Goal: Task Accomplishment & Management: Use online tool/utility

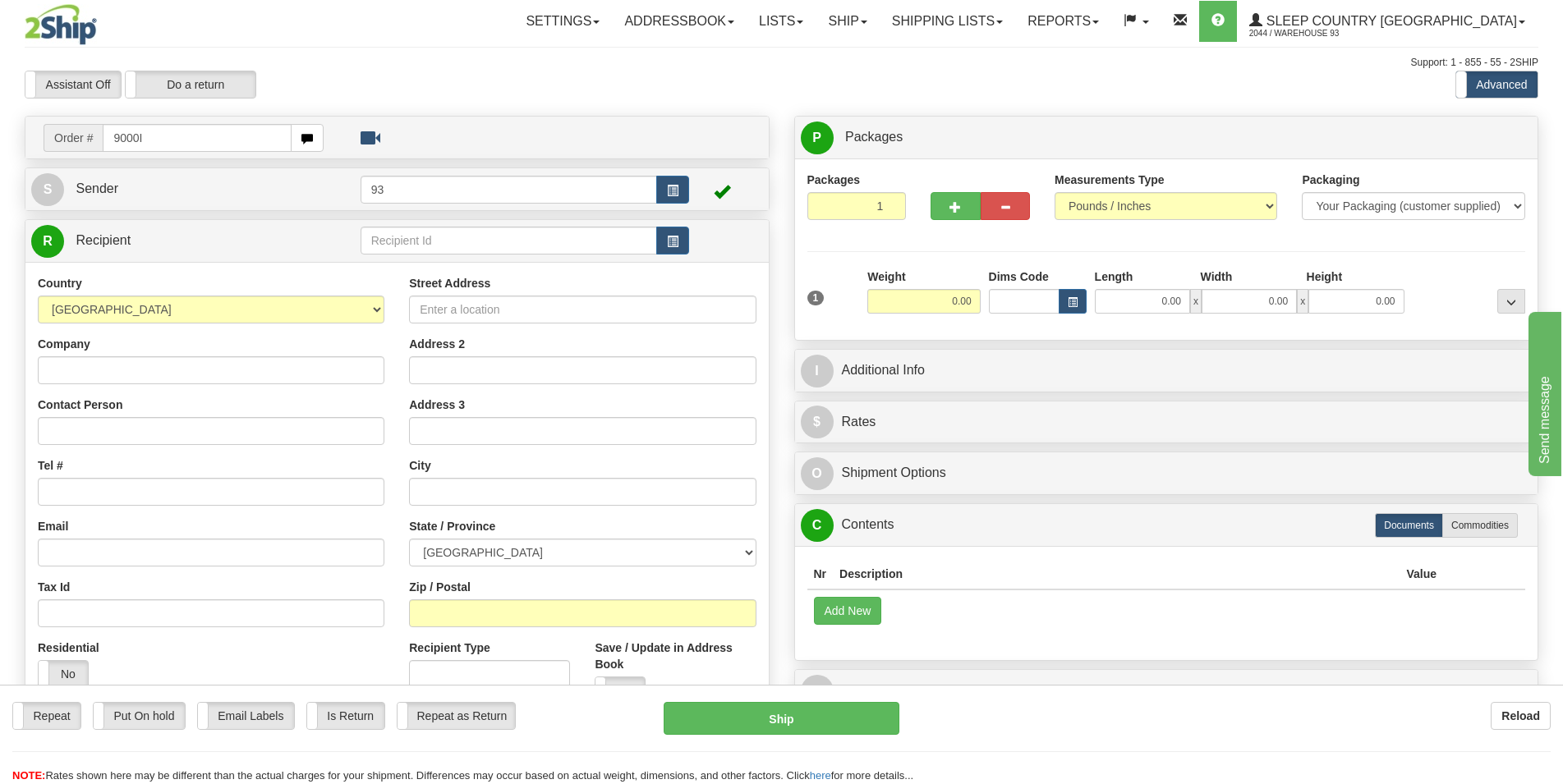
drag, startPoint x: 173, startPoint y: 144, endPoint x: 66, endPoint y: 151, distance: 107.2
click at [103, 151] on input "9000I" at bounding box center [197, 138] width 189 height 28
type input "9000I018891"
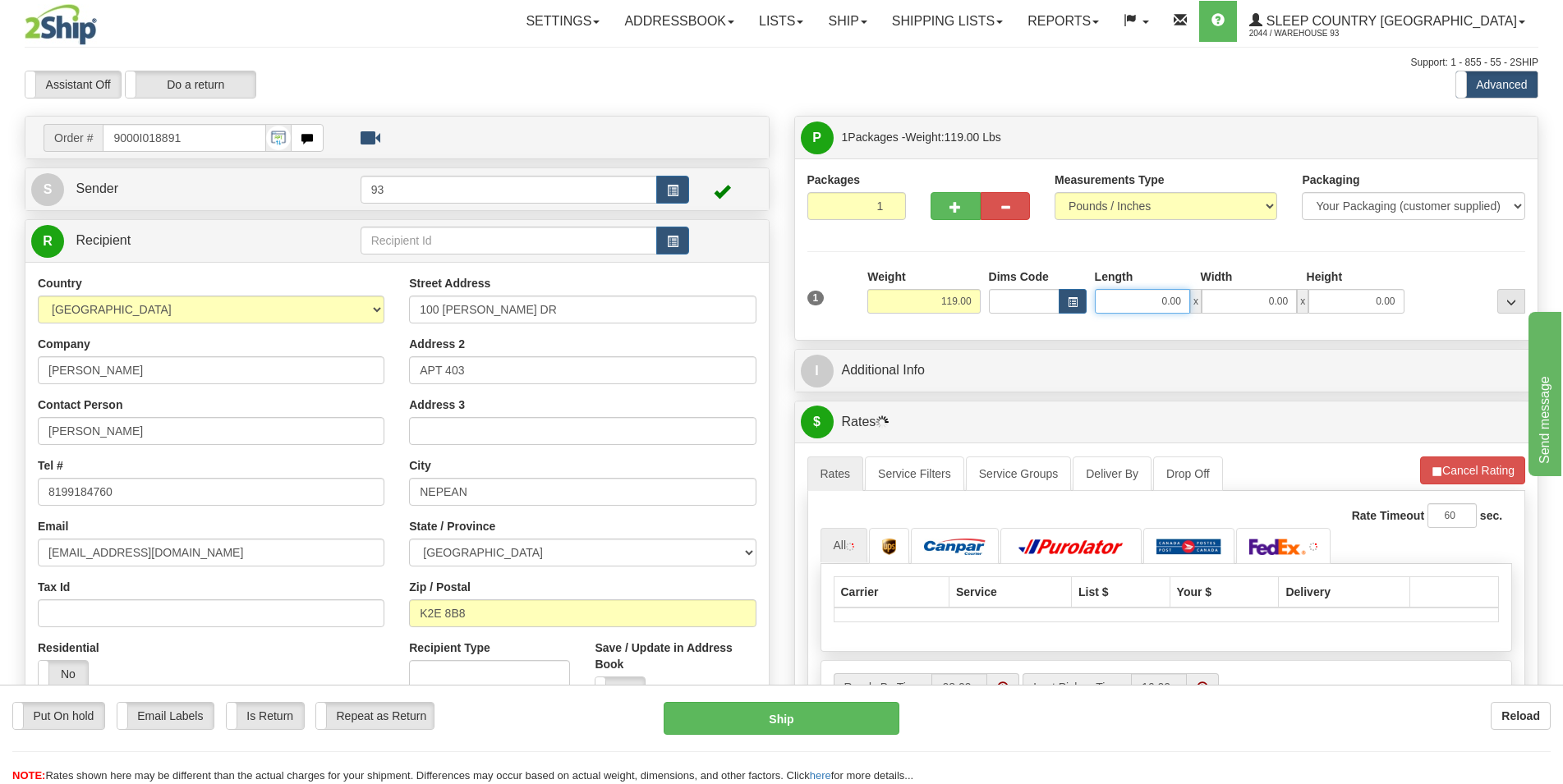
click at [1037, 303] on input "0.00" at bounding box center [1142, 300] width 95 height 24
type input "40.00"
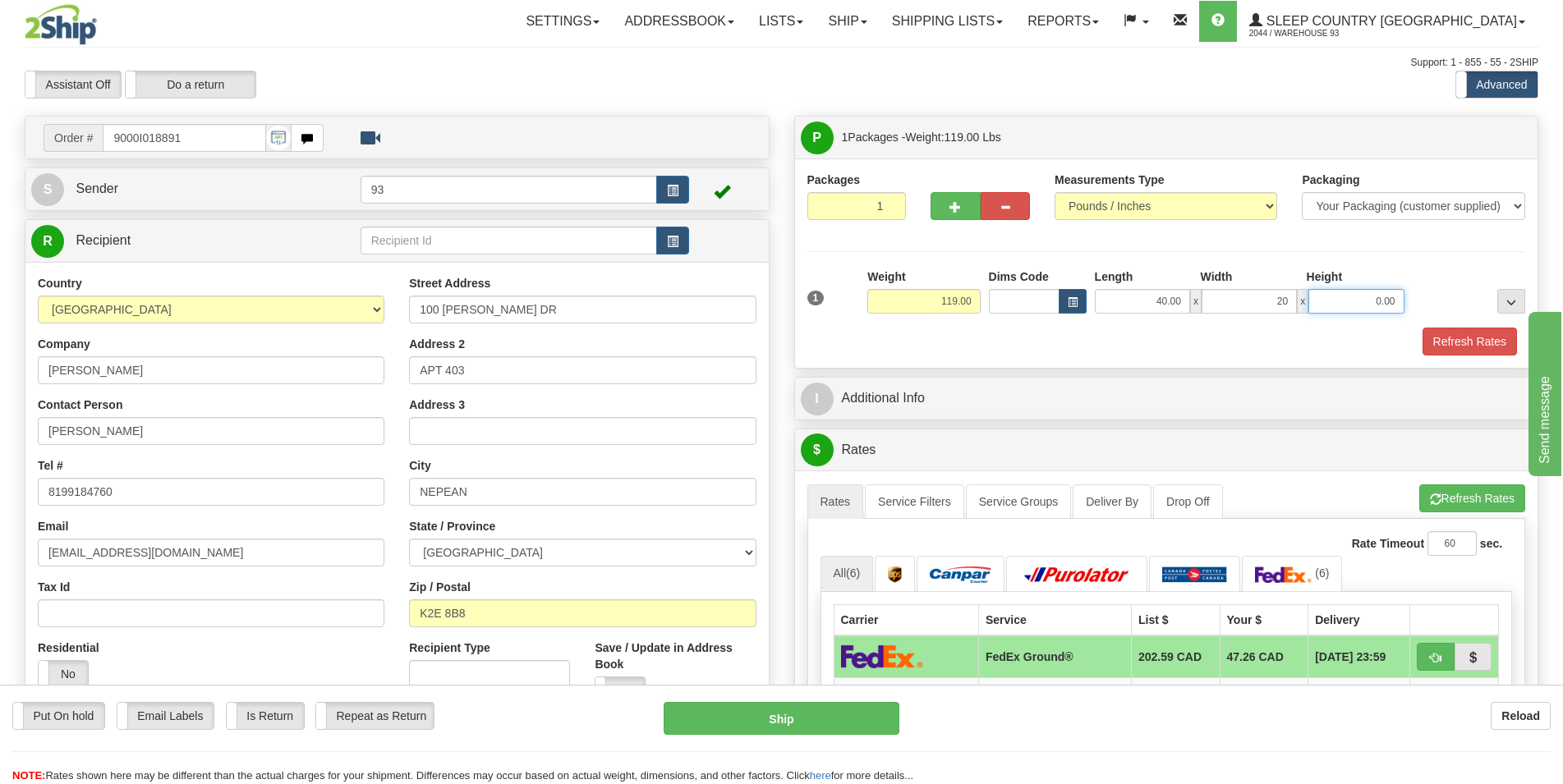
type input "20.00"
click at [1037, 343] on button "Refresh Rates" at bounding box center [1469, 341] width 94 height 28
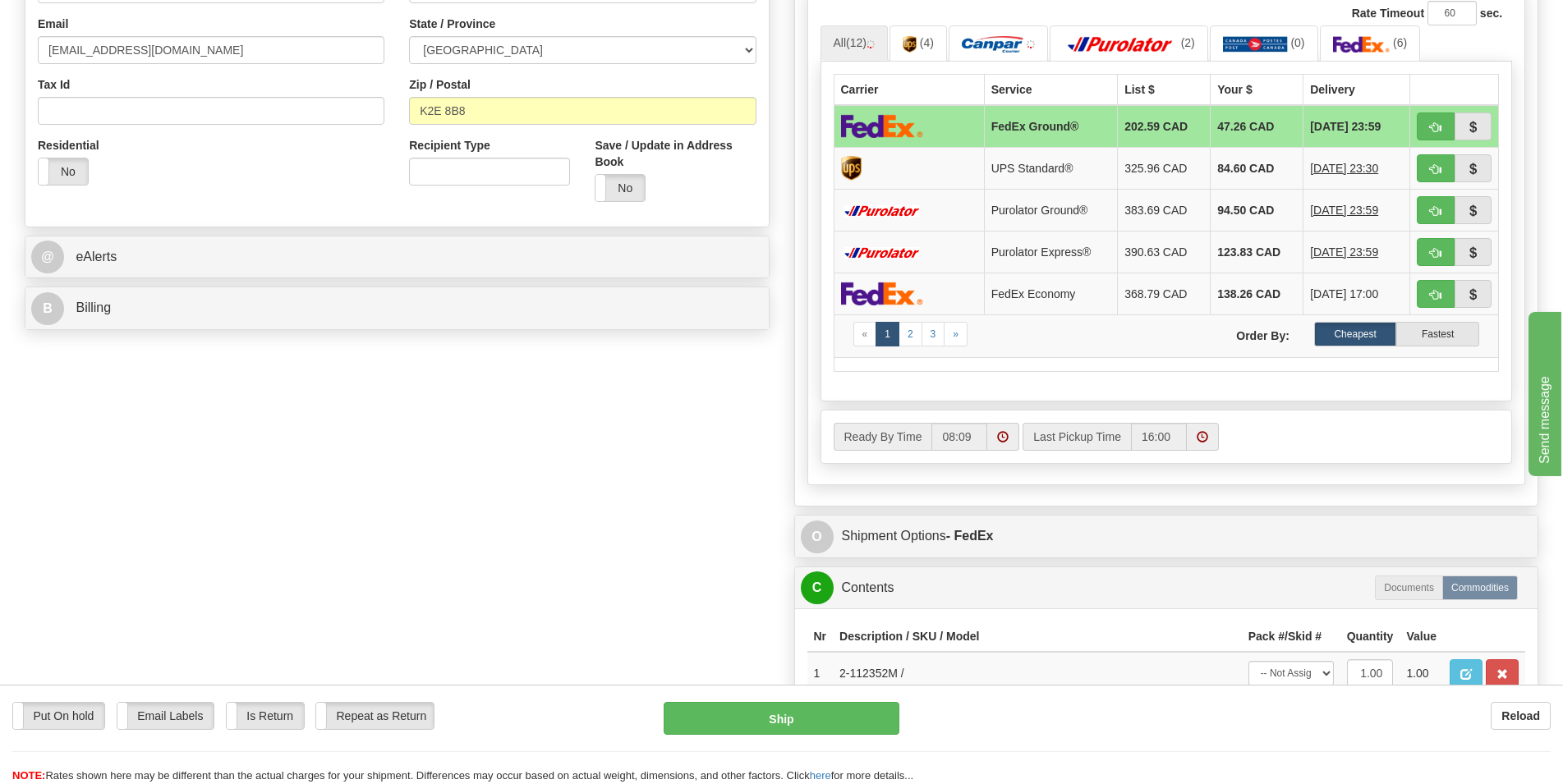
scroll to position [670, 0]
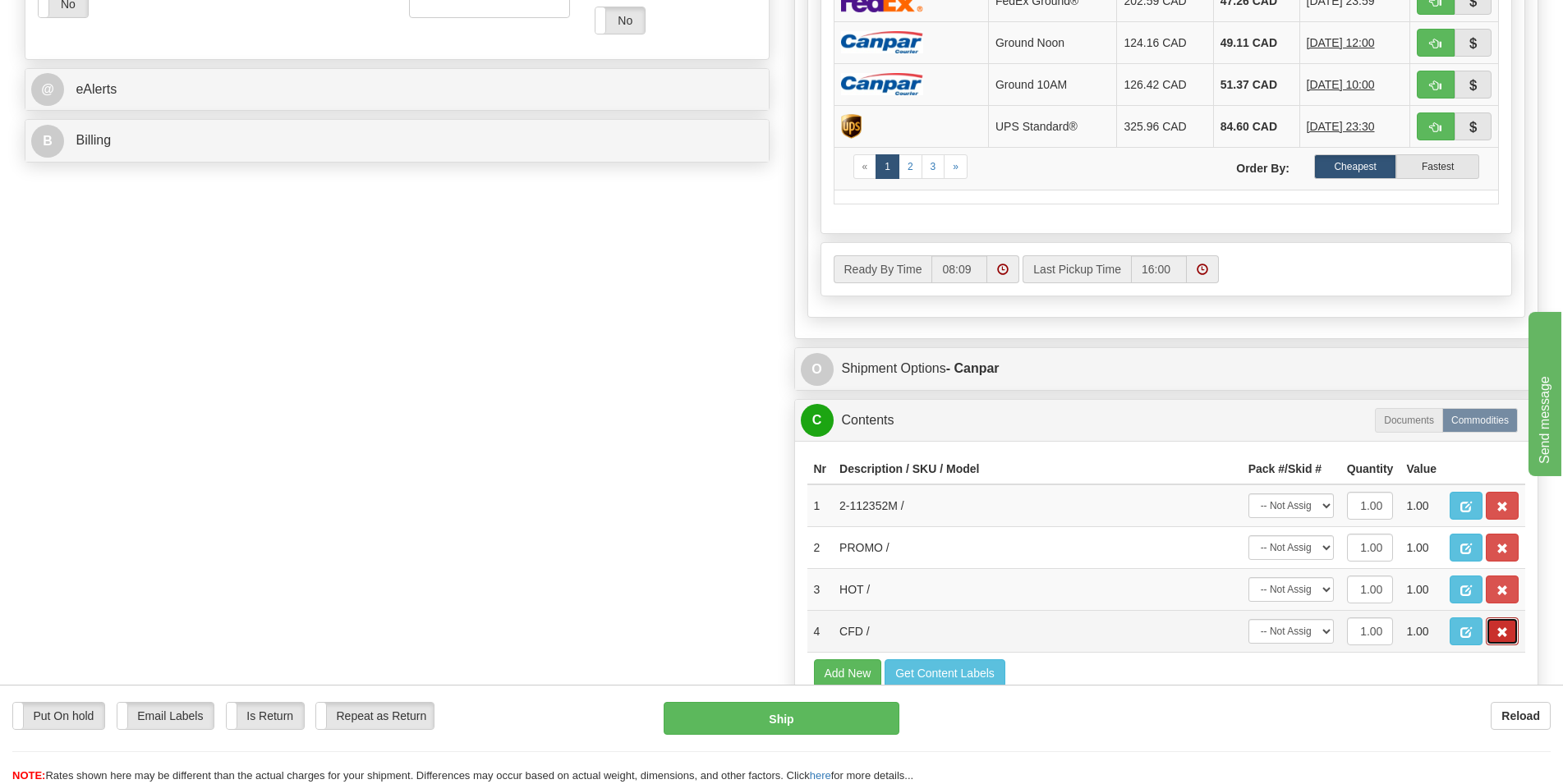
click at [1037, 637] on button "button" at bounding box center [1502, 631] width 33 height 28
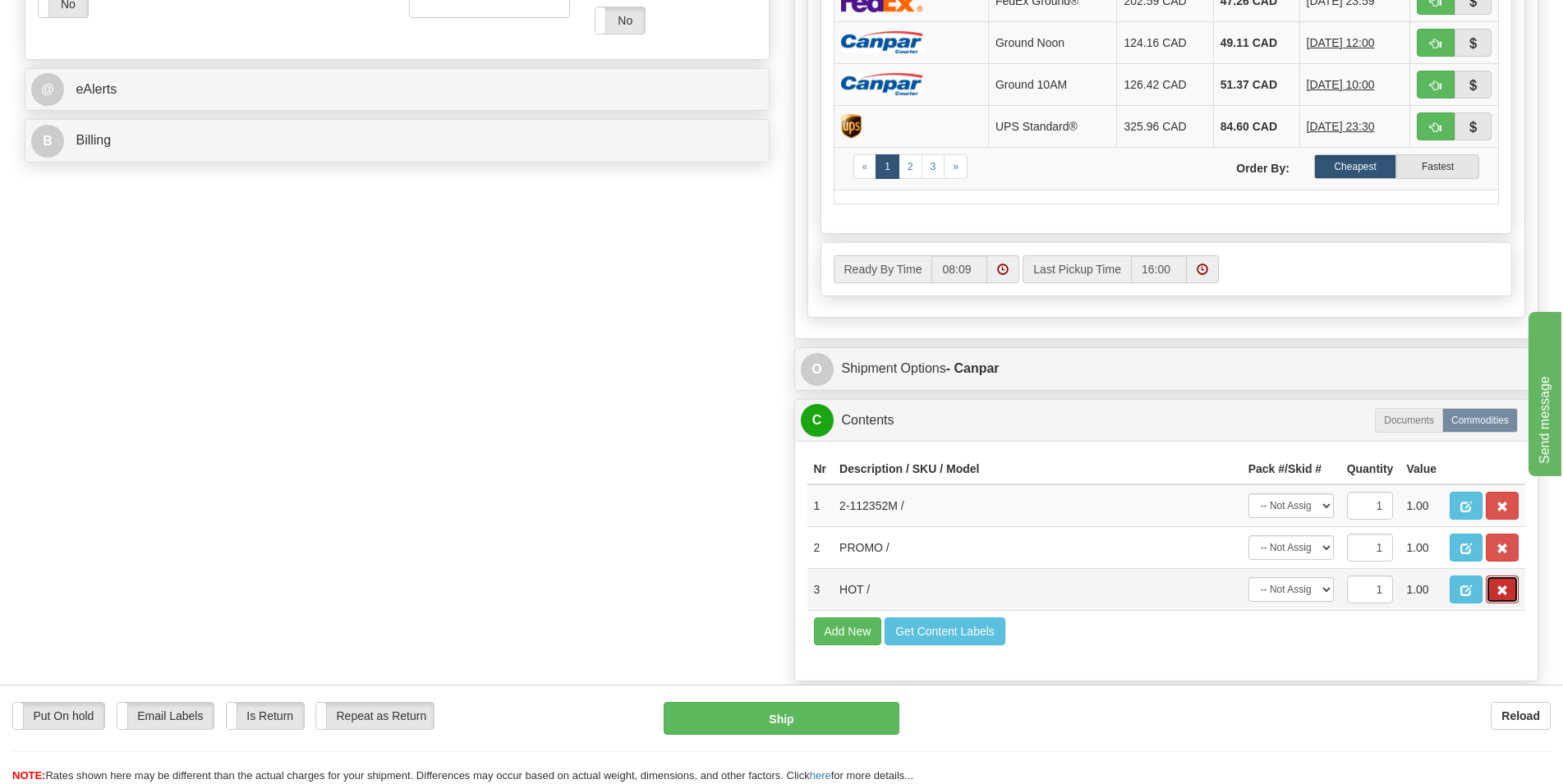
click at [1037, 589] on span "button" at bounding box center [1502, 590] width 12 height 11
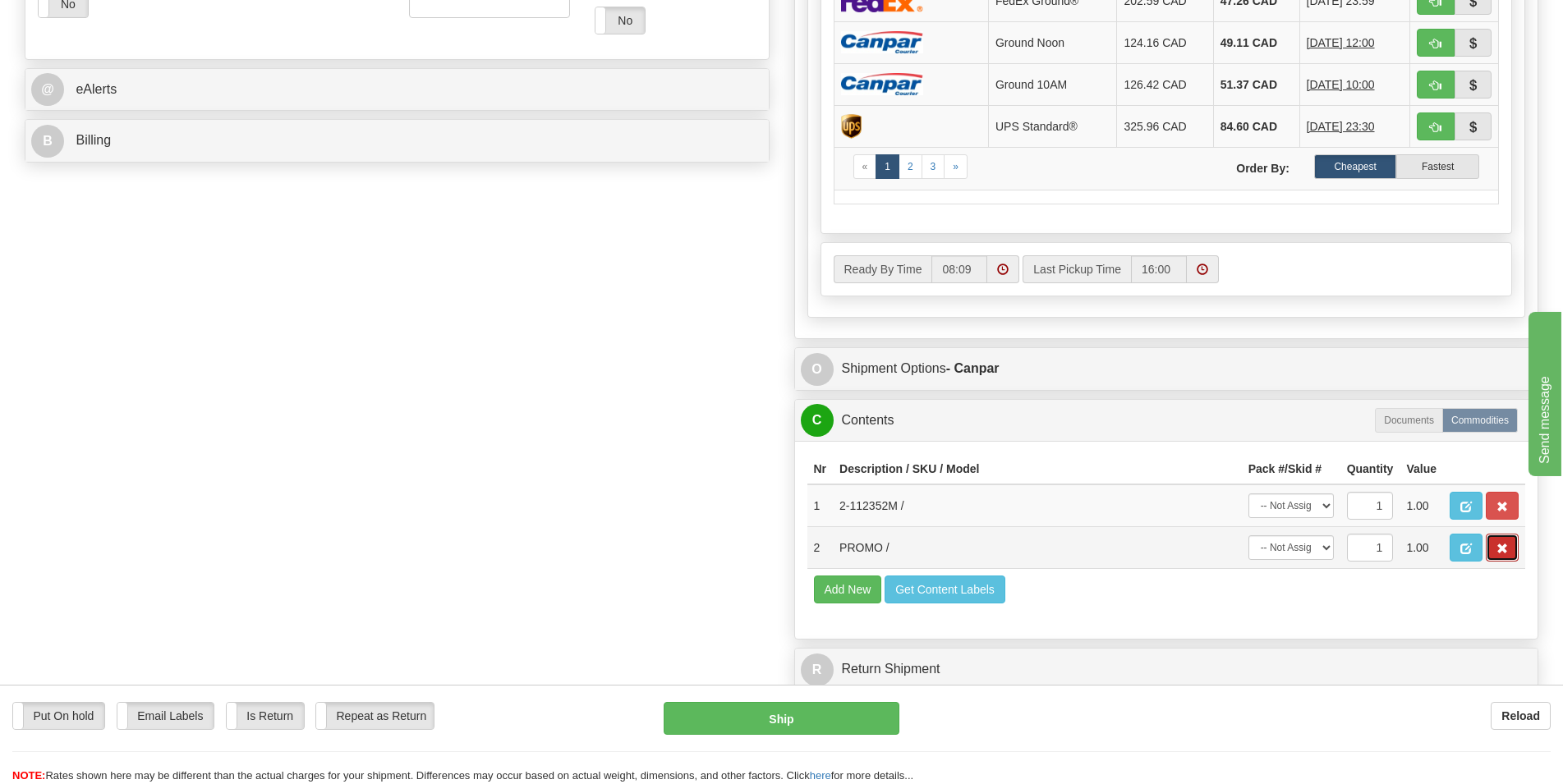
click at [1037, 553] on span "button" at bounding box center [1502, 549] width 12 height 11
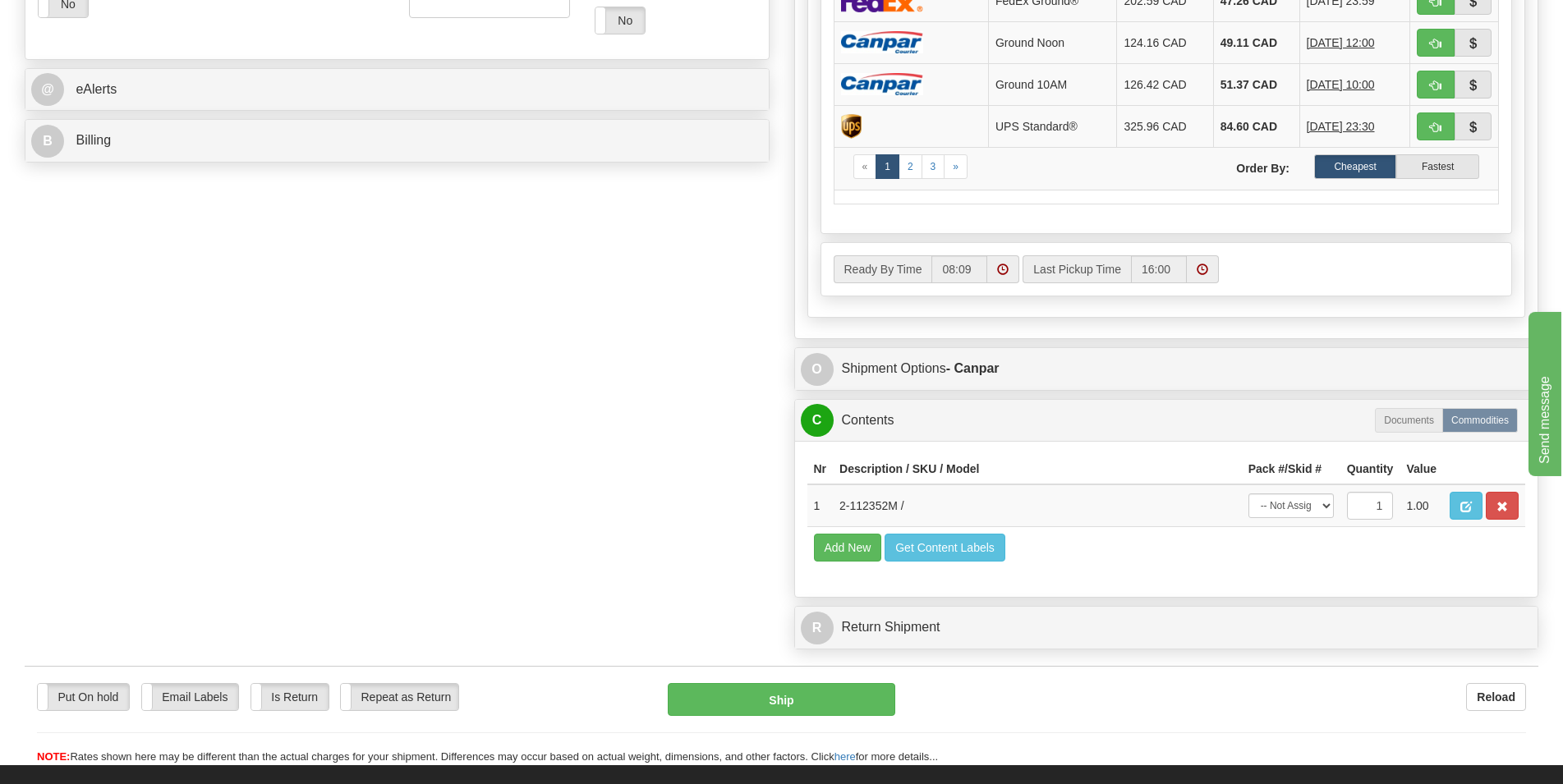
click at [860, 353] on div "O Shipment Options - Canpar" at bounding box center [1166, 368] width 744 height 42
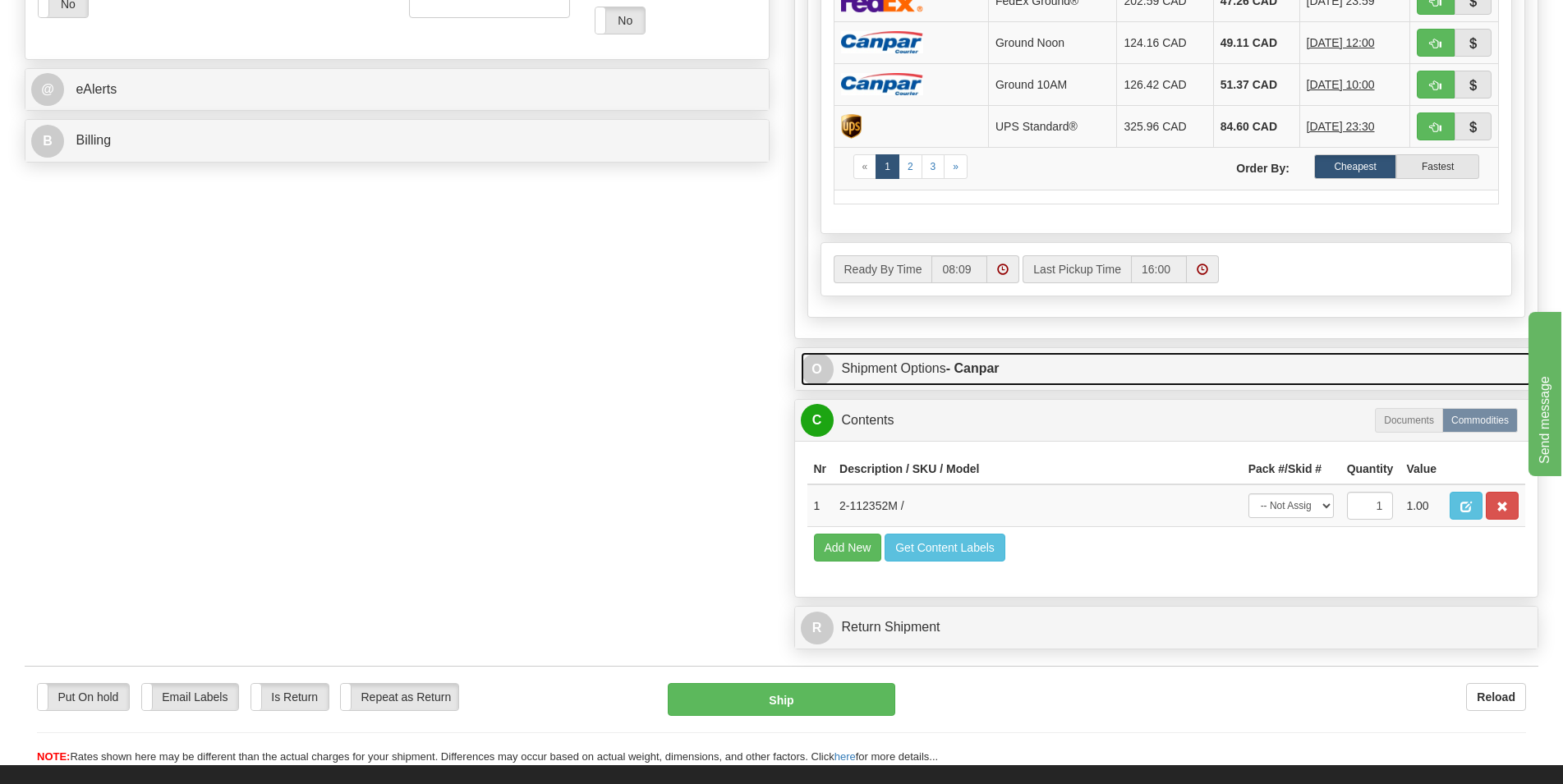
click at [868, 362] on link "O Shipment Options - Canpar" at bounding box center [1166, 368] width 732 height 34
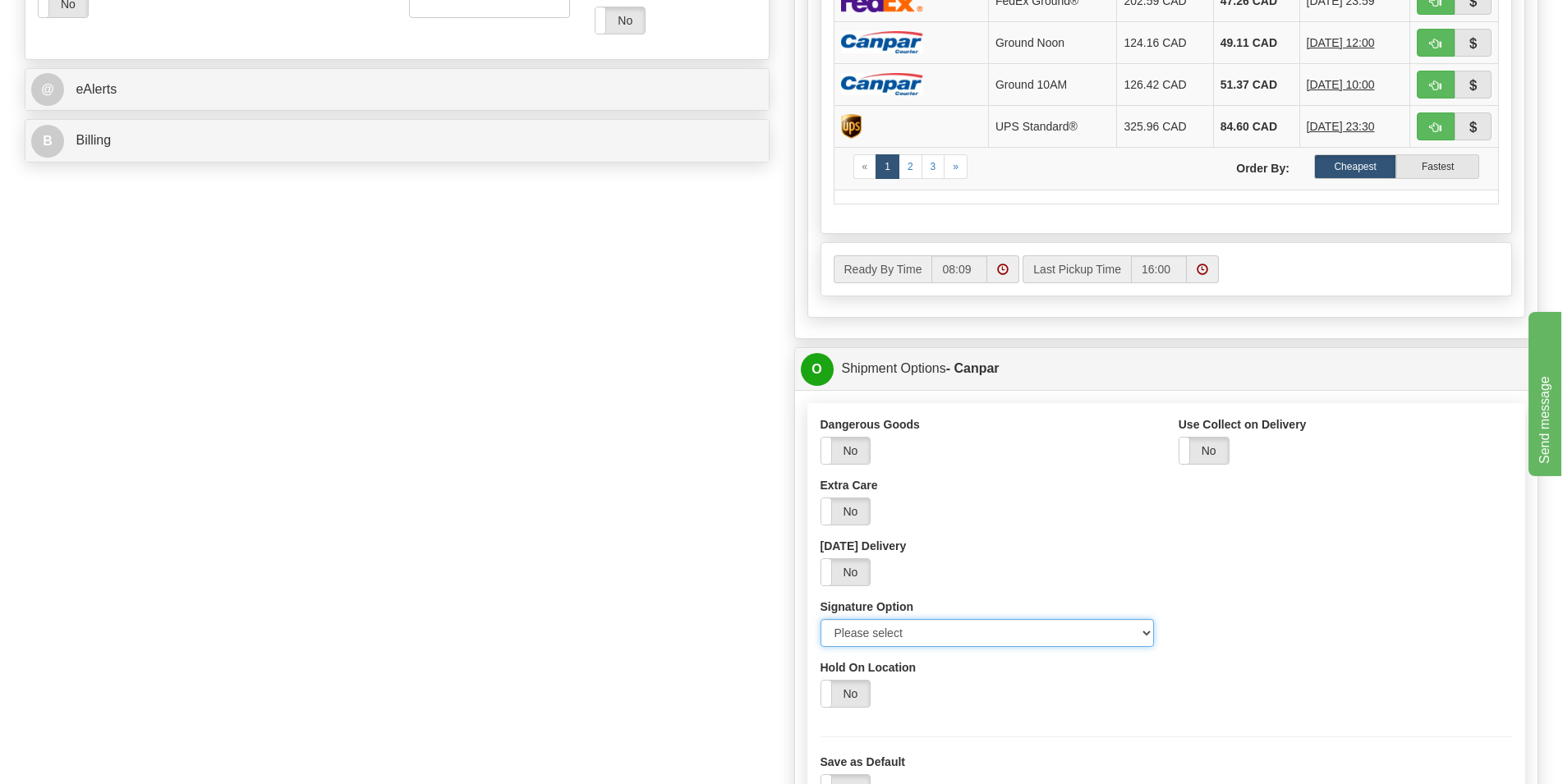
click at [820, 619] on select "Please select No Signature Required Signature Required Adult Signature" at bounding box center [987, 633] width 334 height 28
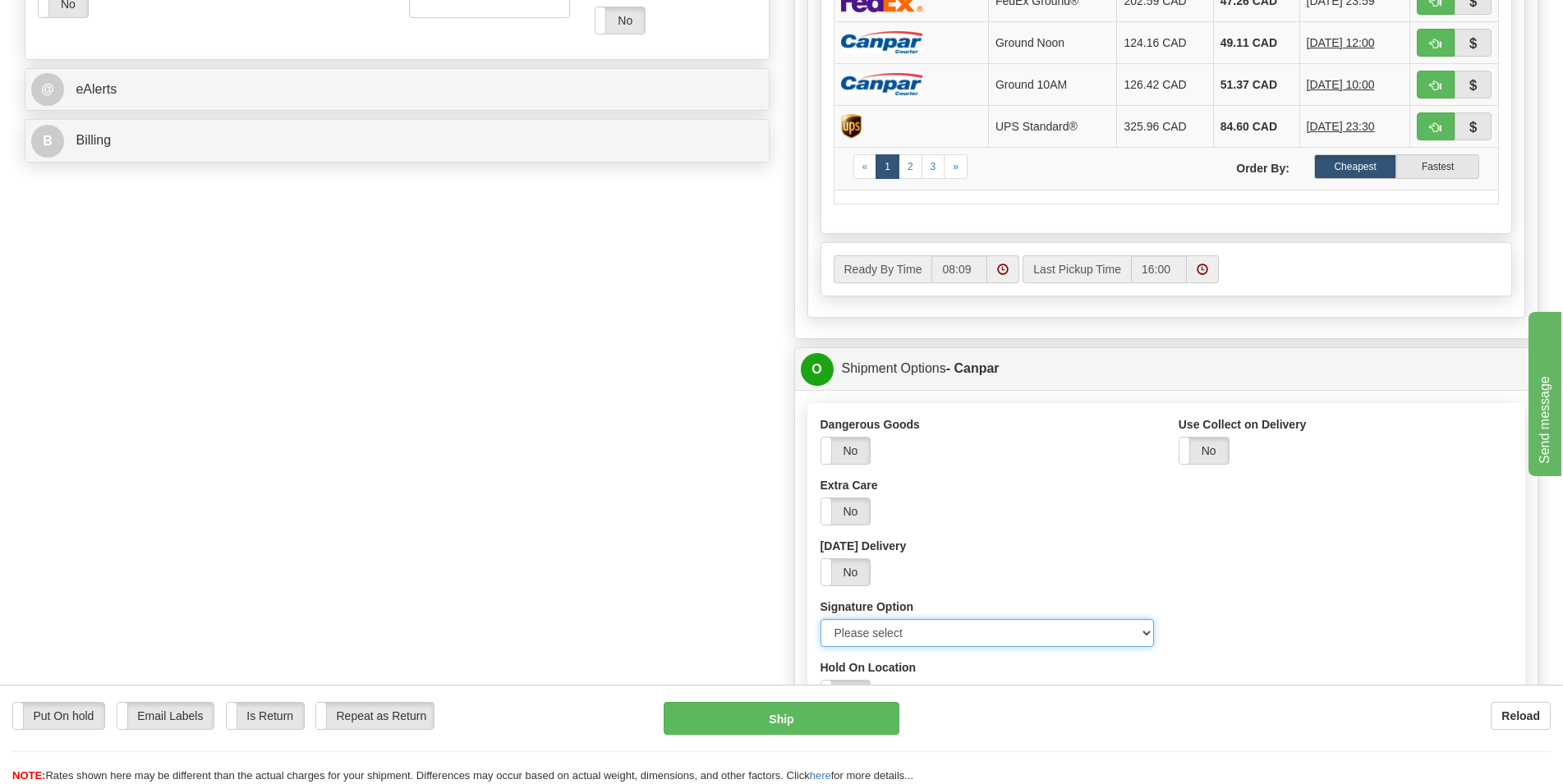
select select "2"
click option "Signature Required" at bounding box center [0, 0] width 0 height 0
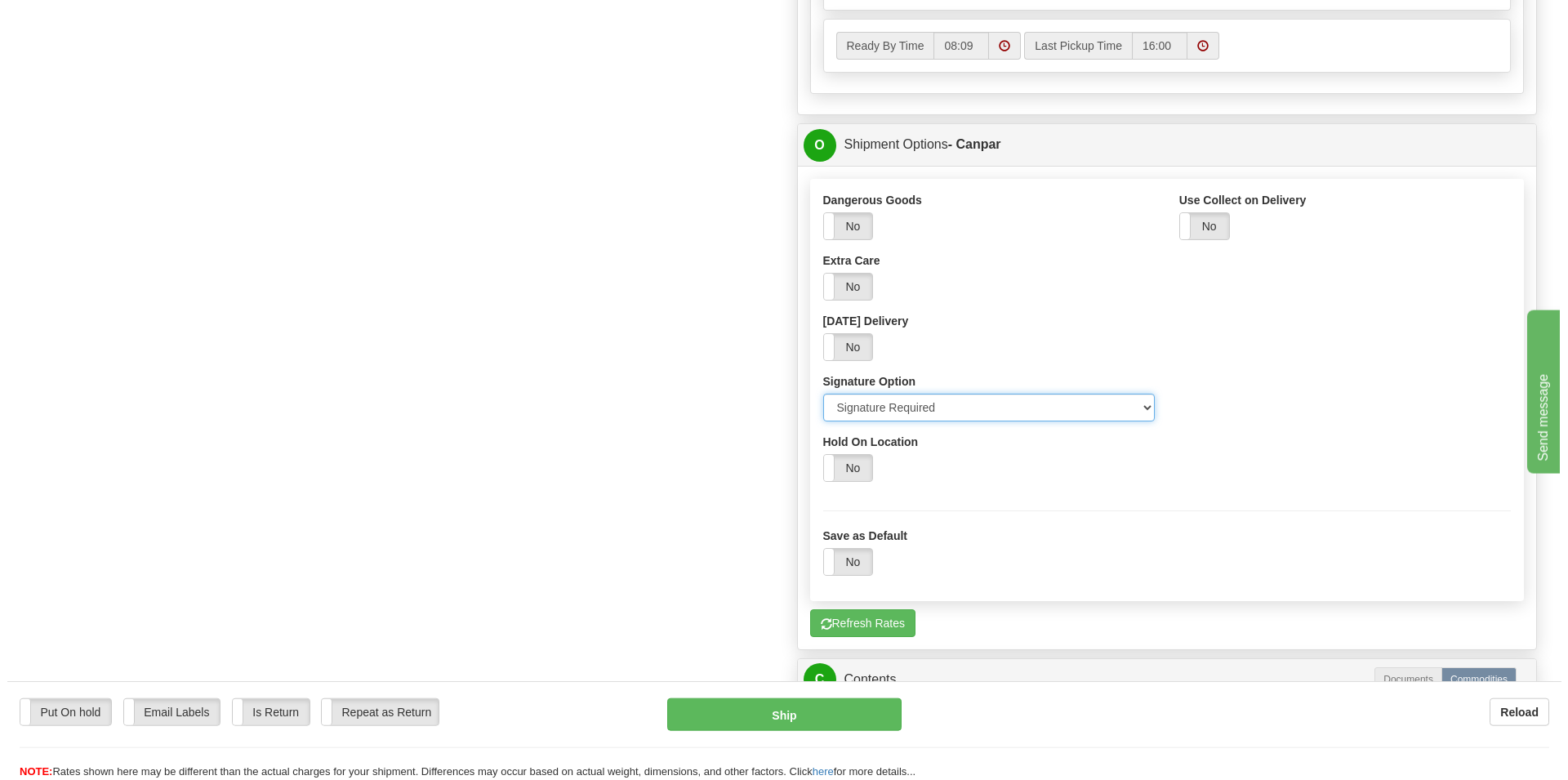
scroll to position [916, 0]
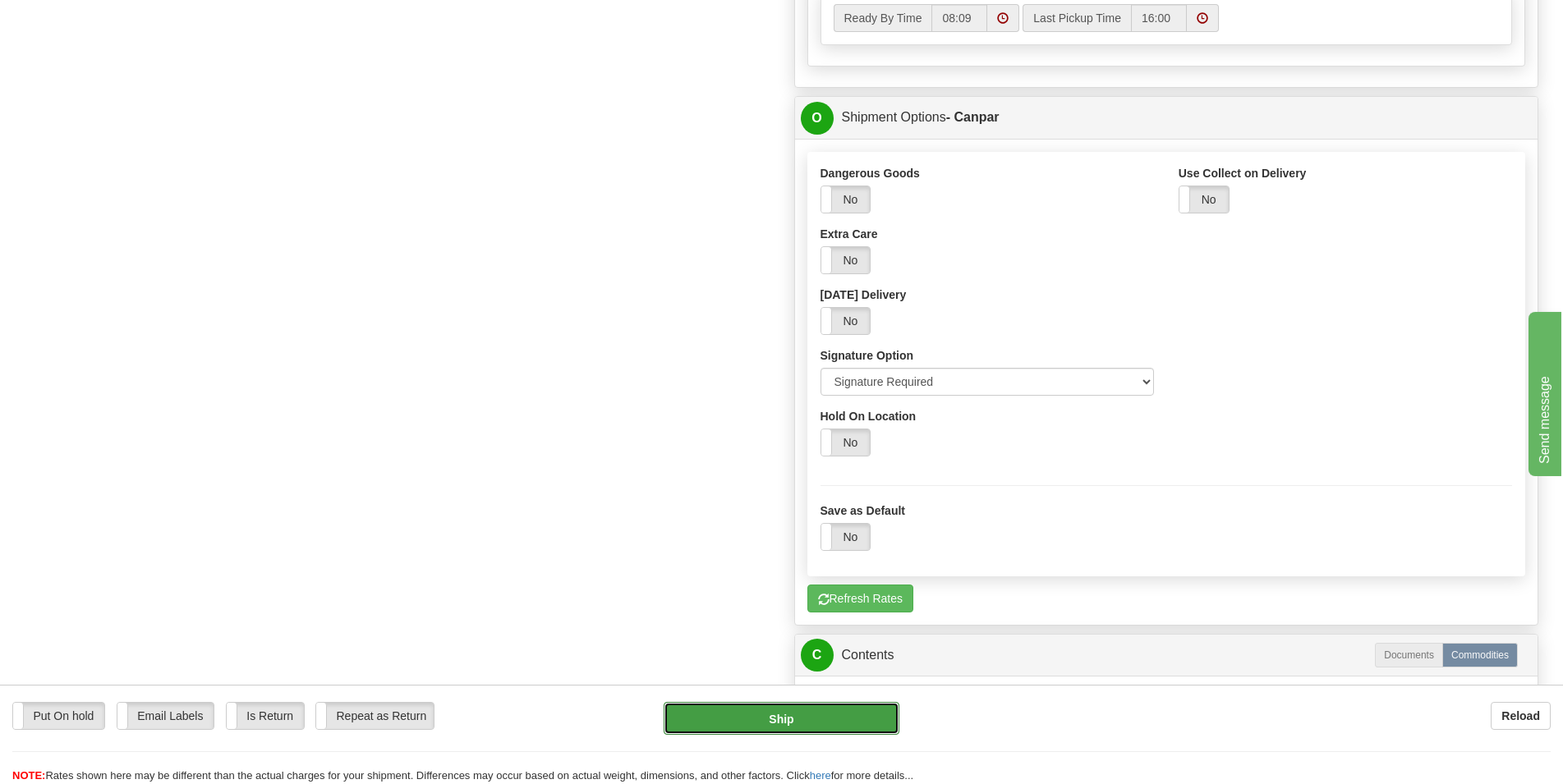
click at [795, 698] on button "Ship" at bounding box center [781, 718] width 236 height 33
type input "1"
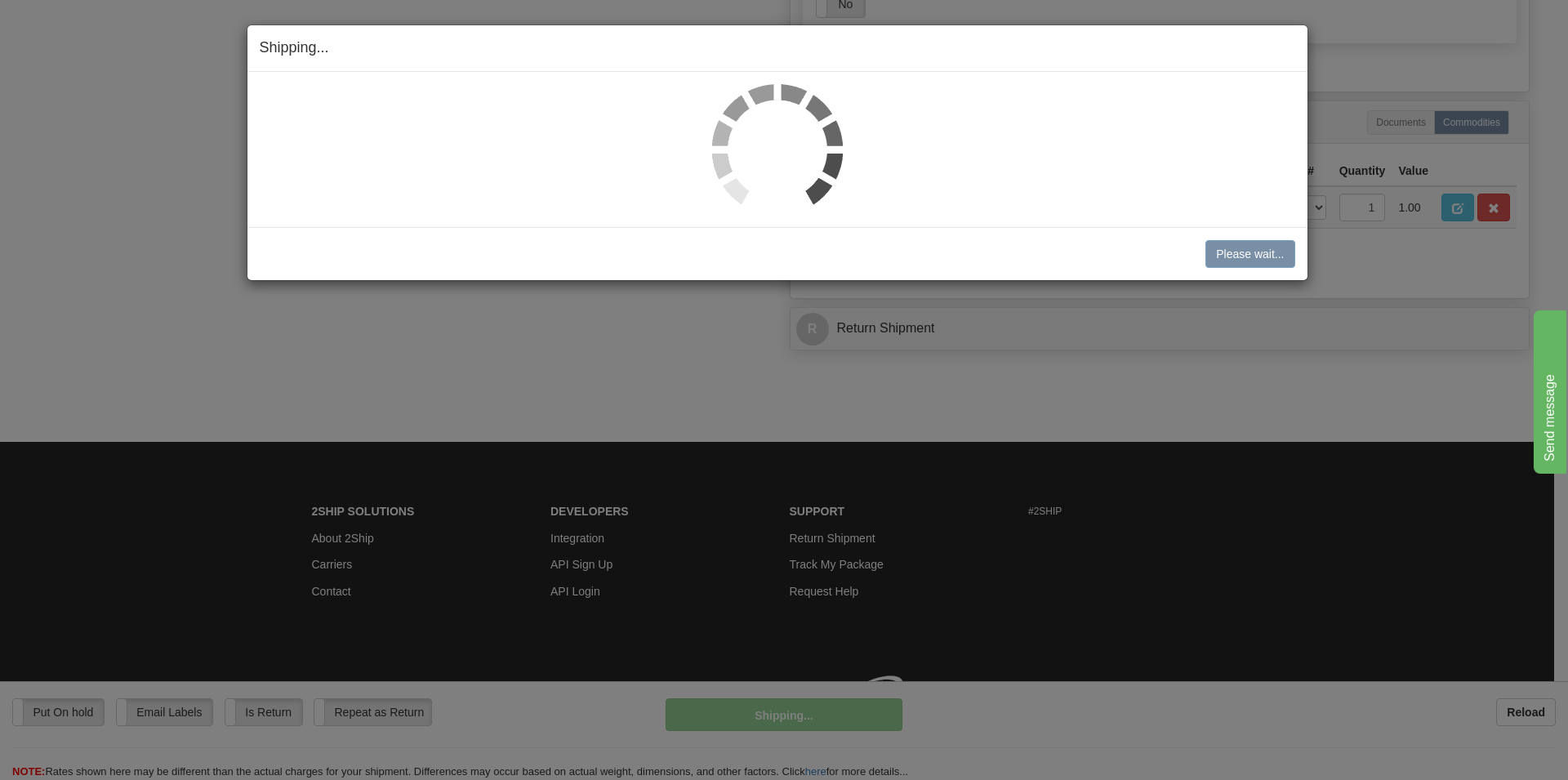
scroll to position [886, 0]
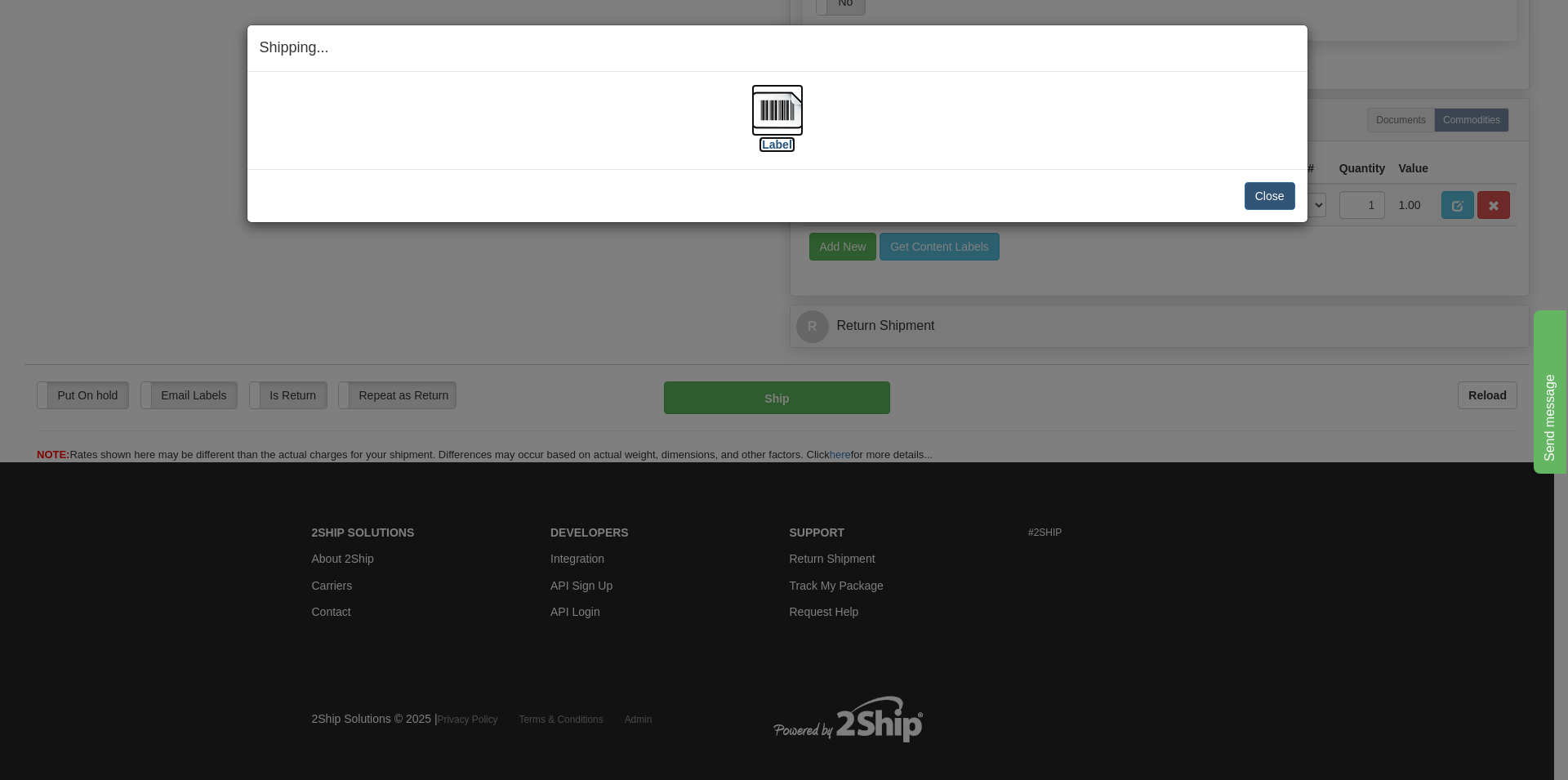
click at [792, 117] on img at bounding box center [777, 110] width 52 height 52
click at [1031, 193] on button "Close" at bounding box center [1270, 196] width 51 height 28
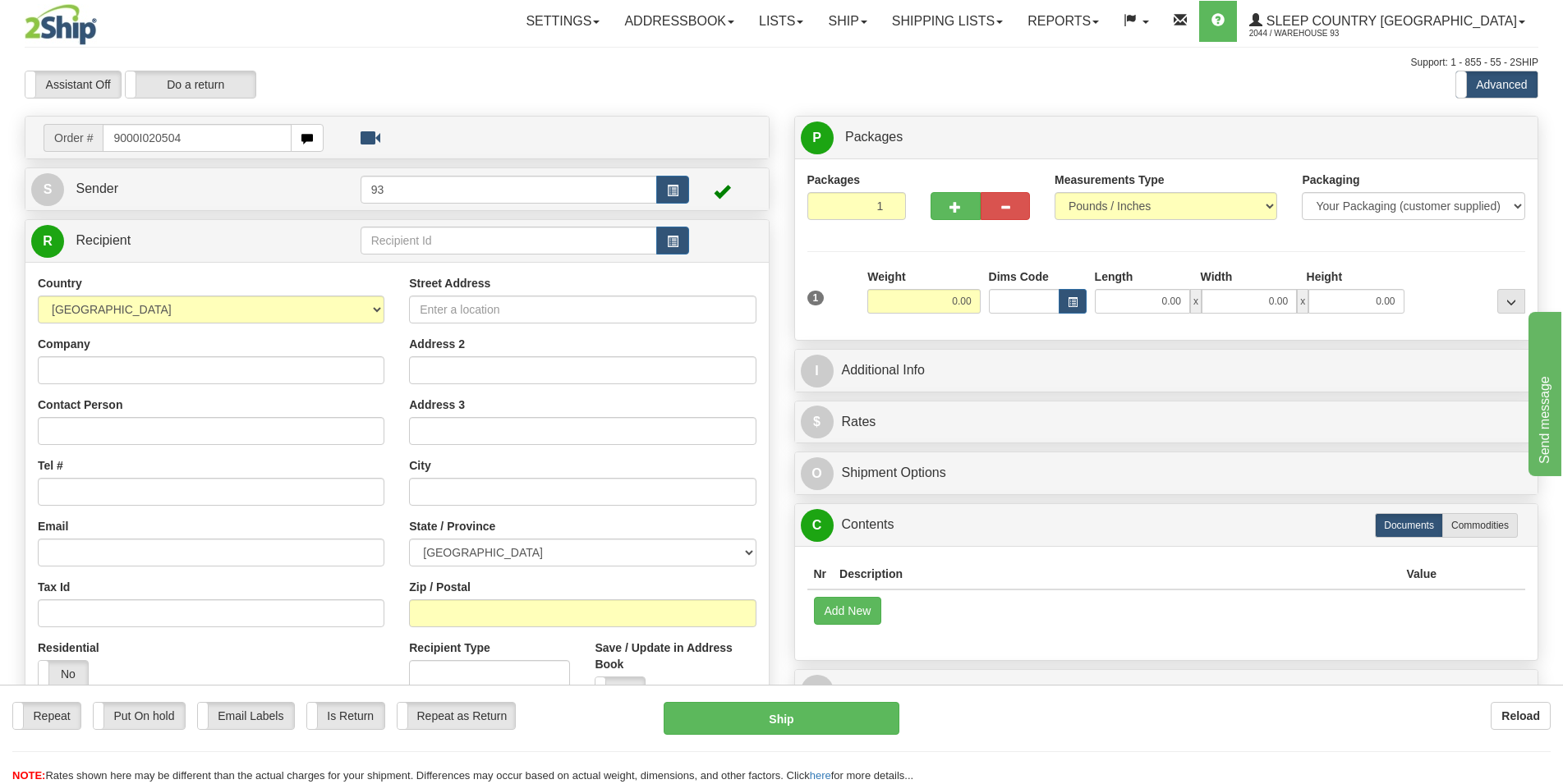
type input "9000I020504"
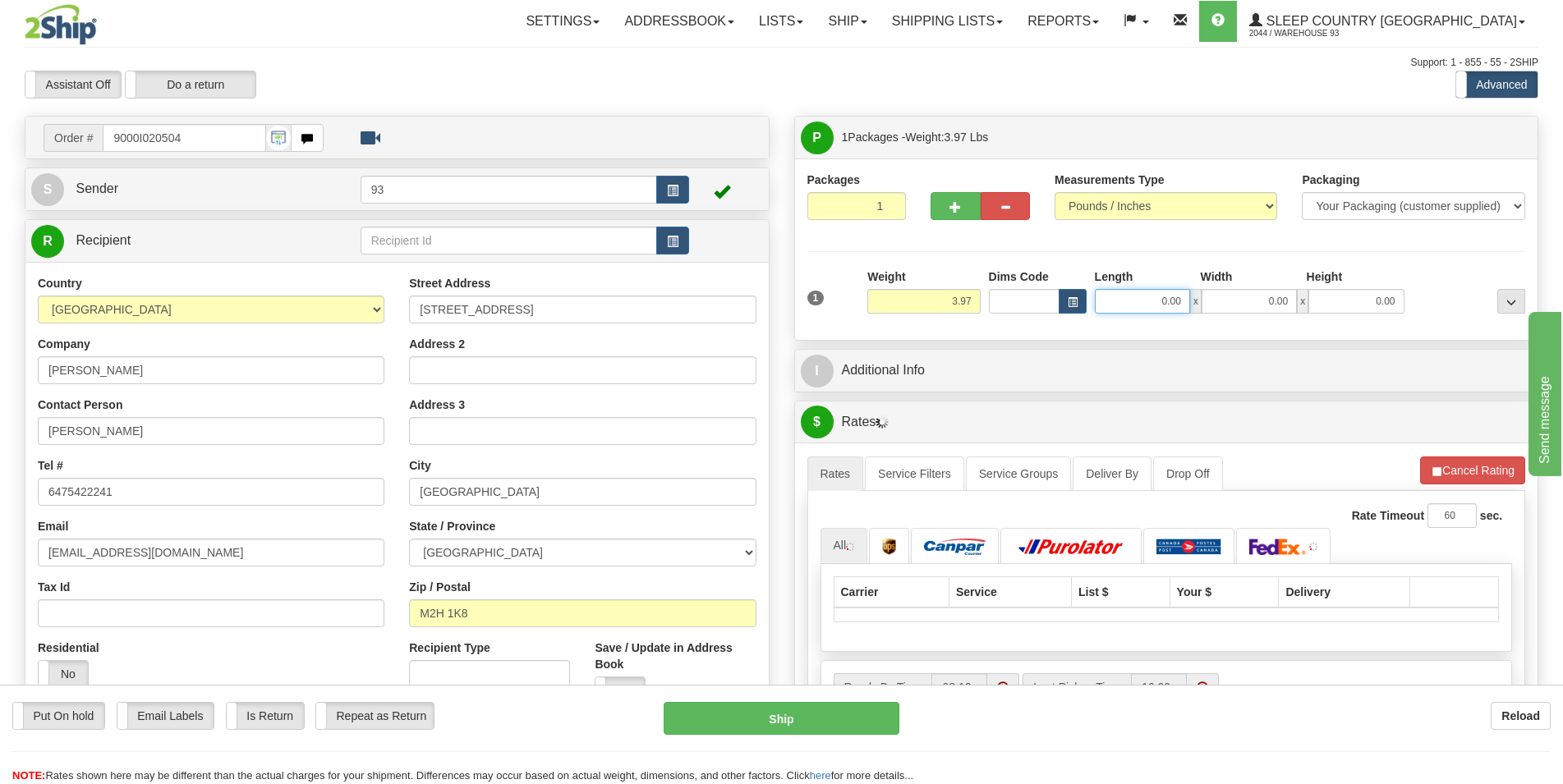
click at [1132, 303] on input "0.00" at bounding box center [1142, 300] width 95 height 24
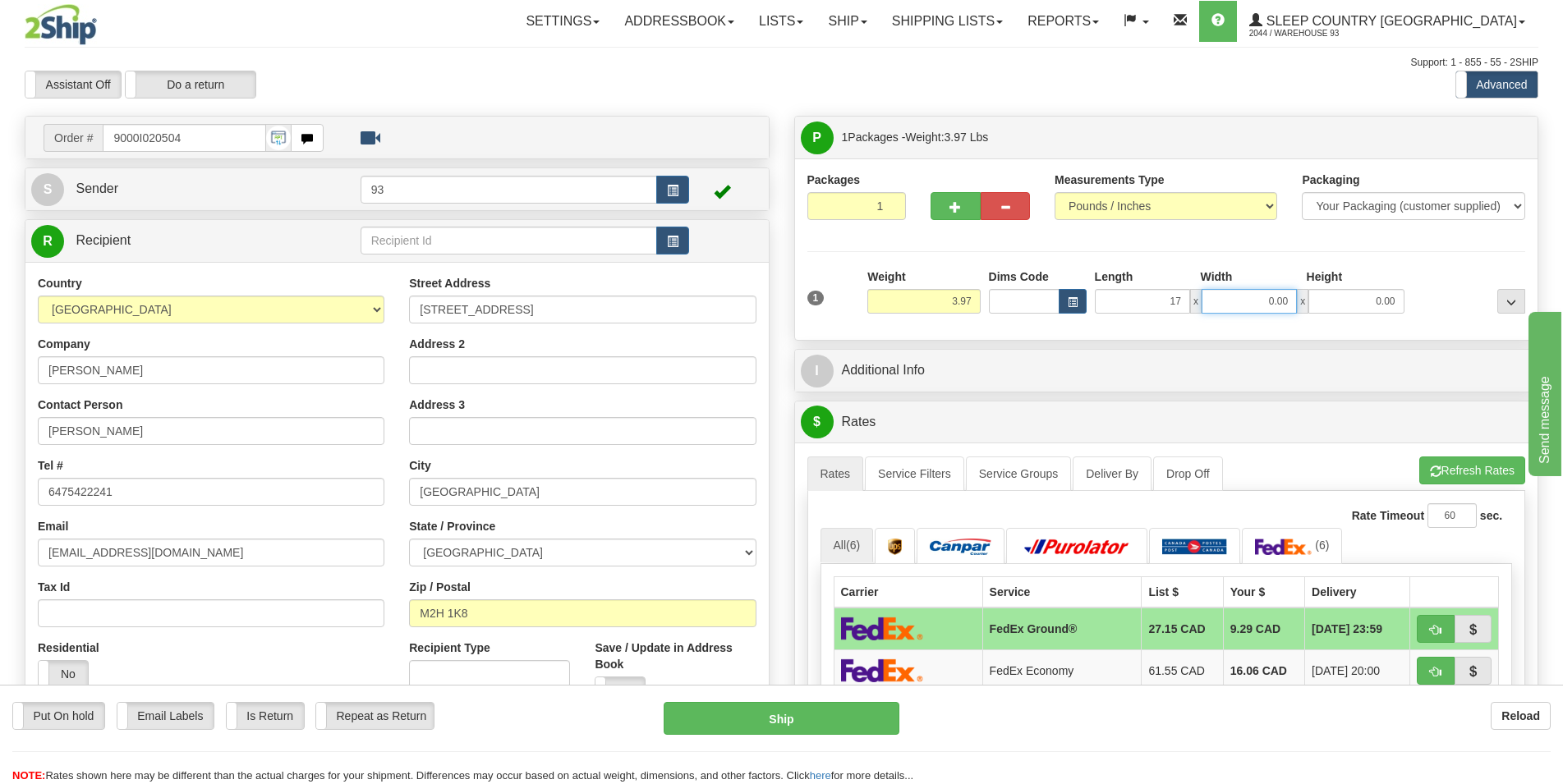
type input "17.00"
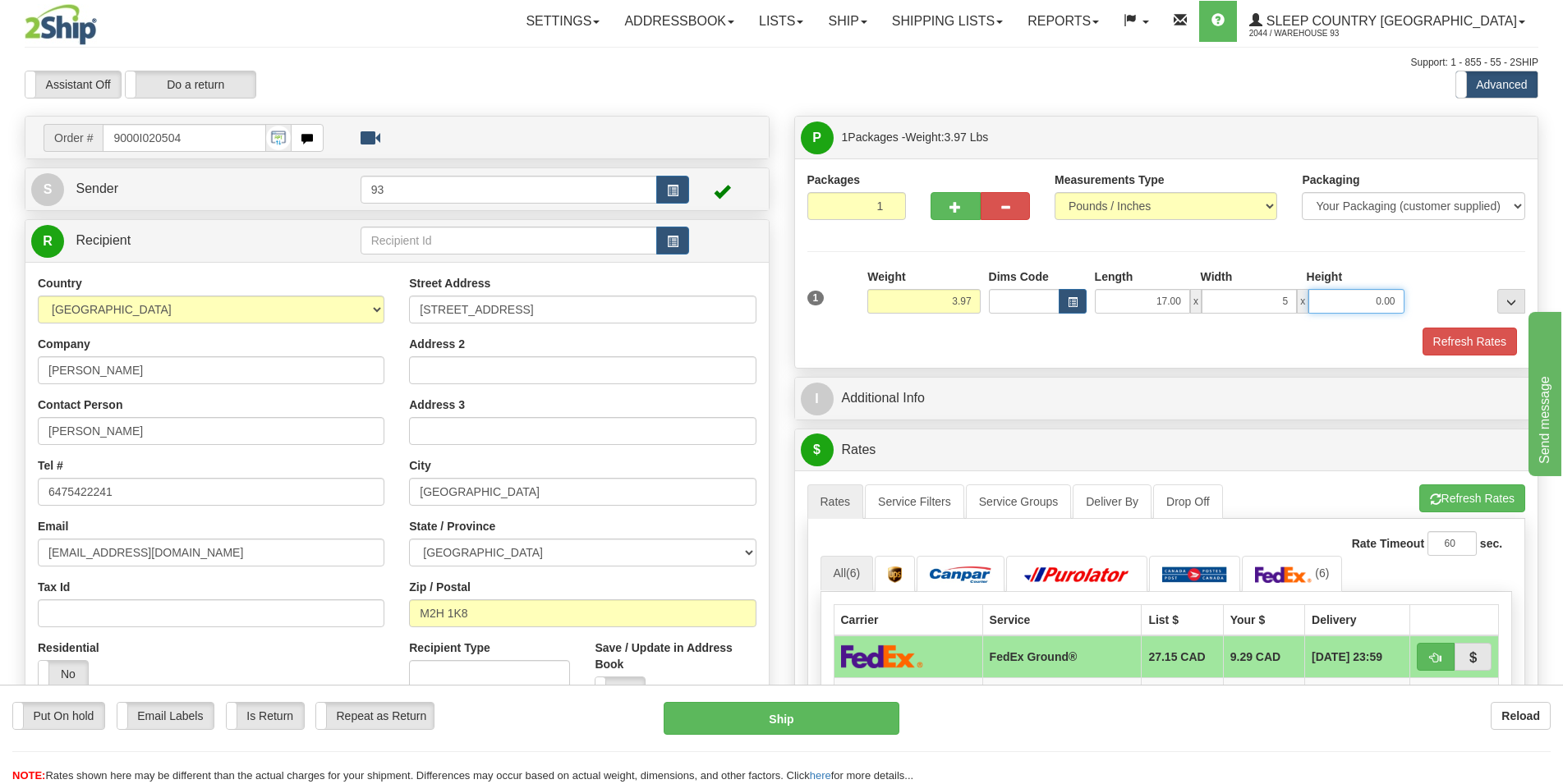
type input "5.00"
click at [1439, 336] on button "Refresh Rates" at bounding box center [1469, 341] width 94 height 28
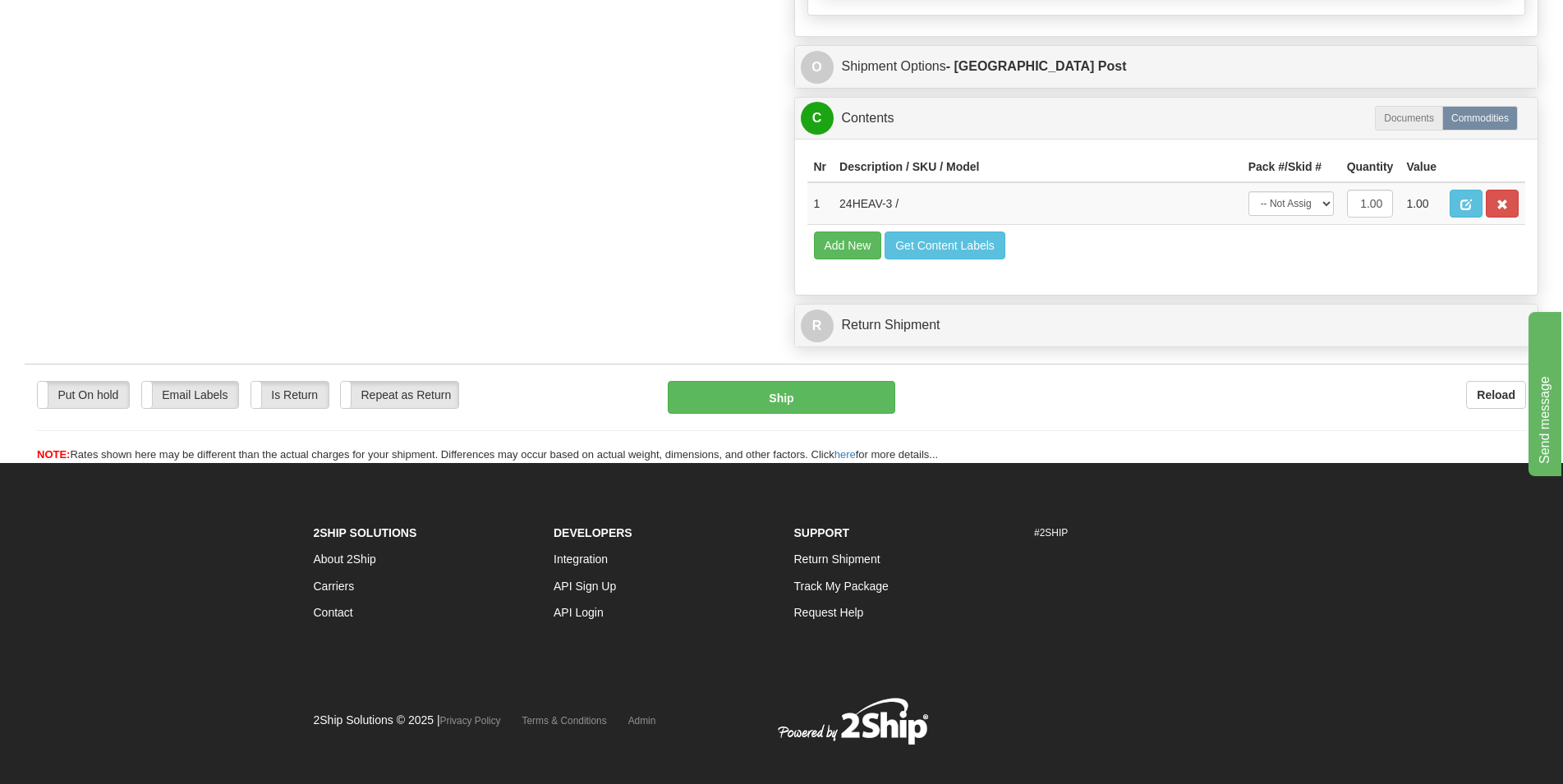
scroll to position [994, 0]
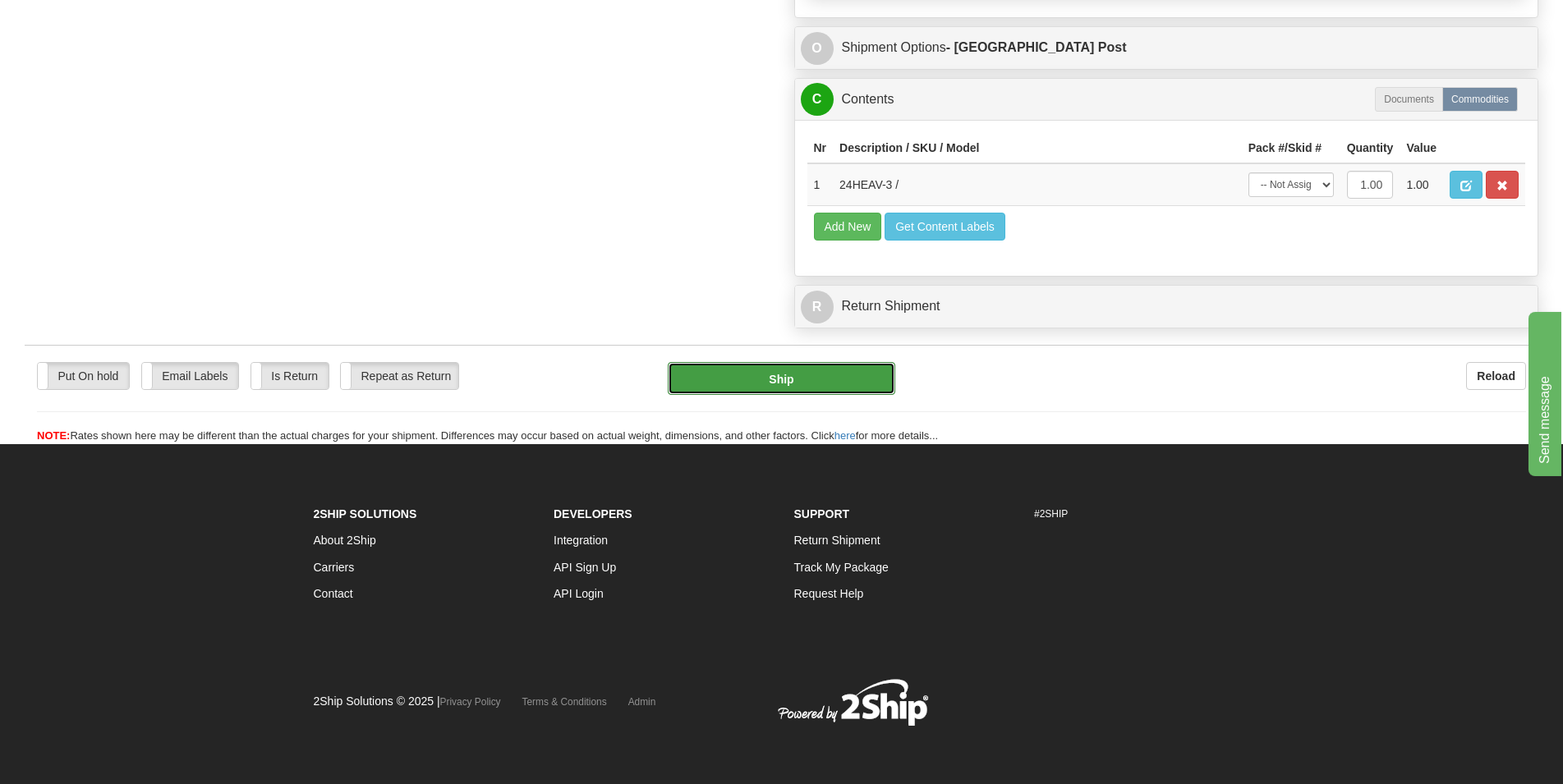
click at [782, 381] on button "Ship" at bounding box center [782, 379] width 228 height 33
type input "DOM.EP"
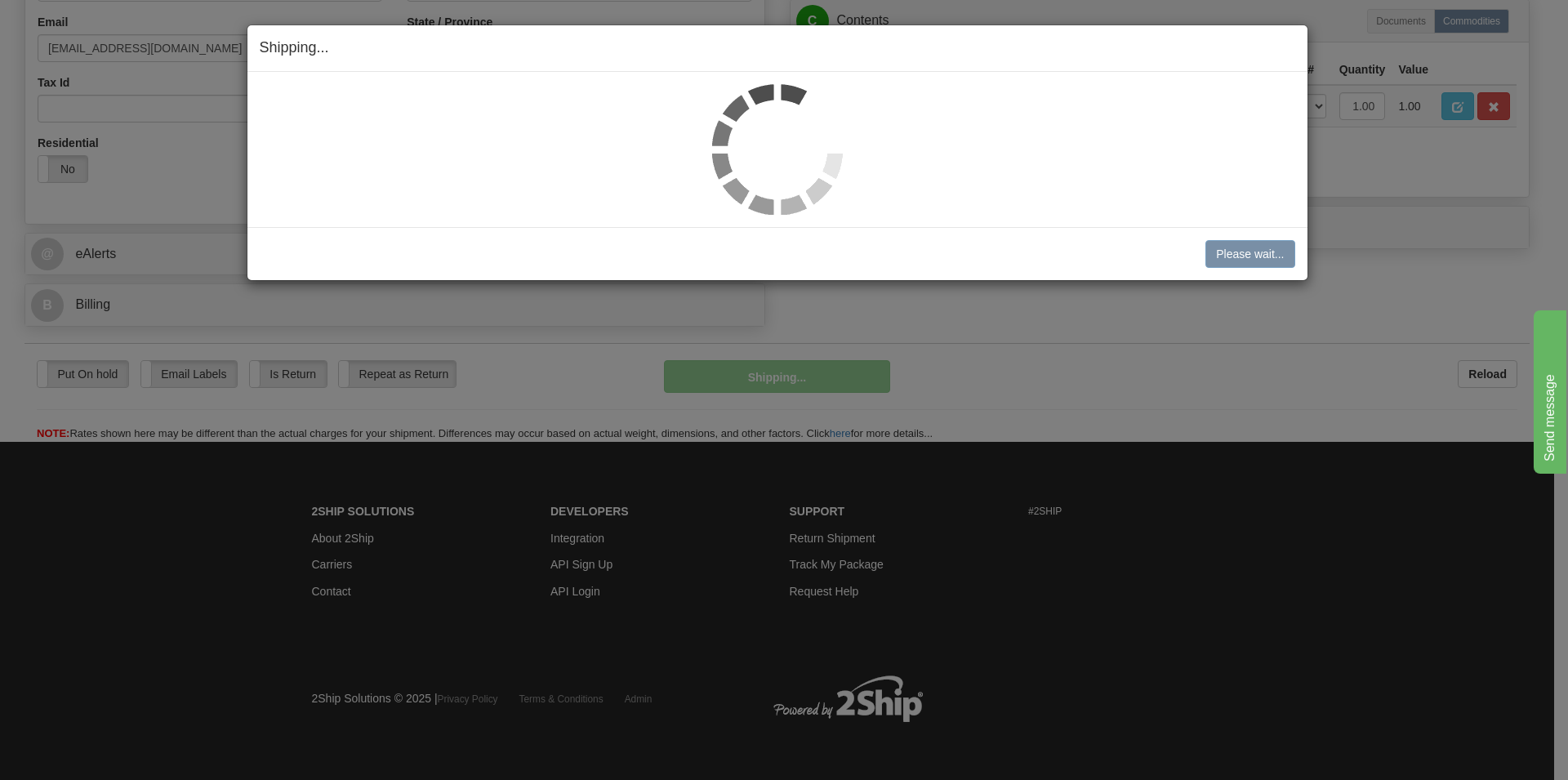
scroll to position [504, 0]
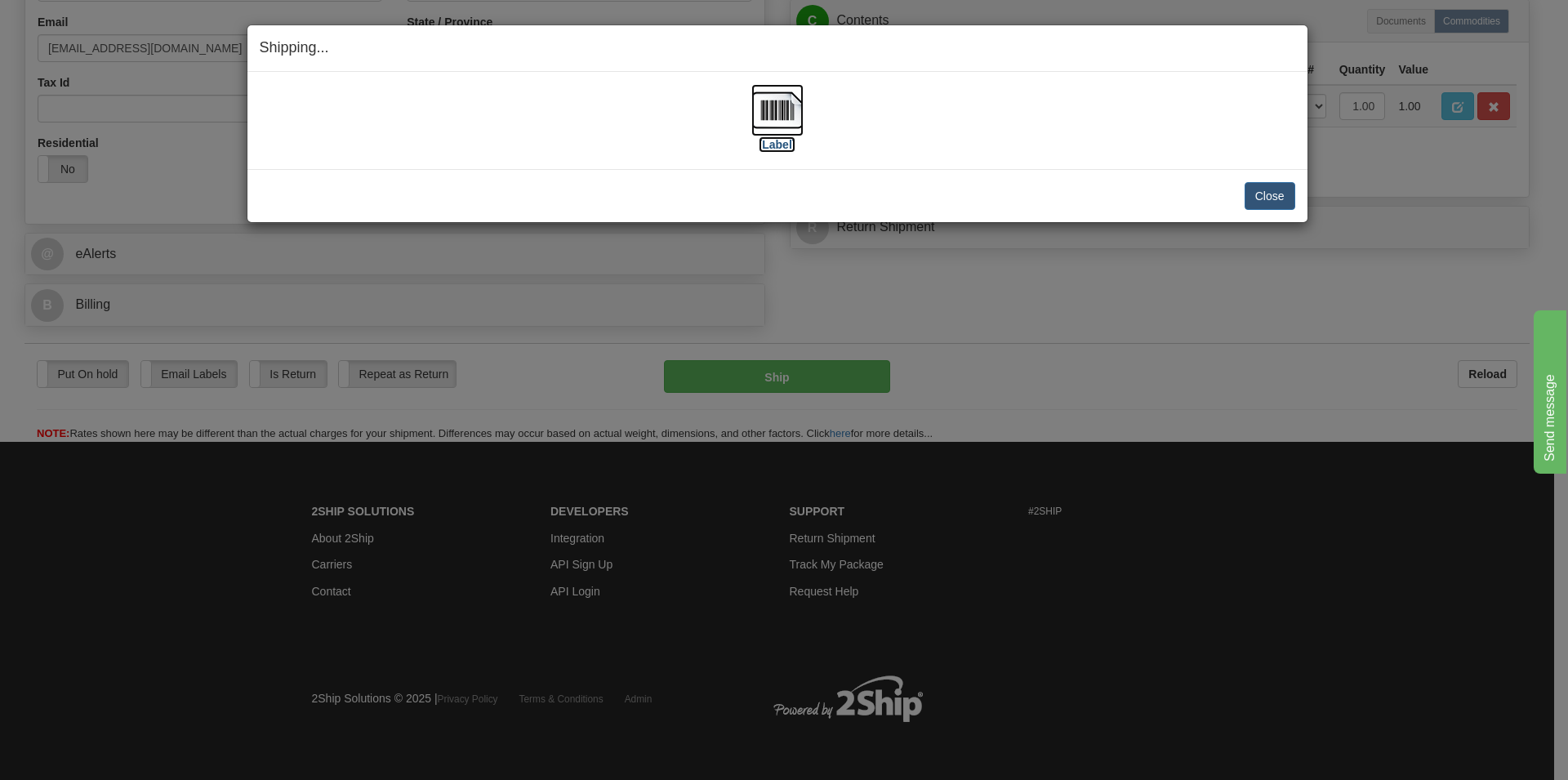
click at [771, 112] on img at bounding box center [777, 110] width 52 height 52
click at [1257, 192] on button "Close" at bounding box center [1270, 196] width 51 height 28
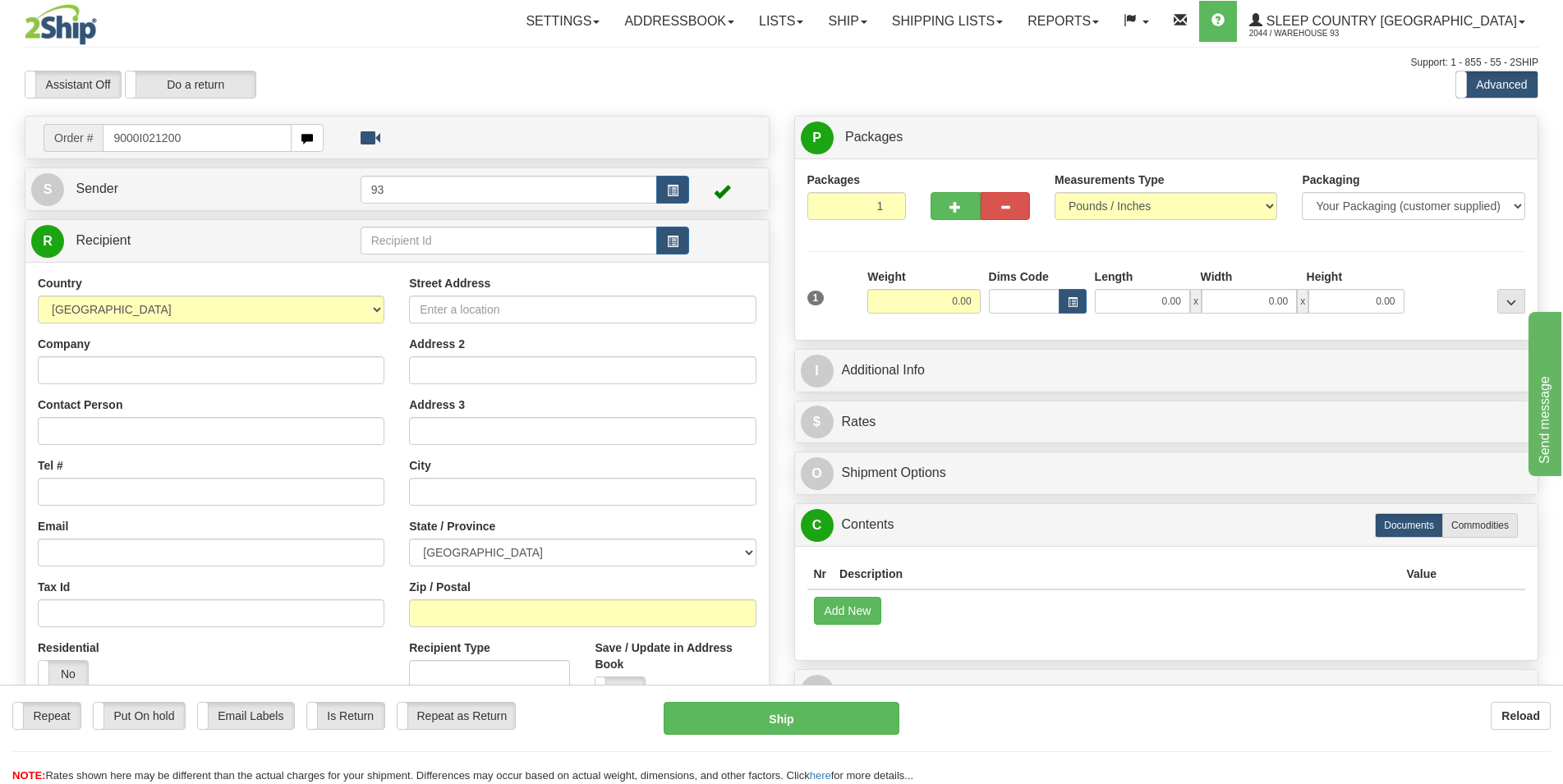
type input "9000I021200"
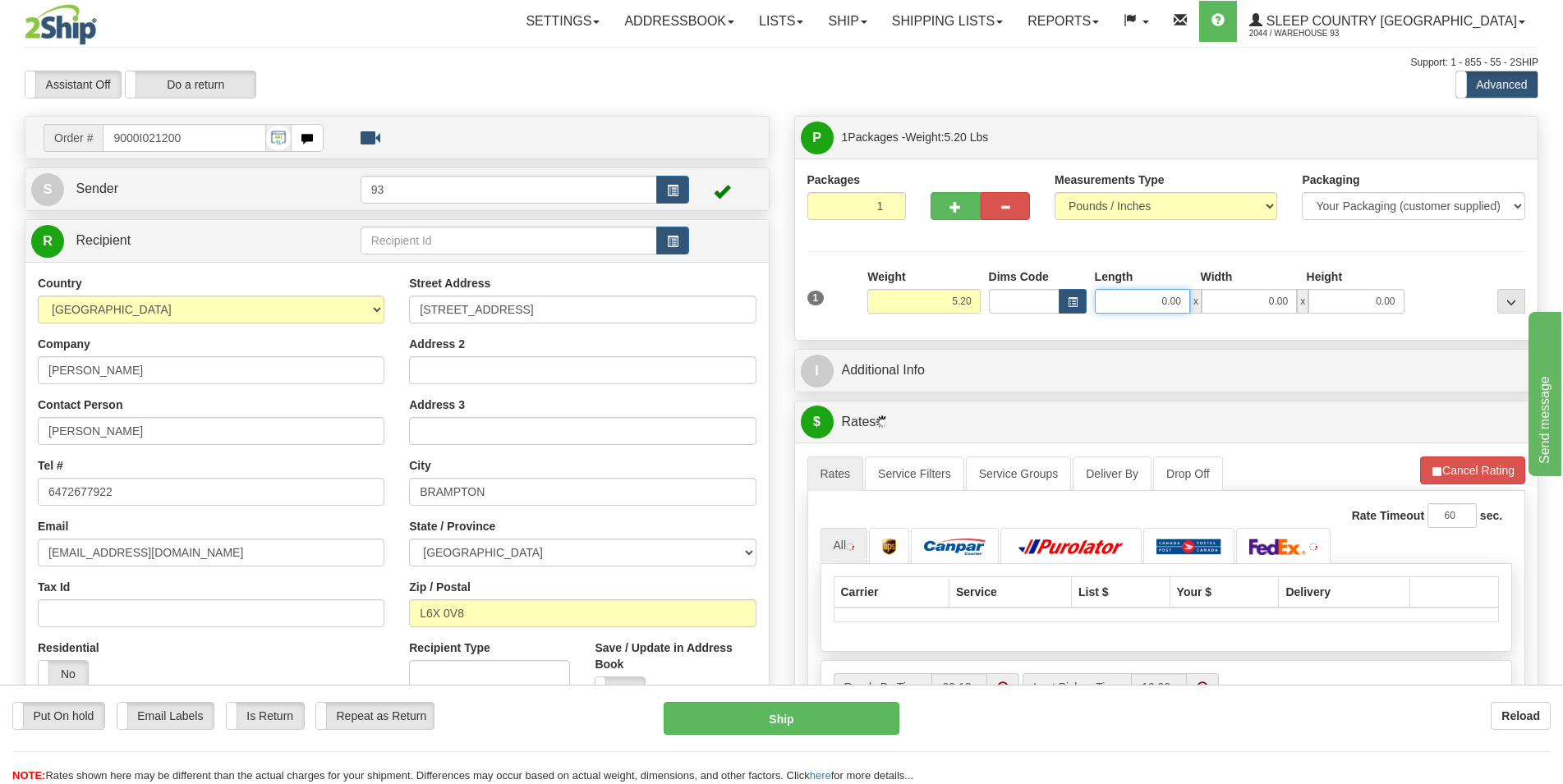
click at [1121, 298] on input "0.00" at bounding box center [1142, 300] width 95 height 24
type input "24.00"
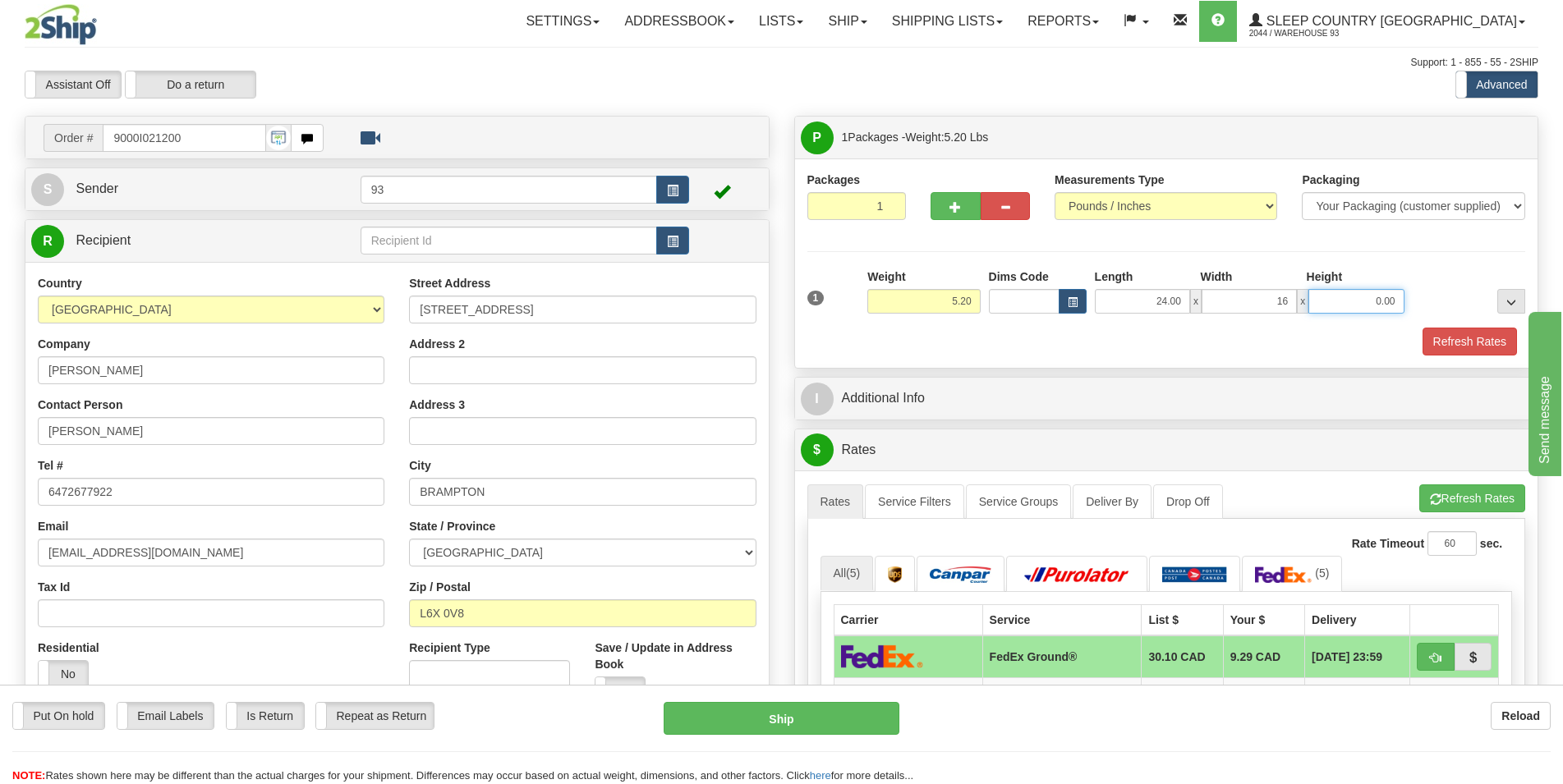
type input "16.00"
type input "6.00"
click at [1471, 339] on button "Refresh Rates" at bounding box center [1469, 341] width 94 height 28
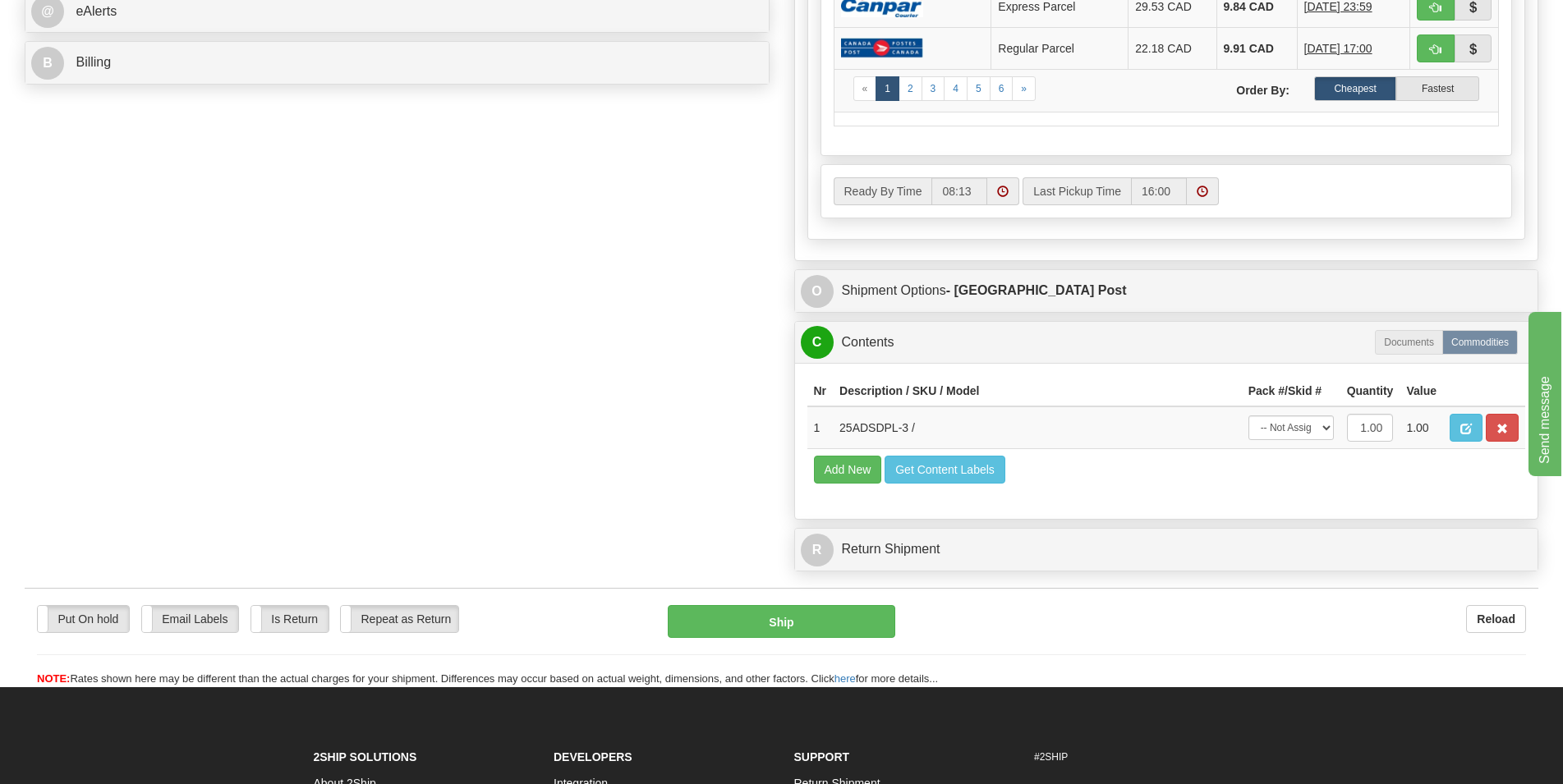
scroll to position [837, 0]
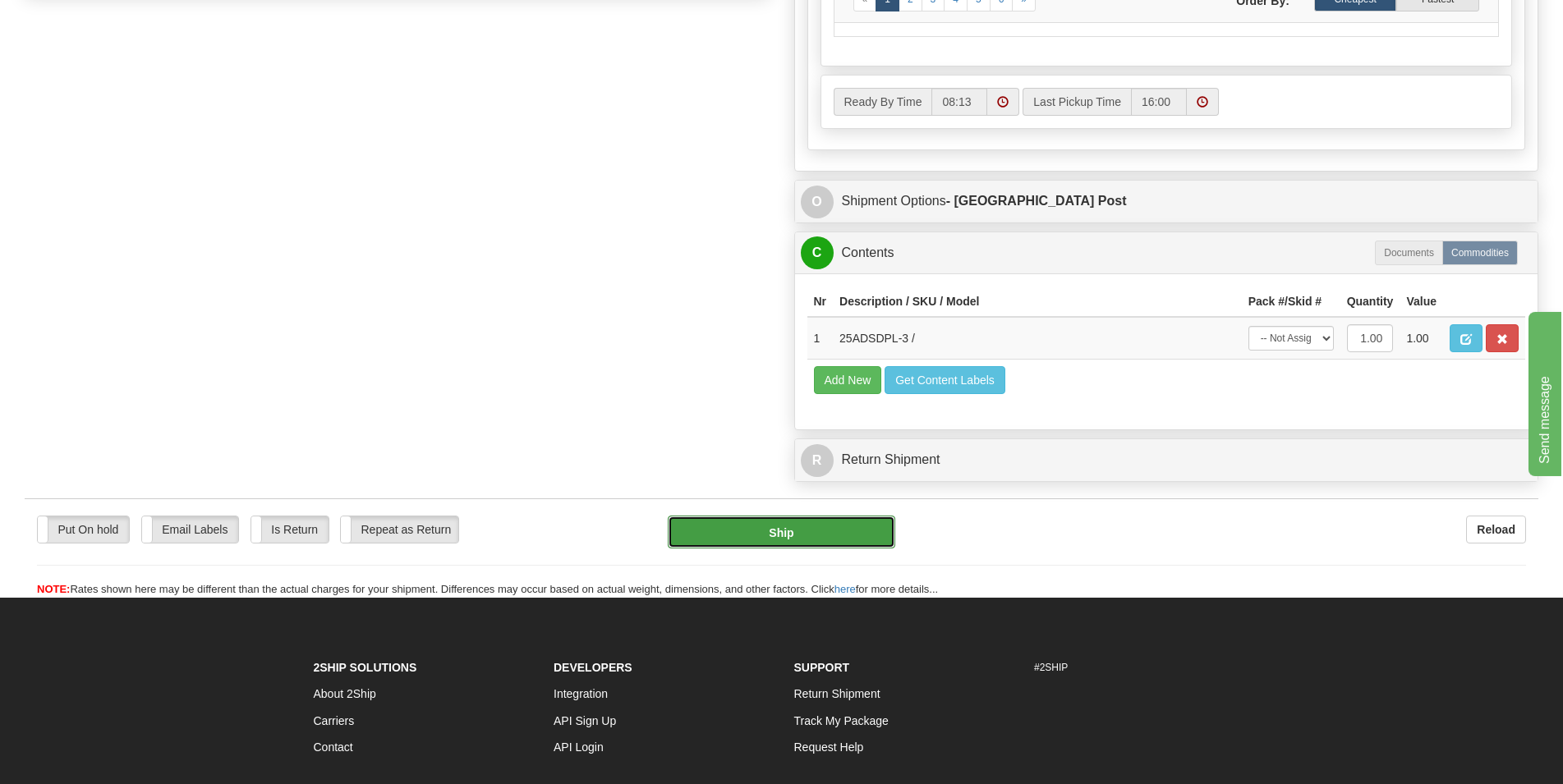
click at [802, 527] on button "Ship" at bounding box center [782, 532] width 228 height 33
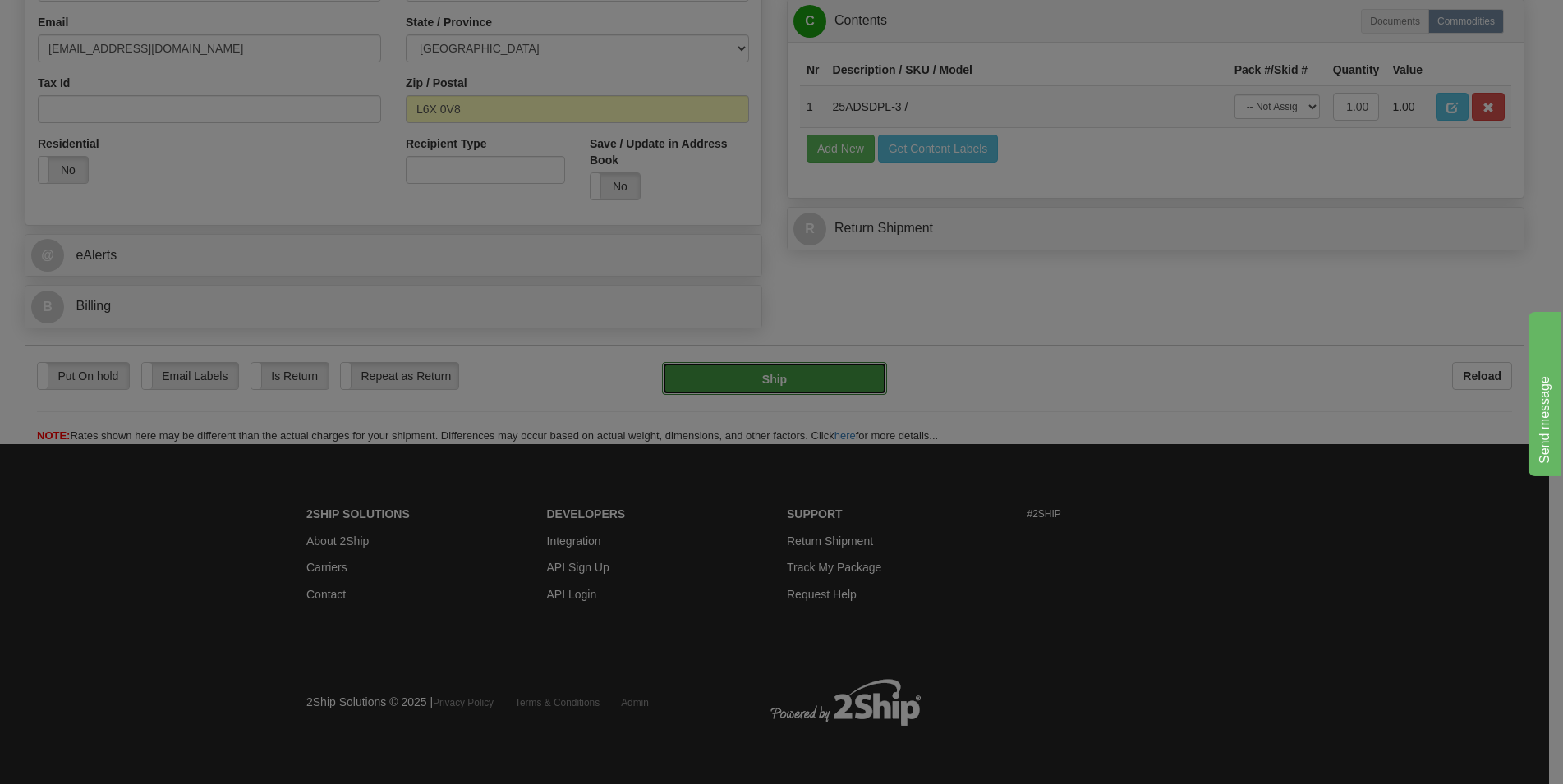
type input "DOM.EP"
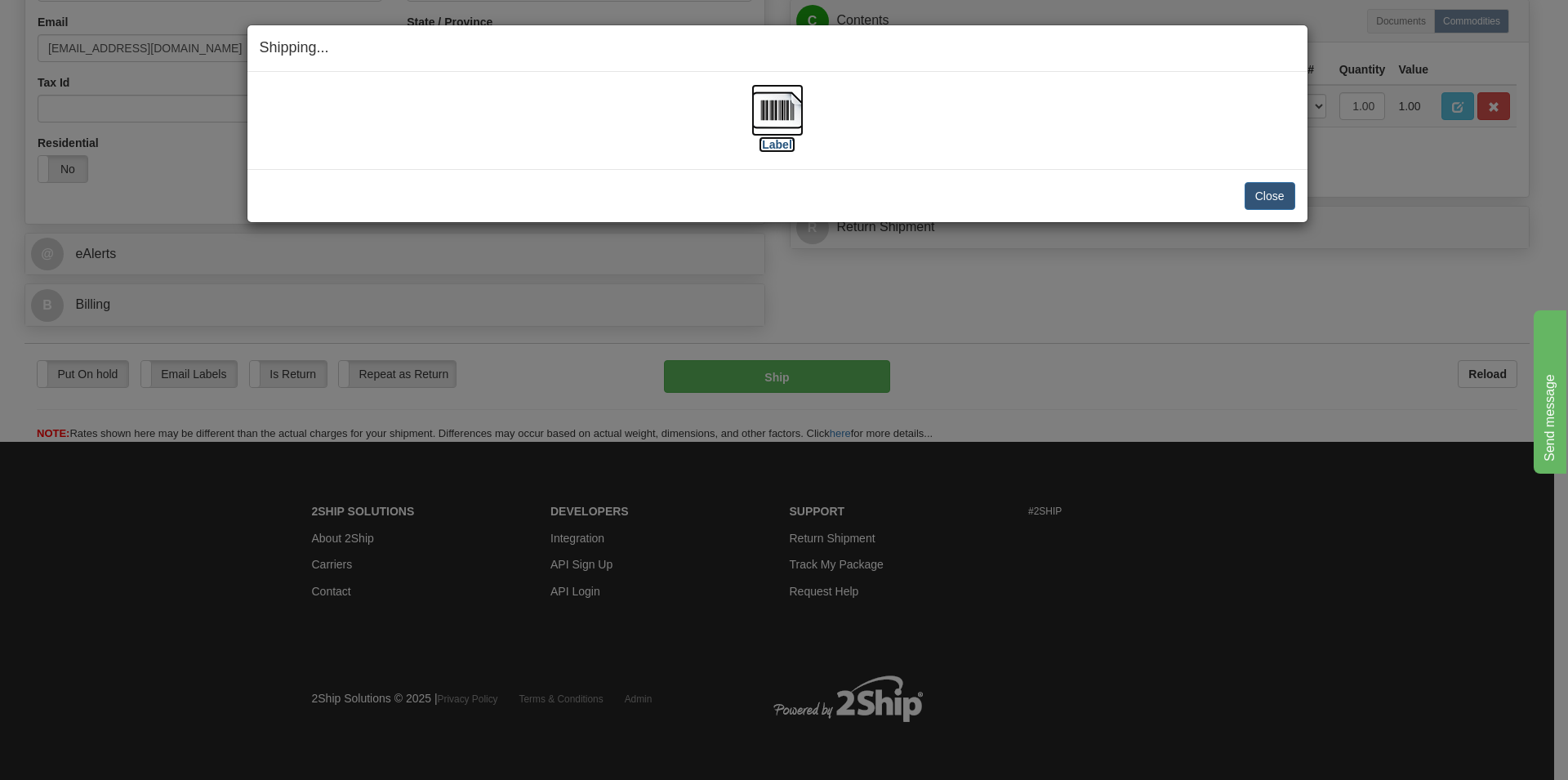
click at [782, 113] on img at bounding box center [777, 110] width 52 height 52
click at [1253, 197] on button "Close" at bounding box center [1270, 196] width 51 height 28
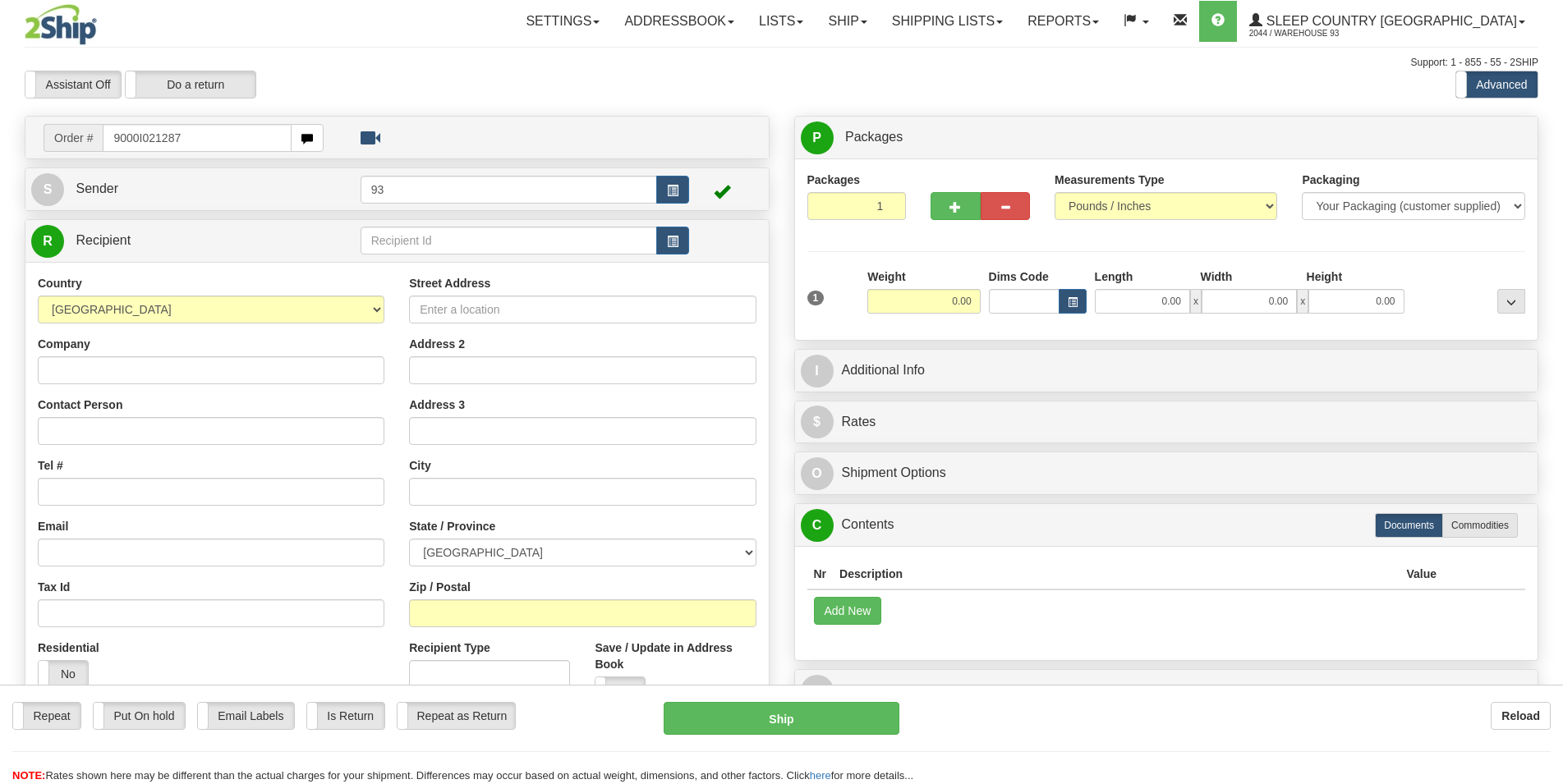
type input "9000I021287"
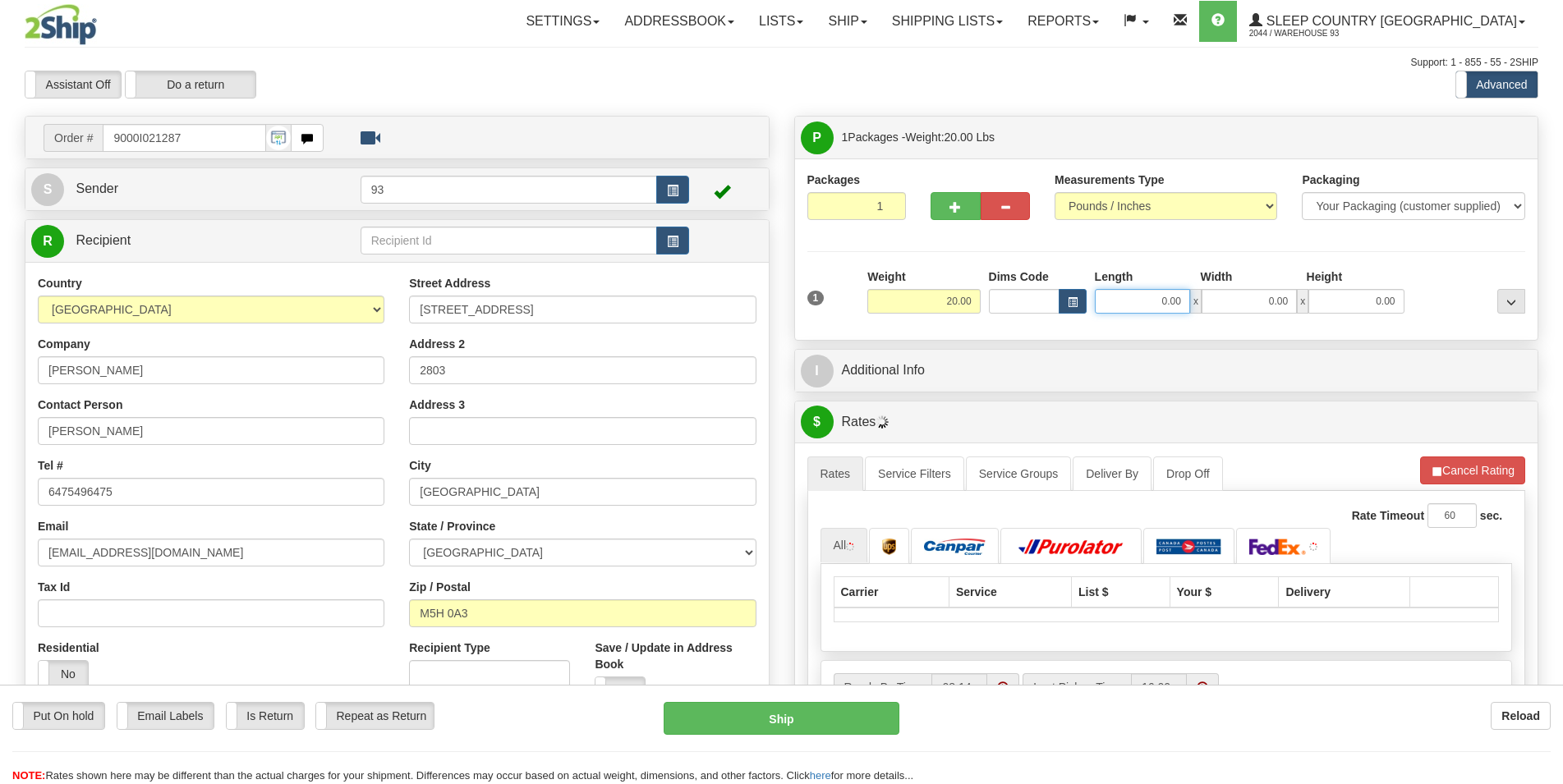
click at [1138, 303] on input "0.00" at bounding box center [1142, 300] width 95 height 24
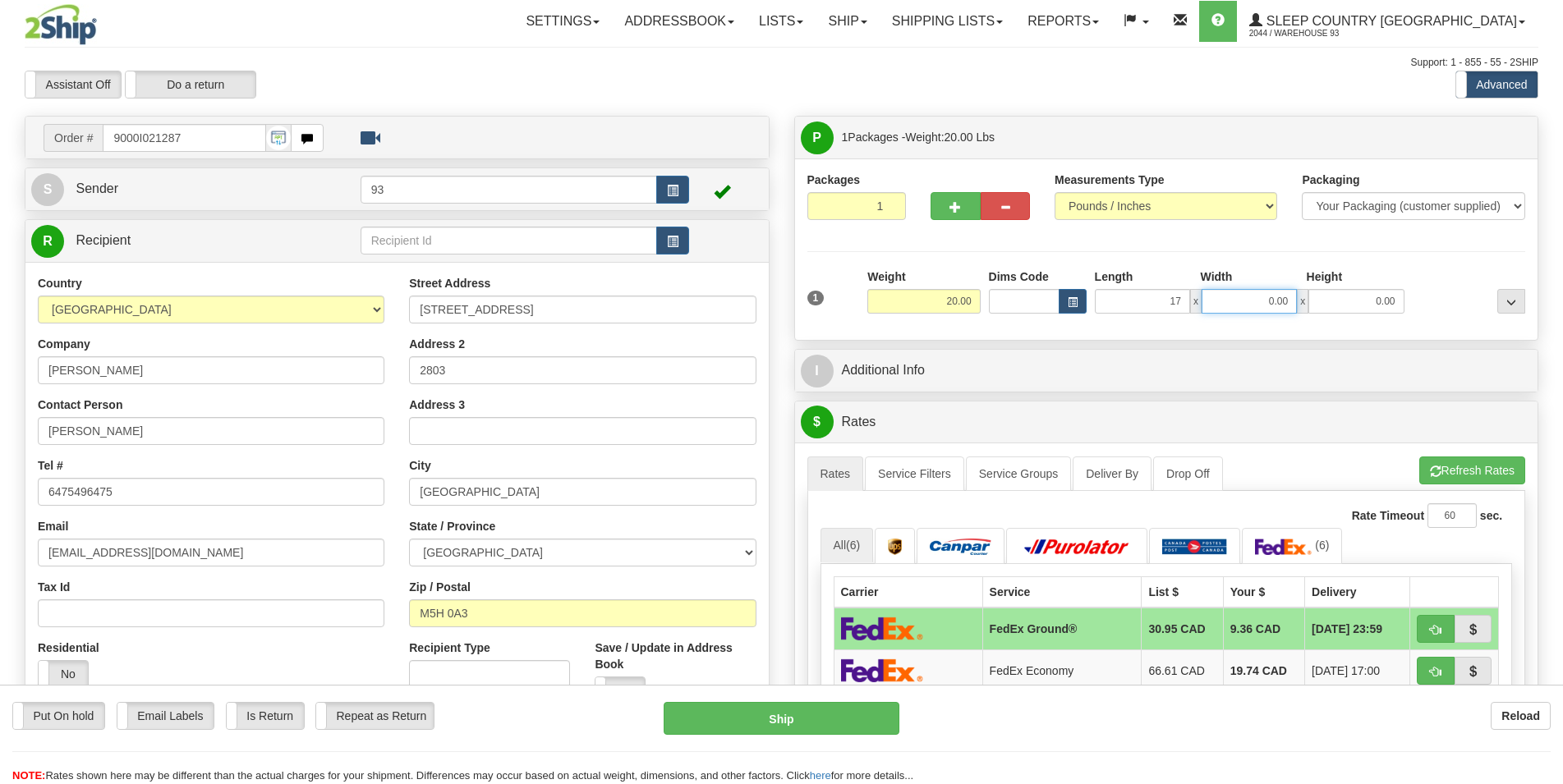
type input "17.00"
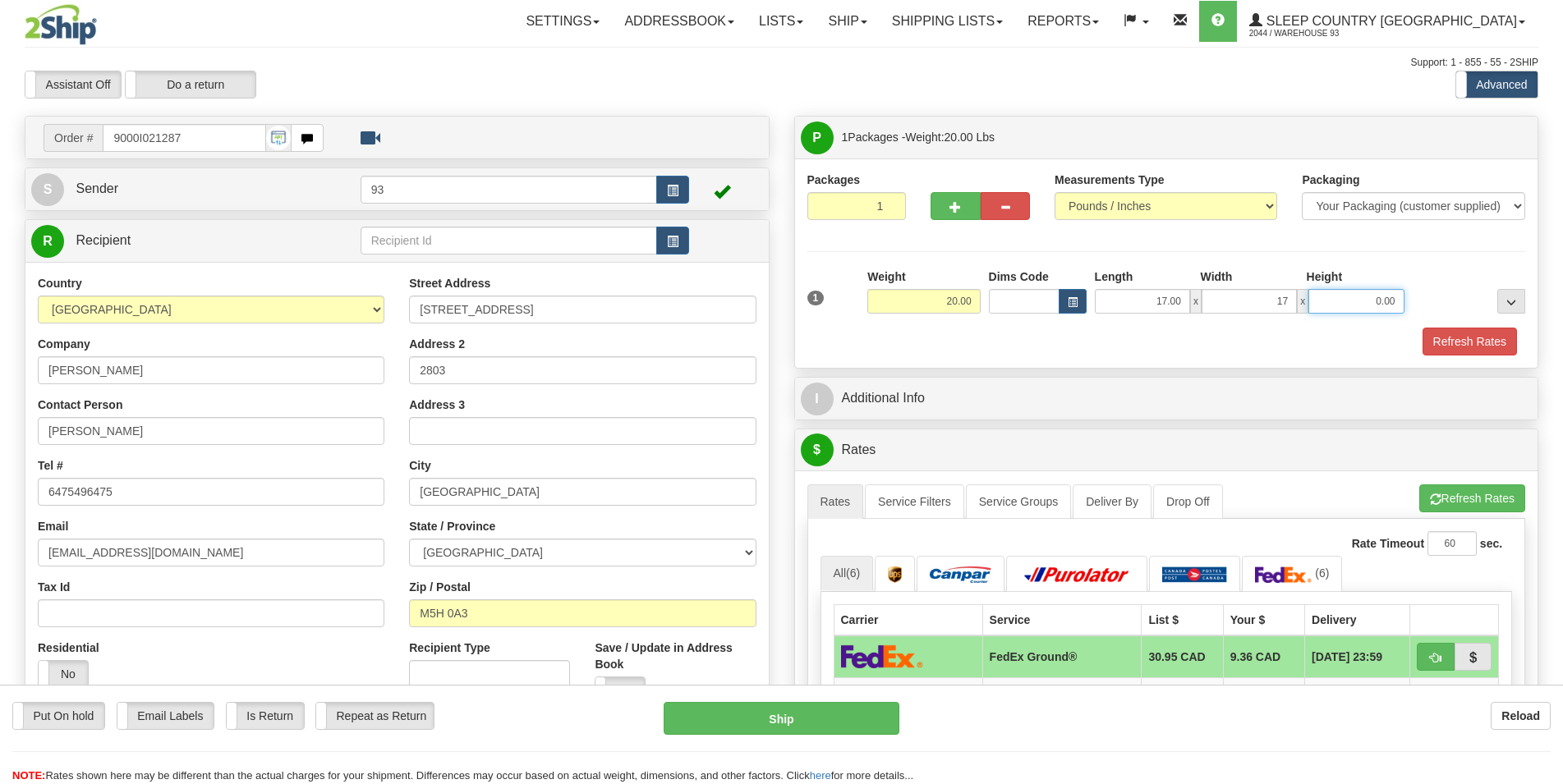
type input "17.00"
type input "10.00"
click at [1475, 347] on button "Refresh Rates" at bounding box center [1469, 341] width 94 height 28
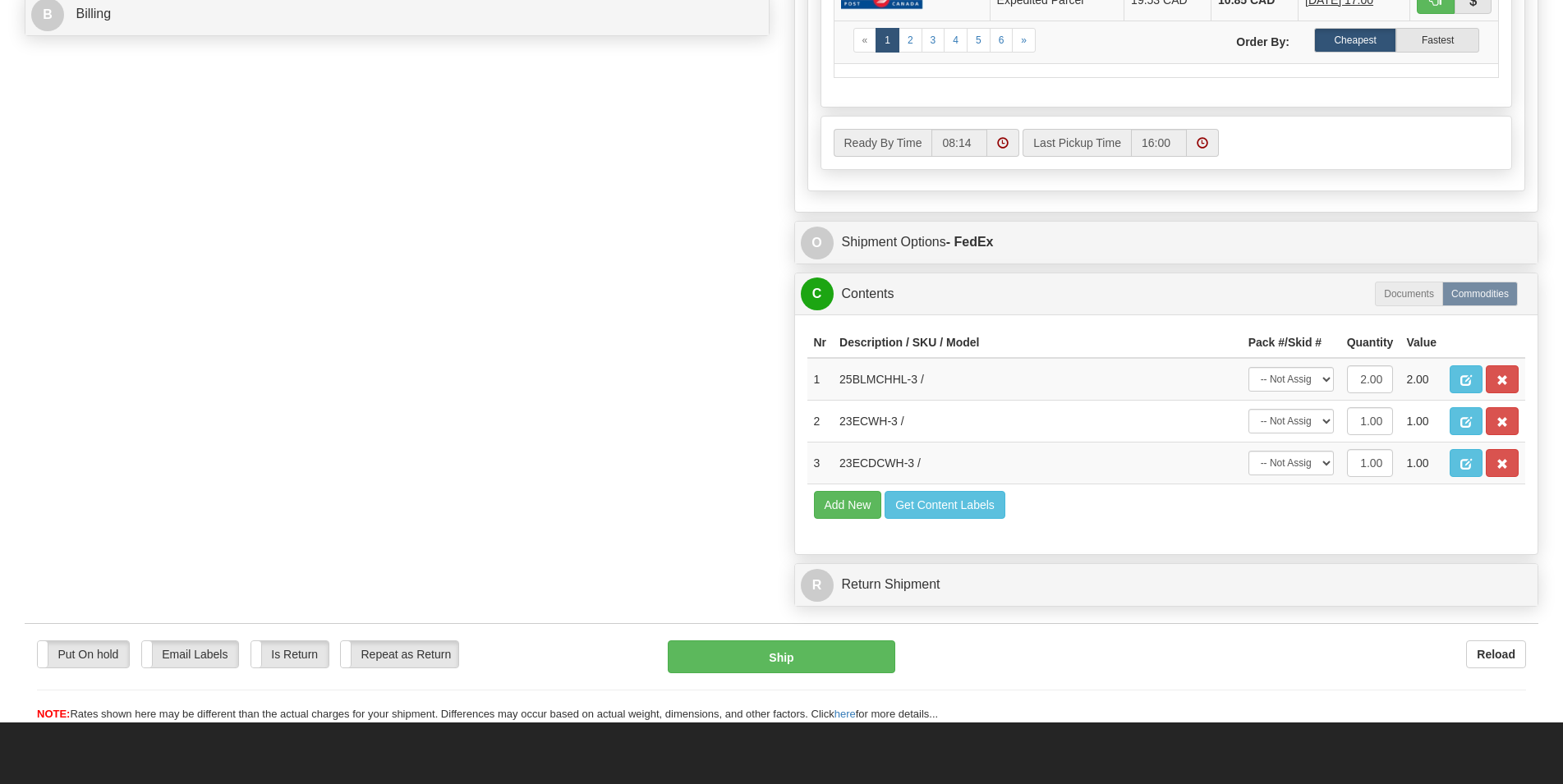
scroll to position [837, 0]
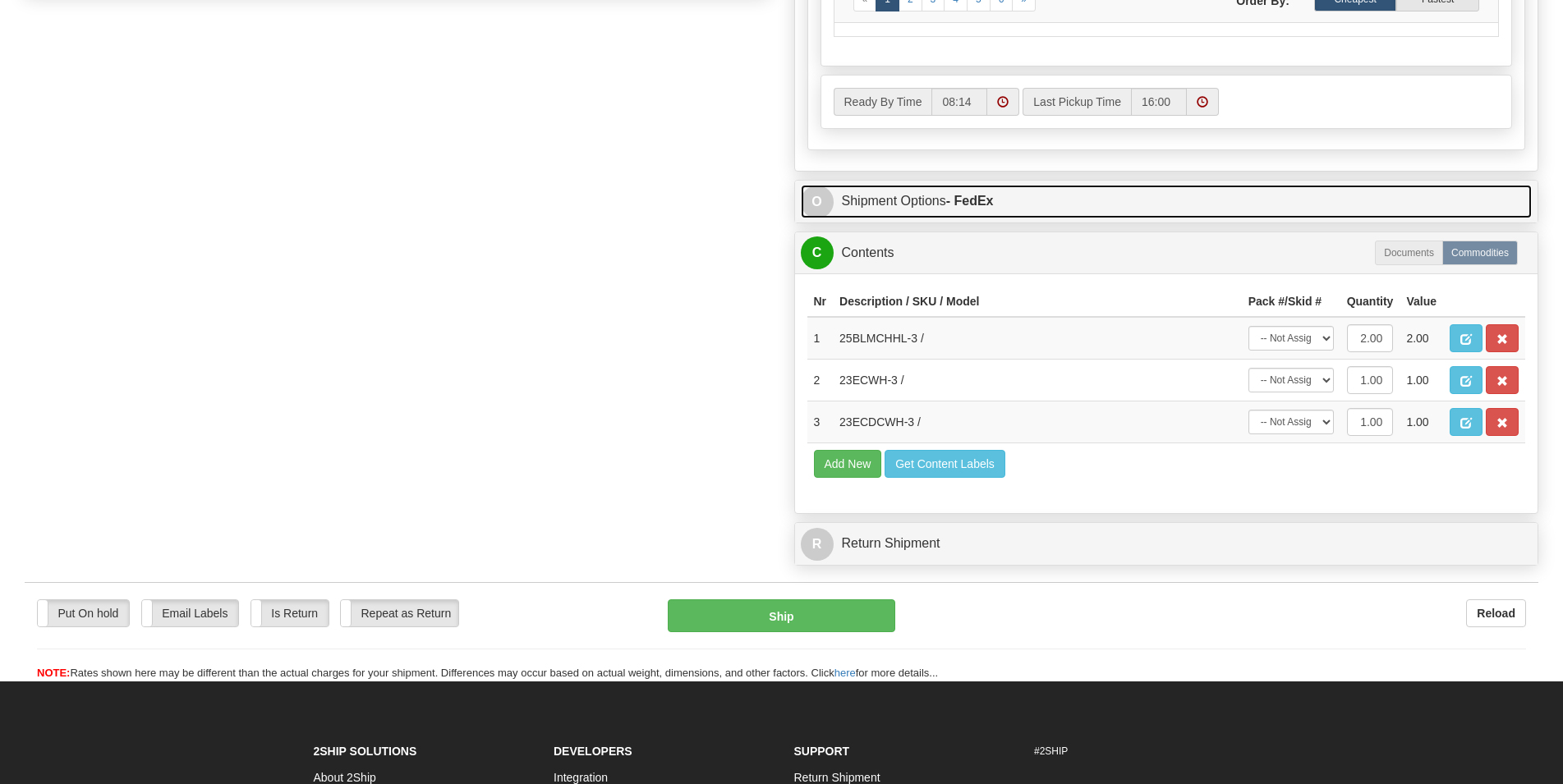
click at [1012, 206] on link "O Shipment Options - FedEx" at bounding box center [1166, 202] width 732 height 34
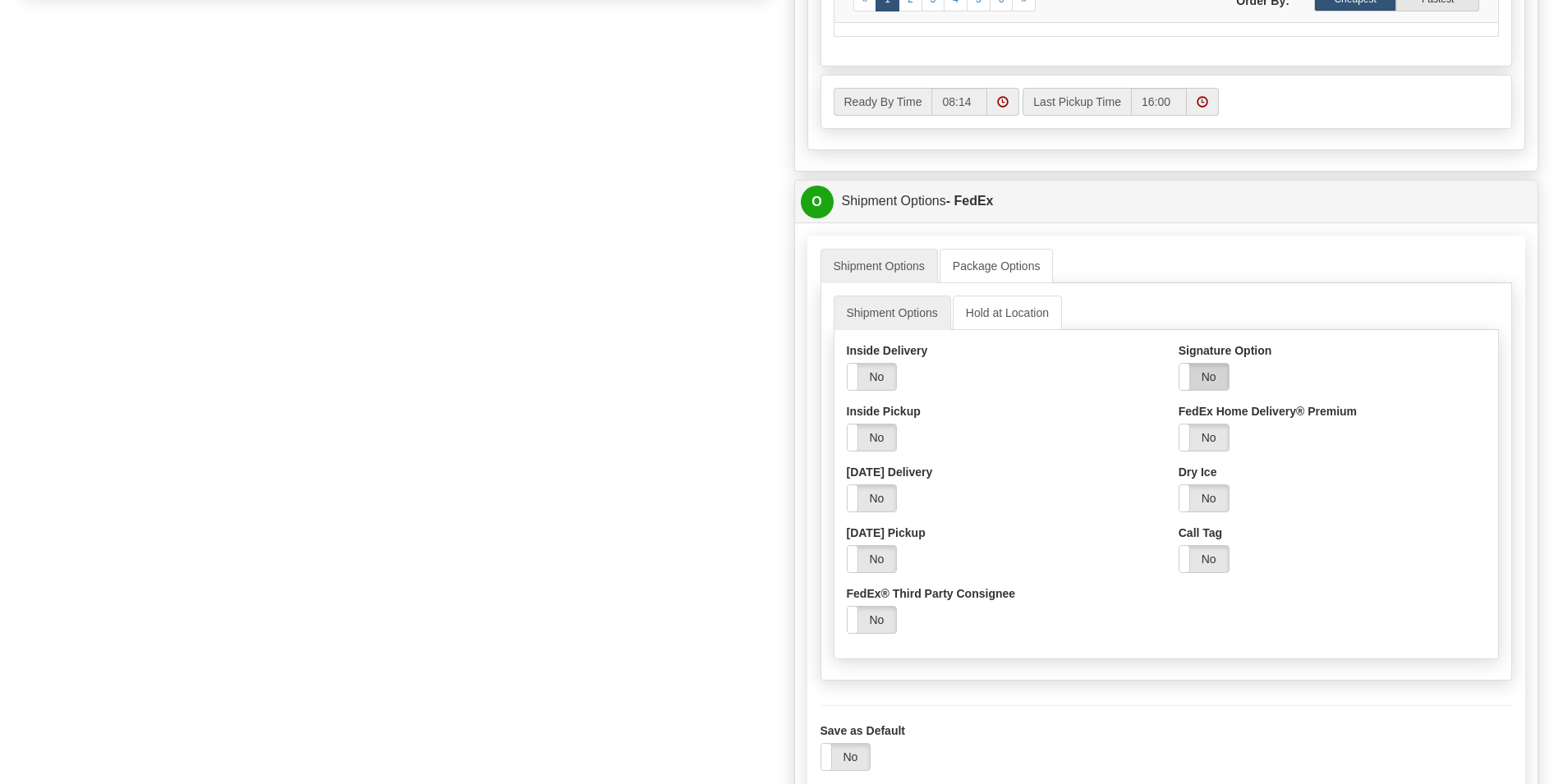
click at [1198, 378] on label "No" at bounding box center [1203, 376] width 49 height 26
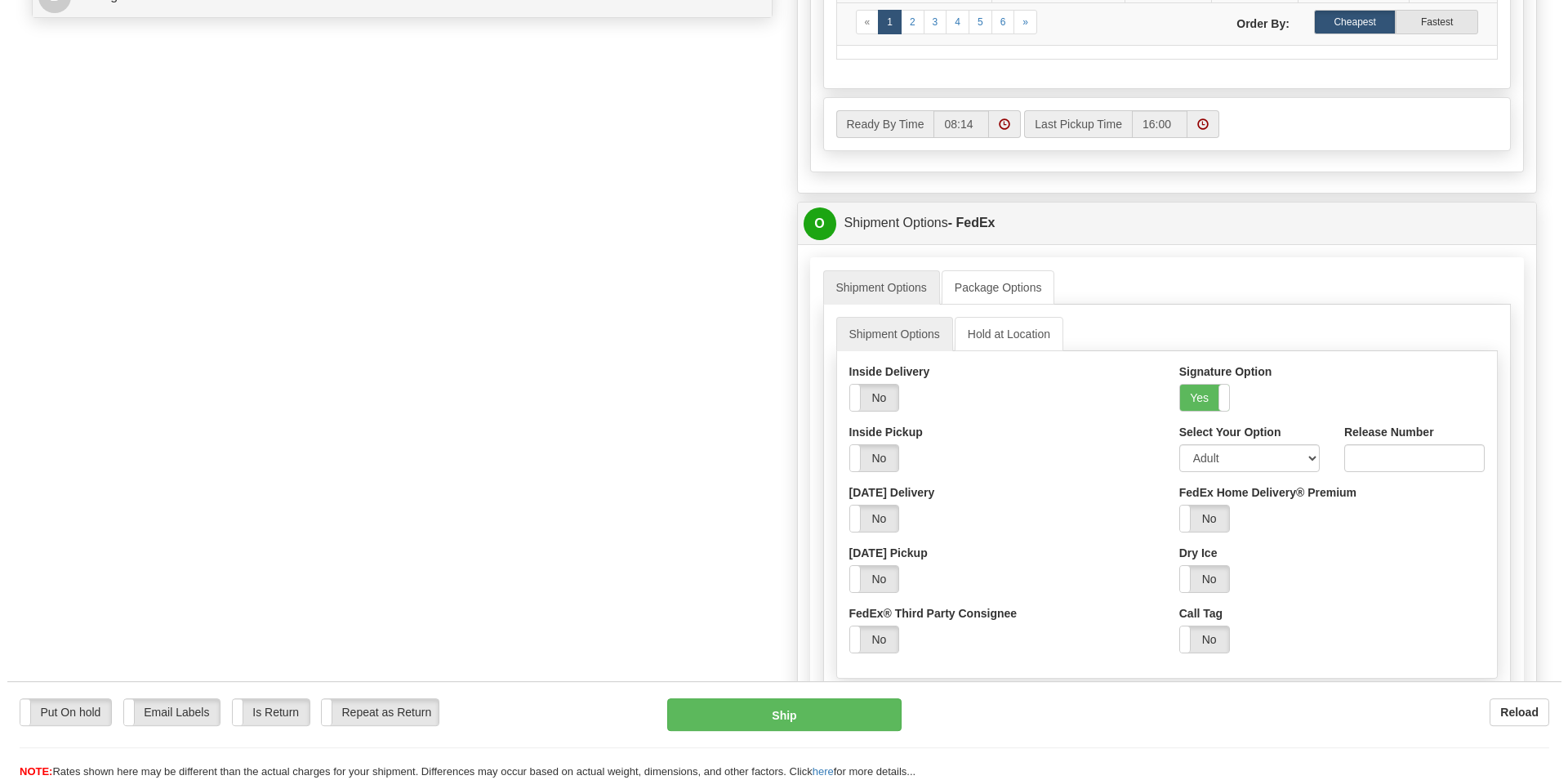
scroll to position [916, 0]
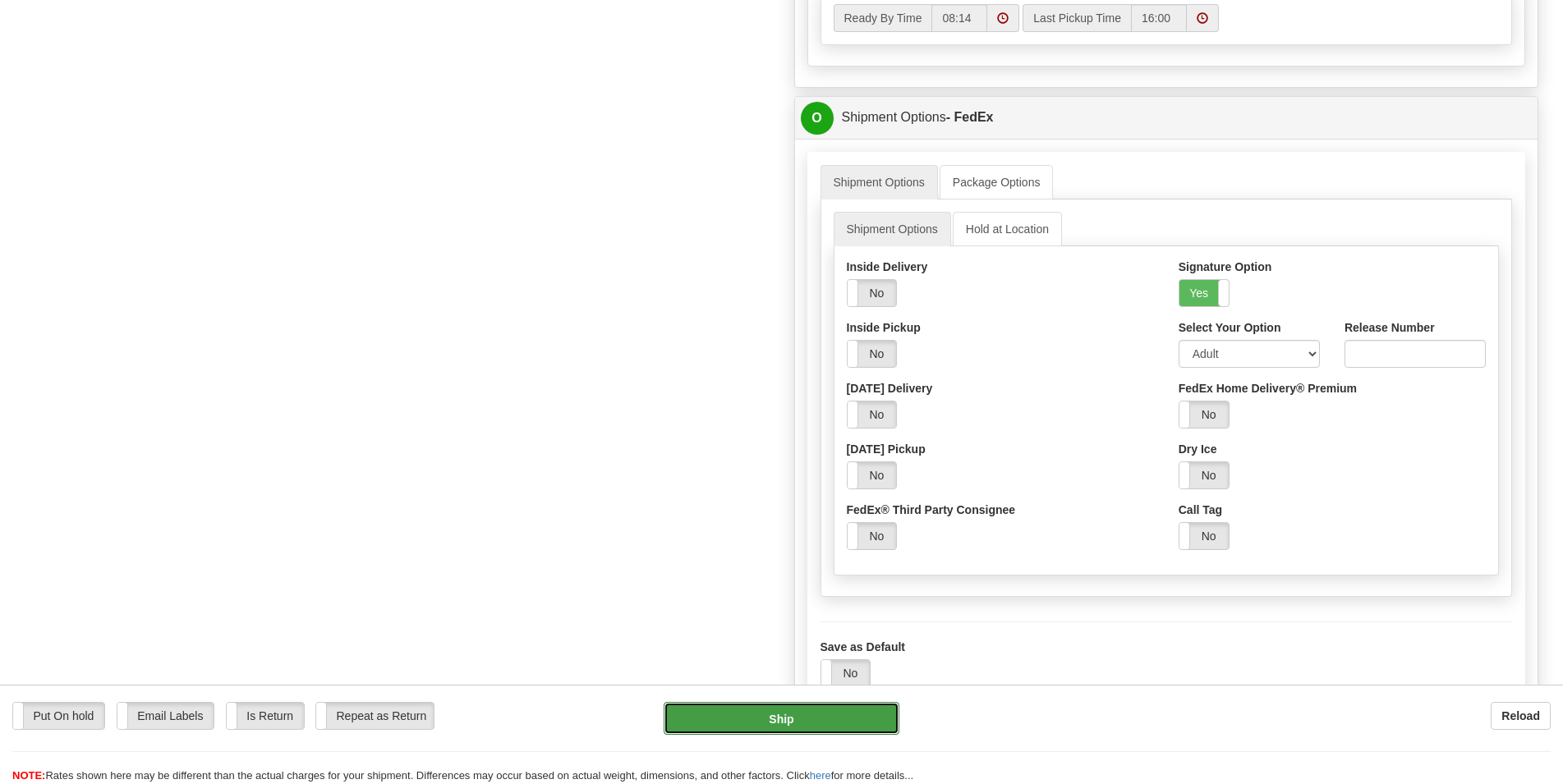
click at [800, 729] on button "Ship" at bounding box center [781, 718] width 236 height 33
type input "92"
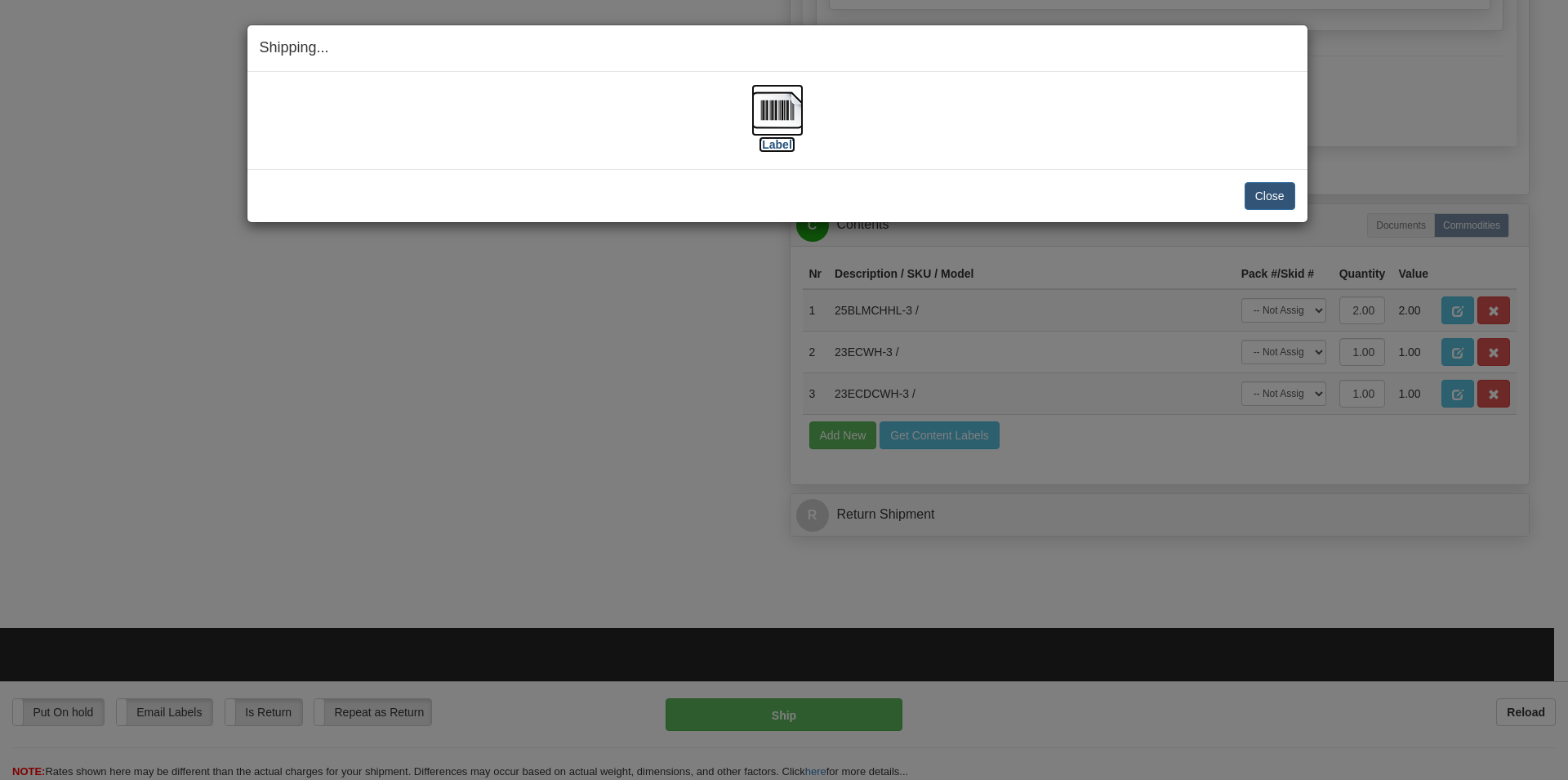
click at [770, 113] on img at bounding box center [777, 110] width 52 height 52
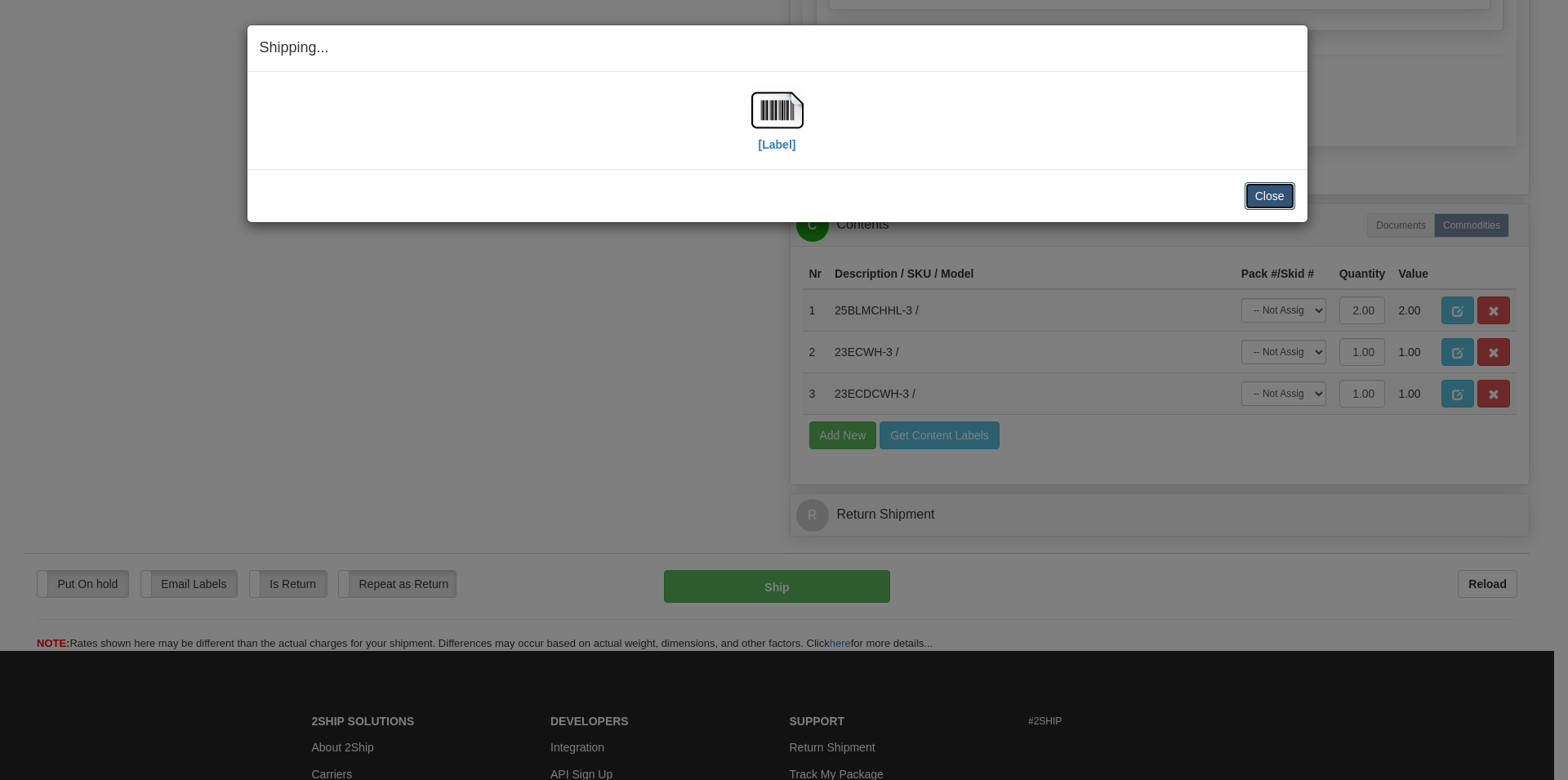
click at [1257, 188] on button "Close" at bounding box center [1270, 196] width 51 height 28
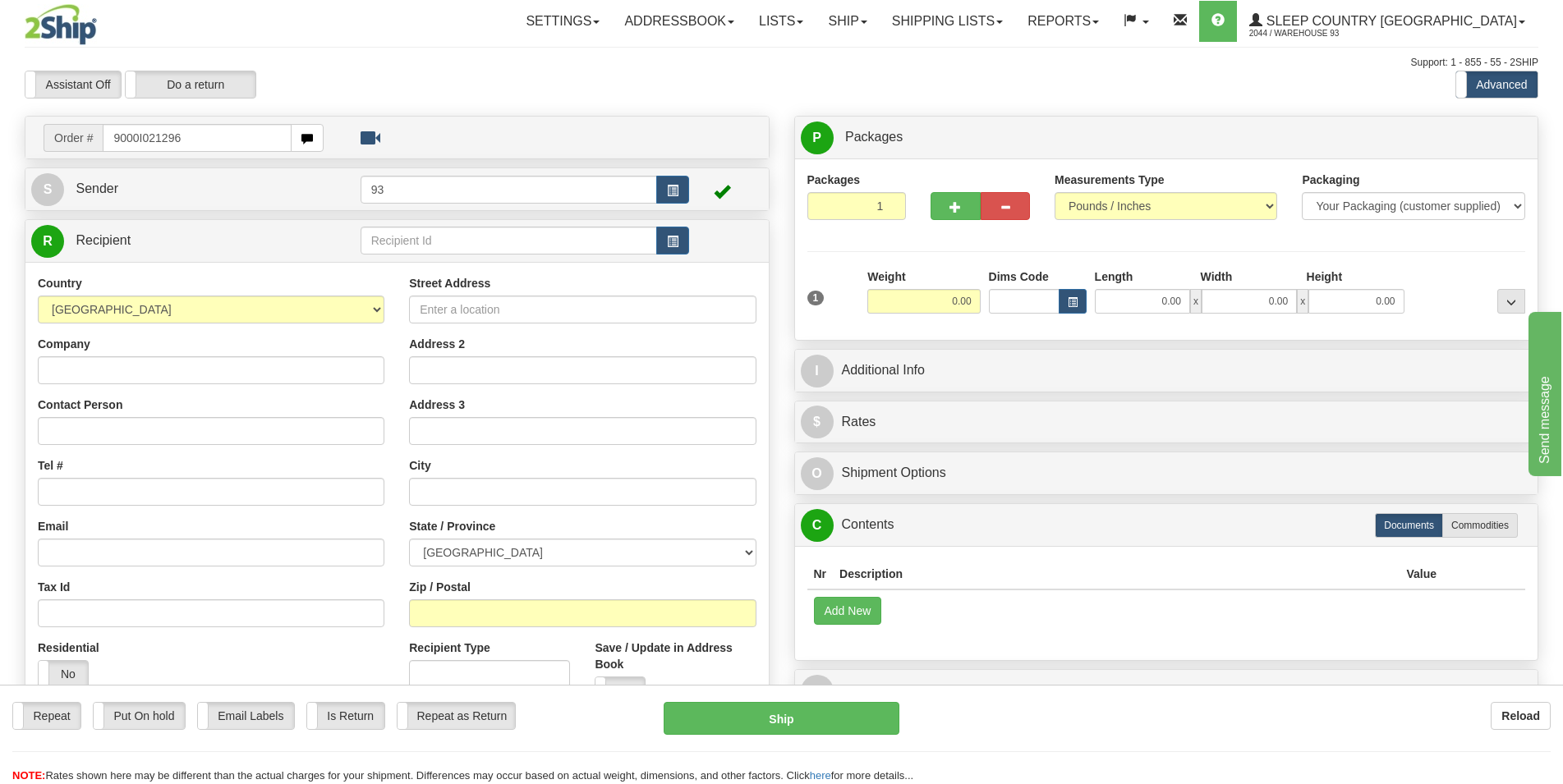
type input "9000I021296"
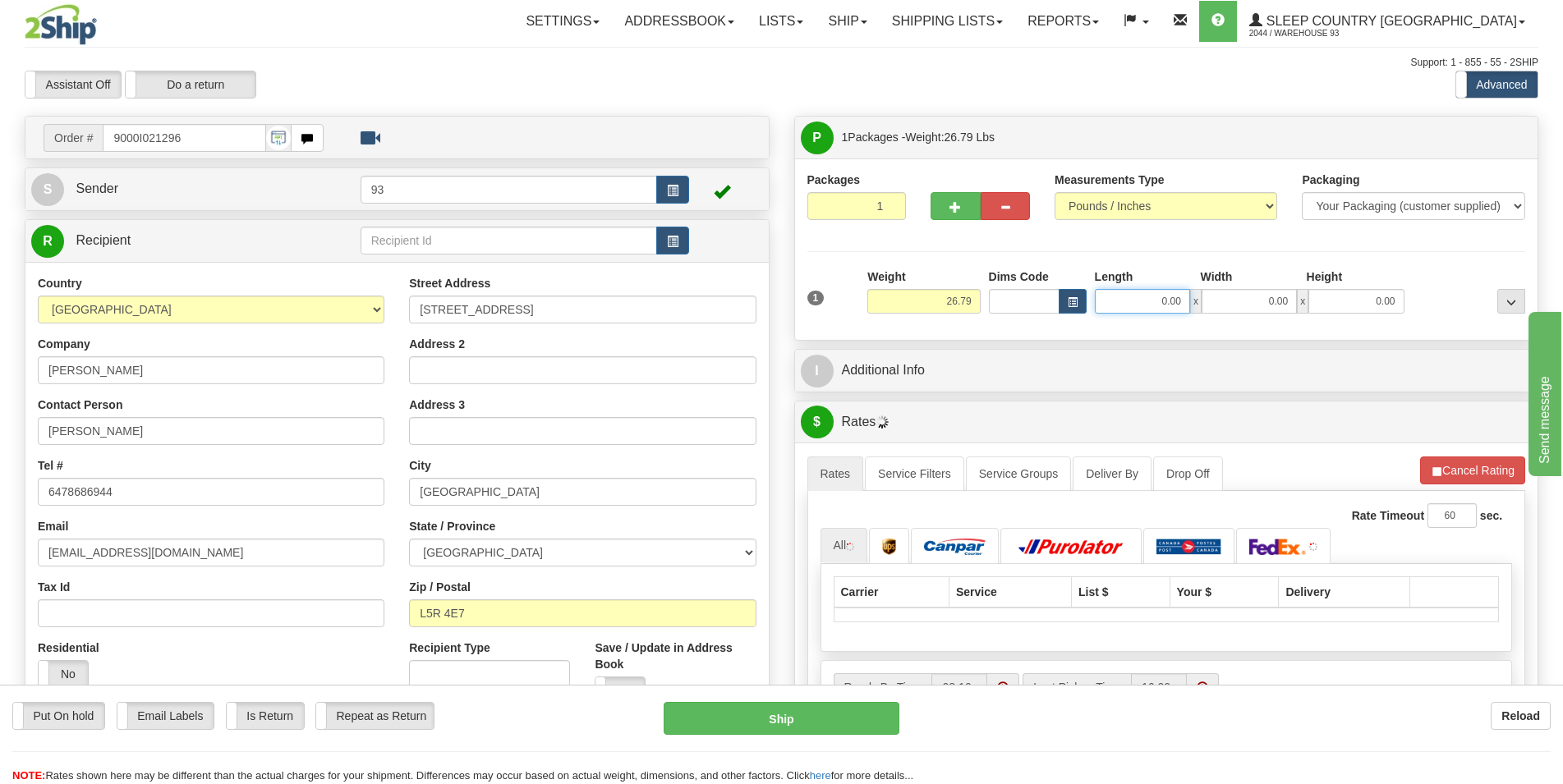
click at [1127, 314] on input "0.00" at bounding box center [1142, 300] width 95 height 24
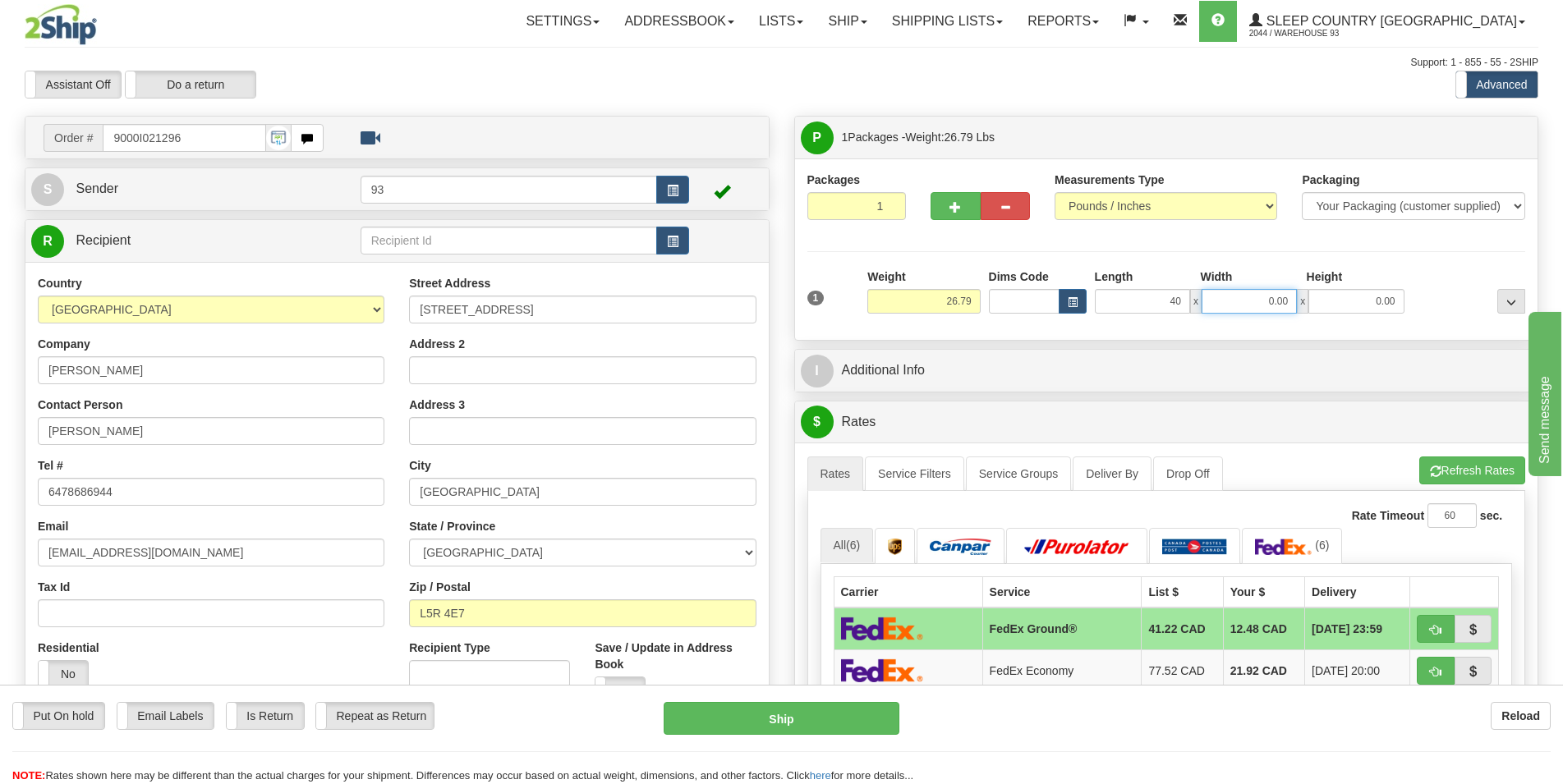
type input "40.00"
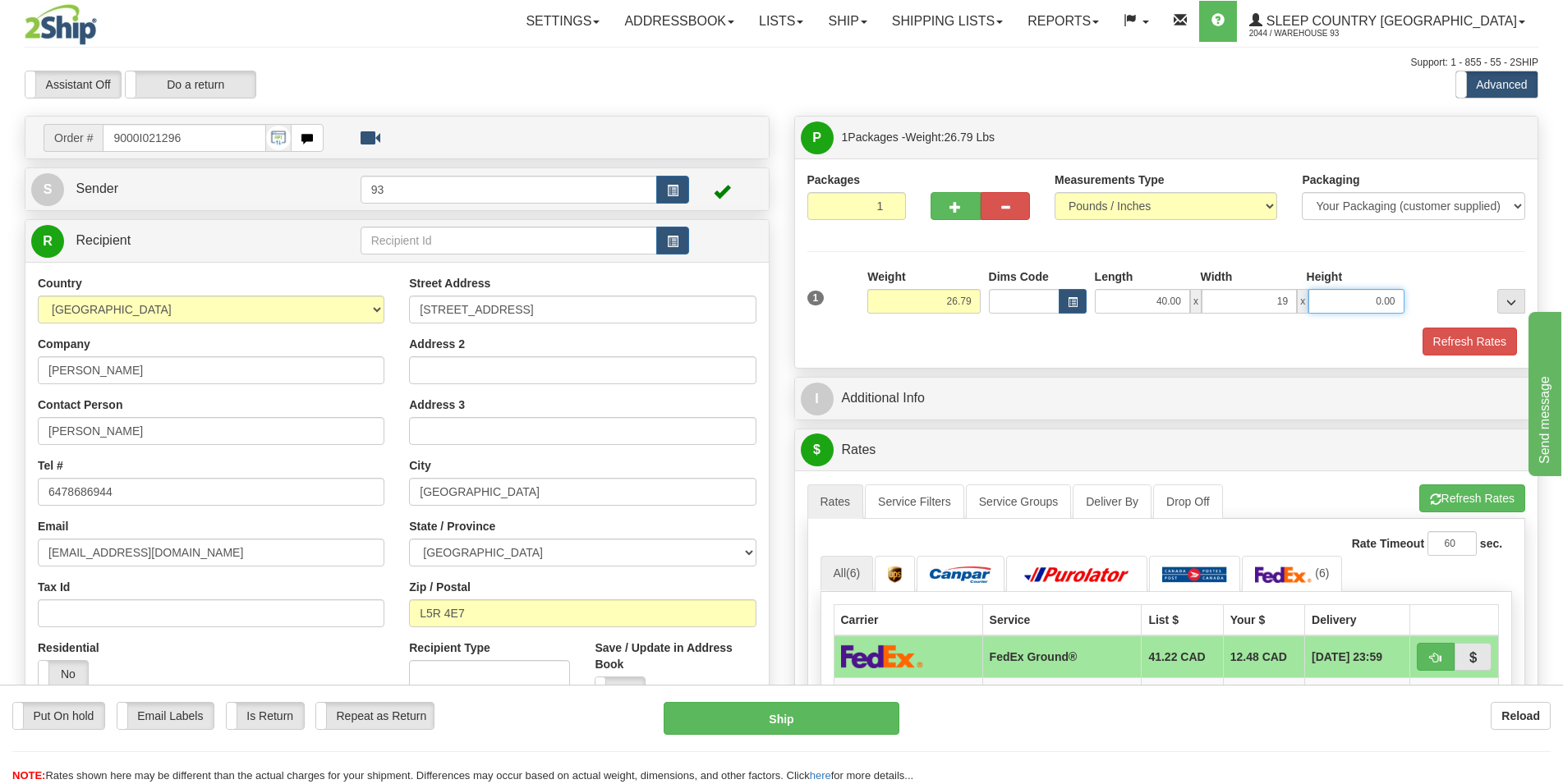
type input "19.00"
click at [1476, 337] on button "Refresh Rates" at bounding box center [1469, 341] width 94 height 28
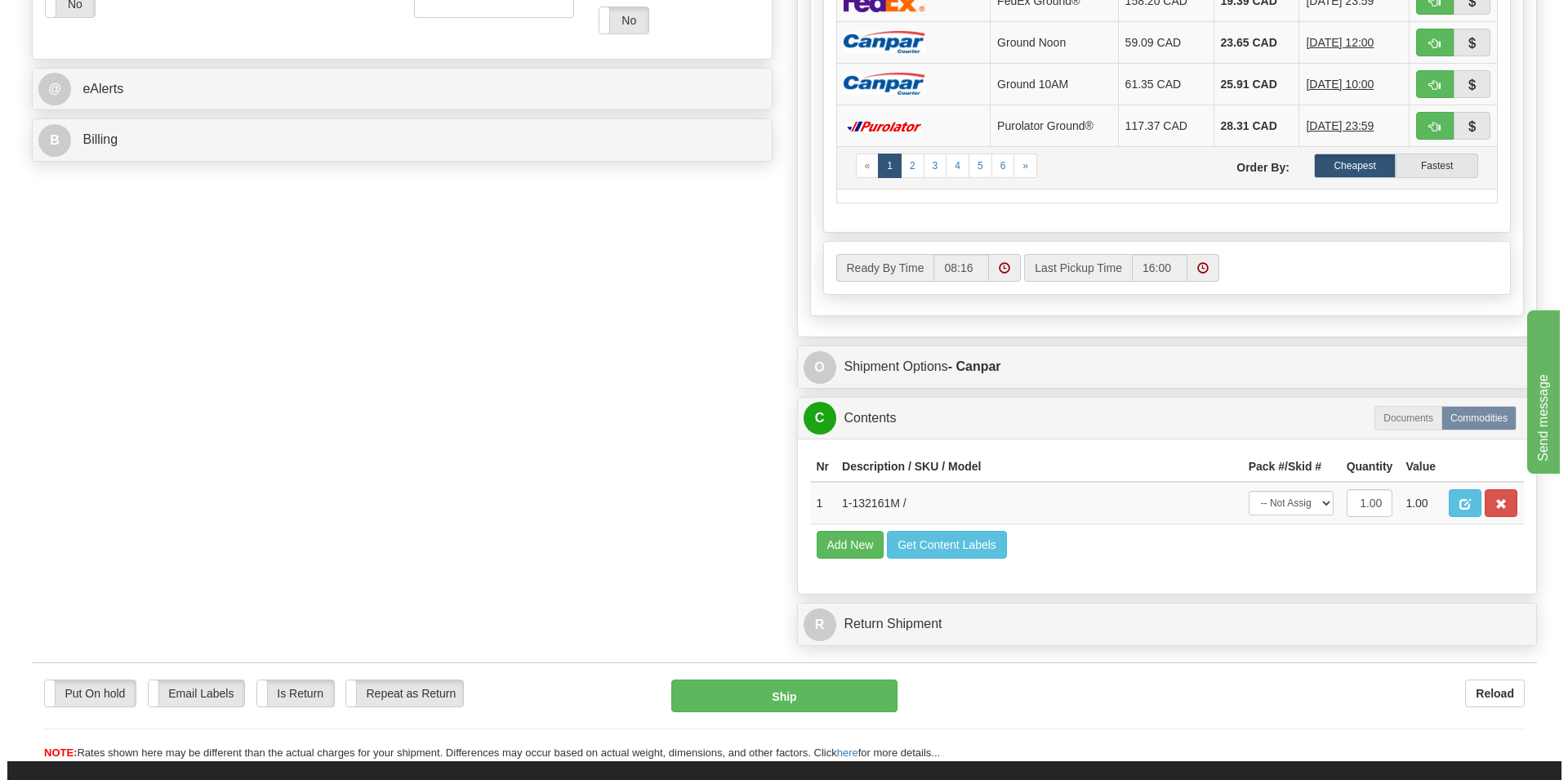
scroll to position [750, 0]
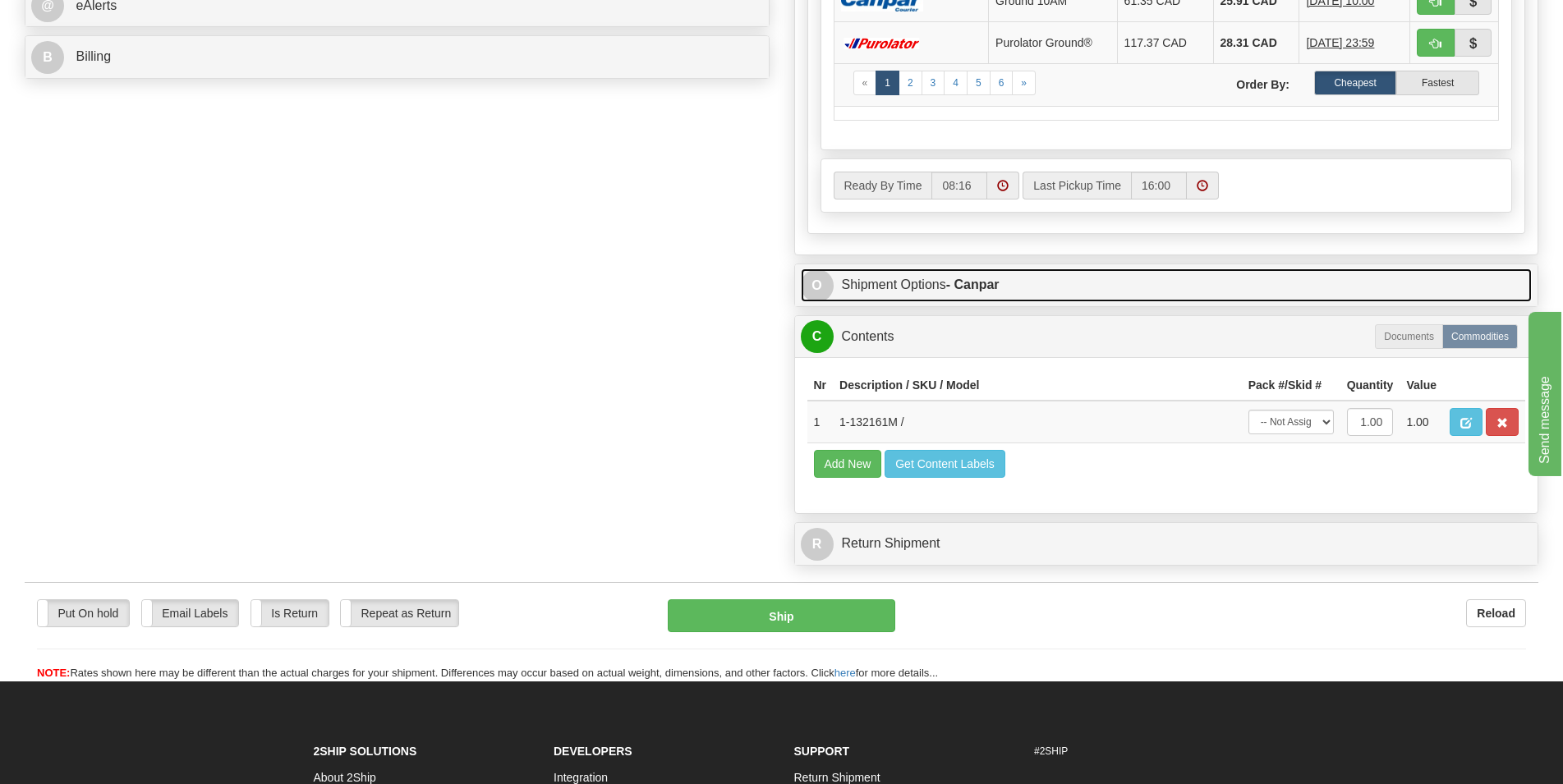
click at [1053, 290] on link "O Shipment Options - Canpar" at bounding box center [1166, 285] width 732 height 34
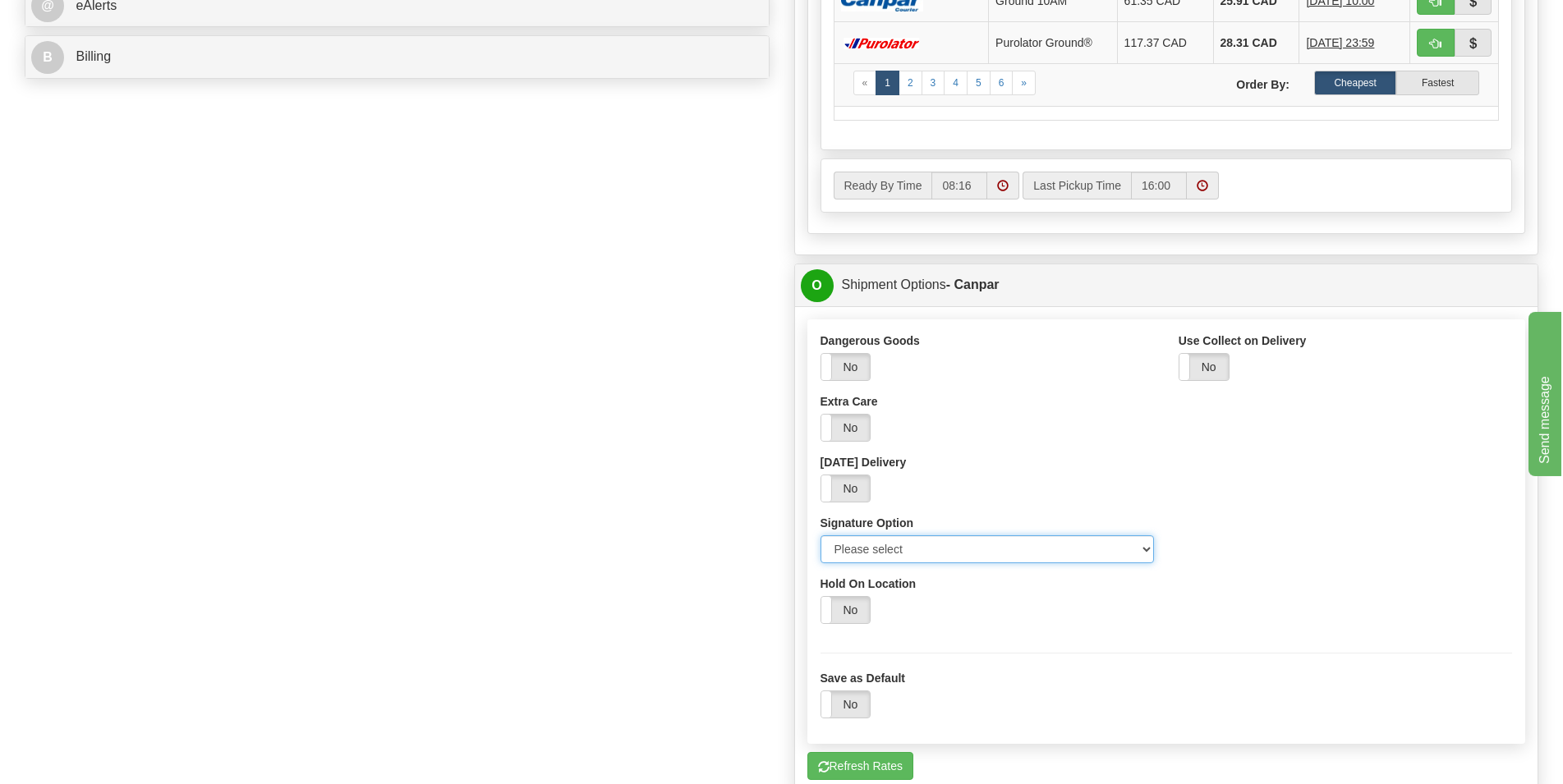
click at [820, 535] on select "Please select No Signature Required Signature Required Adult Signature" at bounding box center [987, 549] width 334 height 28
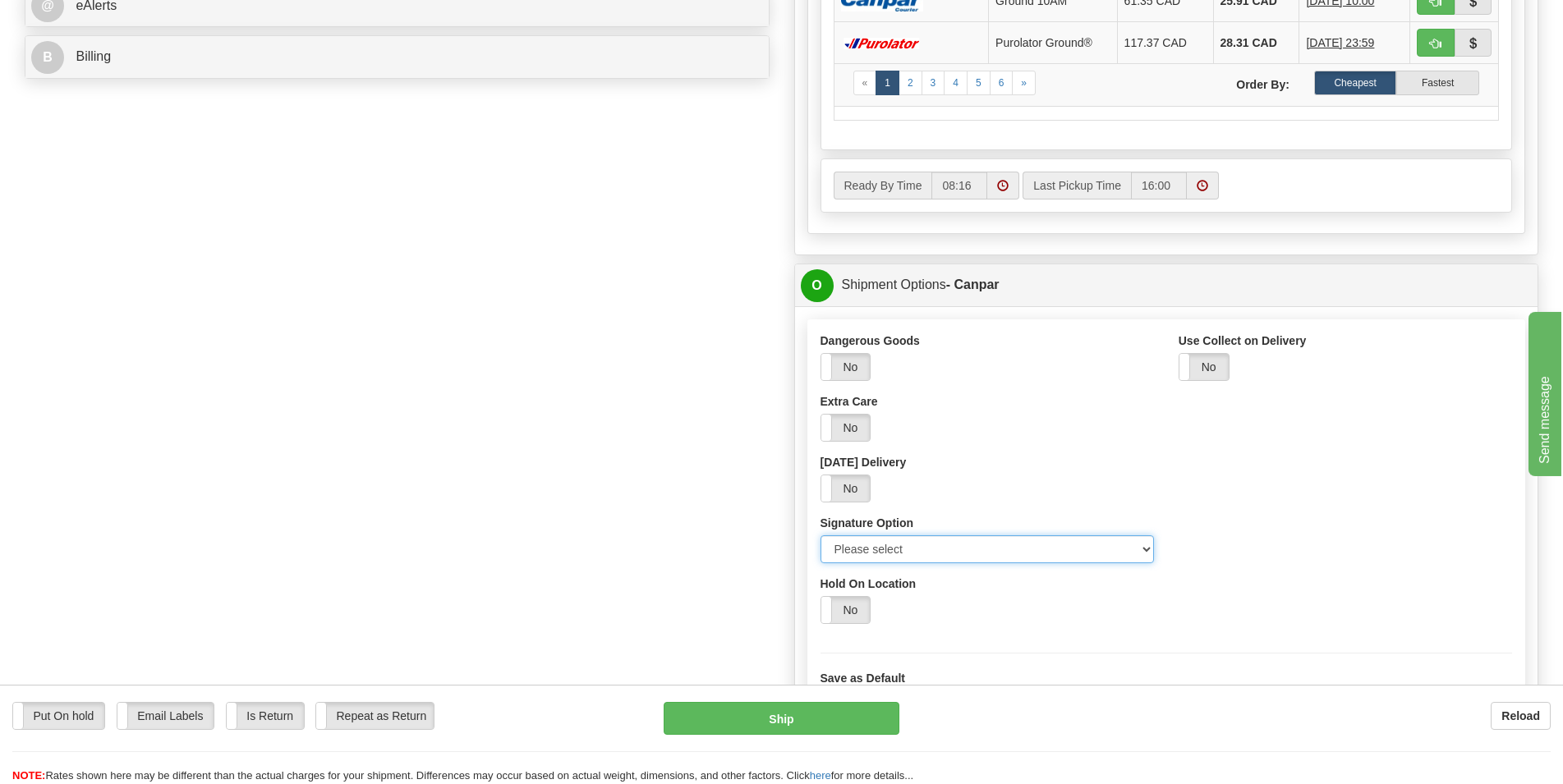
select select "2"
click option "Signature Required" at bounding box center [0, 0] width 0 height 0
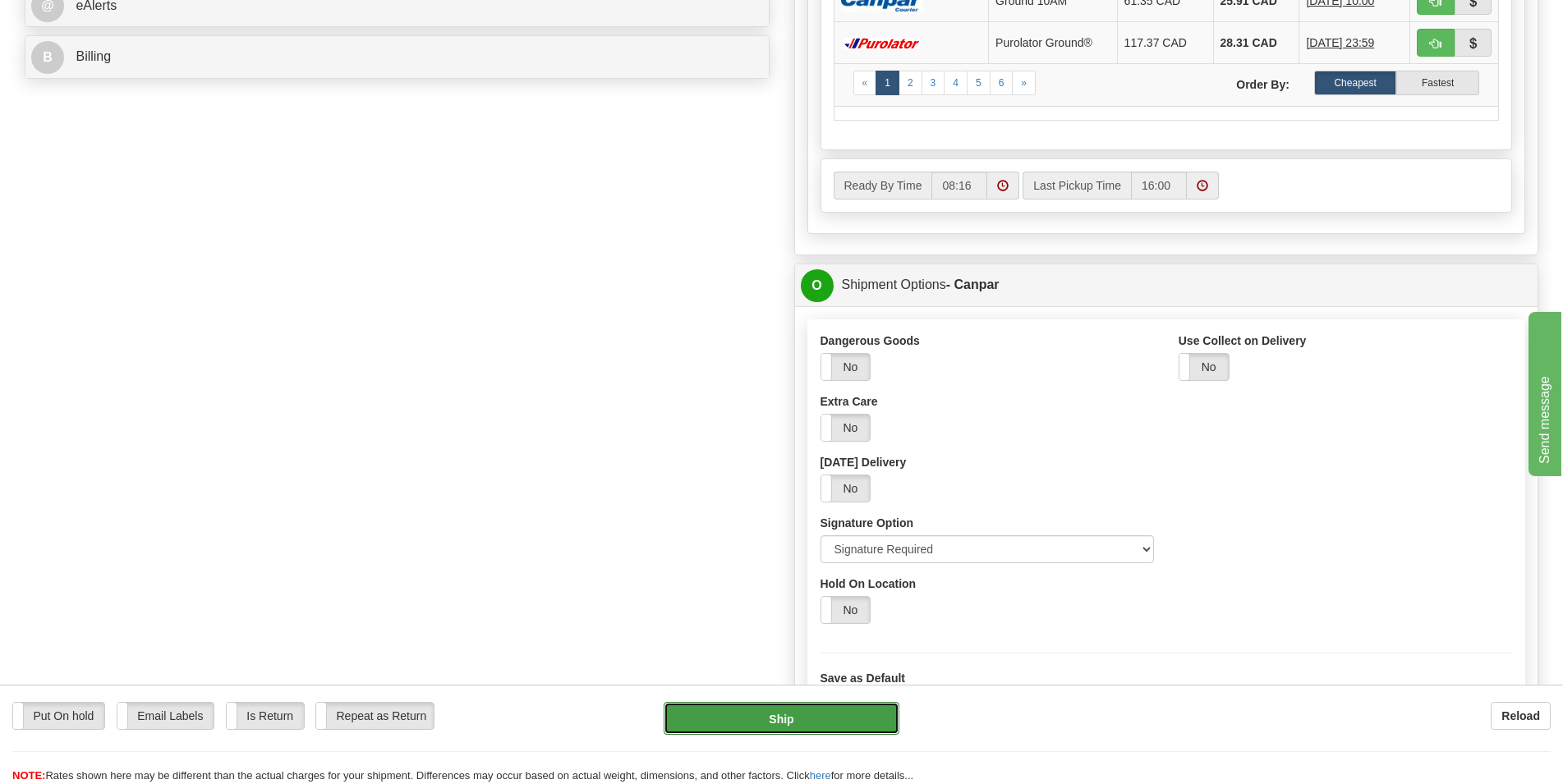
click at [808, 720] on button "Ship" at bounding box center [781, 718] width 236 height 33
type input "1"
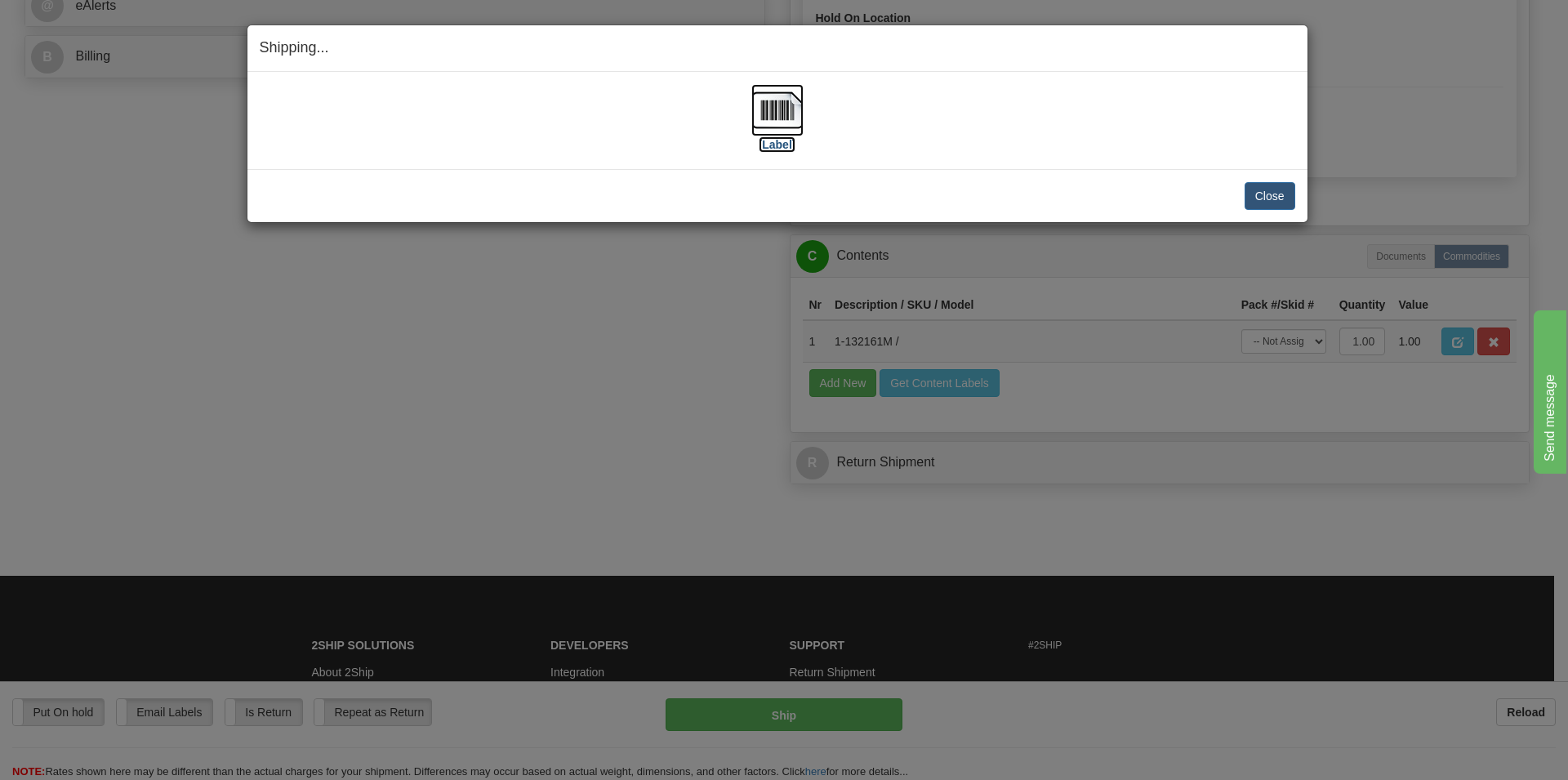
click at [768, 114] on img at bounding box center [777, 110] width 52 height 52
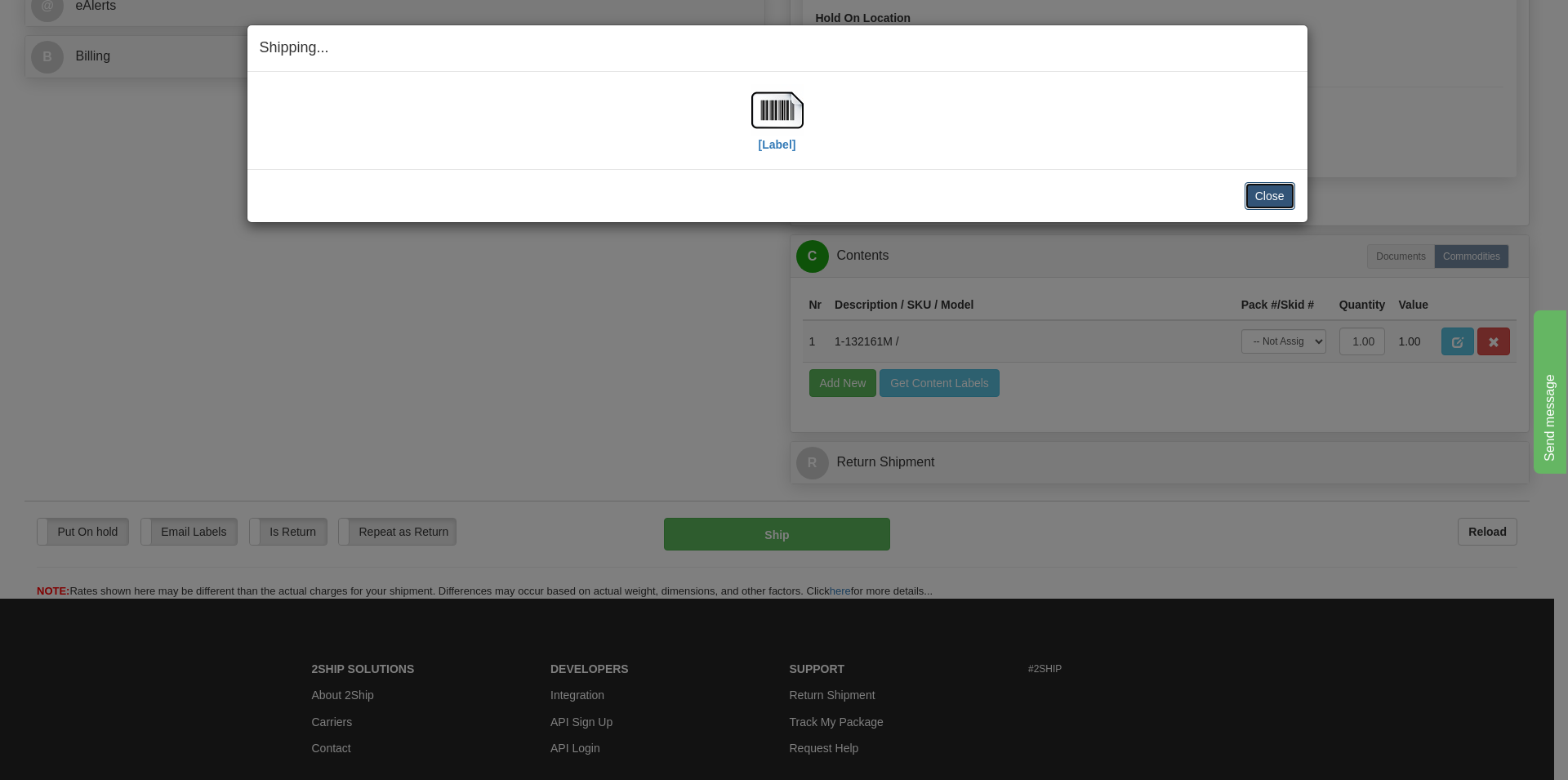
click at [1276, 197] on button "Close" at bounding box center [1270, 196] width 51 height 28
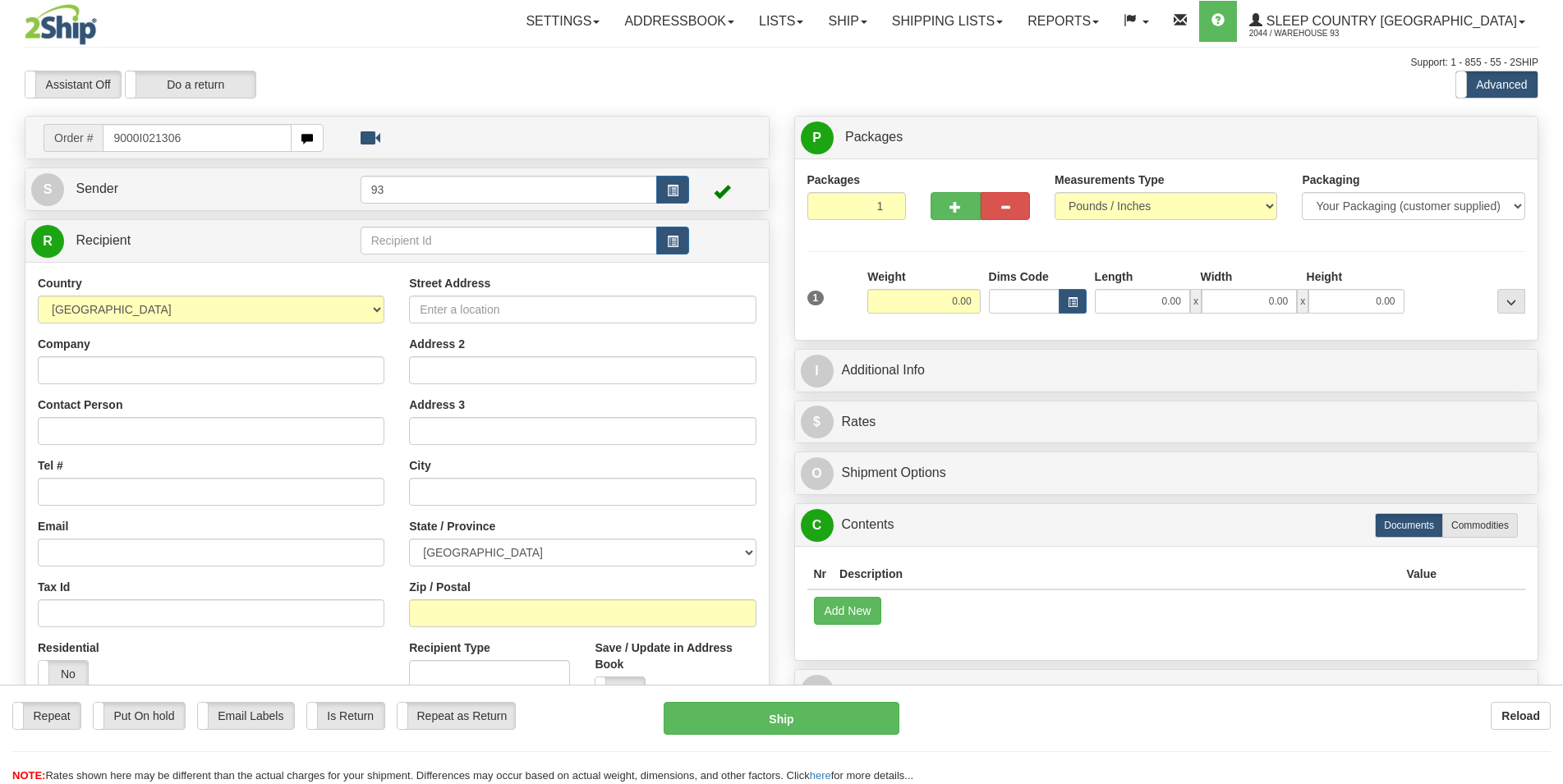
type input "9000I021306"
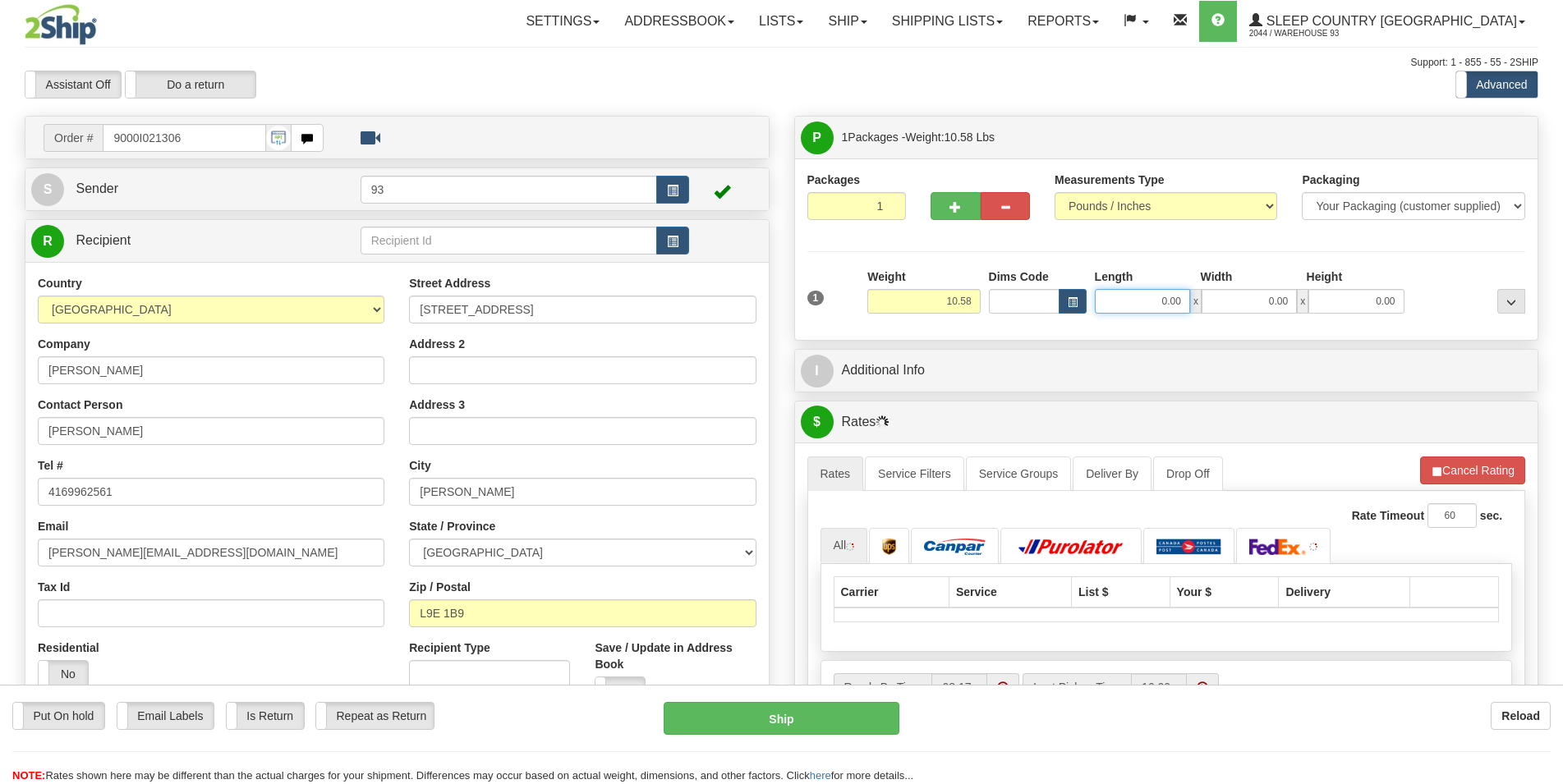
click at [1137, 307] on input "0.00" at bounding box center [1142, 300] width 95 height 24
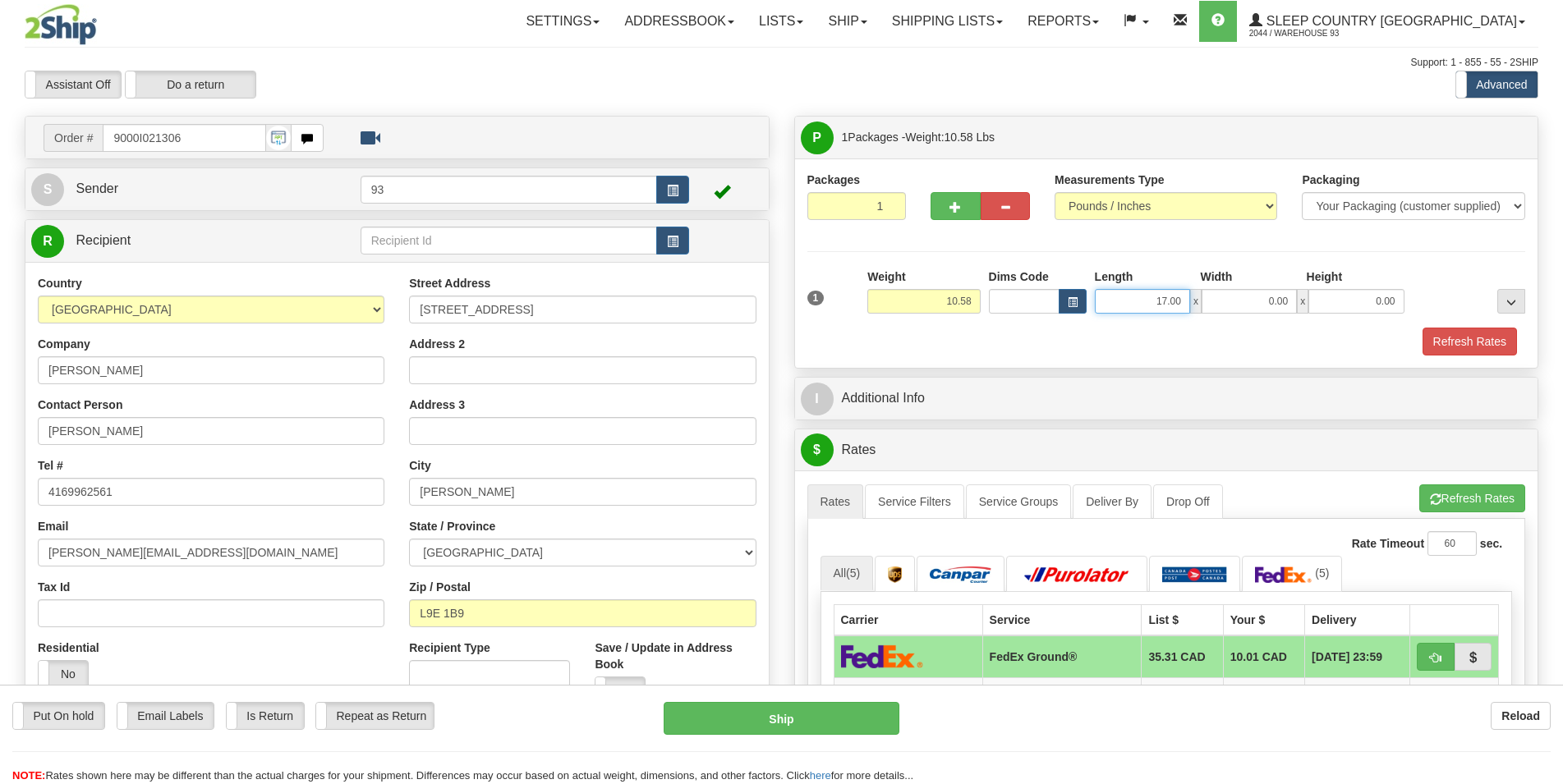
drag, startPoint x: 1188, startPoint y: 302, endPoint x: 1125, endPoint y: 305, distance: 63.1
click at [1125, 305] on input "17.00" at bounding box center [1142, 300] width 95 height 24
type input "19.00"
type input "7.00"
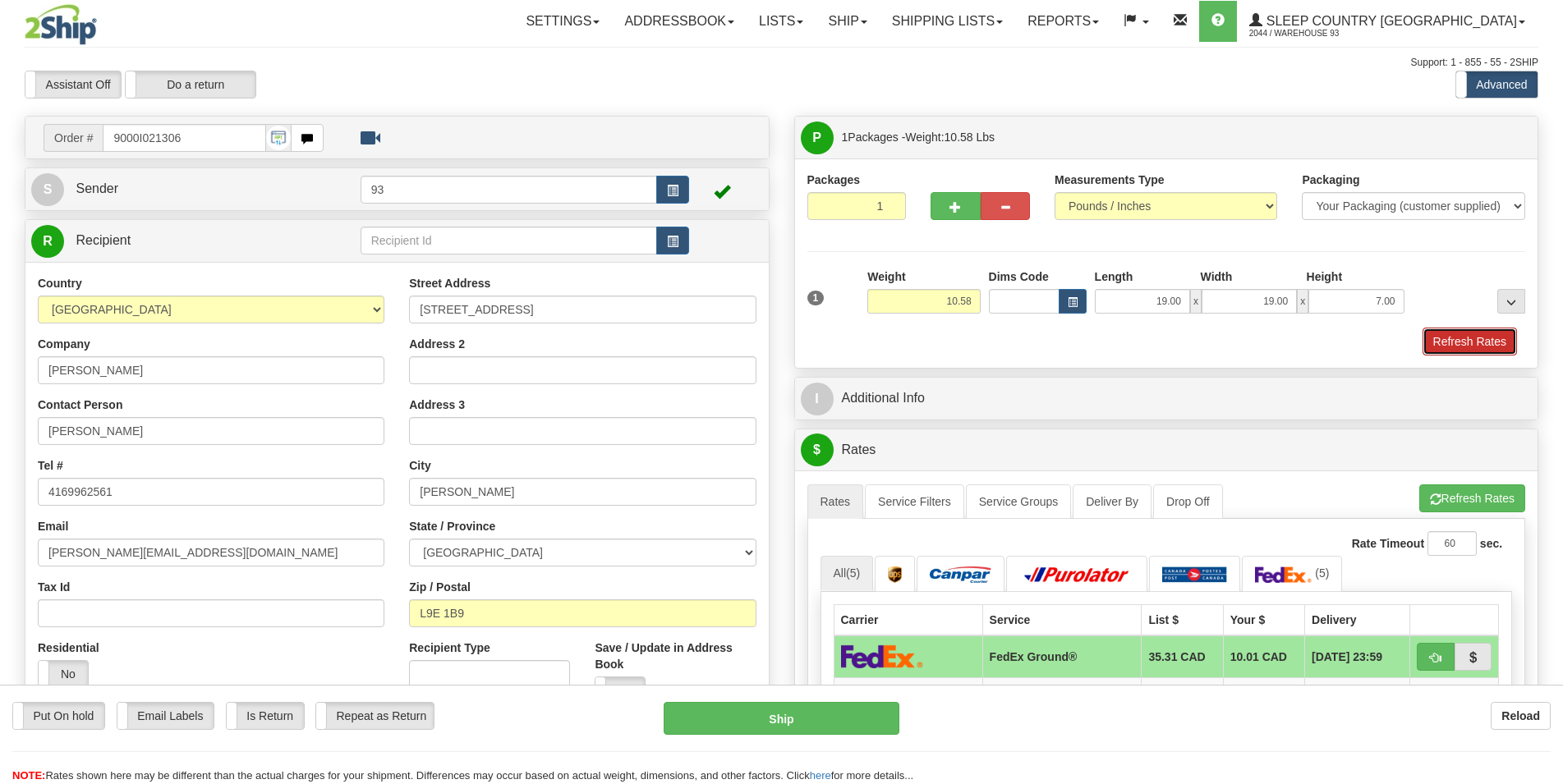
click at [1477, 341] on button "Refresh Rates" at bounding box center [1469, 341] width 94 height 28
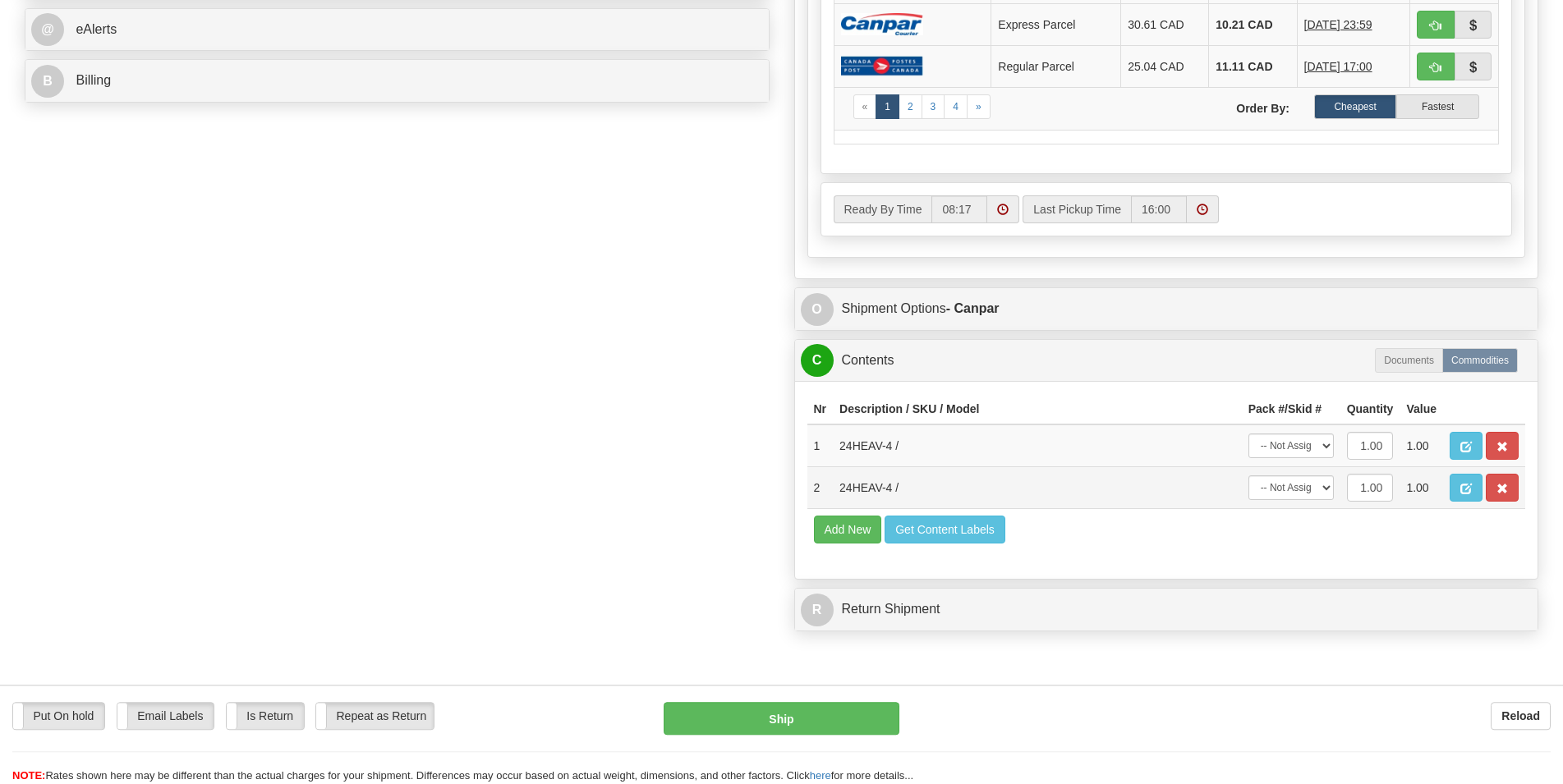
scroll to position [837, 0]
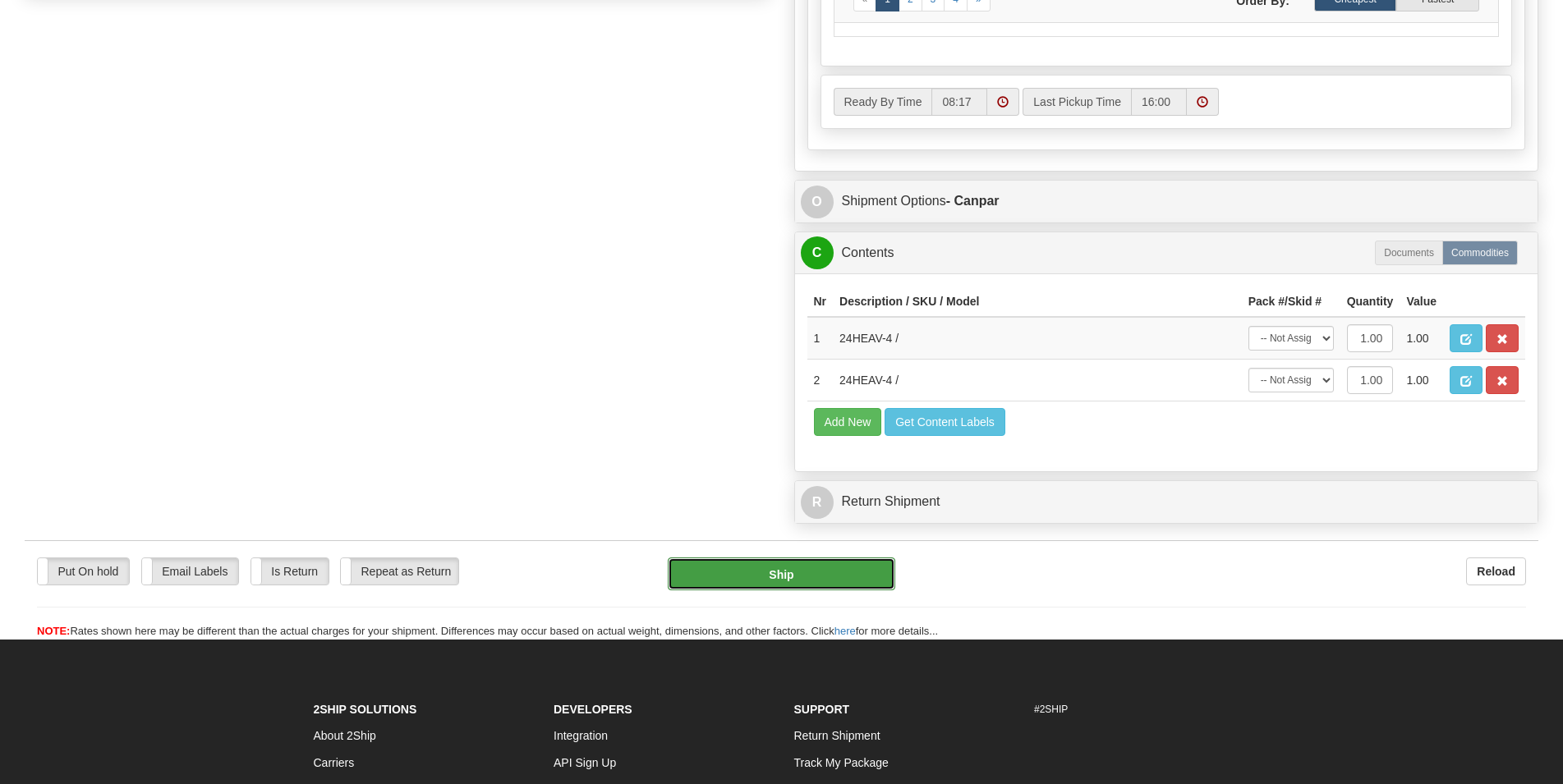
click at [844, 588] on button "Ship" at bounding box center [782, 574] width 228 height 33
type input "1"
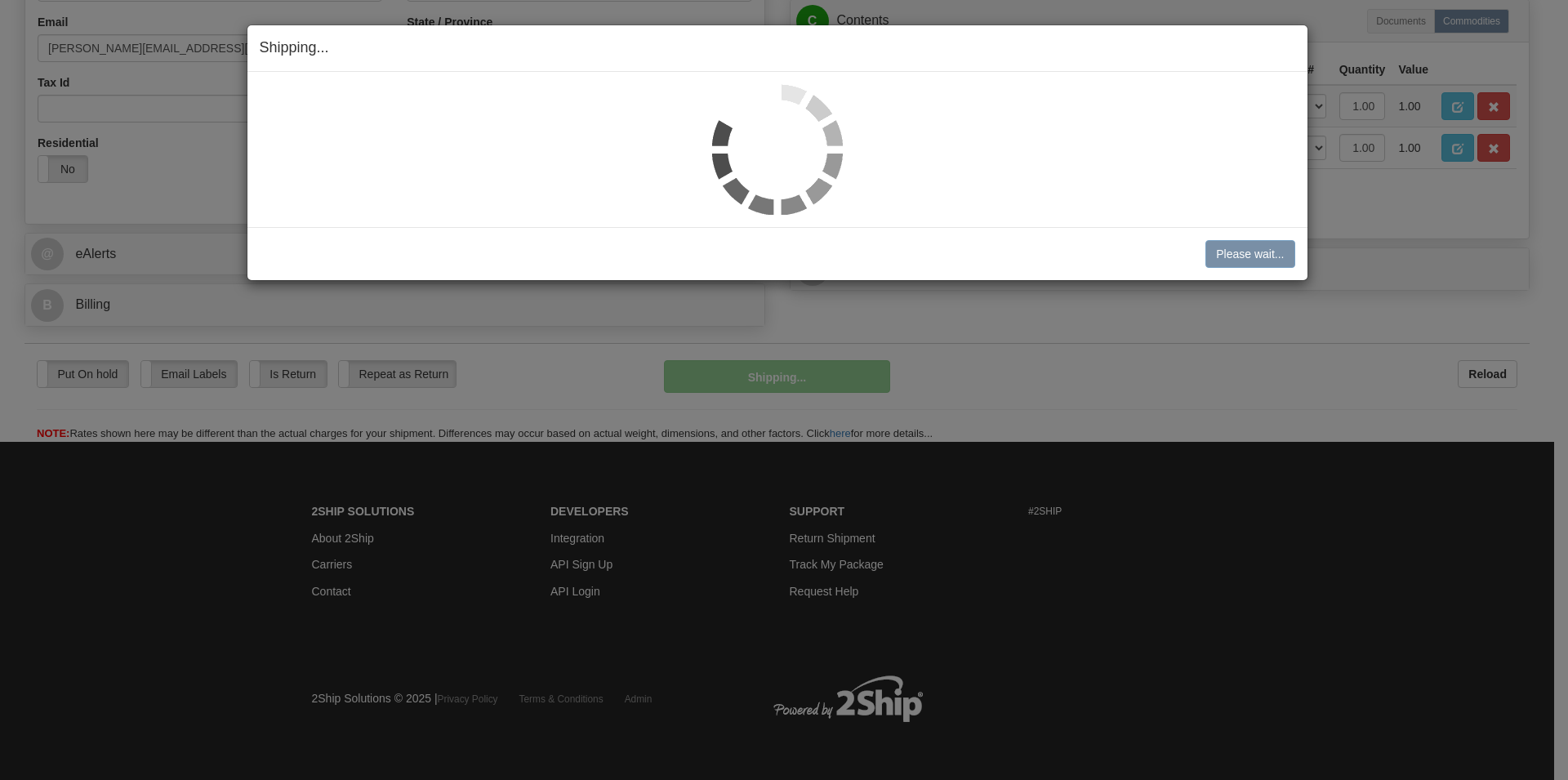
scroll to position [504, 0]
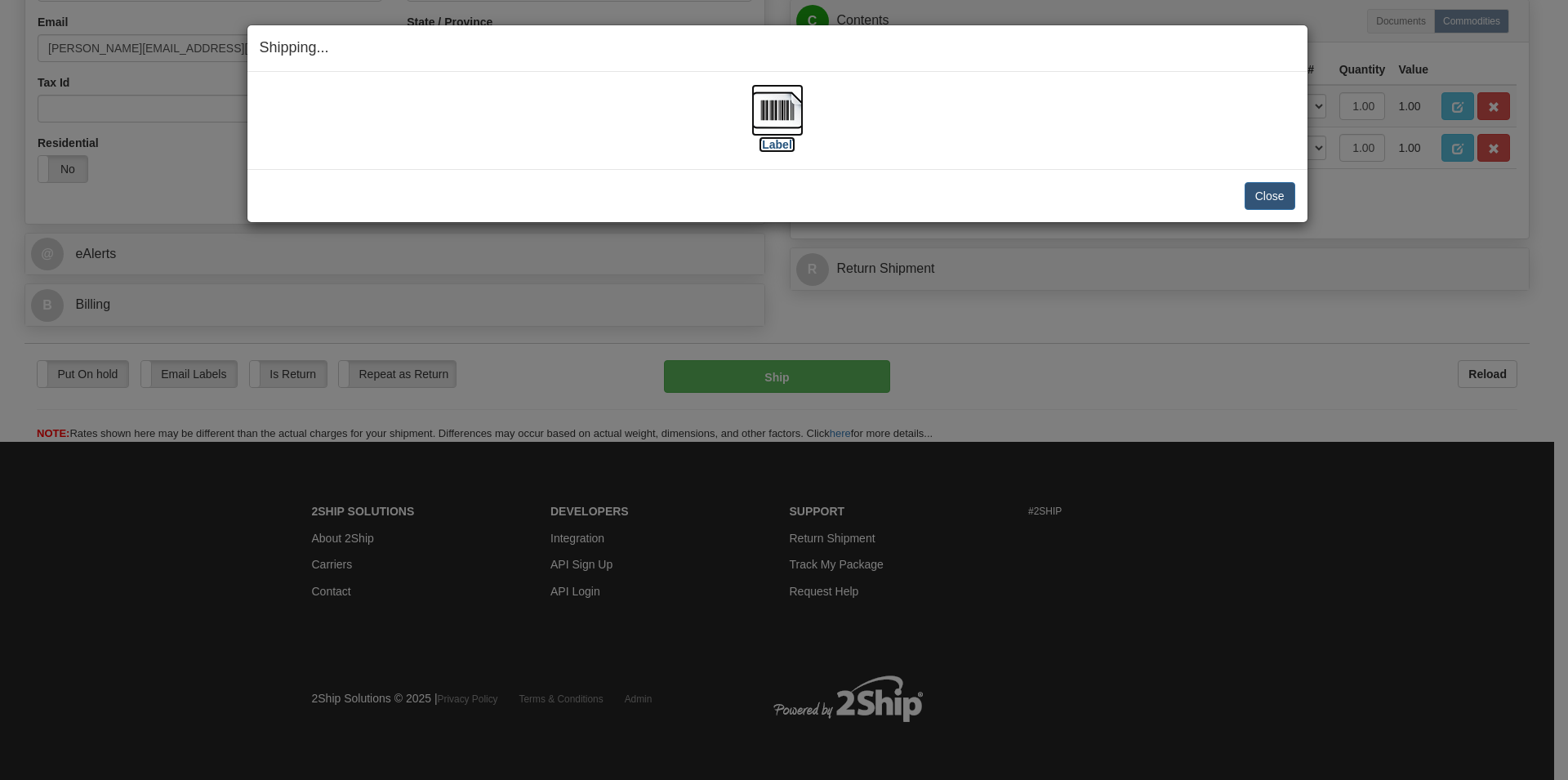
click at [771, 122] on img at bounding box center [777, 110] width 52 height 52
click at [1278, 192] on button "Close" at bounding box center [1270, 196] width 51 height 28
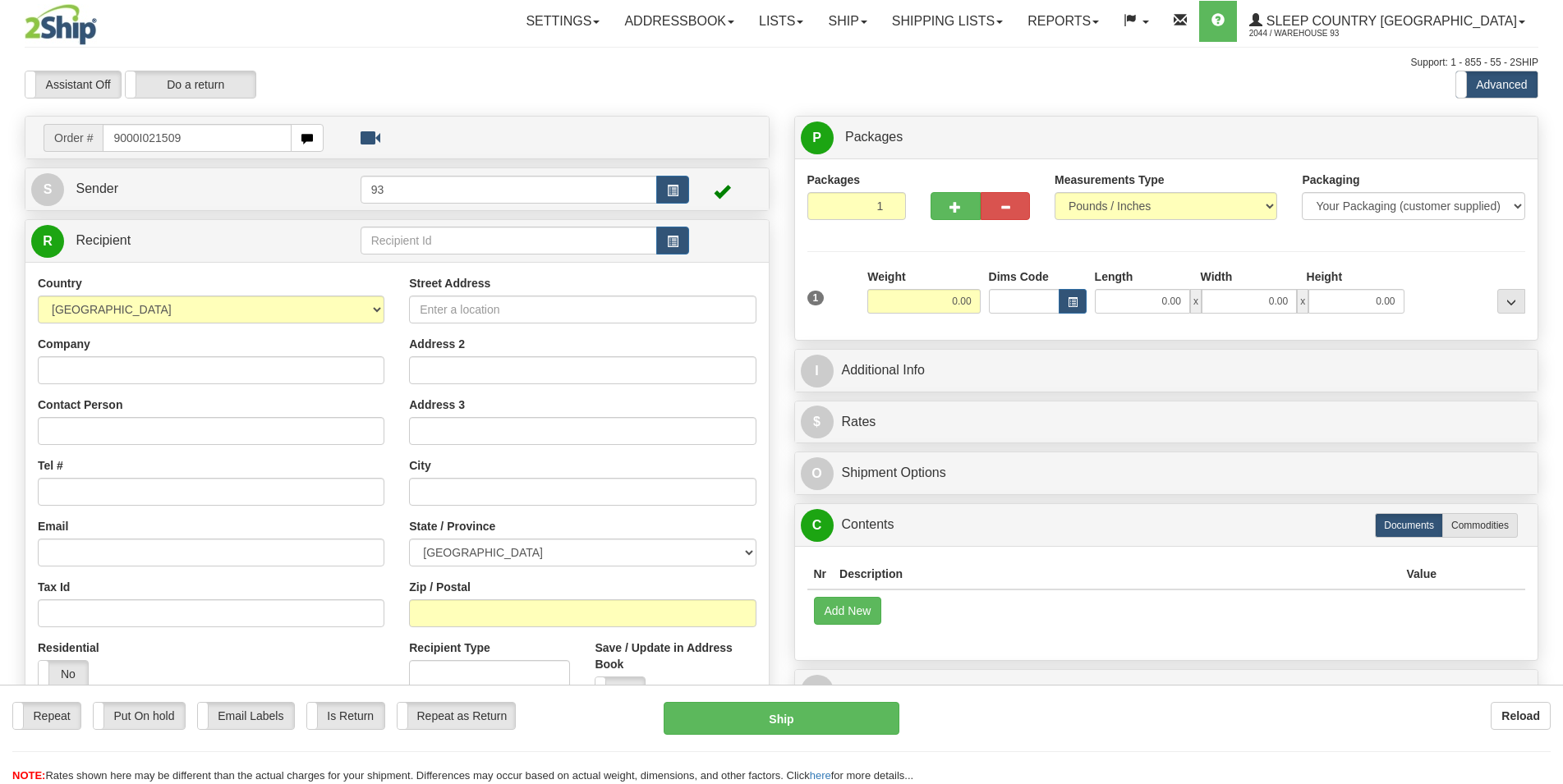
type input "9000I021509"
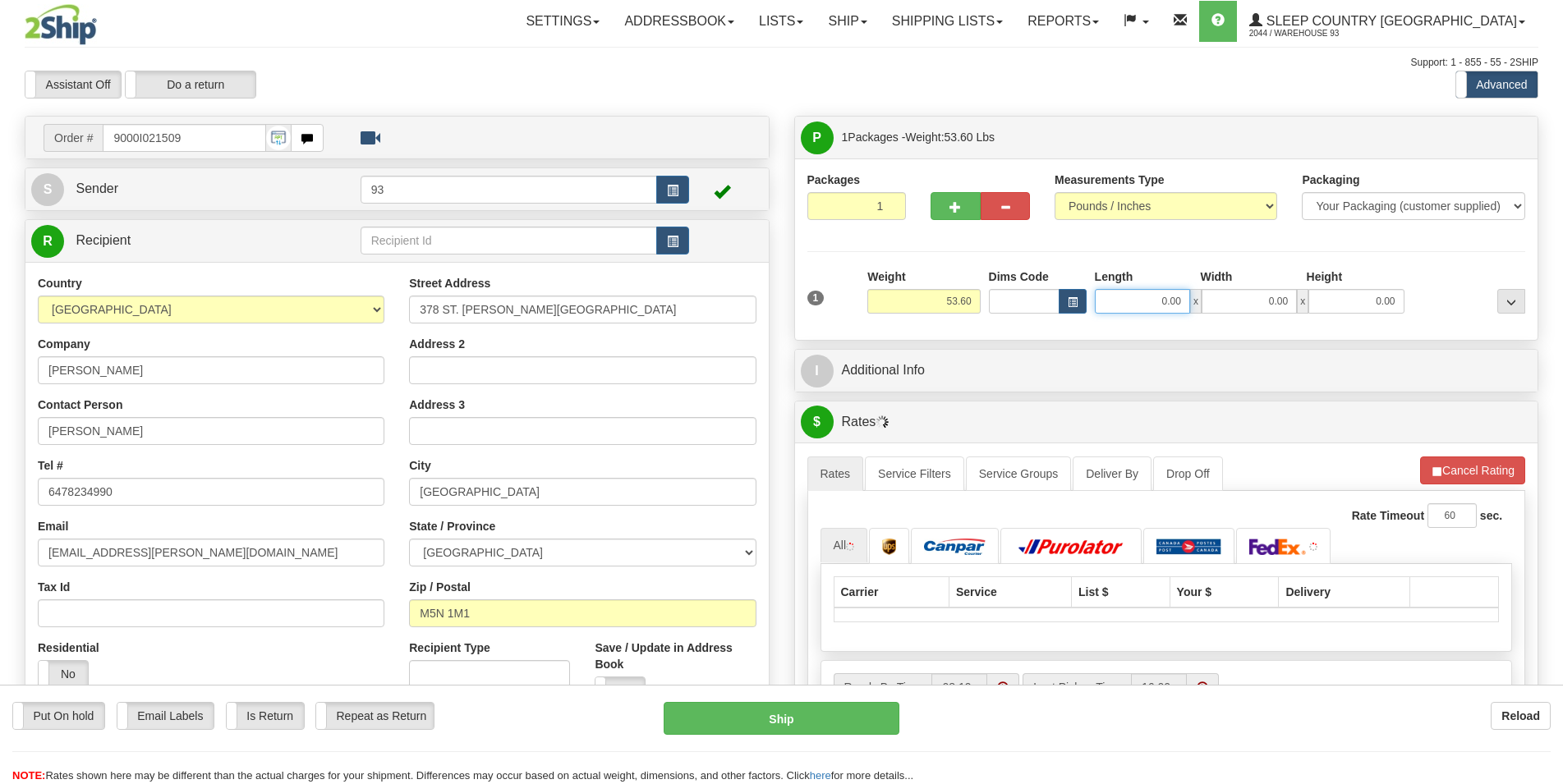
click at [1158, 307] on input "0.00" at bounding box center [1142, 300] width 95 height 24
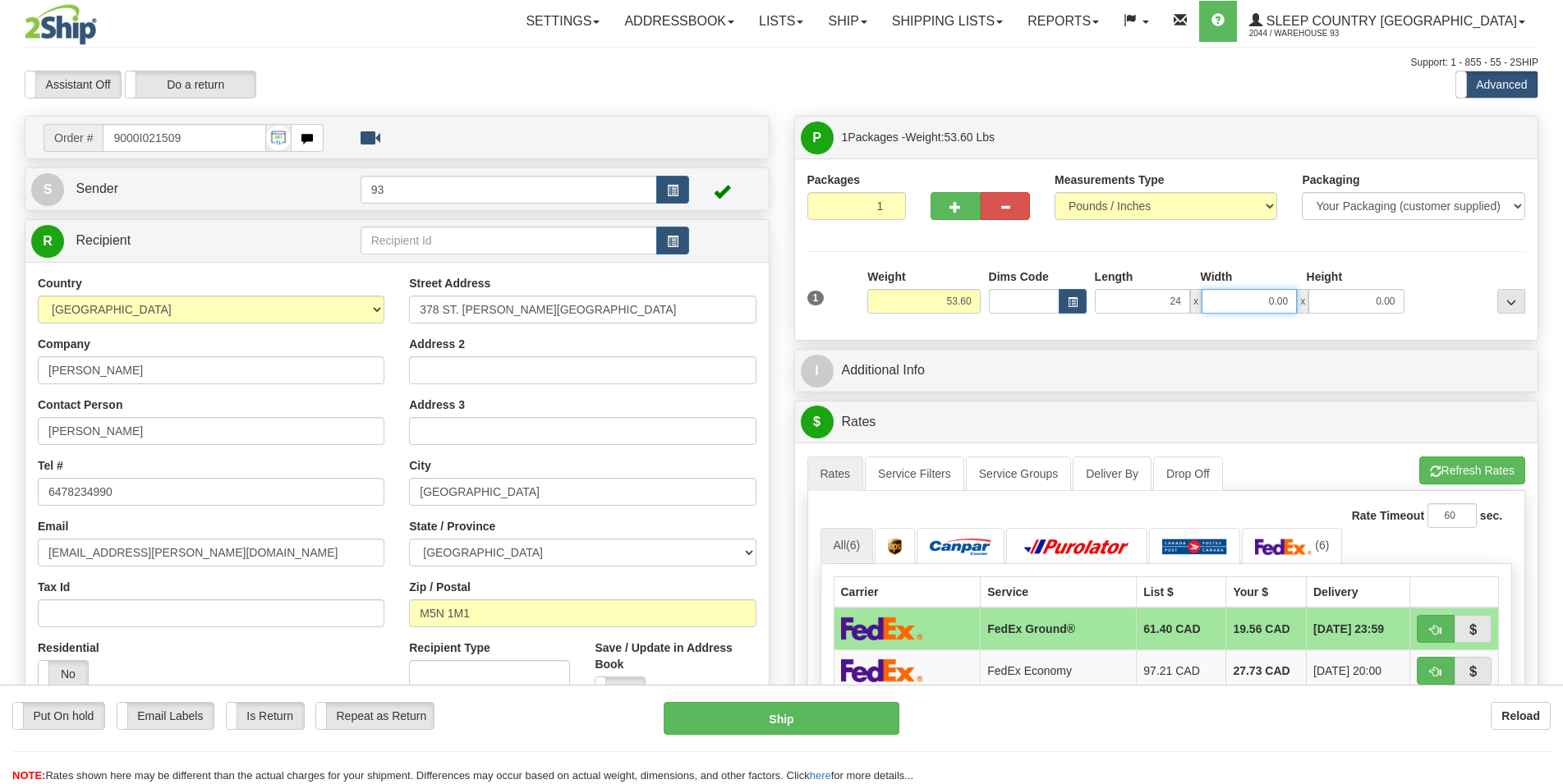
type input "24.00"
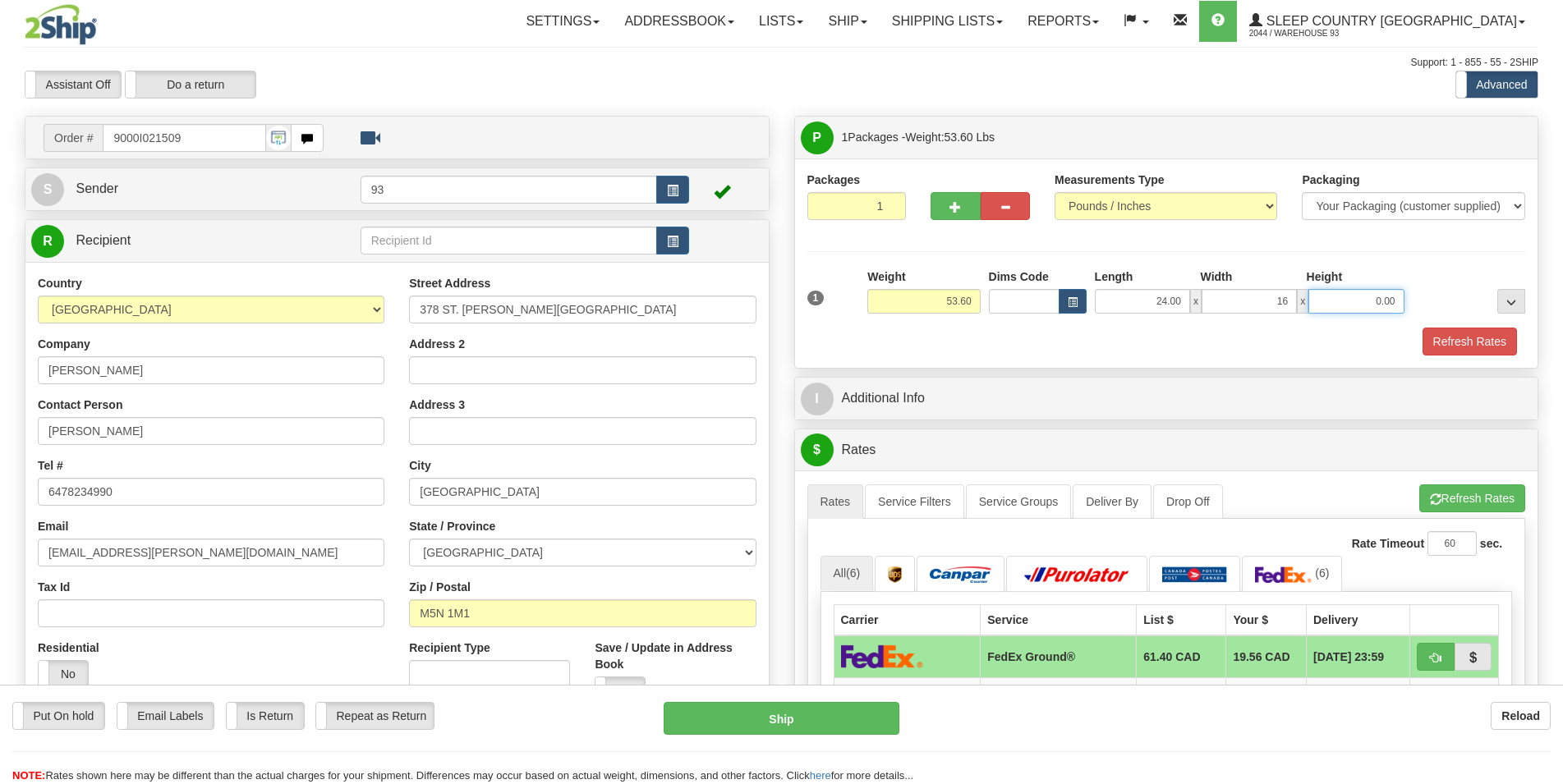
type input "16.00"
type input "12.00"
click at [1485, 347] on button "Refresh Rates" at bounding box center [1469, 341] width 94 height 28
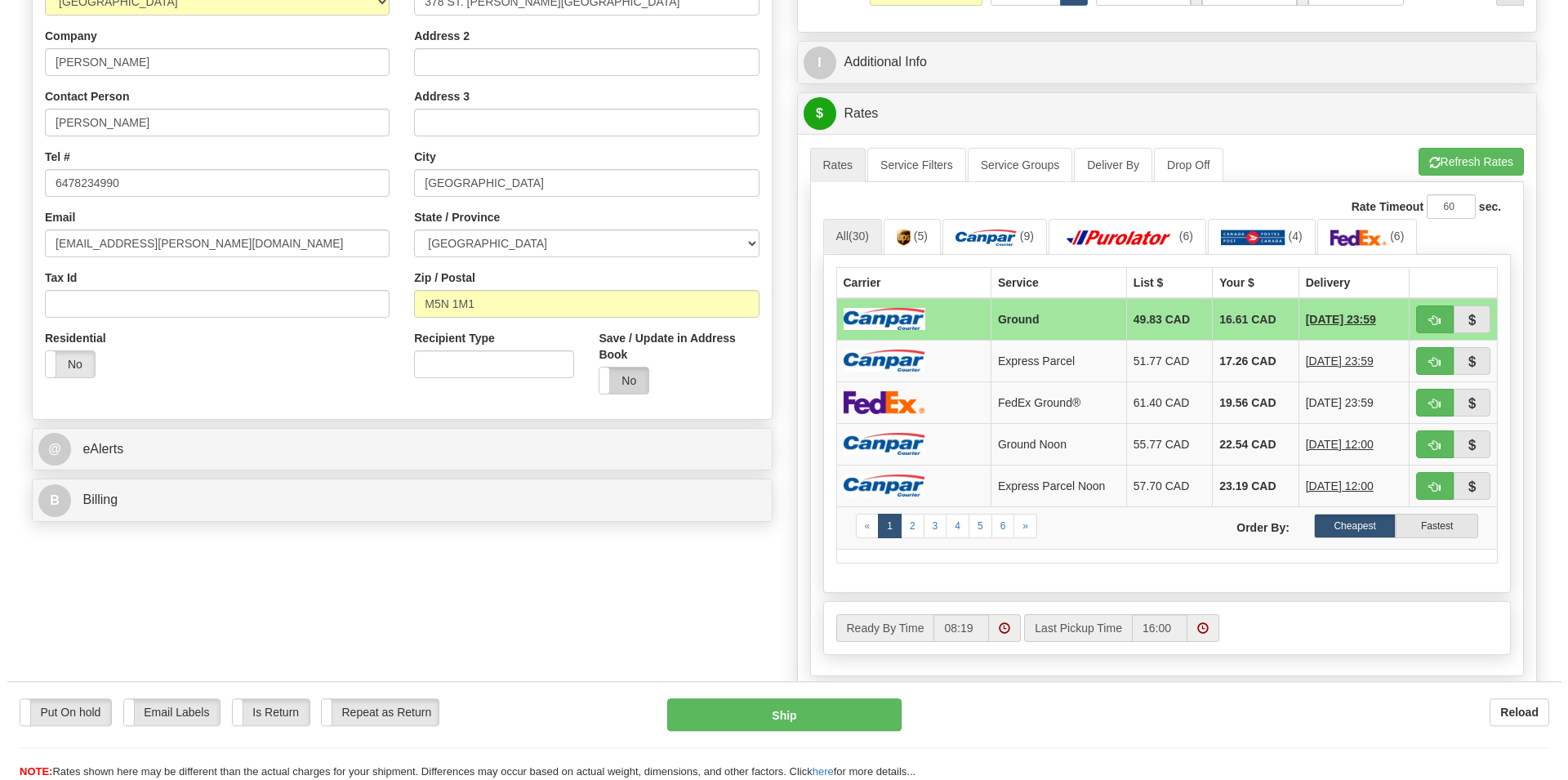
scroll to position [334, 0]
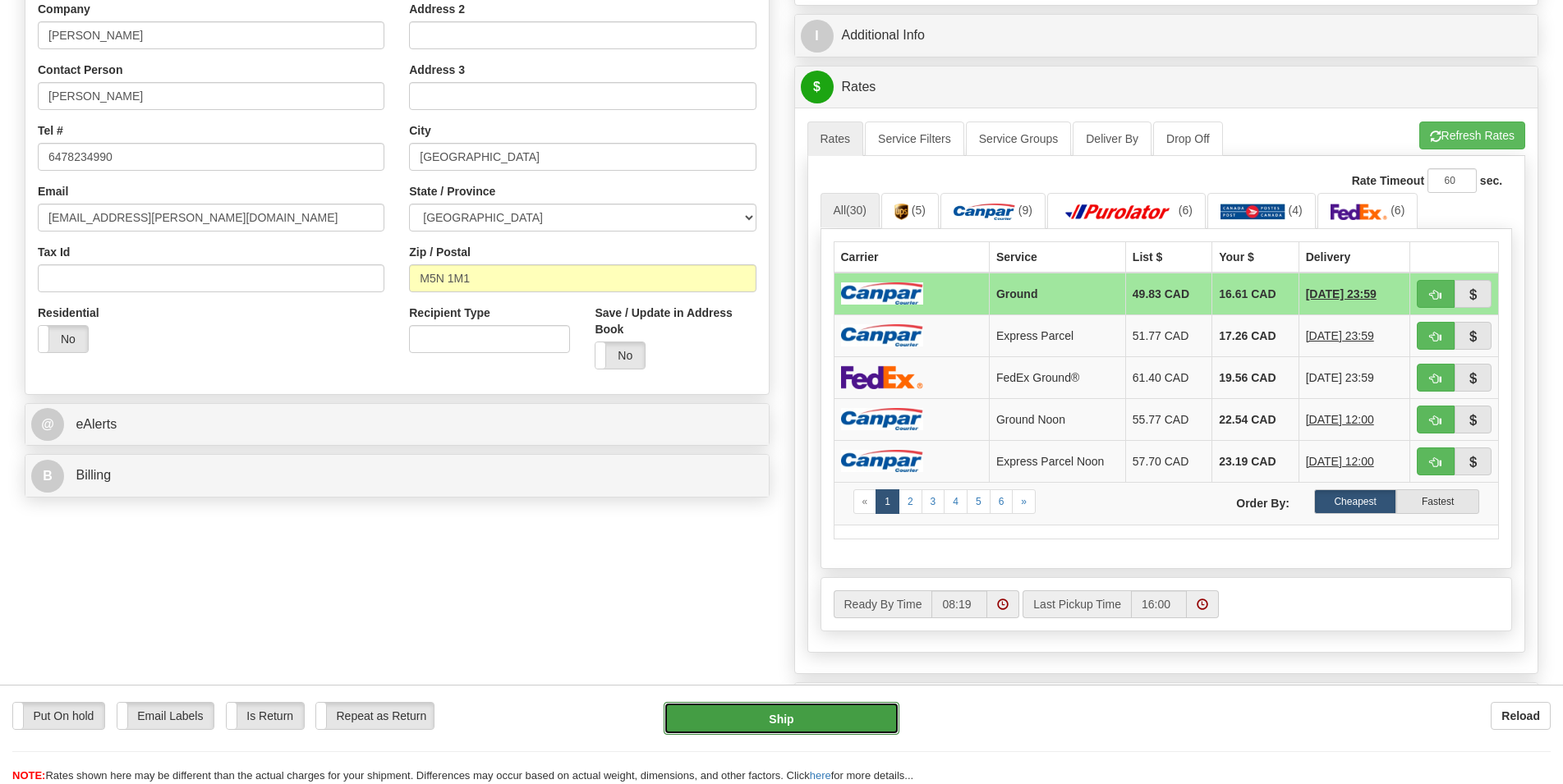
click at [789, 723] on button "Ship" at bounding box center [781, 718] width 236 height 33
type input "1"
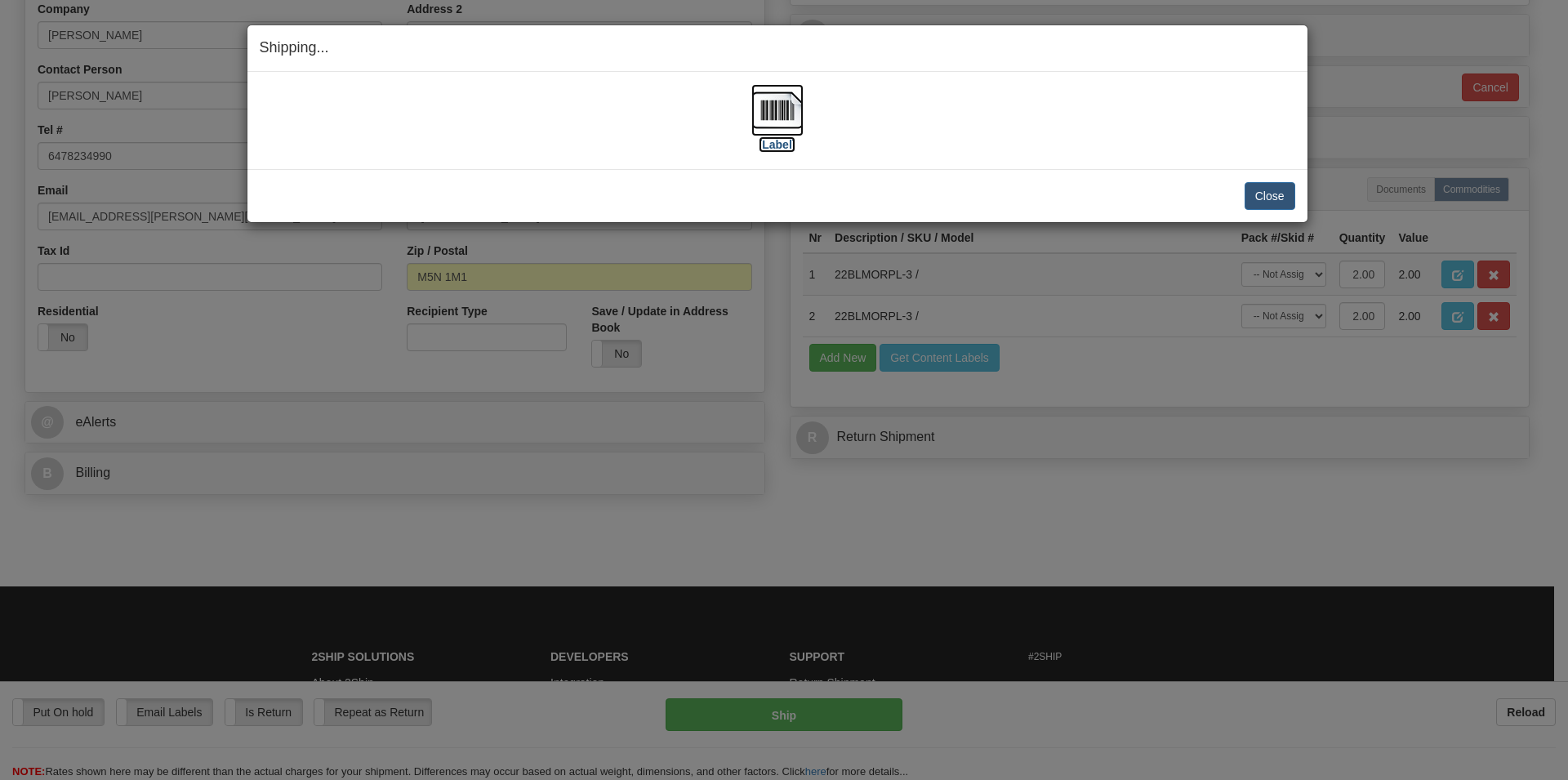
click at [766, 112] on img at bounding box center [777, 110] width 52 height 52
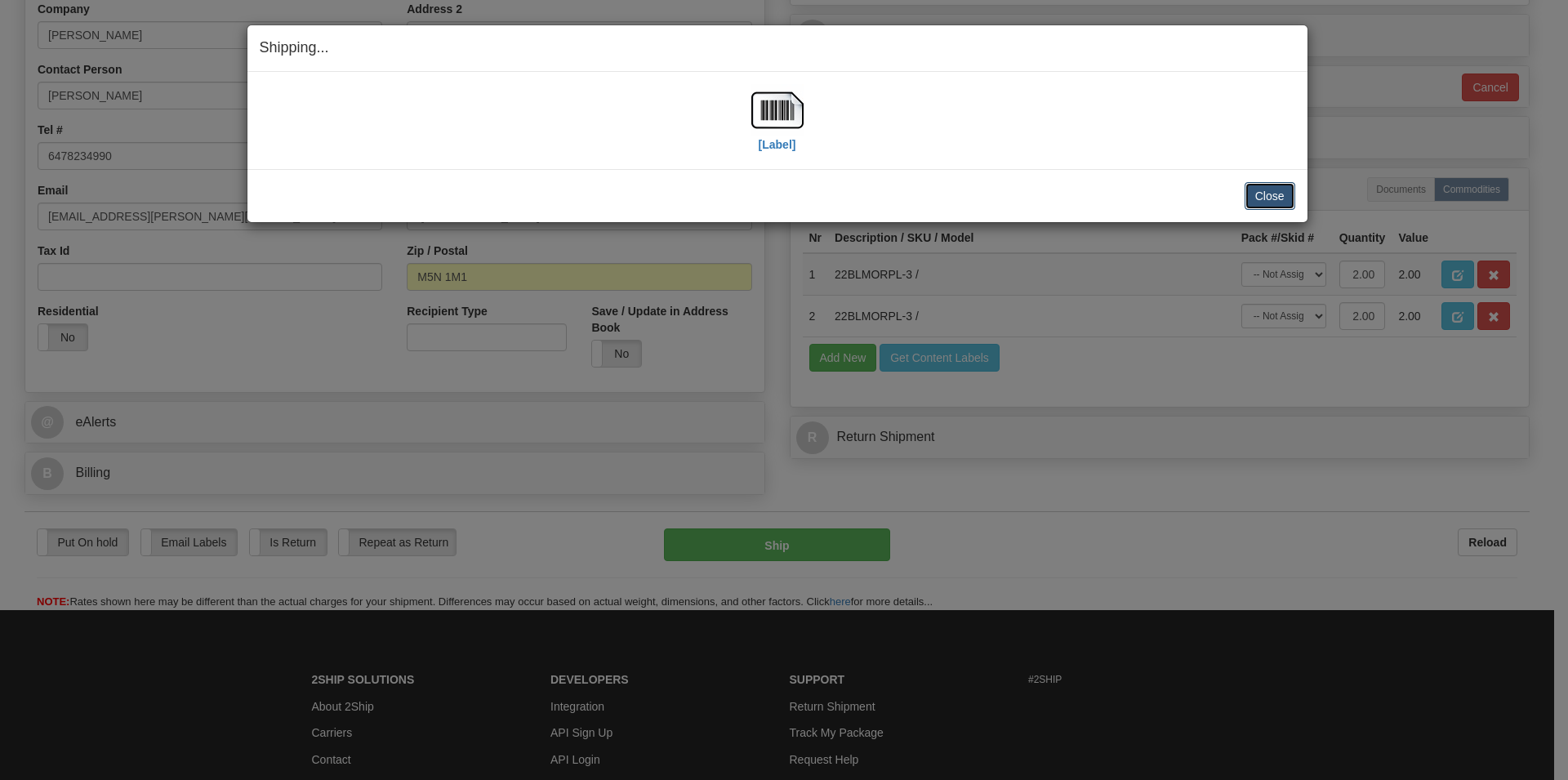
click at [1278, 190] on button "Close" at bounding box center [1270, 196] width 51 height 28
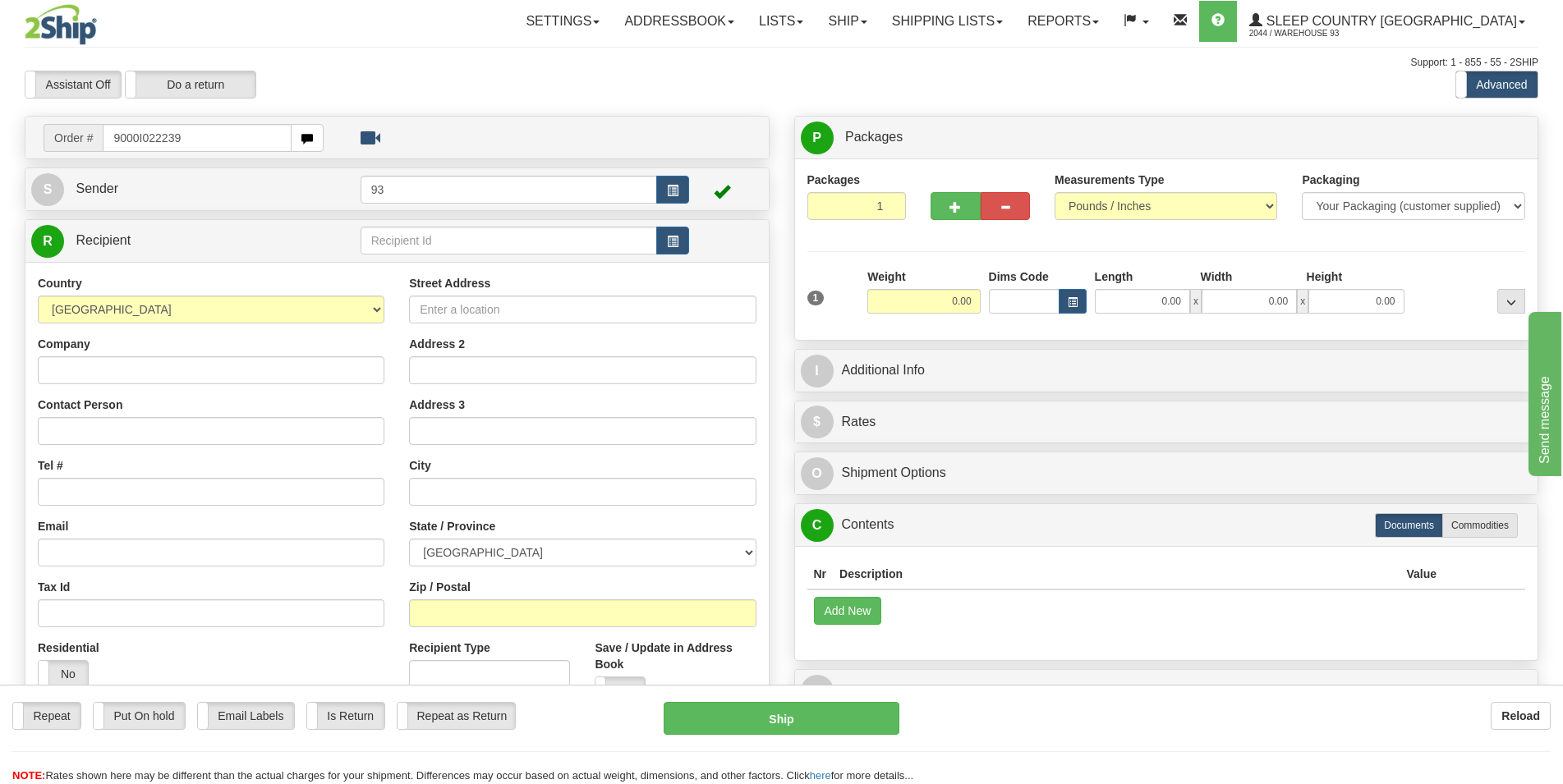
type input "9000I022239"
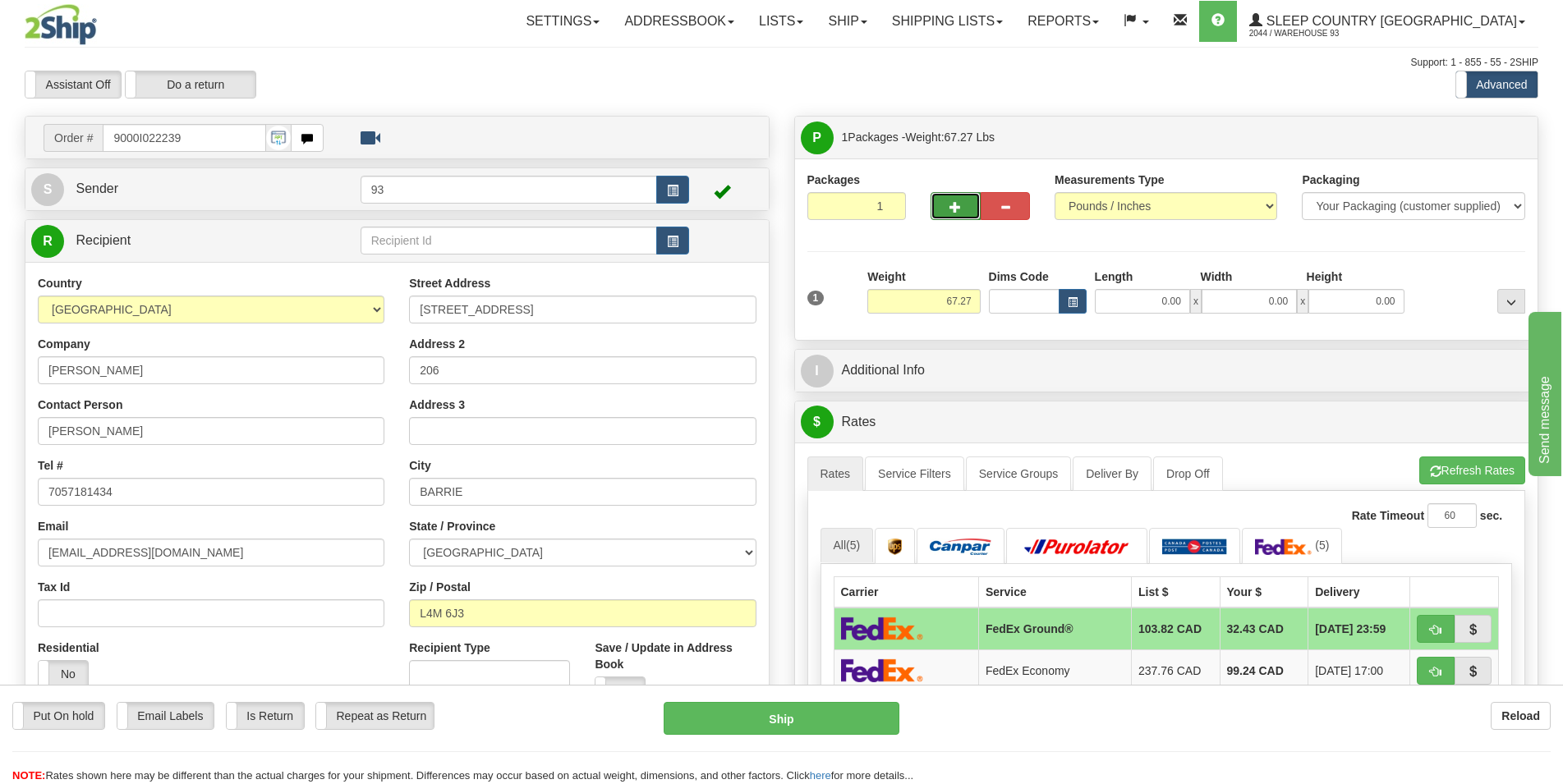
click at [959, 208] on span "button" at bounding box center [955, 206] width 12 height 11
type input "2"
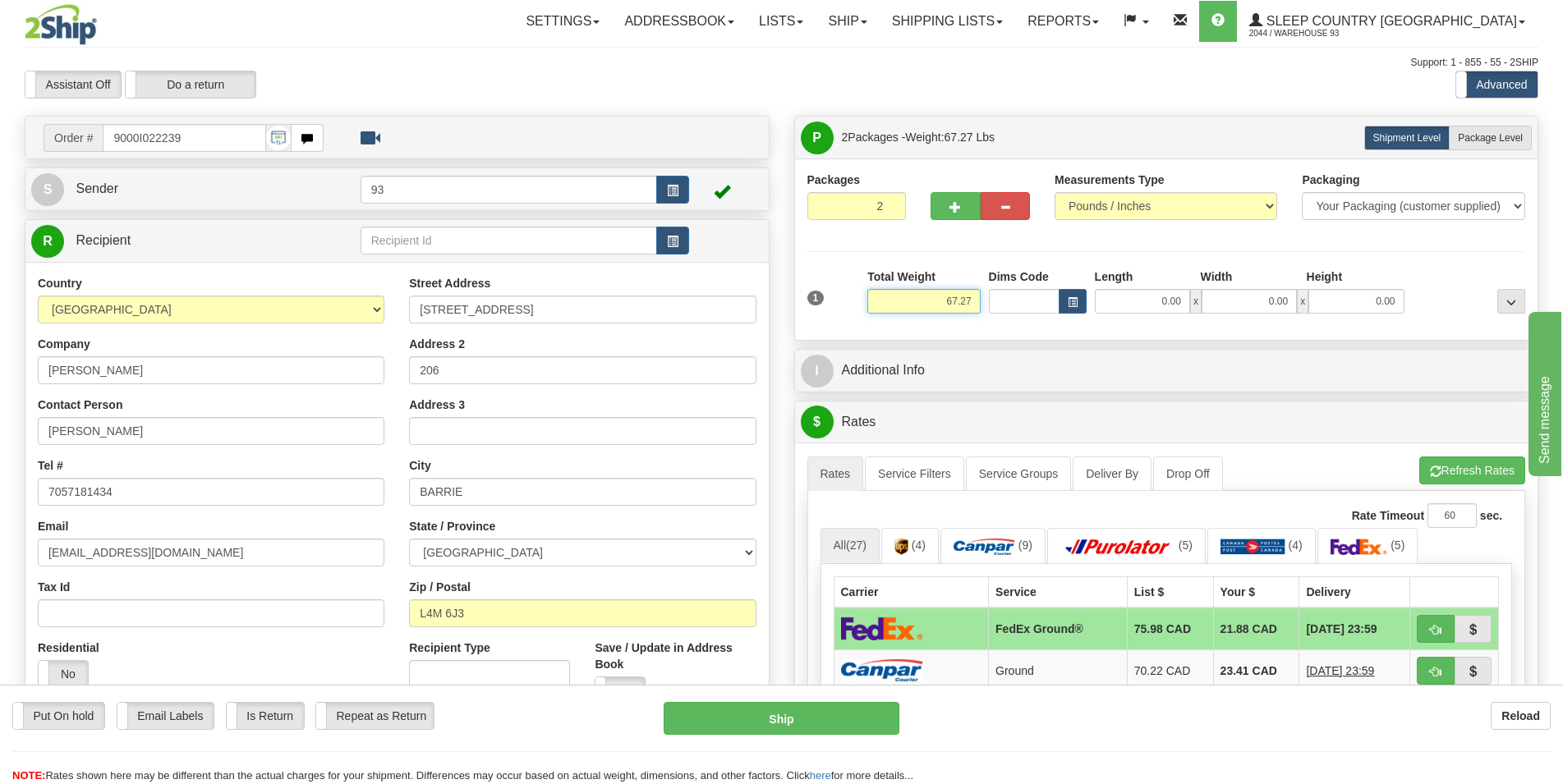
click at [956, 299] on input "67.27" at bounding box center [924, 300] width 112 height 24
type input "65.27"
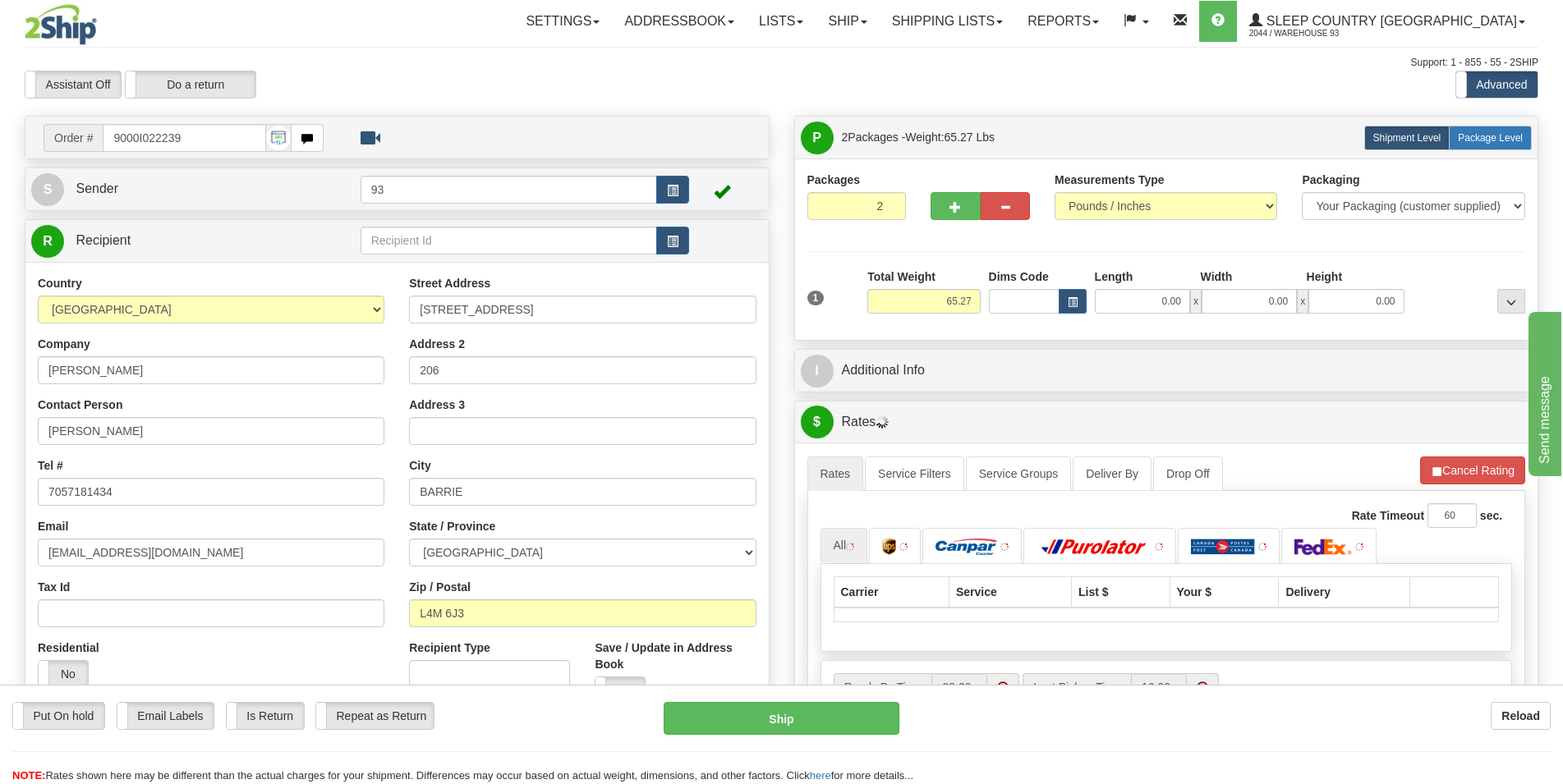
click at [1490, 135] on span "Package Level" at bounding box center [1490, 138] width 65 height 12
radio input "true"
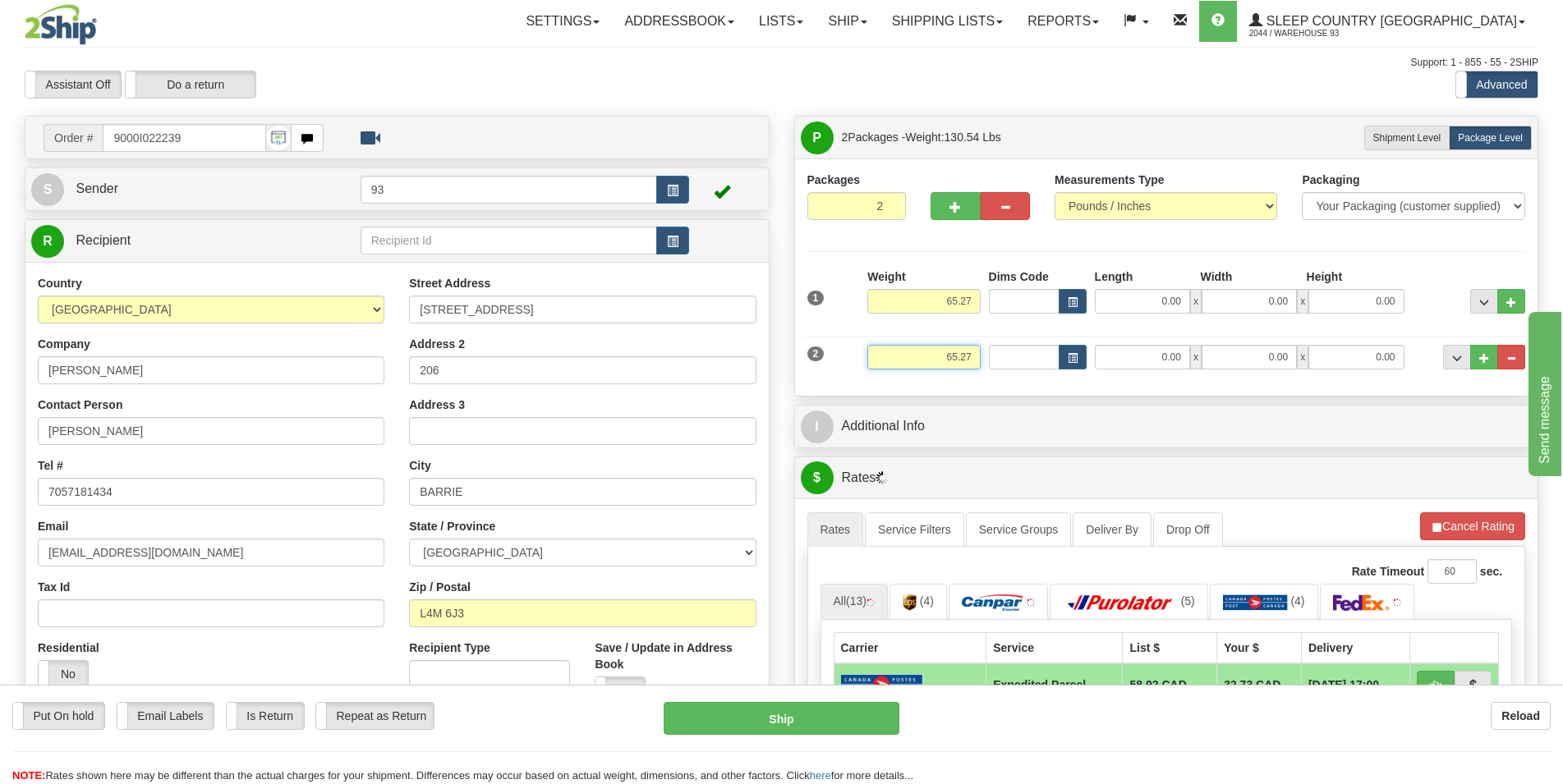
drag, startPoint x: 921, startPoint y: 357, endPoint x: 819, endPoint y: 358, distance: 102.0
click at [819, 358] on div "2 Weight 65.27 Dims Code Length Width Height" at bounding box center [1166, 355] width 727 height 55
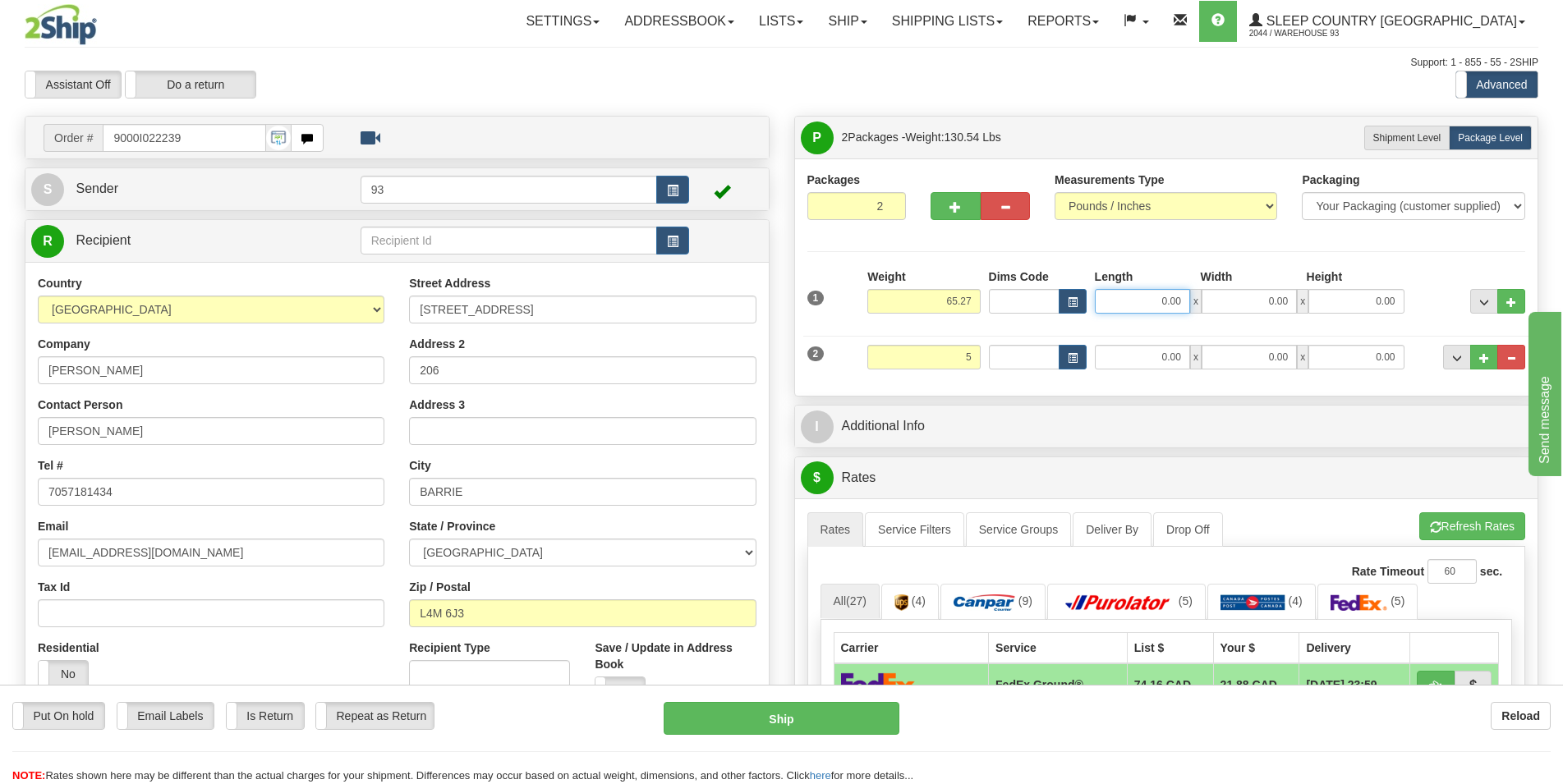
type input "5.00"
click at [1168, 295] on input "0.00" at bounding box center [1142, 300] width 95 height 24
type input "40.00"
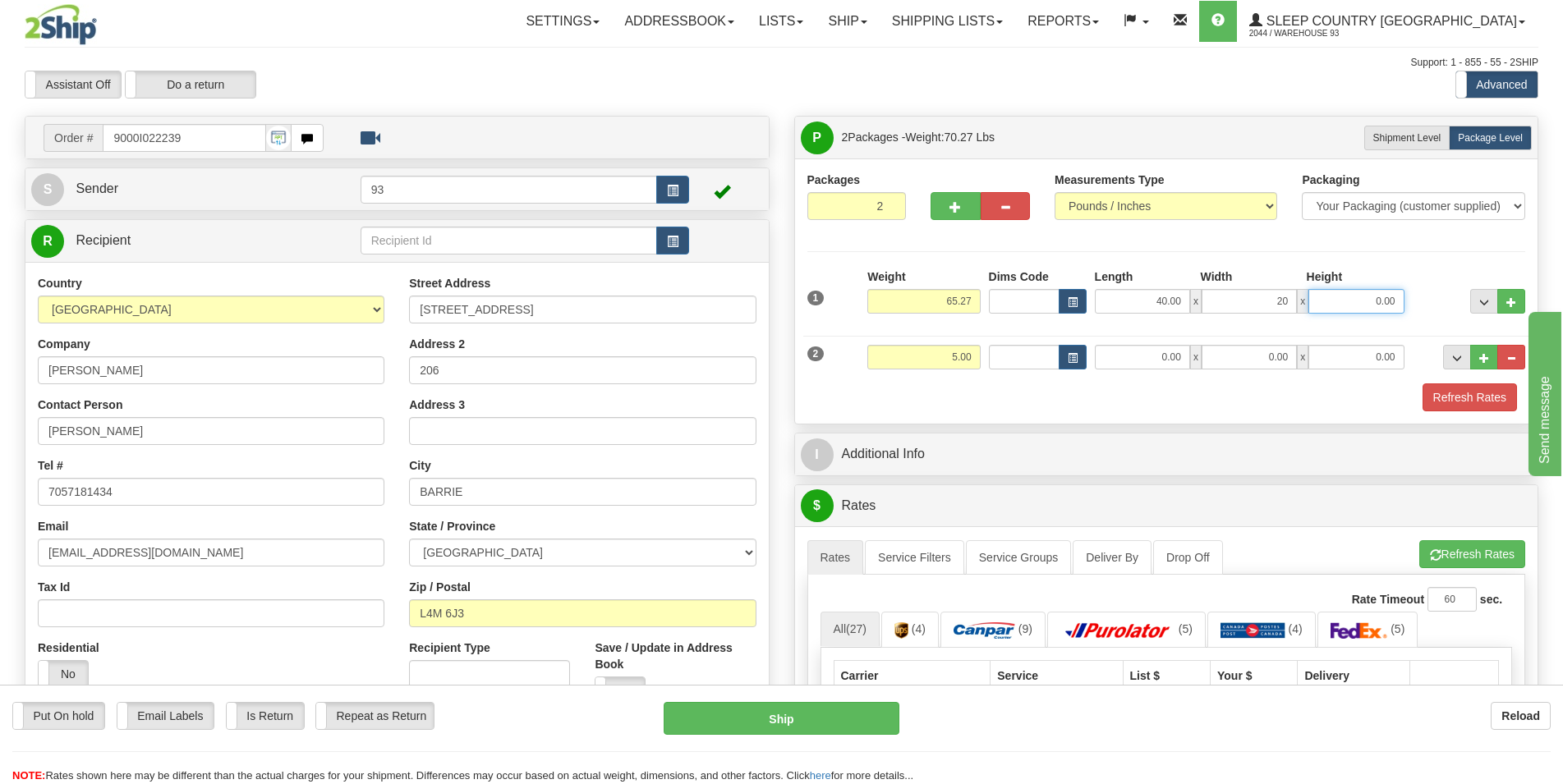
type input "20.00"
click at [1131, 365] on input "0.00" at bounding box center [1142, 357] width 95 height 24
type input "14.00"
type input "13.00"
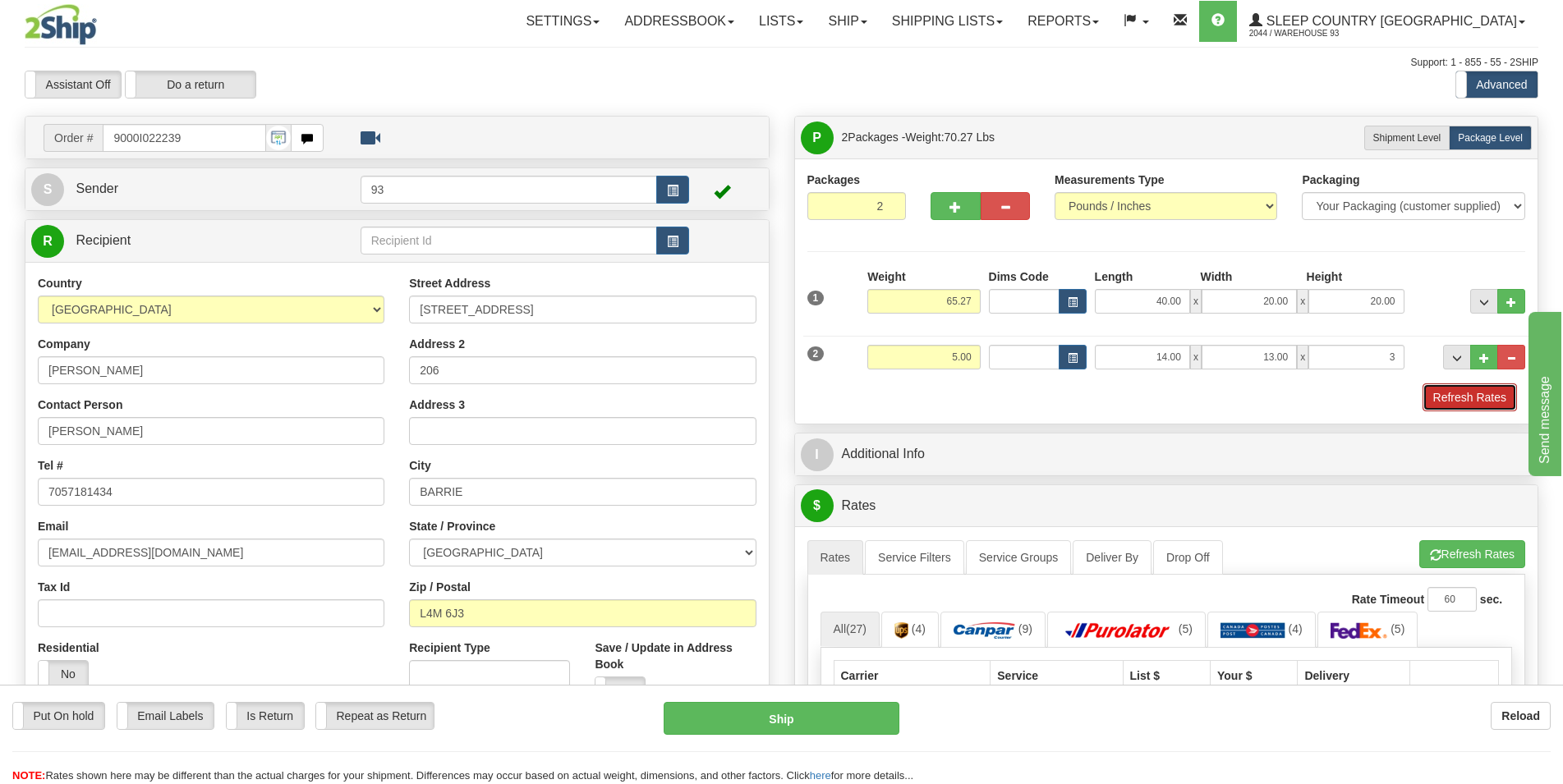
type input "3.00"
click at [1458, 394] on button "Refresh Rates" at bounding box center [1469, 397] width 94 height 28
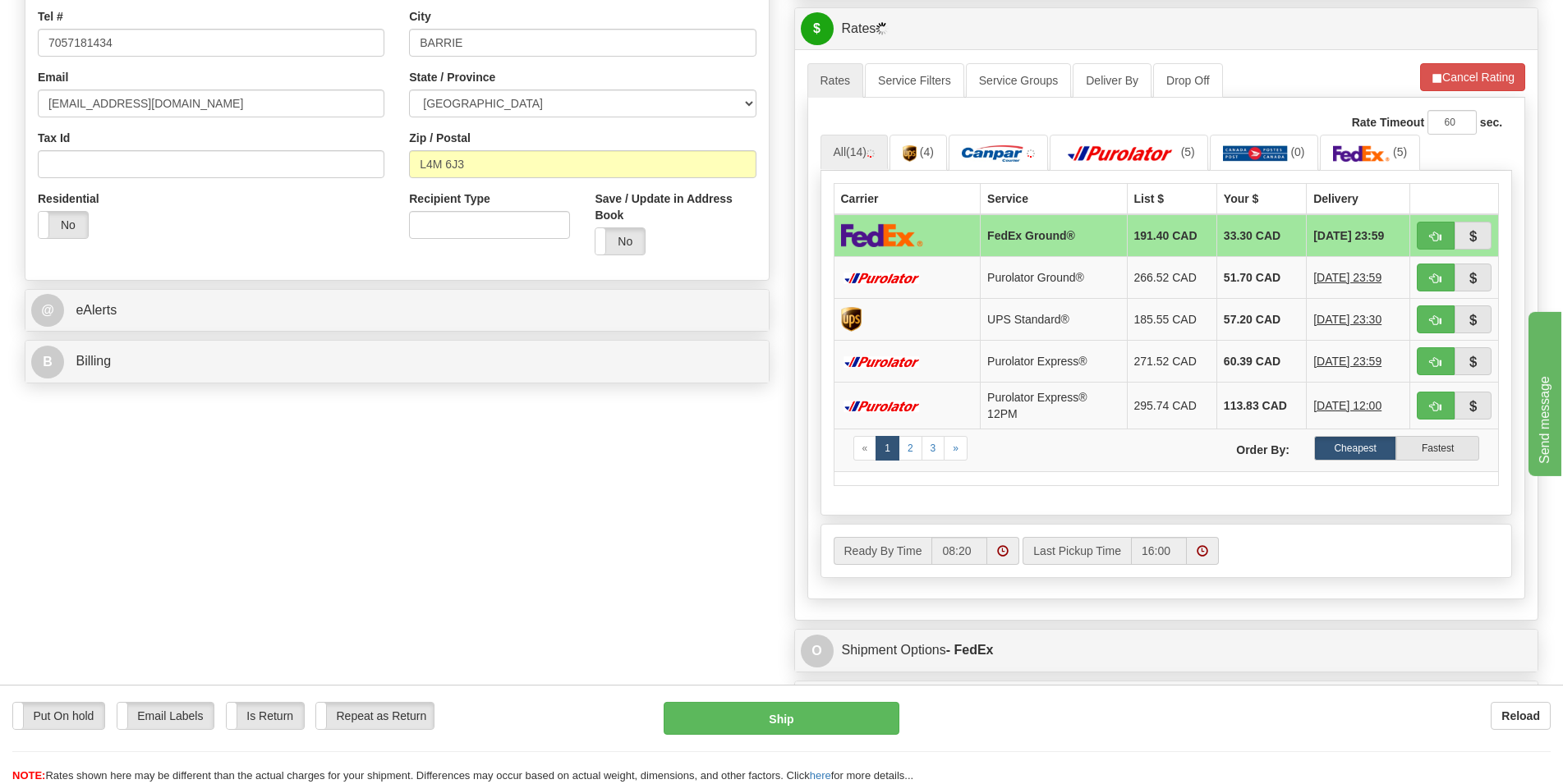
scroll to position [837, 0]
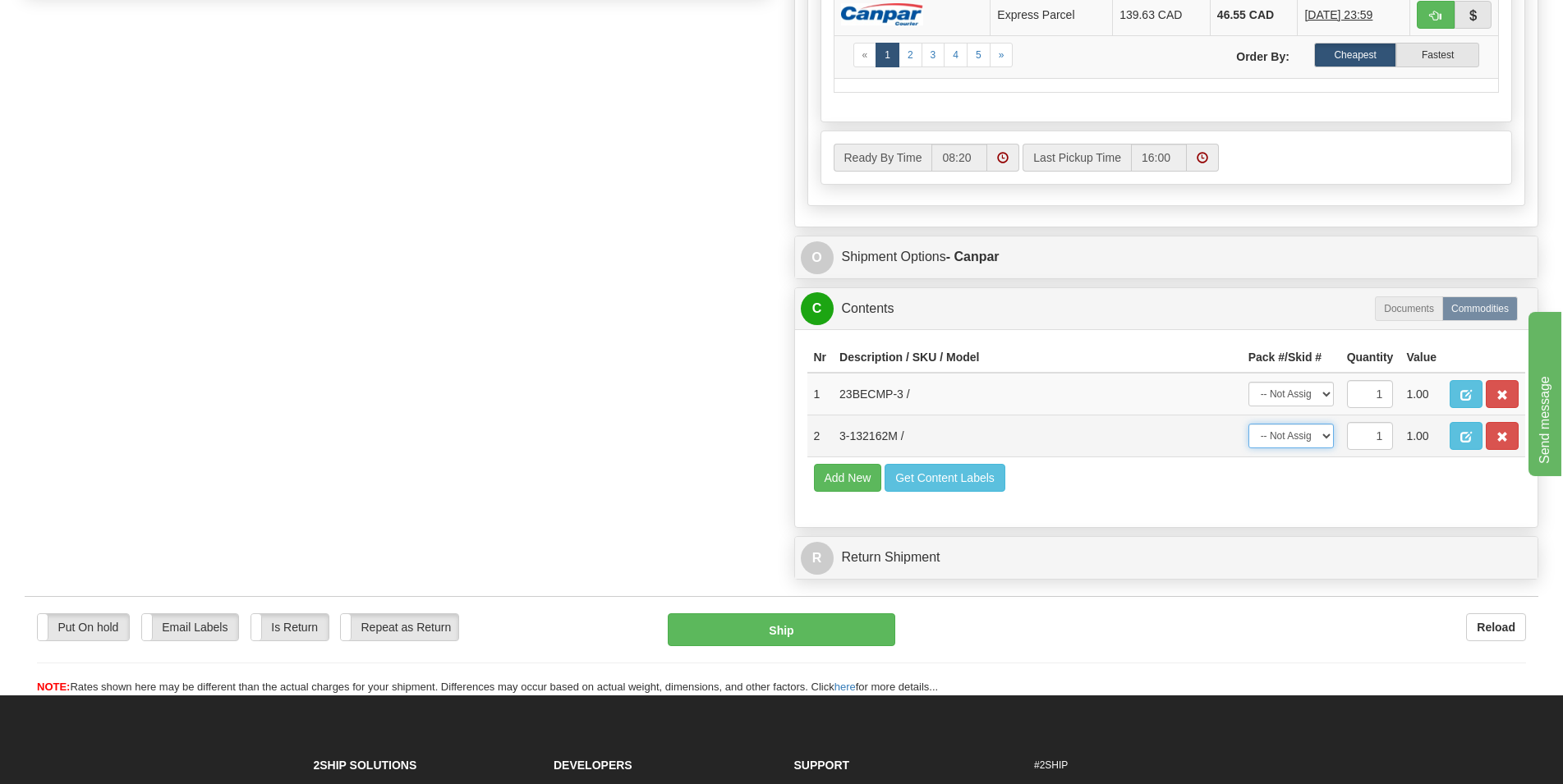
click at [1249, 423] on select "-- Not Assigned -- Package 1 Package 2" at bounding box center [1292, 435] width 85 height 24
select select "0"
click option "Package 1" at bounding box center [0, 0] width 0 height 0
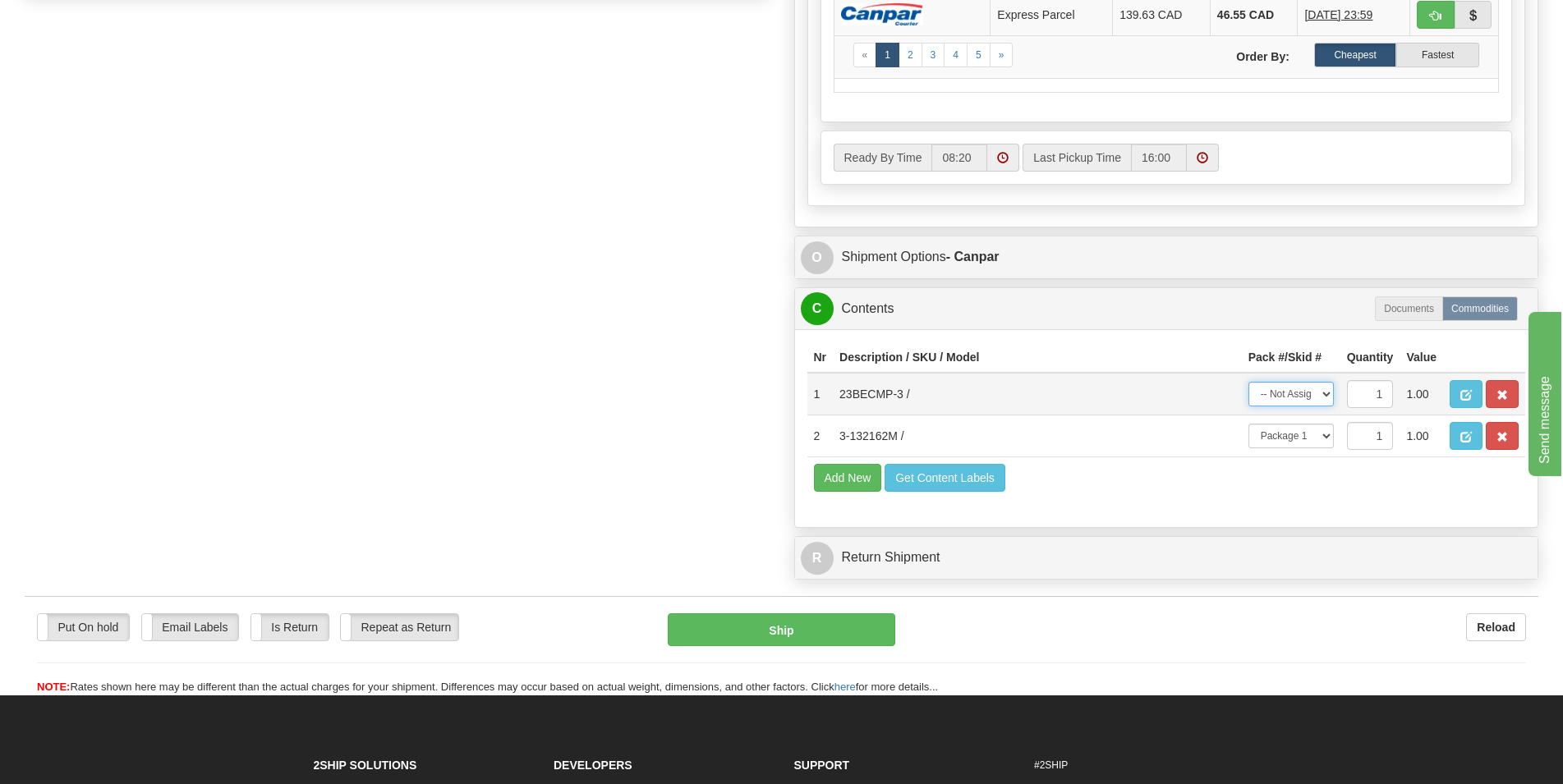
click at [1249, 382] on select "-- Not Assigned -- Package 1 Package 2" at bounding box center [1292, 393] width 85 height 24
select select "1"
click option "Package 2" at bounding box center [0, 0] width 0 height 0
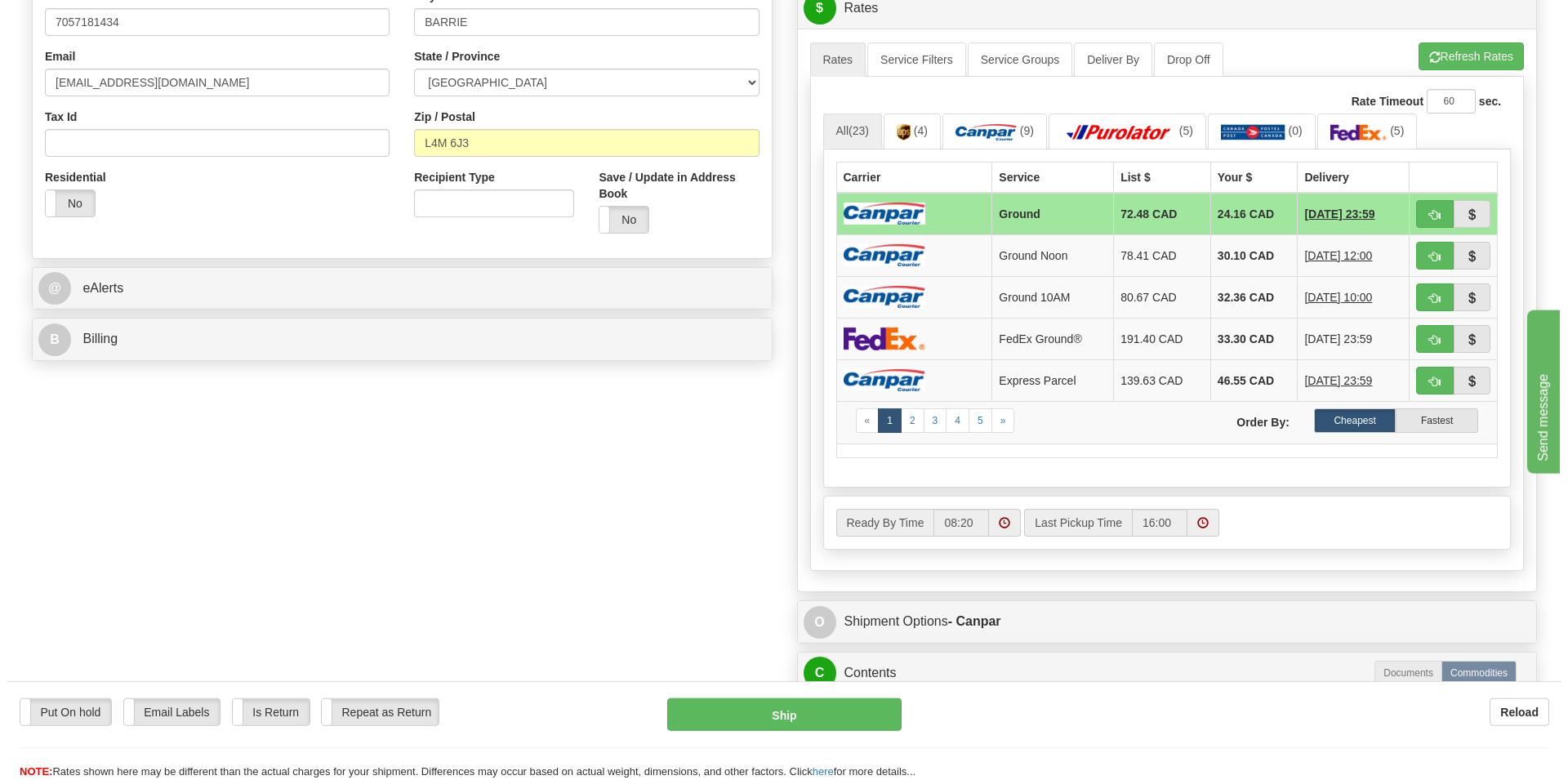
scroll to position [750, 0]
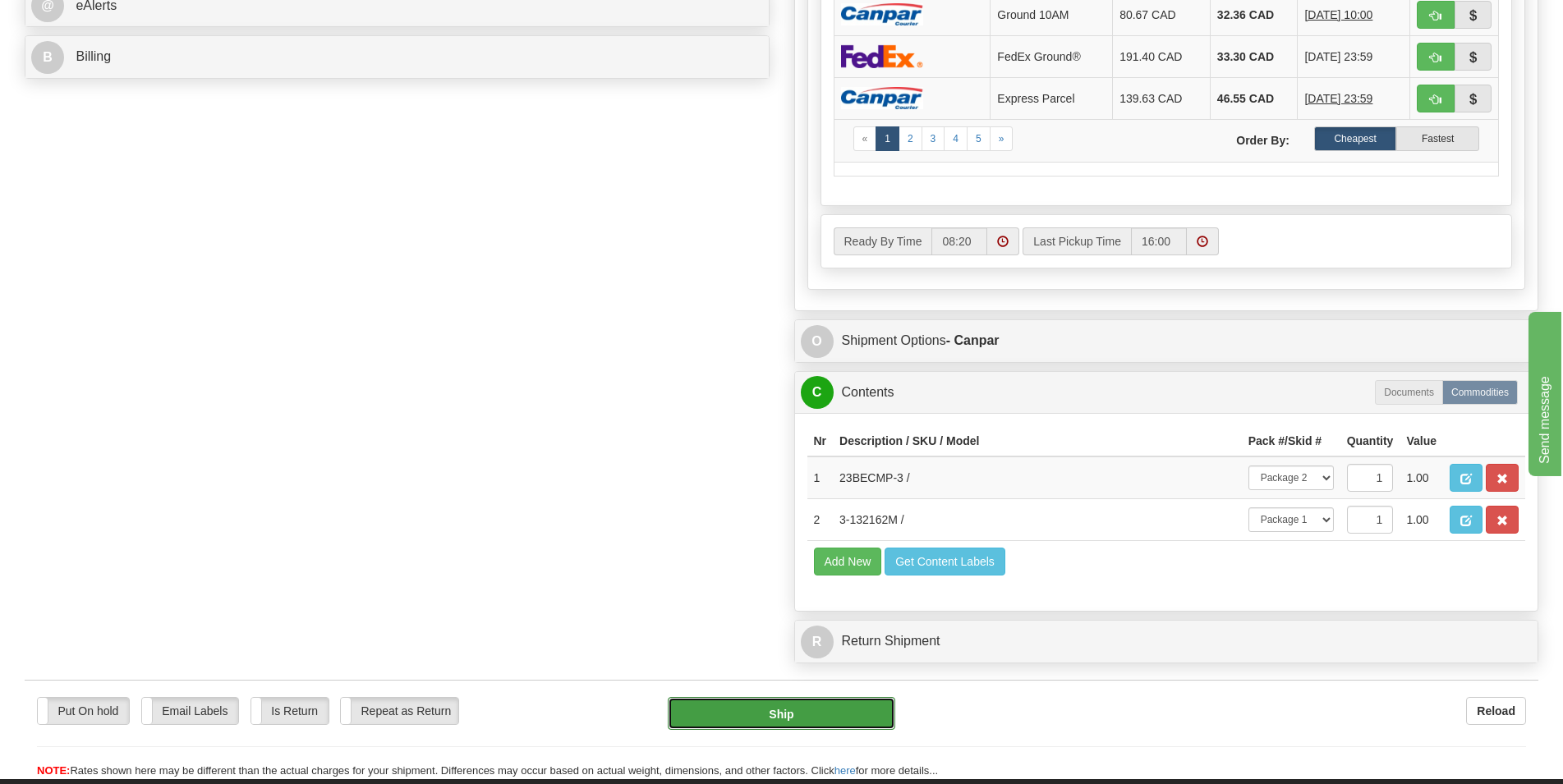
click at [799, 720] on button "Ship" at bounding box center [782, 713] width 228 height 33
type input "1"
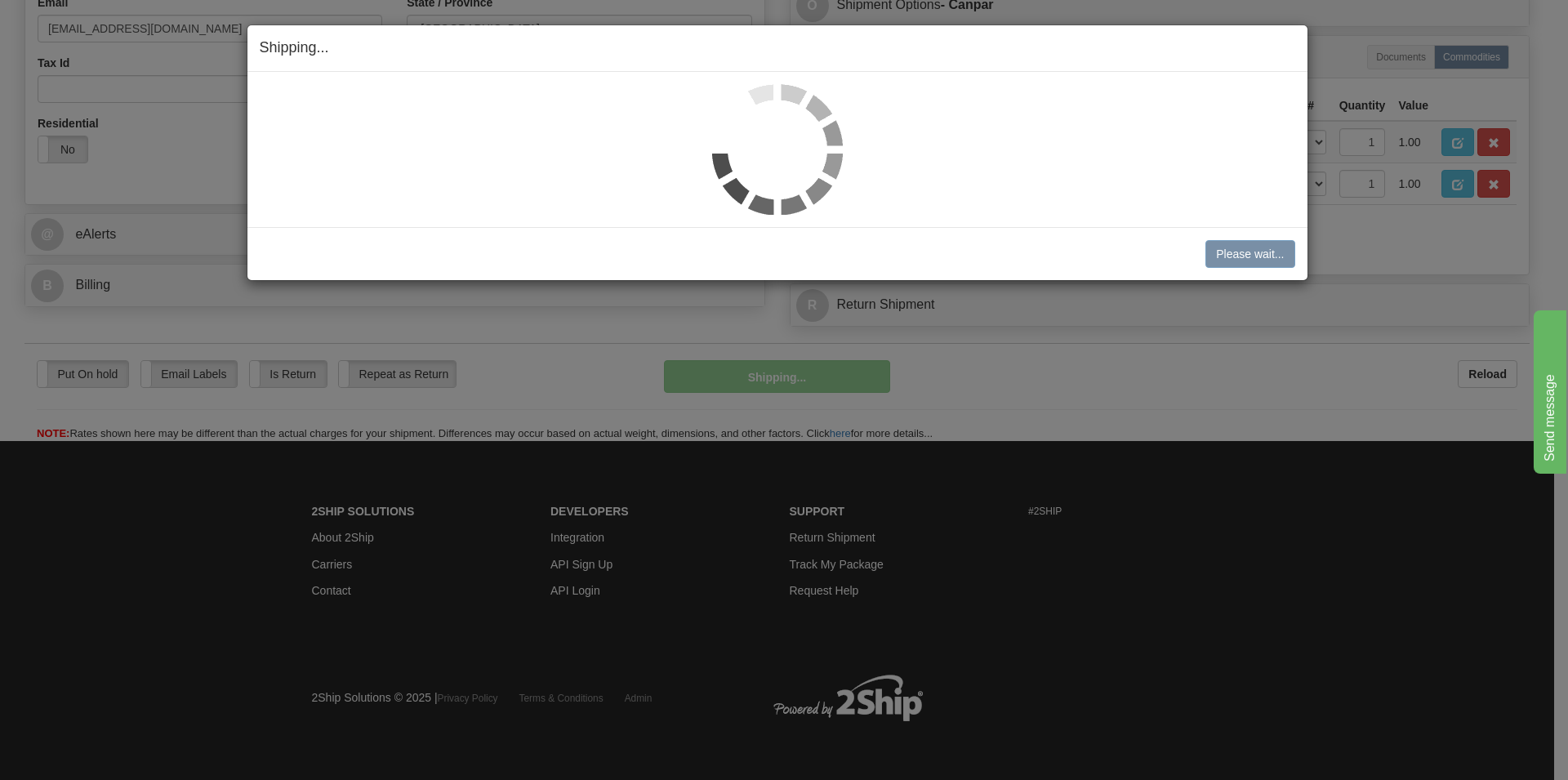
scroll to position [524, 0]
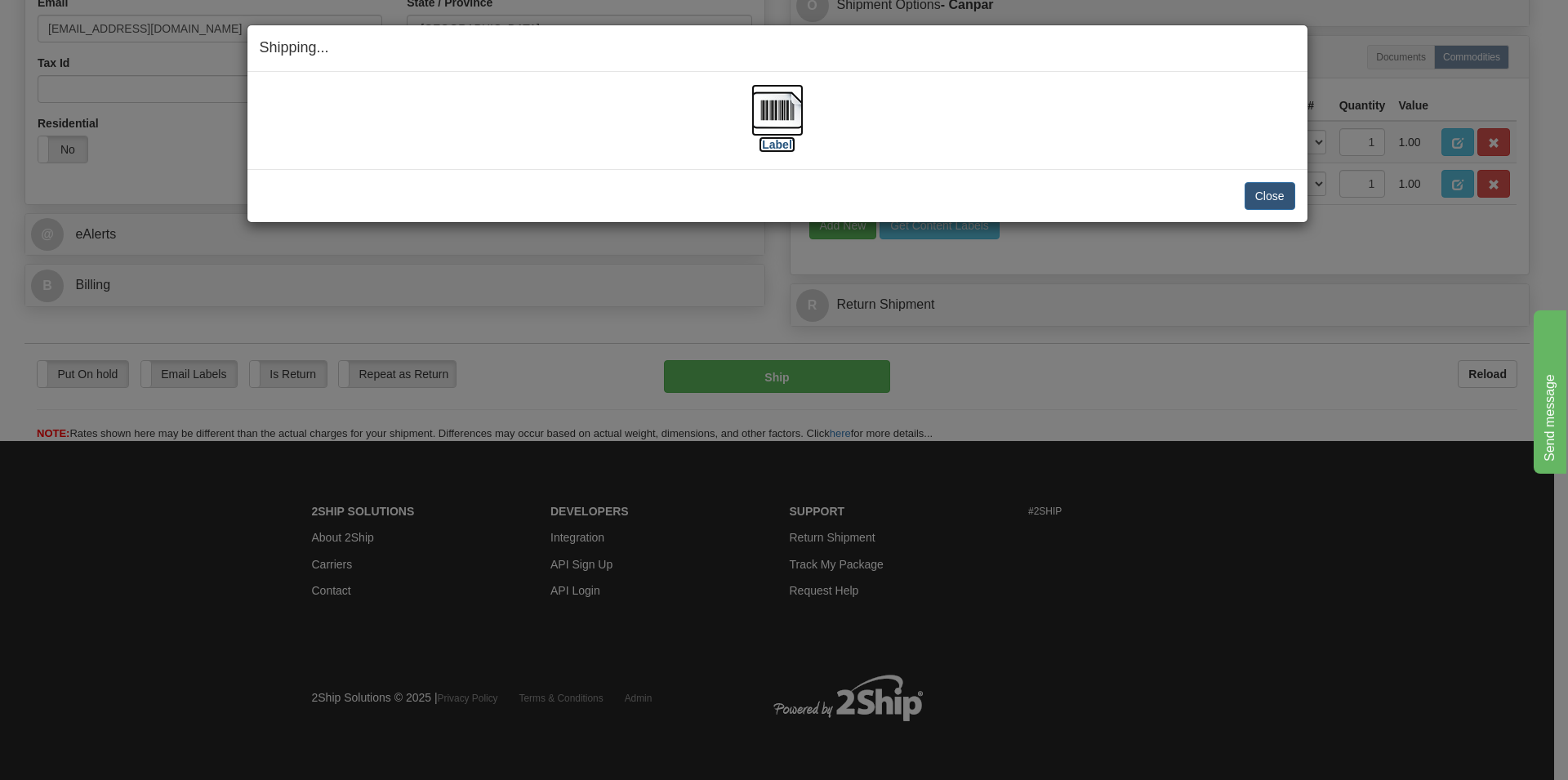
click at [787, 104] on img at bounding box center [777, 110] width 52 height 52
click at [1257, 194] on button "Close" at bounding box center [1270, 196] width 51 height 28
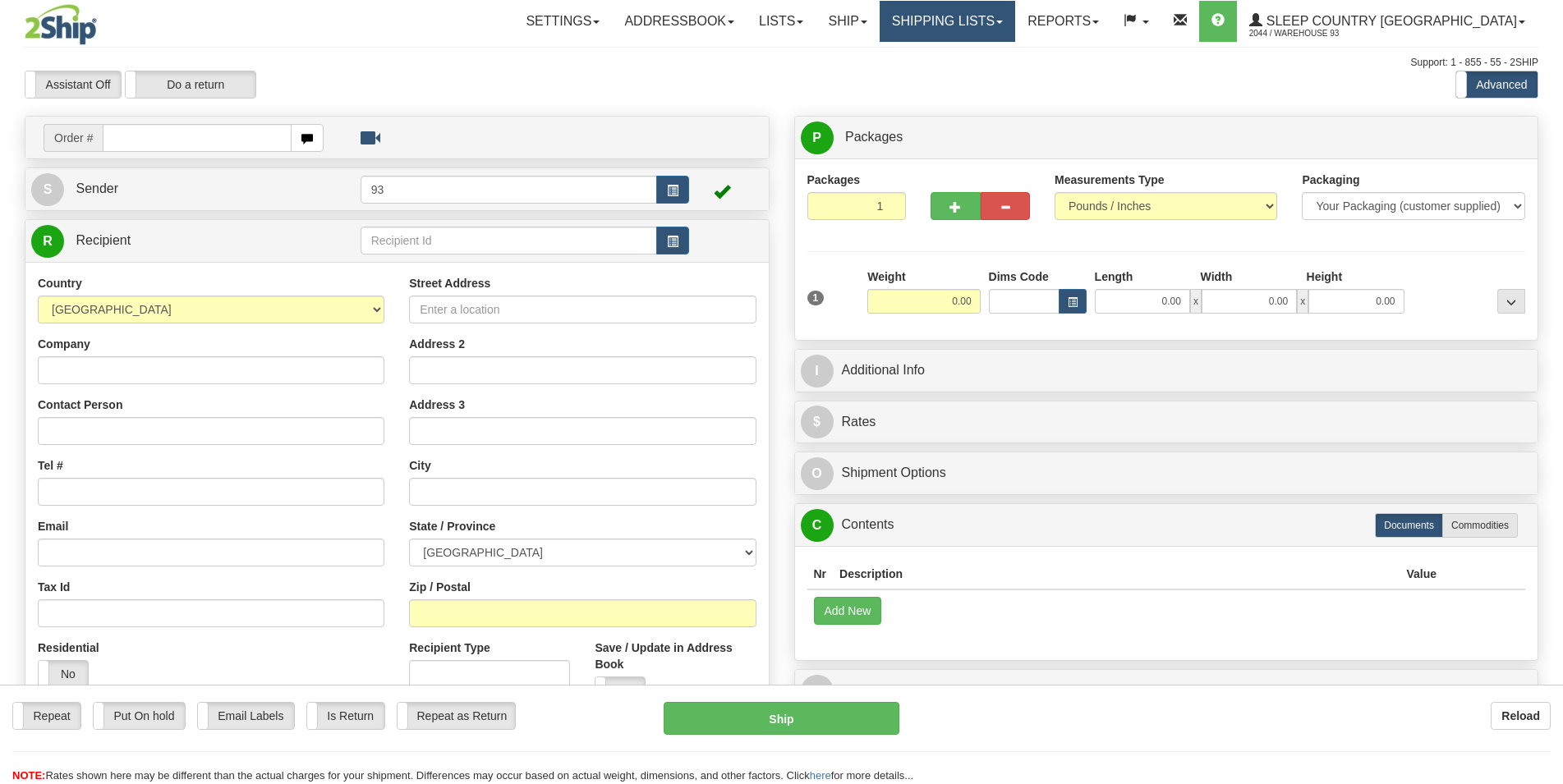
click at [995, 31] on link "Shipping lists" at bounding box center [947, 21] width 136 height 41
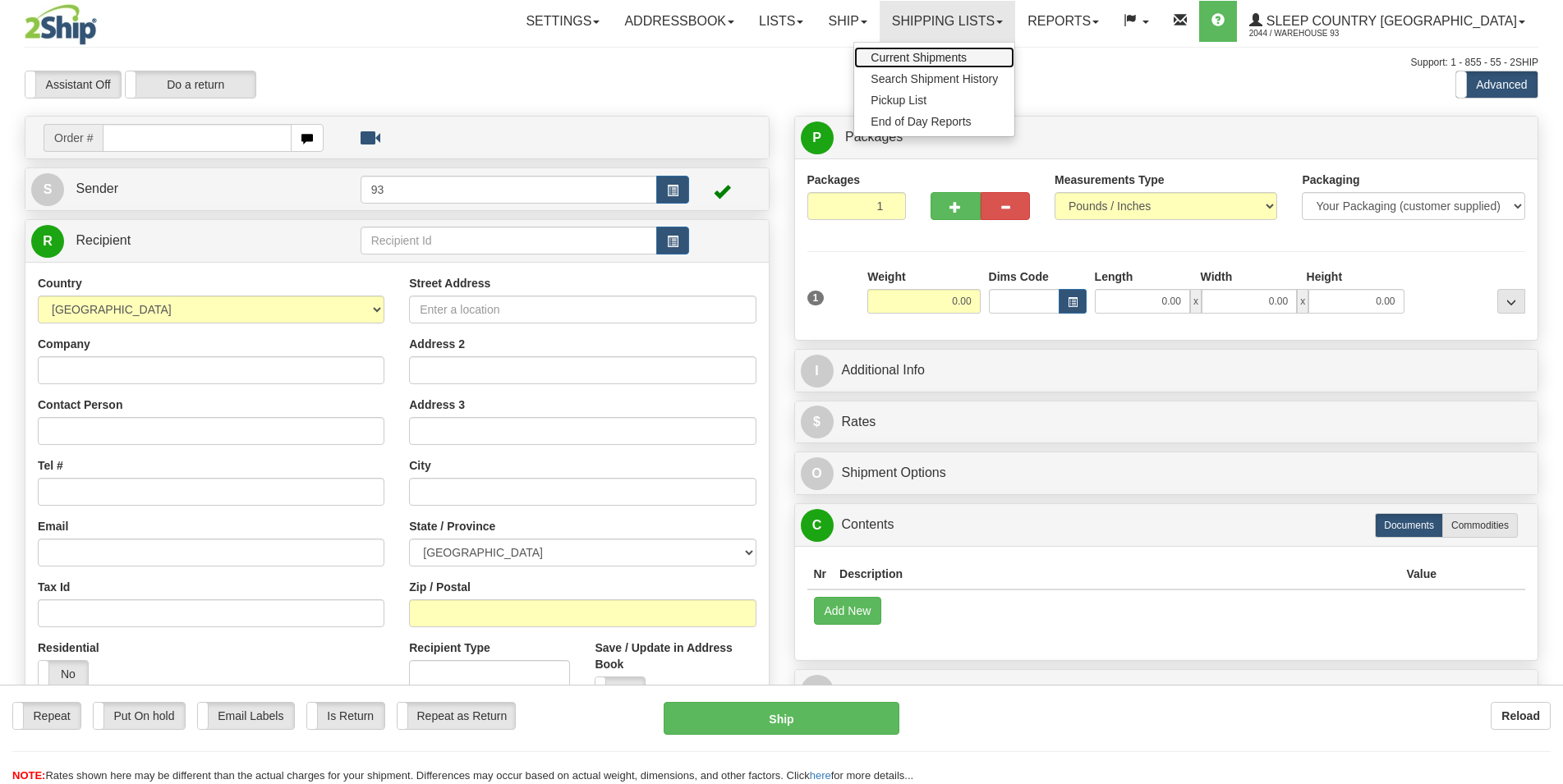
click at [967, 56] on span "Current Shipments" at bounding box center [918, 58] width 96 height 14
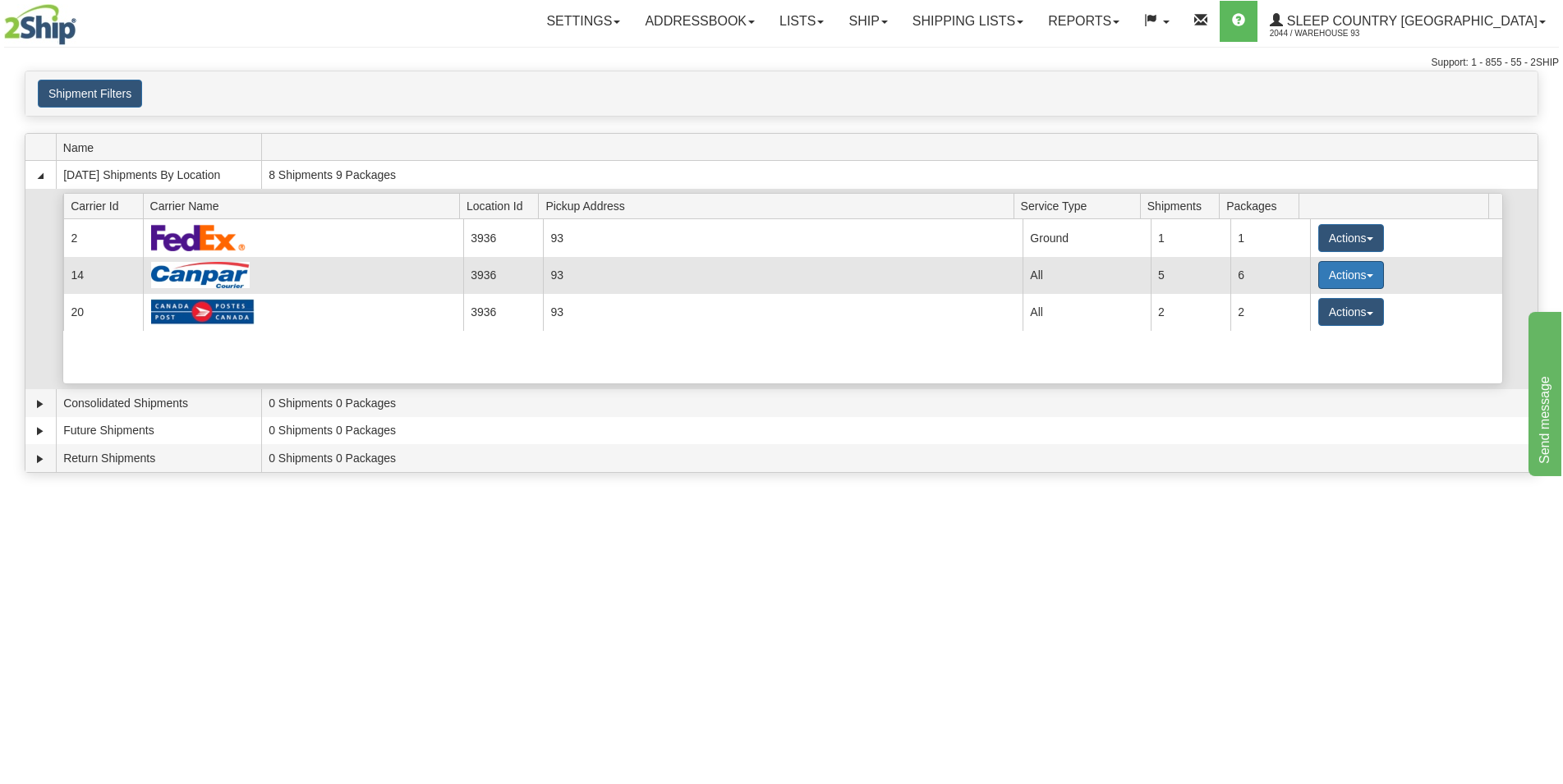
click at [1337, 281] on button "Actions" at bounding box center [1352, 274] width 66 height 28
click at [1321, 304] on link "Details" at bounding box center [1318, 306] width 132 height 21
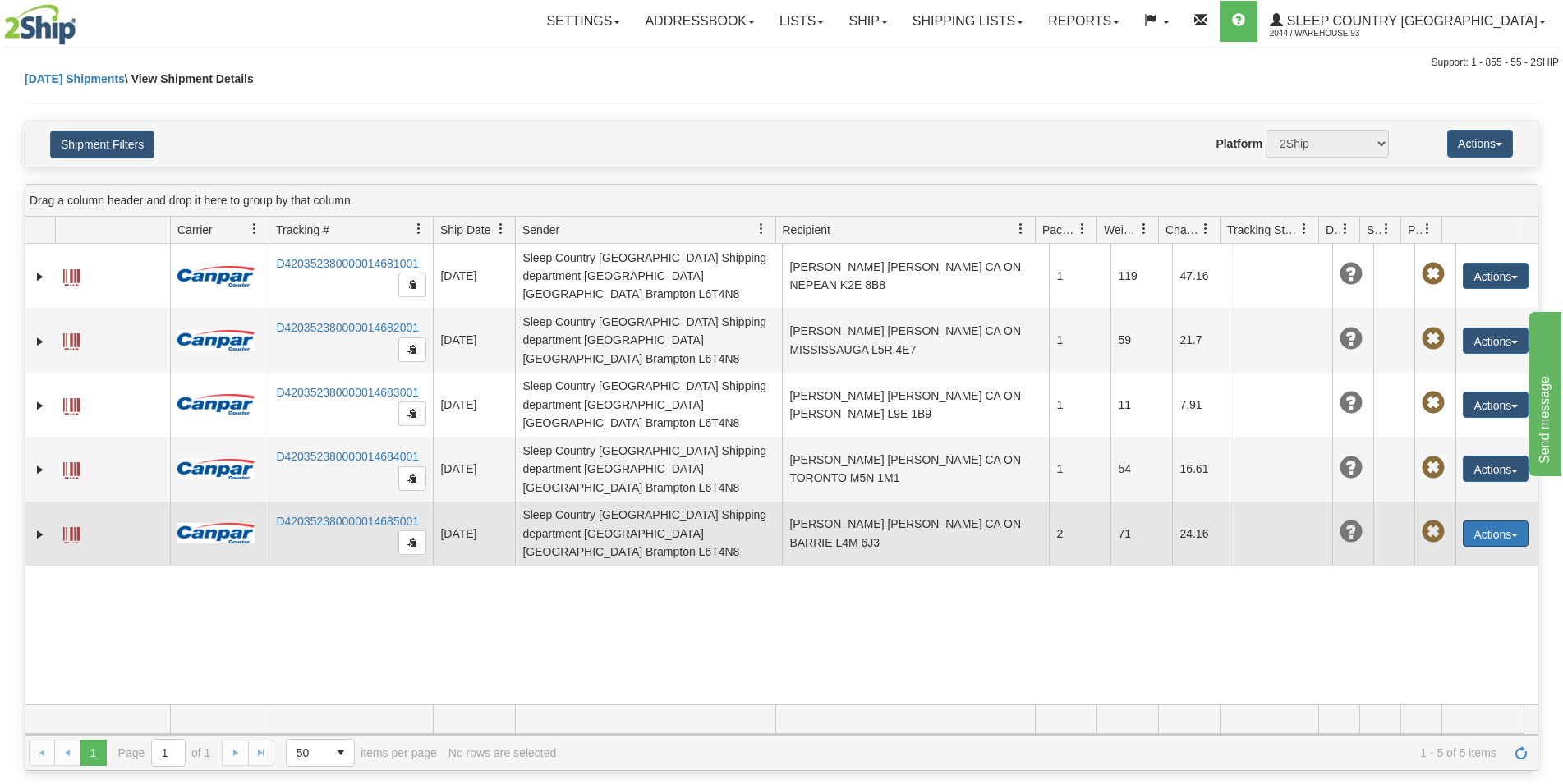
click at [1467, 520] on button "Actions" at bounding box center [1496, 533] width 66 height 26
click at [1452, 553] on link "Edit" at bounding box center [1462, 564] width 132 height 21
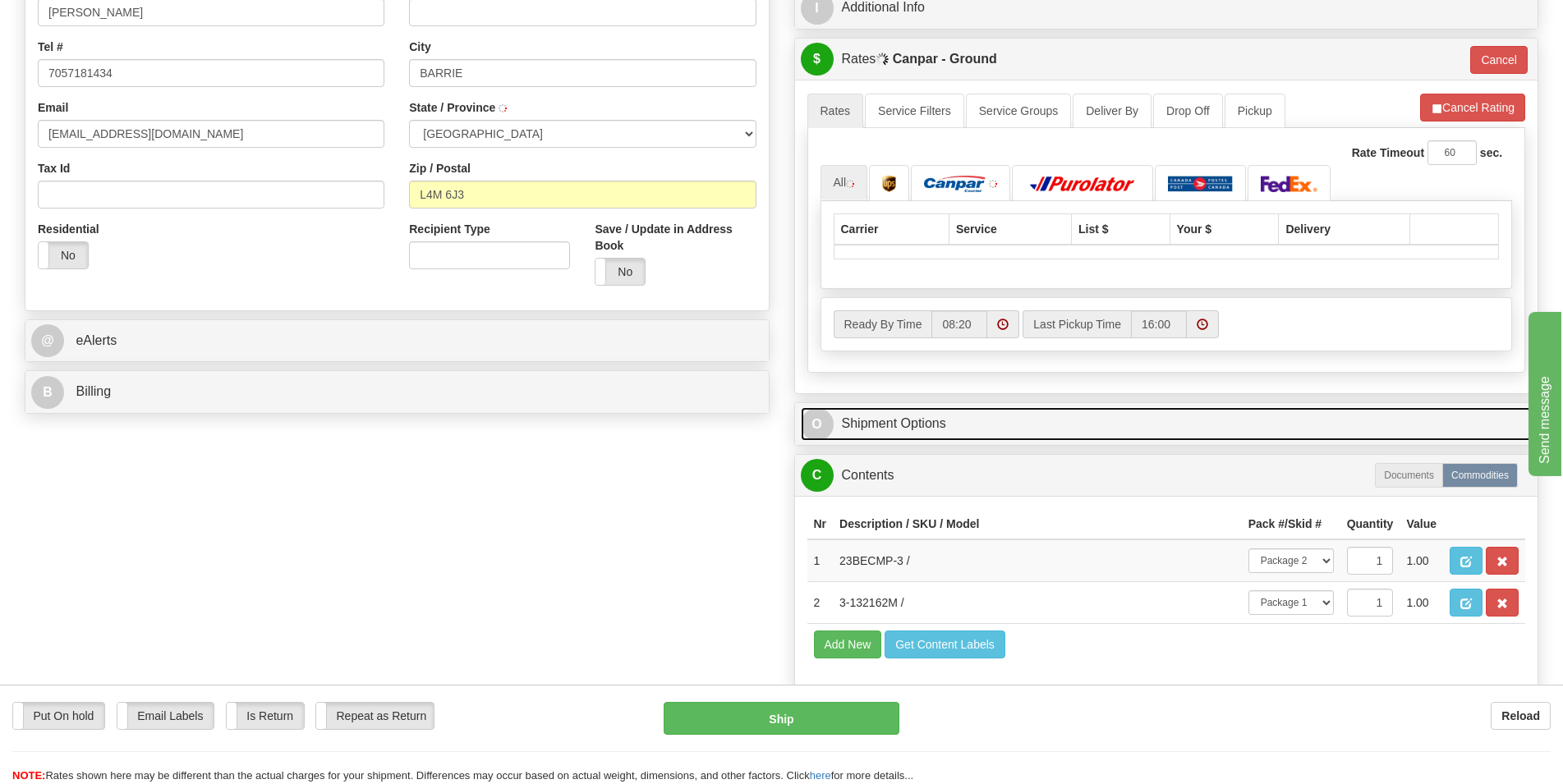
click at [1079, 431] on link "O Shipment Options" at bounding box center [1166, 423] width 732 height 34
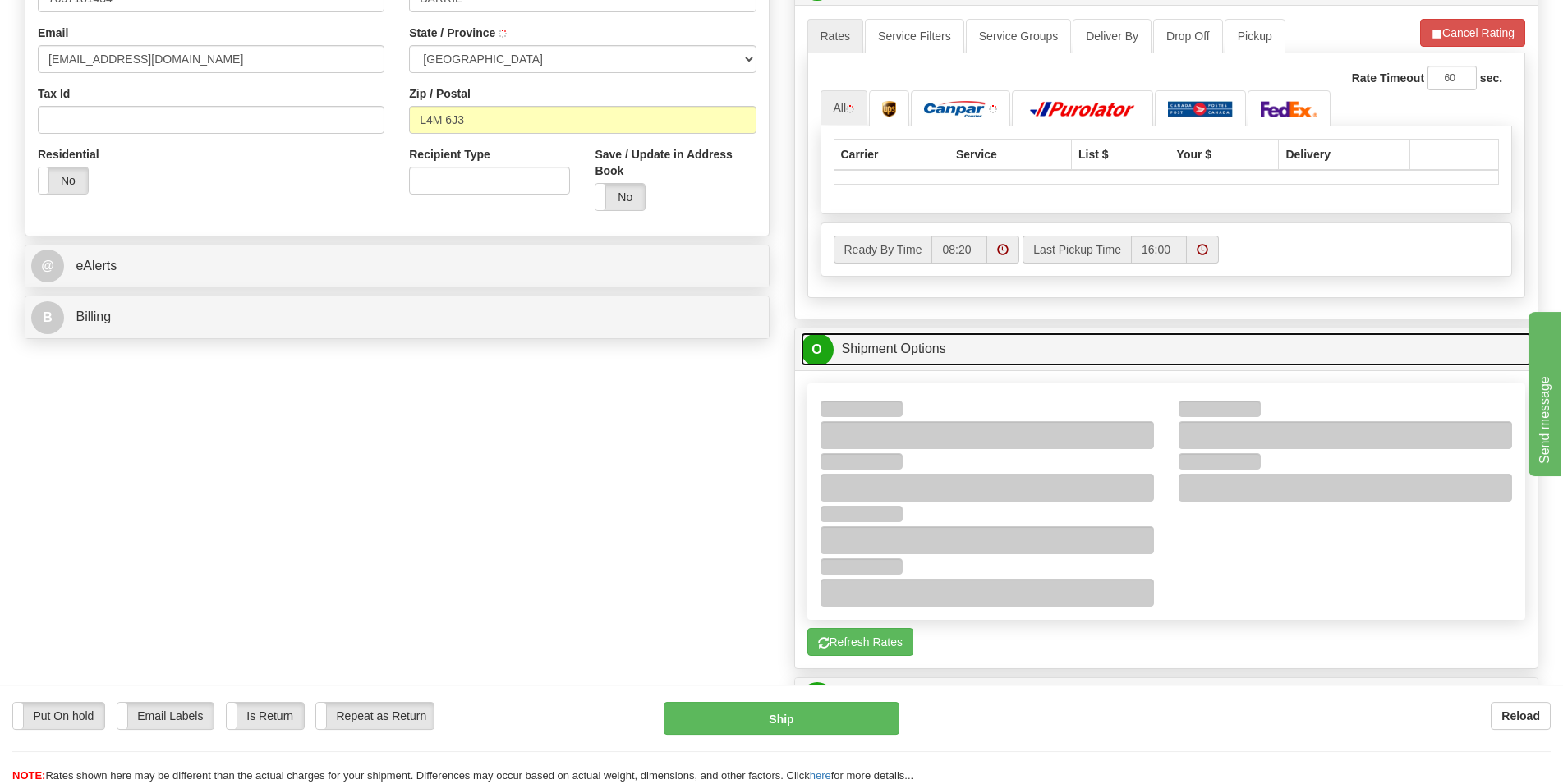
scroll to position [754, 0]
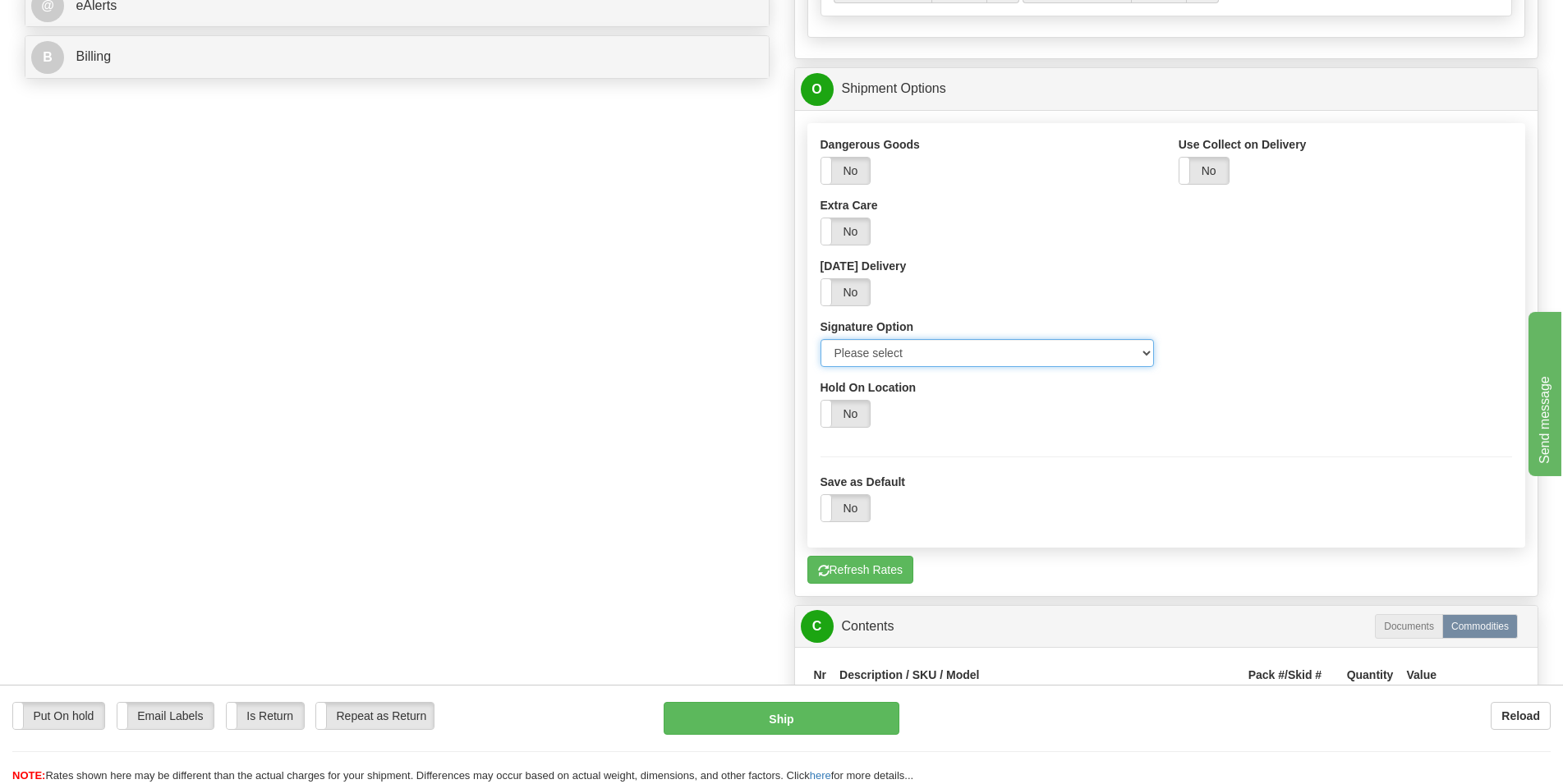
click at [820, 339] on select "Please select No Signature Required Signature Required Adult Signature" at bounding box center [987, 353] width 334 height 28
select select "2"
click option "Signature Required" at bounding box center [0, 0] width 0 height 0
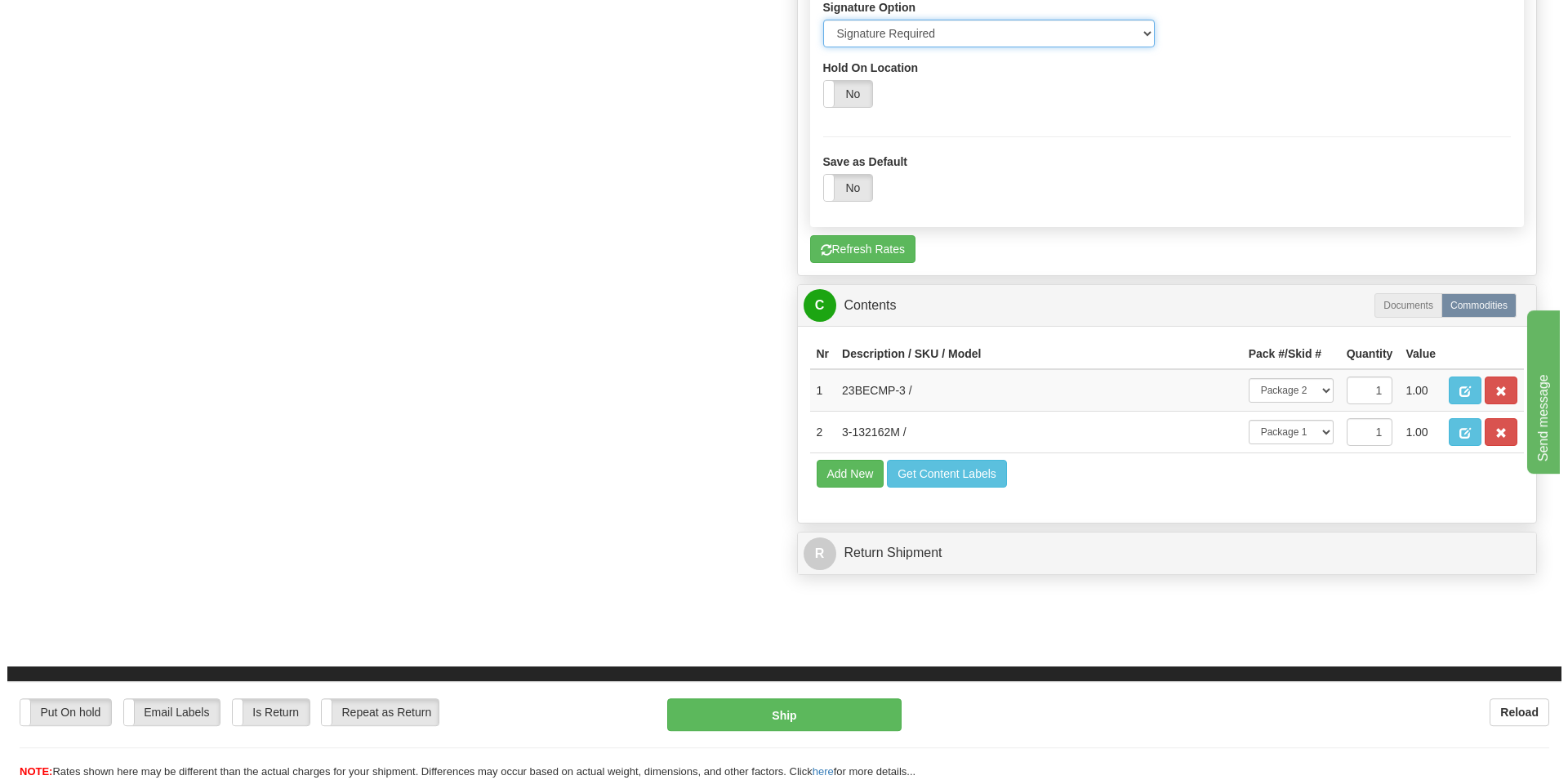
scroll to position [1167, 0]
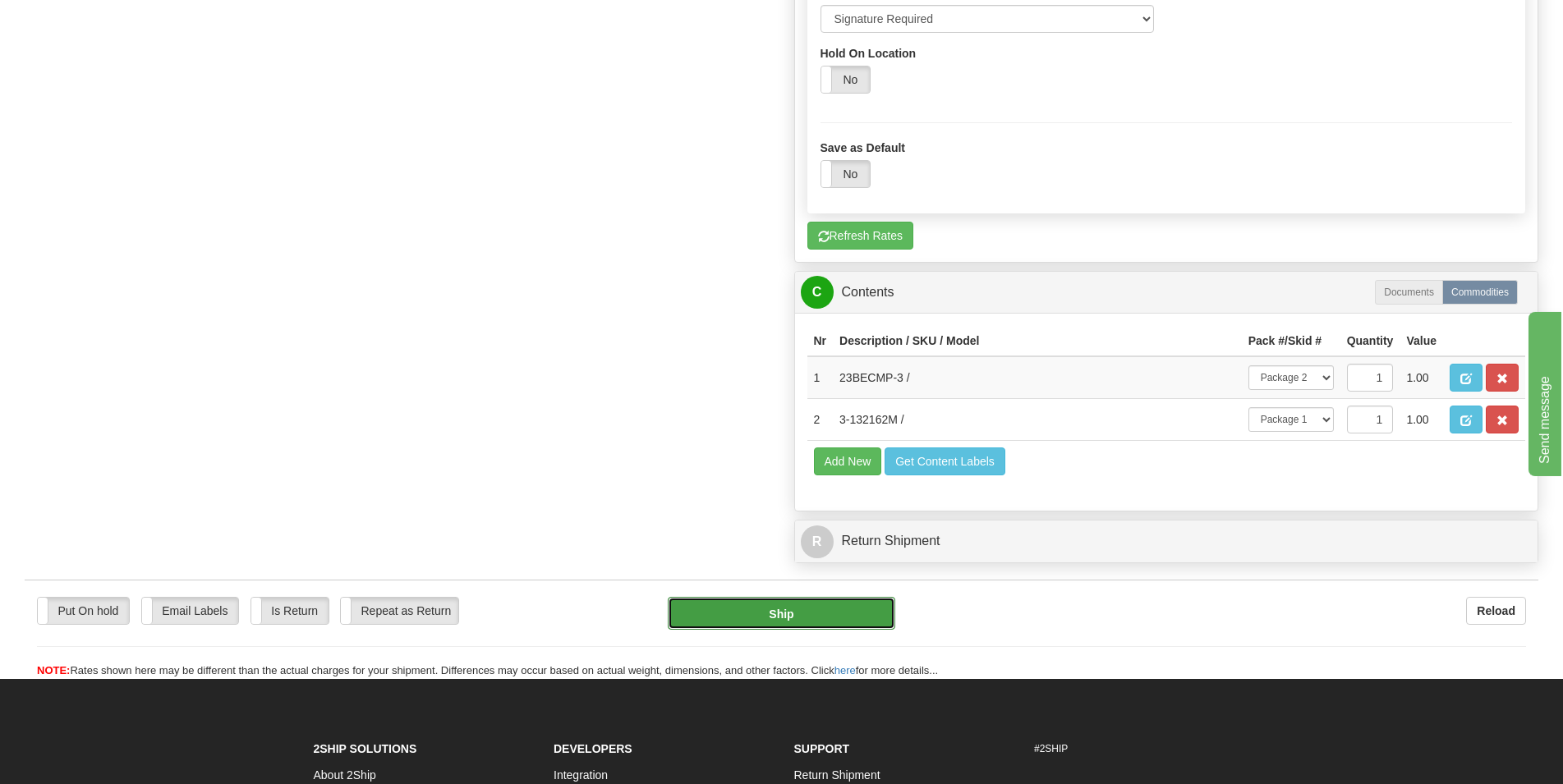
click at [789, 612] on button "Ship" at bounding box center [782, 613] width 228 height 33
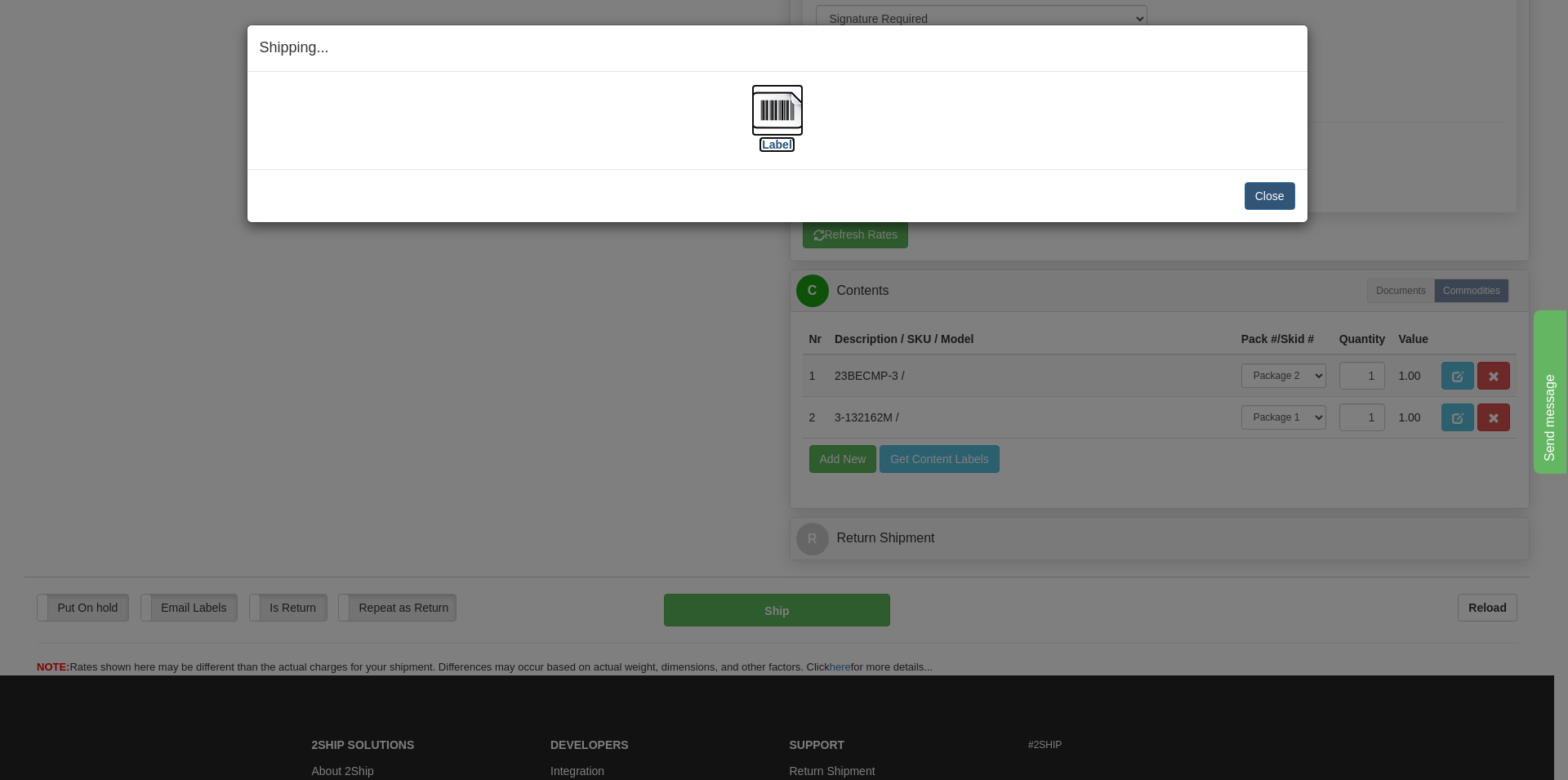
click at [786, 106] on img at bounding box center [777, 110] width 52 height 52
click at [1262, 195] on button "Close" at bounding box center [1270, 196] width 51 height 28
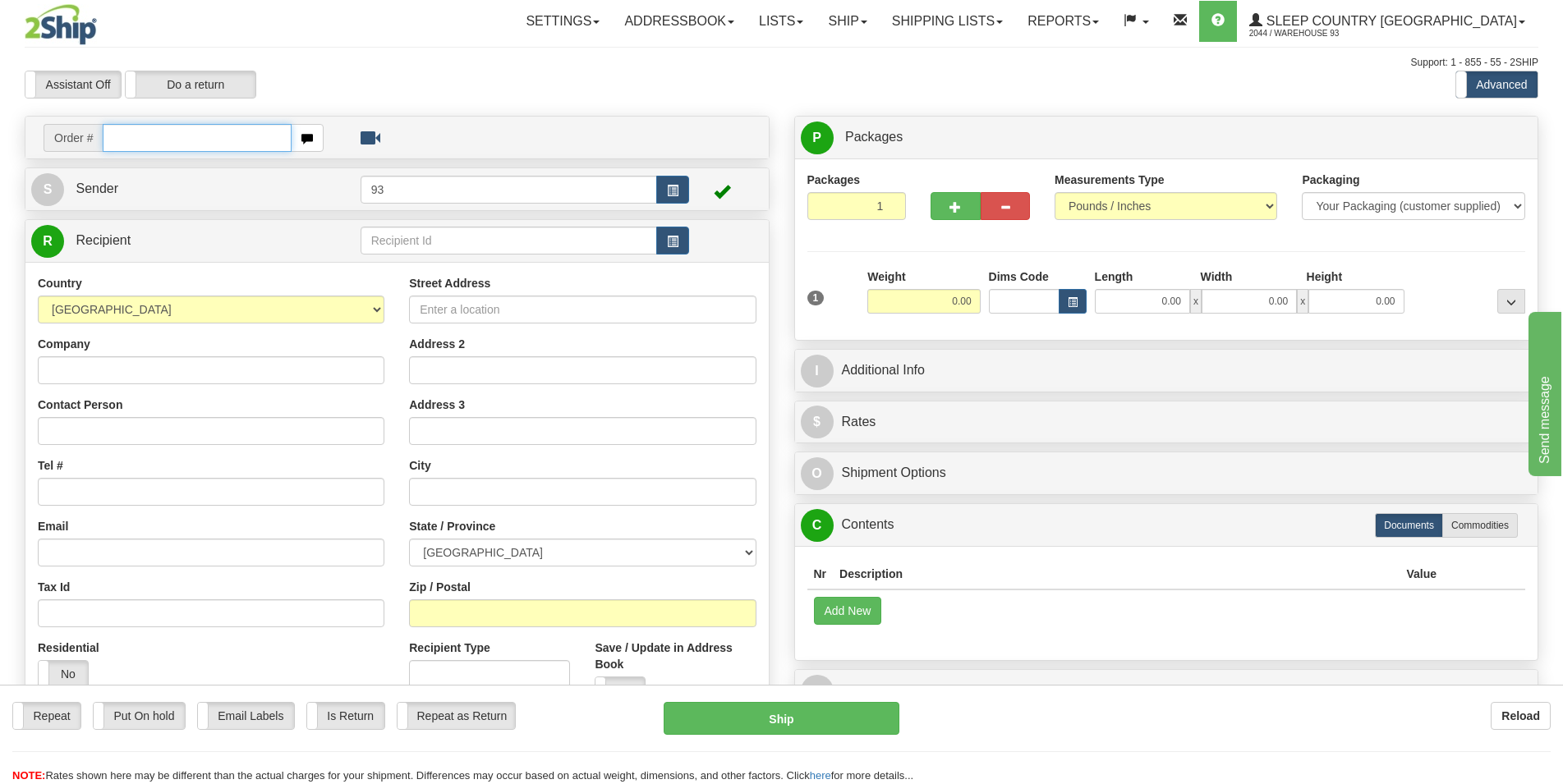
paste input "9000I"
type input "9000I022247"
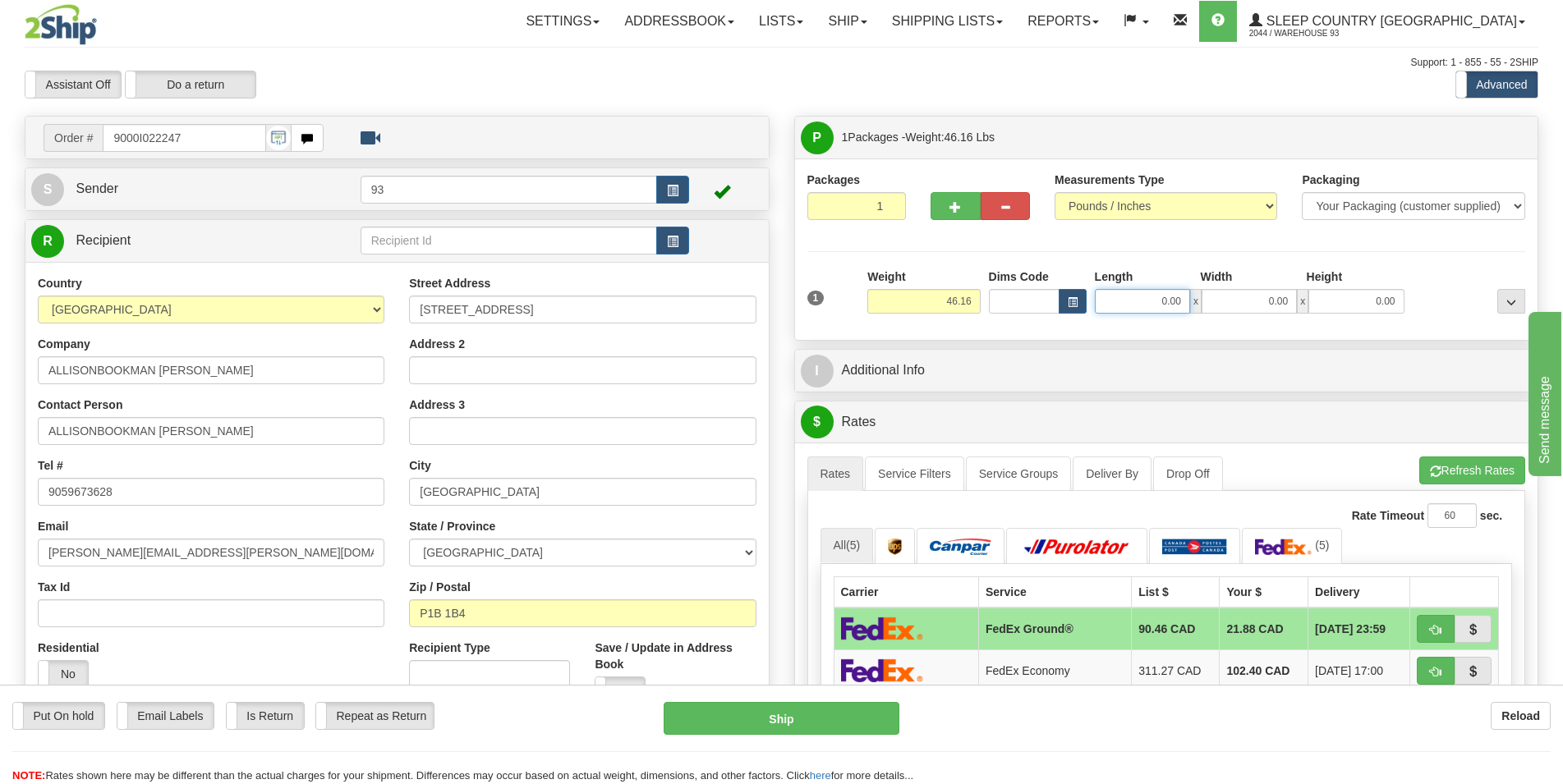
click at [1147, 302] on input "0.00" at bounding box center [1142, 300] width 95 height 24
type input "40.00"
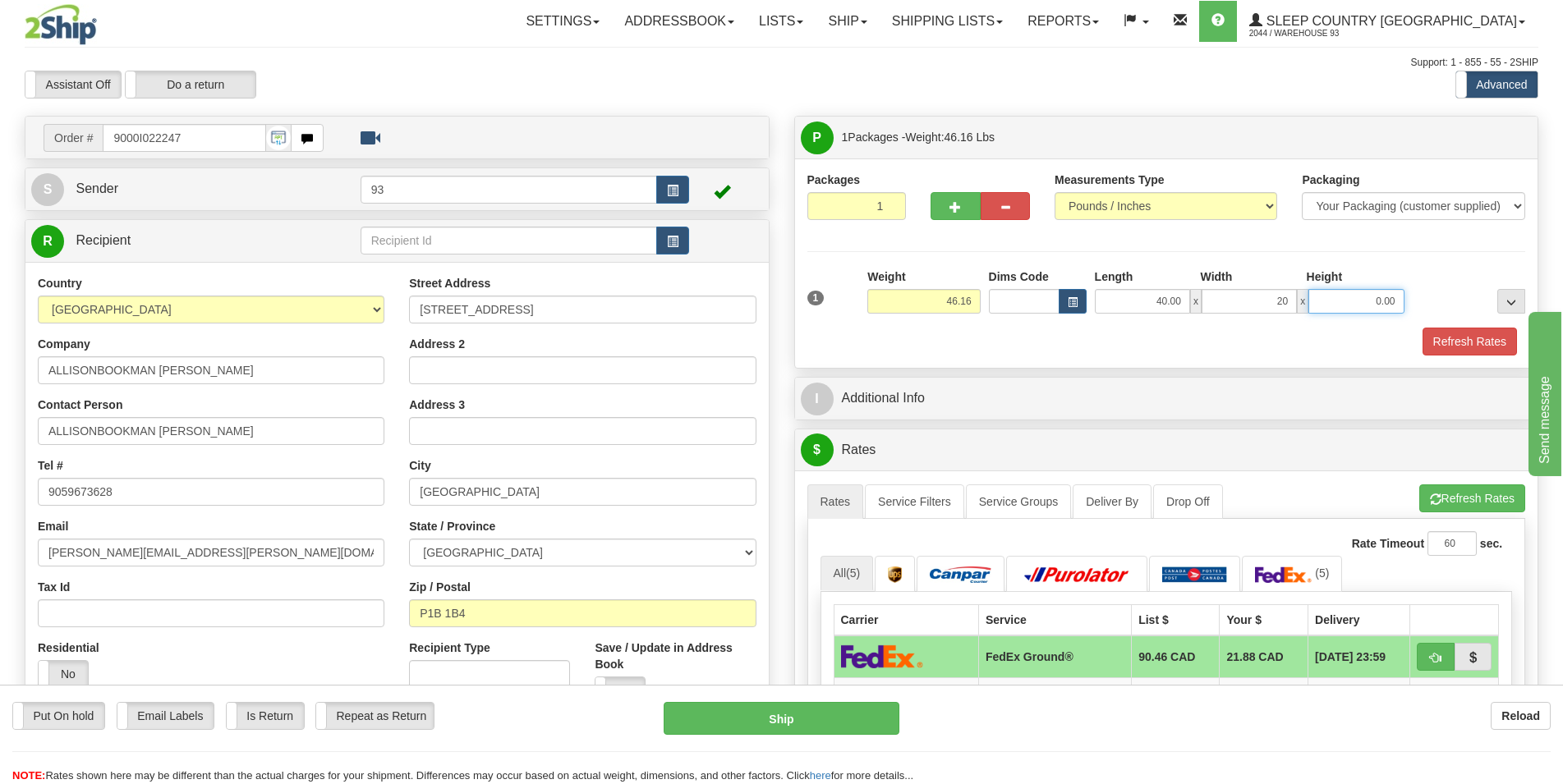
type input "20.00"
click at [1452, 333] on button "Refresh Rates" at bounding box center [1469, 341] width 94 height 28
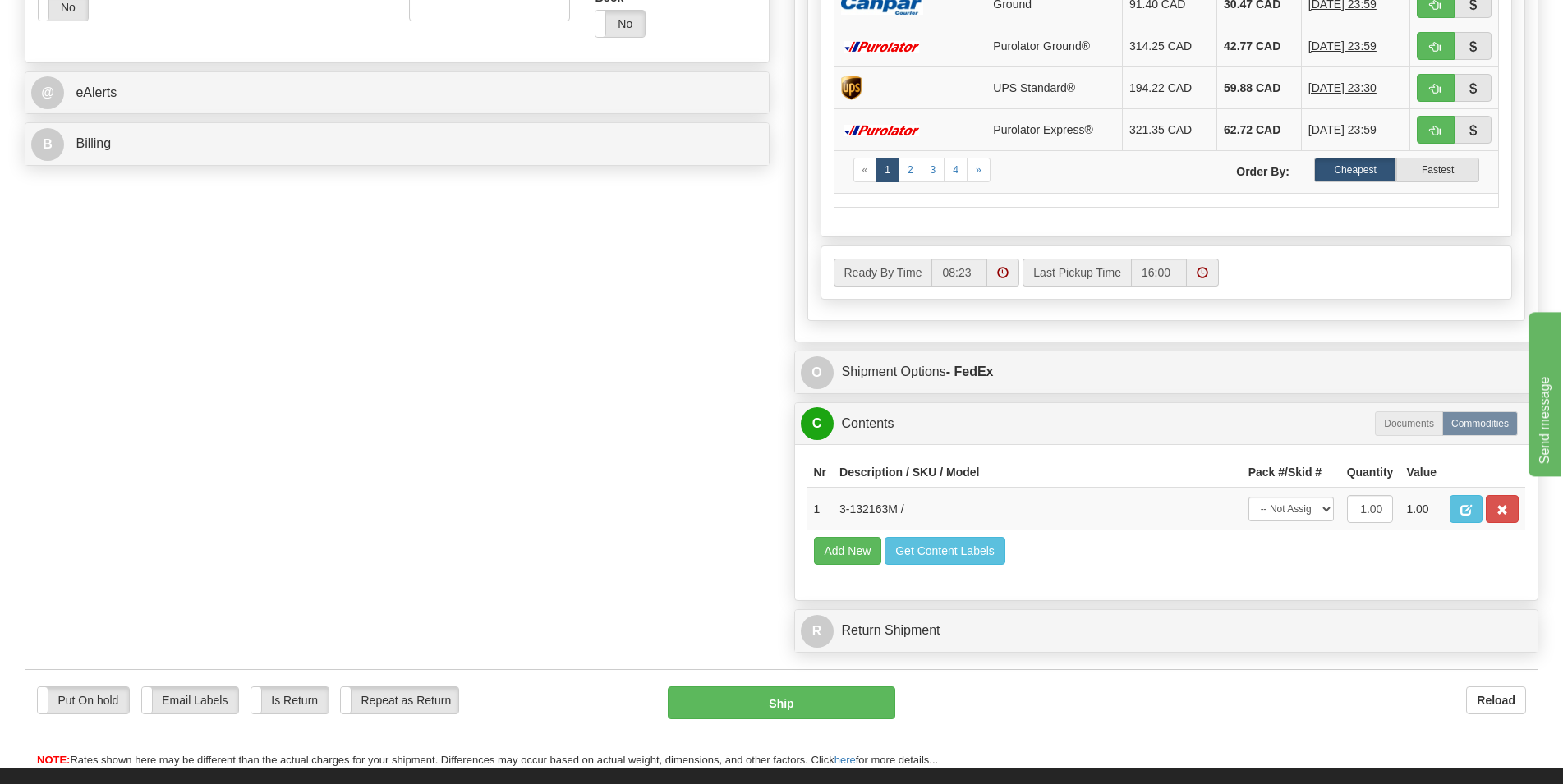
scroll to position [670, 0]
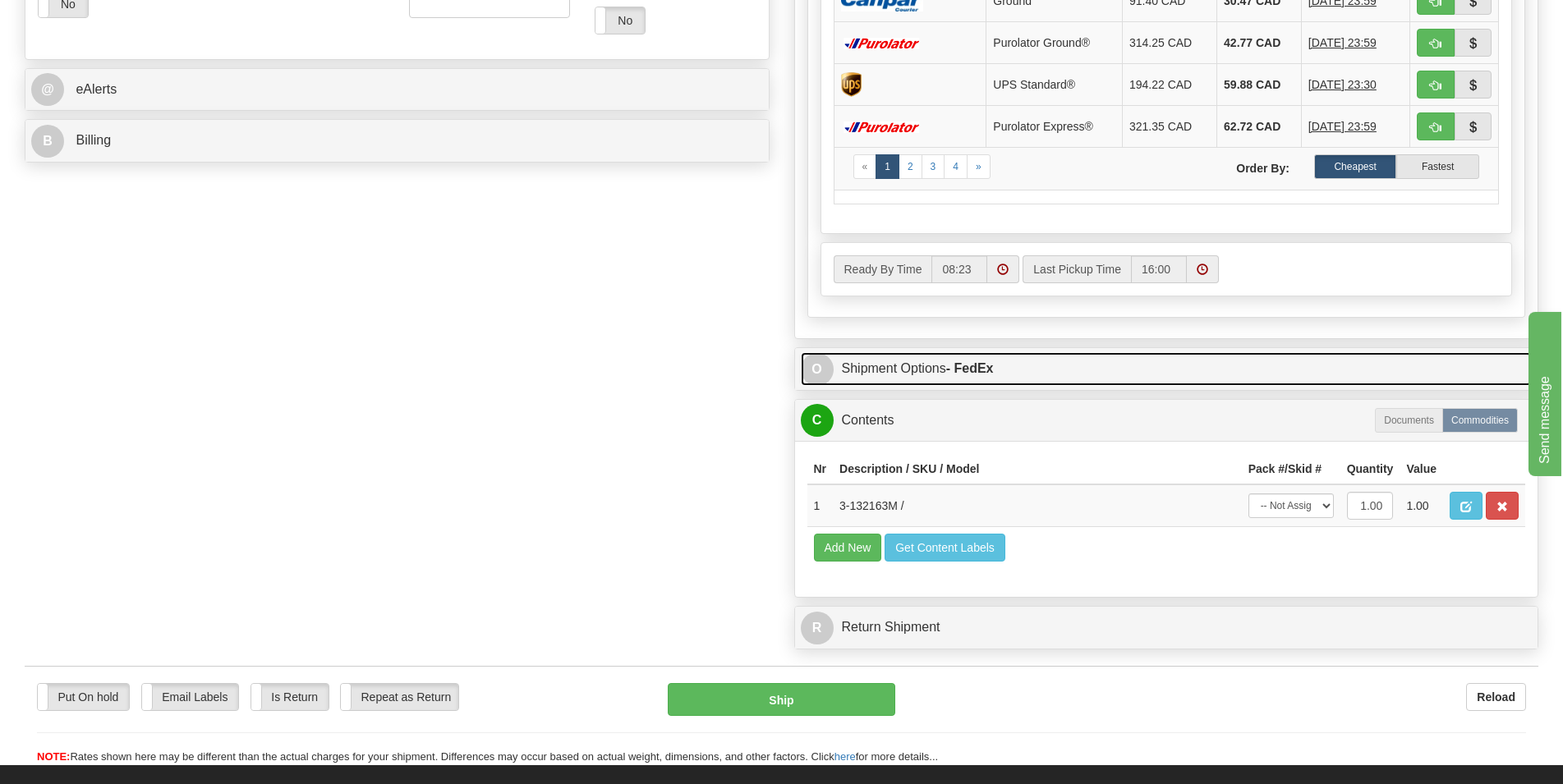
click at [1023, 371] on link "O Shipment Options - FedEx" at bounding box center [1166, 368] width 732 height 34
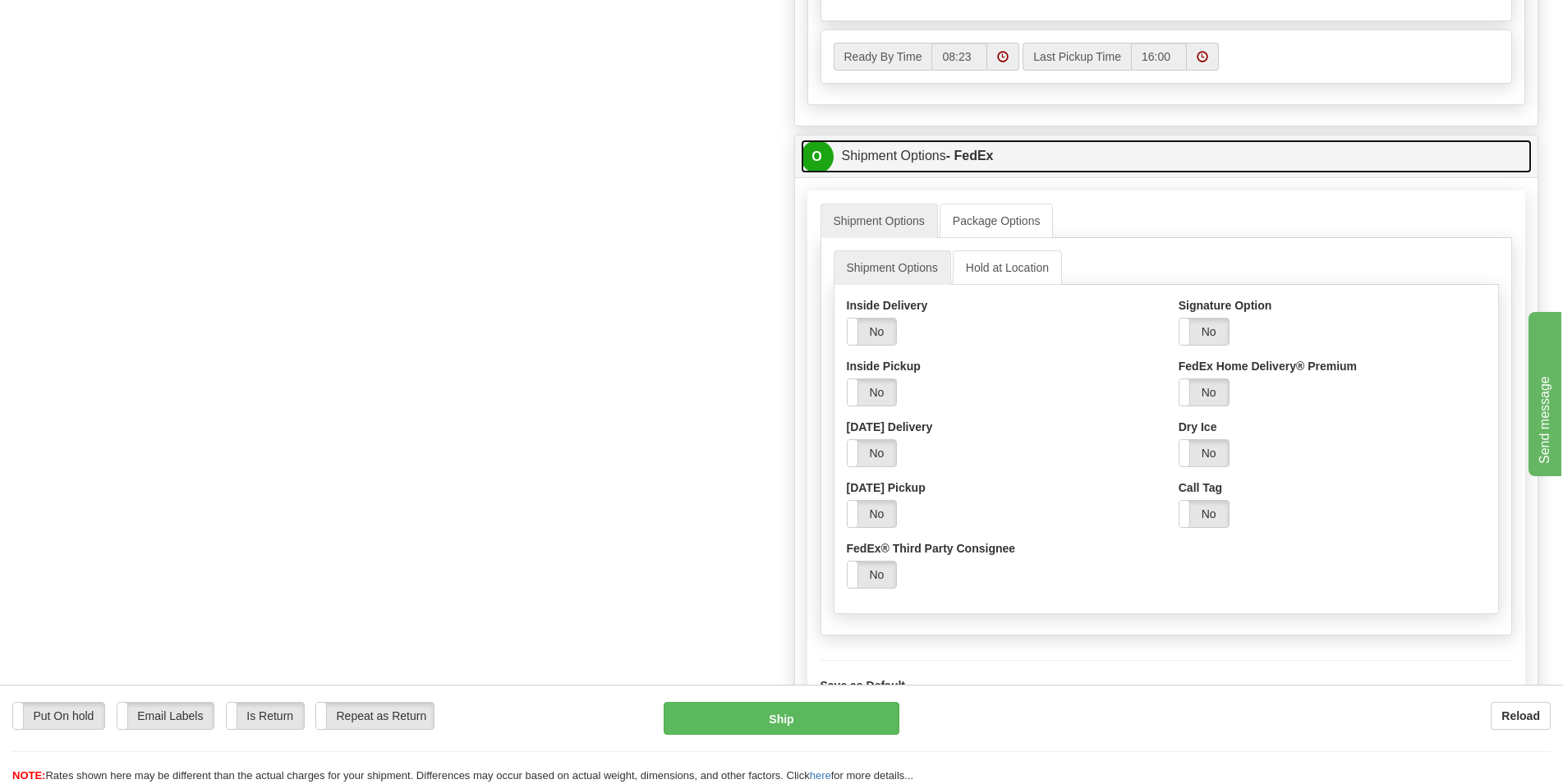
scroll to position [921, 0]
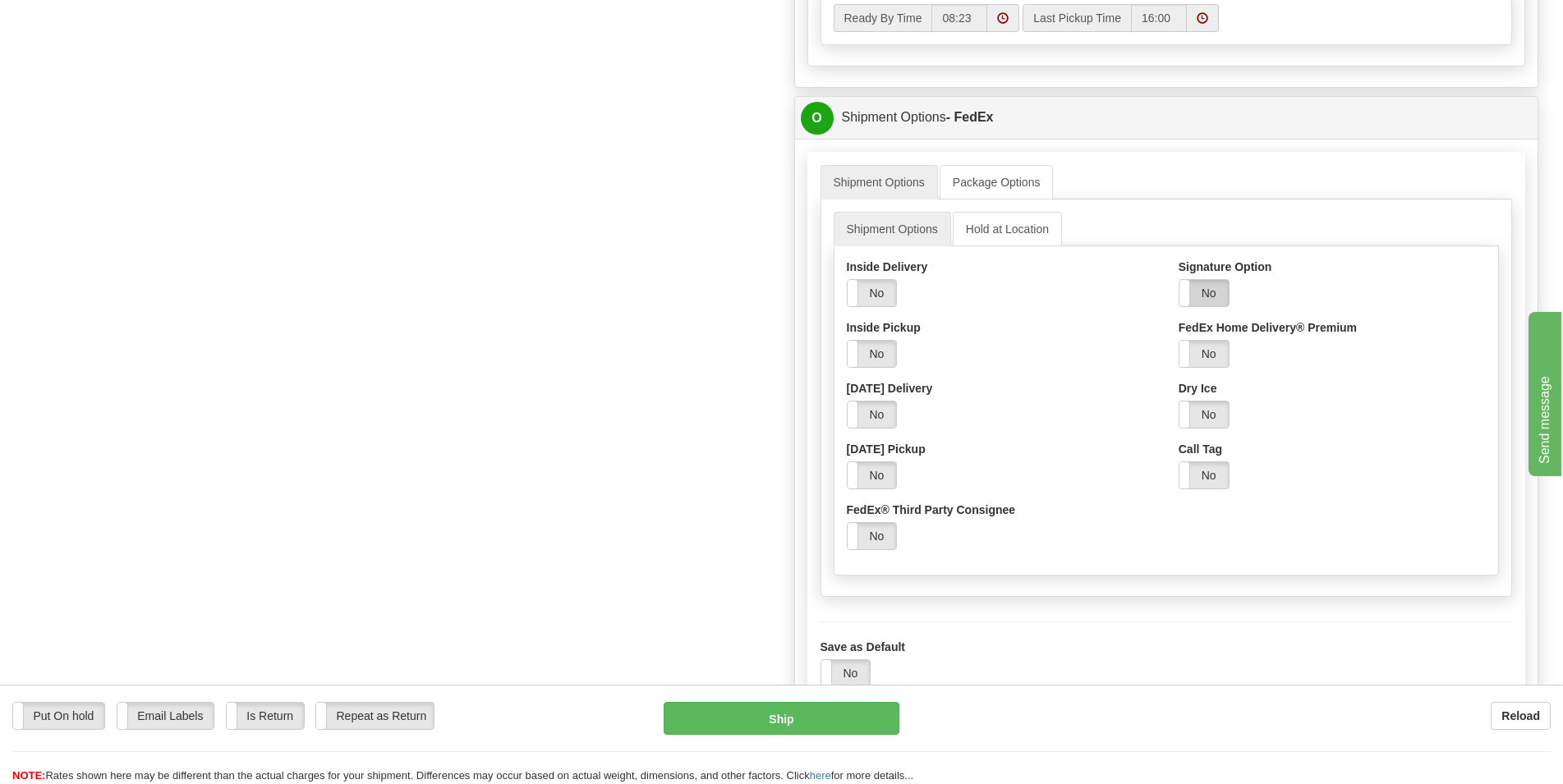
click at [1211, 293] on label "No" at bounding box center [1203, 293] width 49 height 26
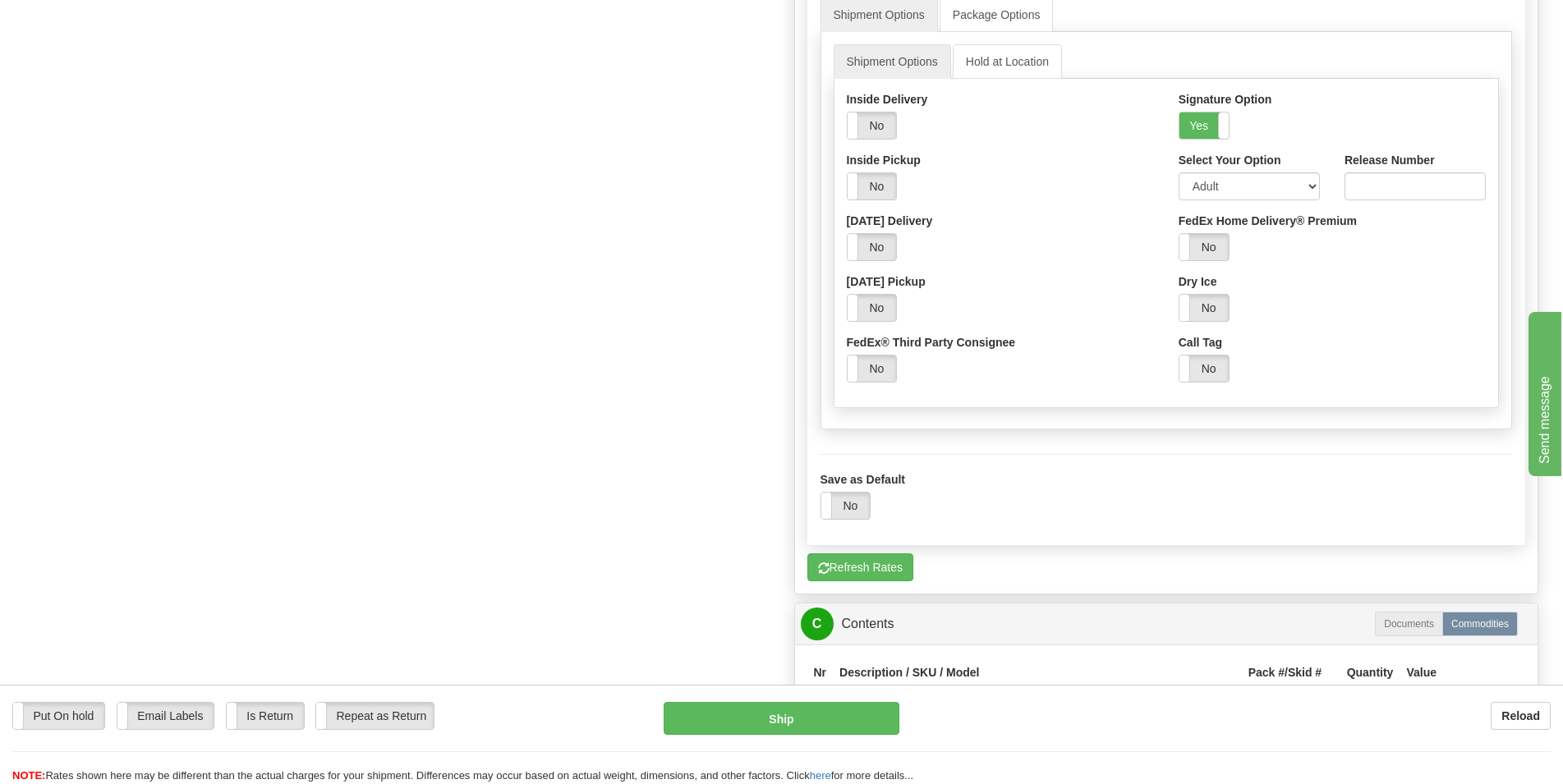
scroll to position [1507, 0]
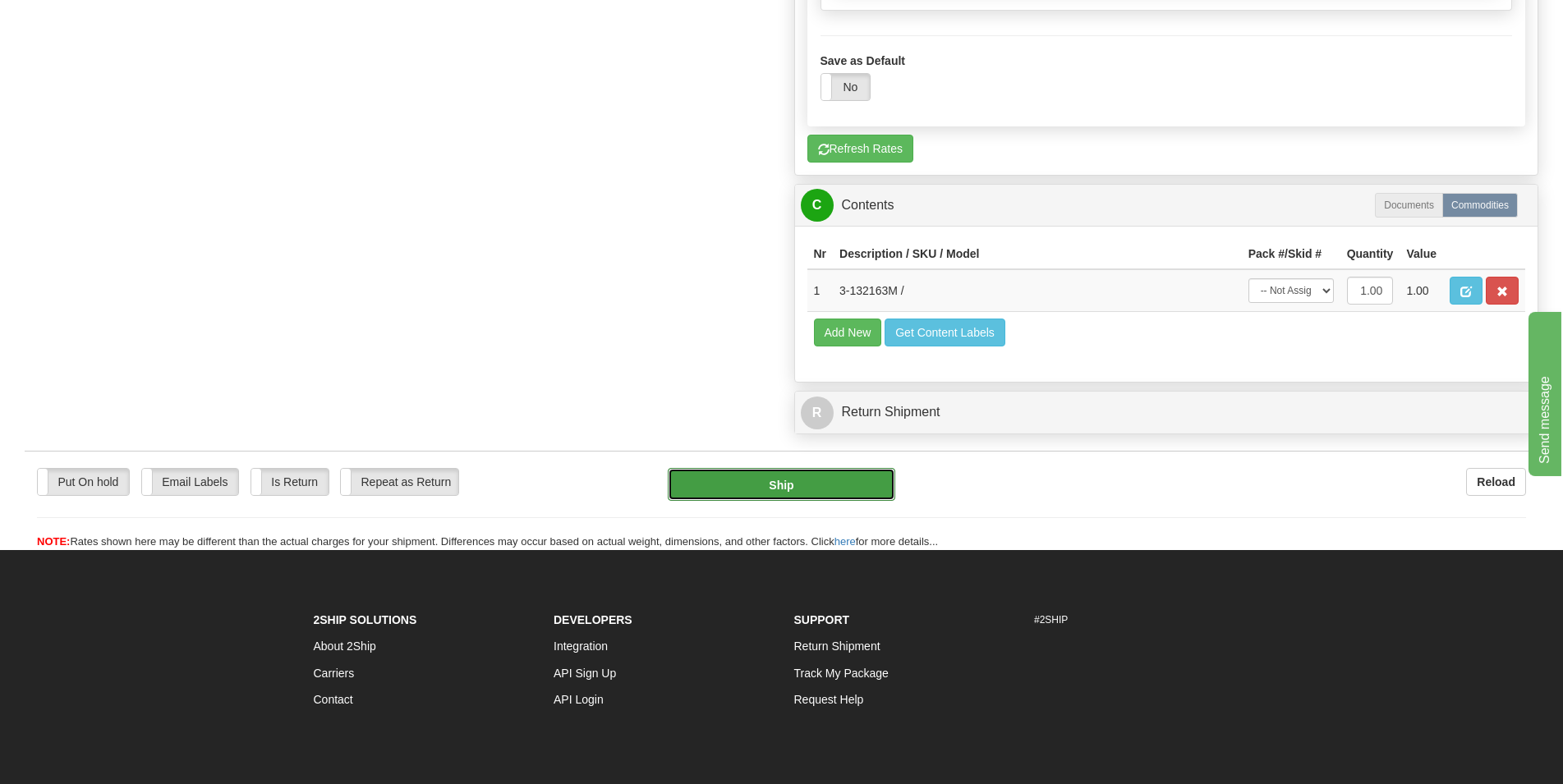
click at [793, 488] on button "Ship" at bounding box center [782, 485] width 228 height 33
type input "92"
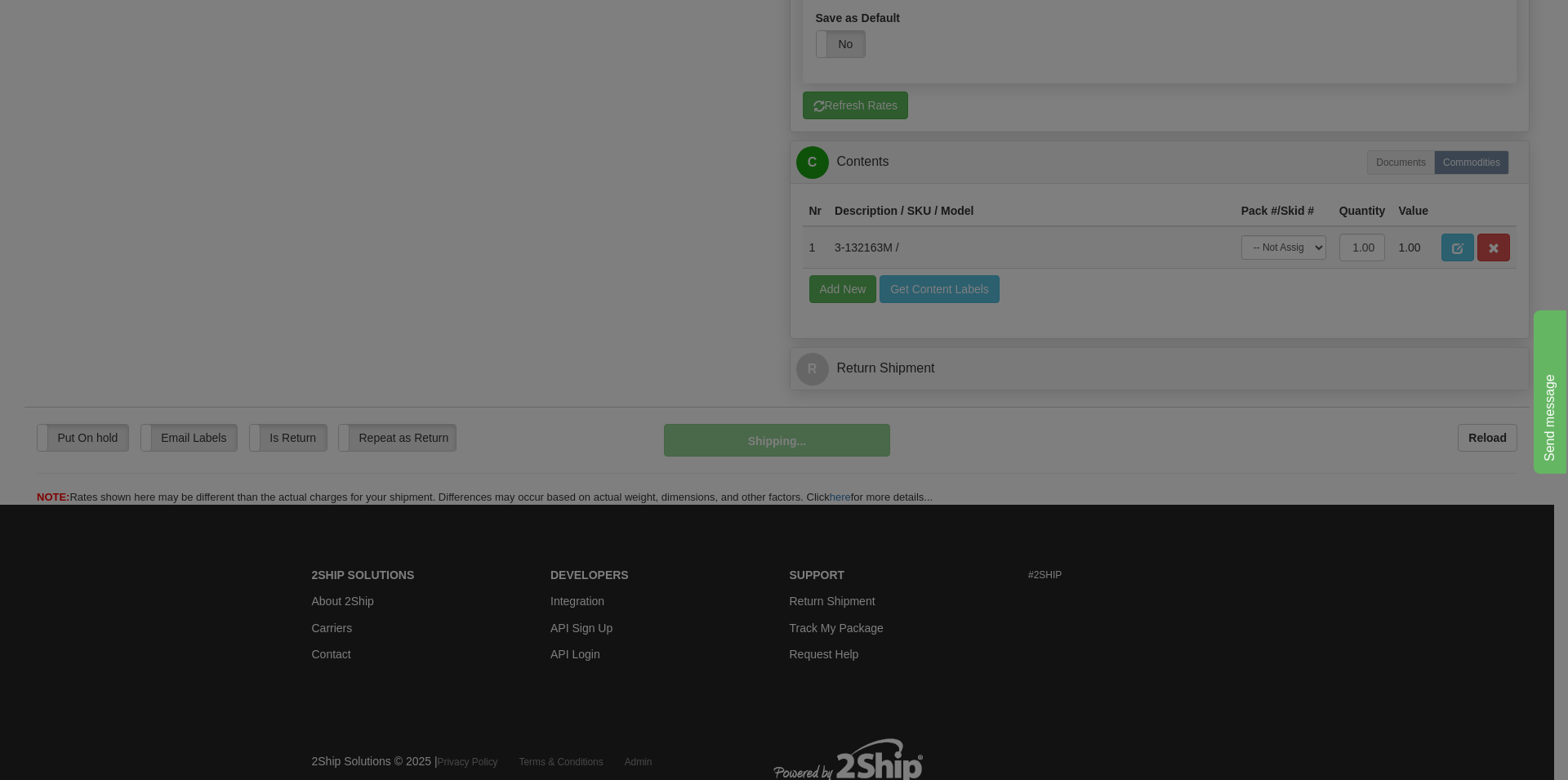
scroll to position [937, 0]
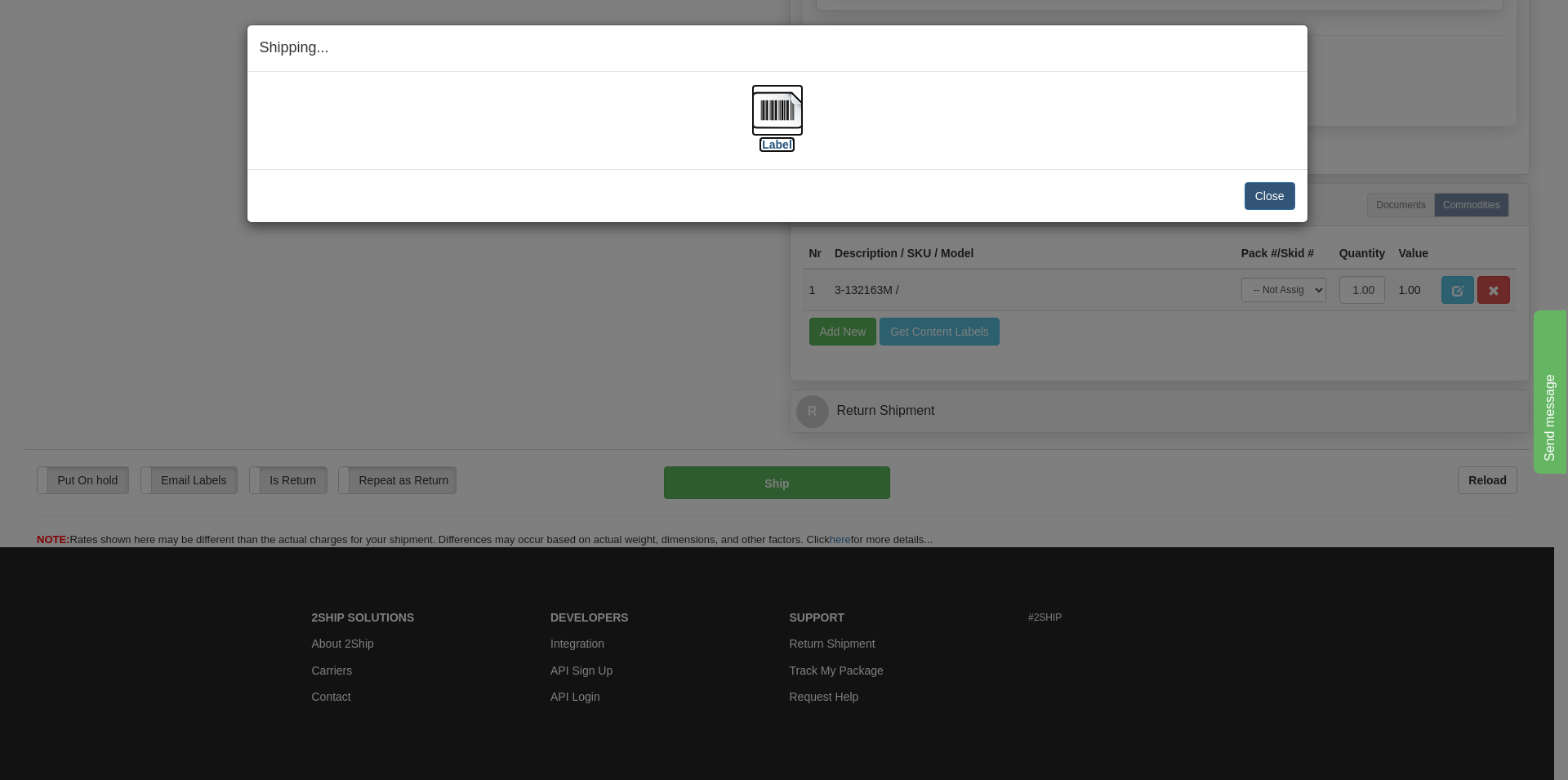
click at [768, 117] on img at bounding box center [777, 110] width 52 height 52
click at [1261, 190] on button "Close" at bounding box center [1270, 196] width 51 height 28
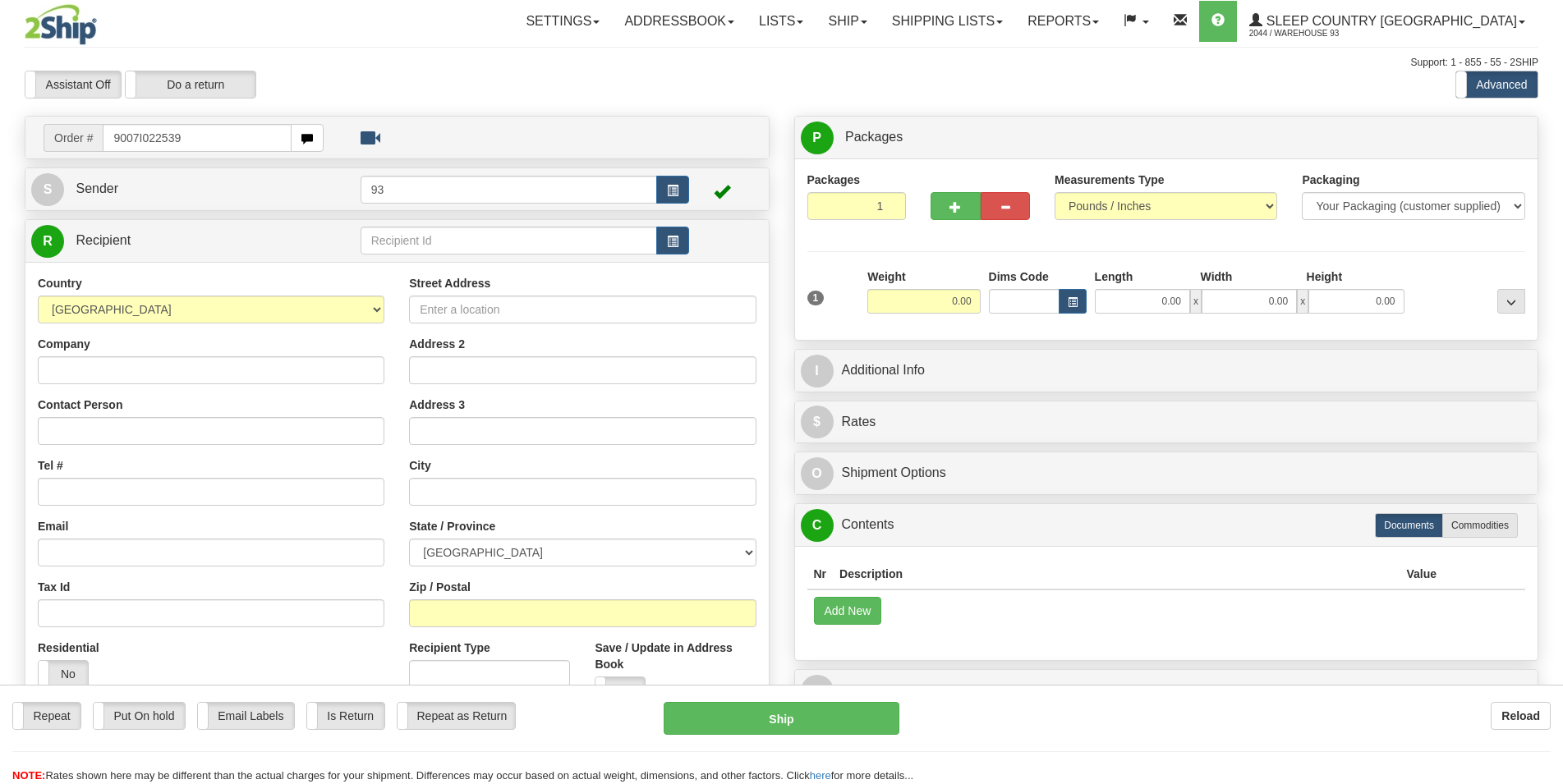
type input "9007I022539"
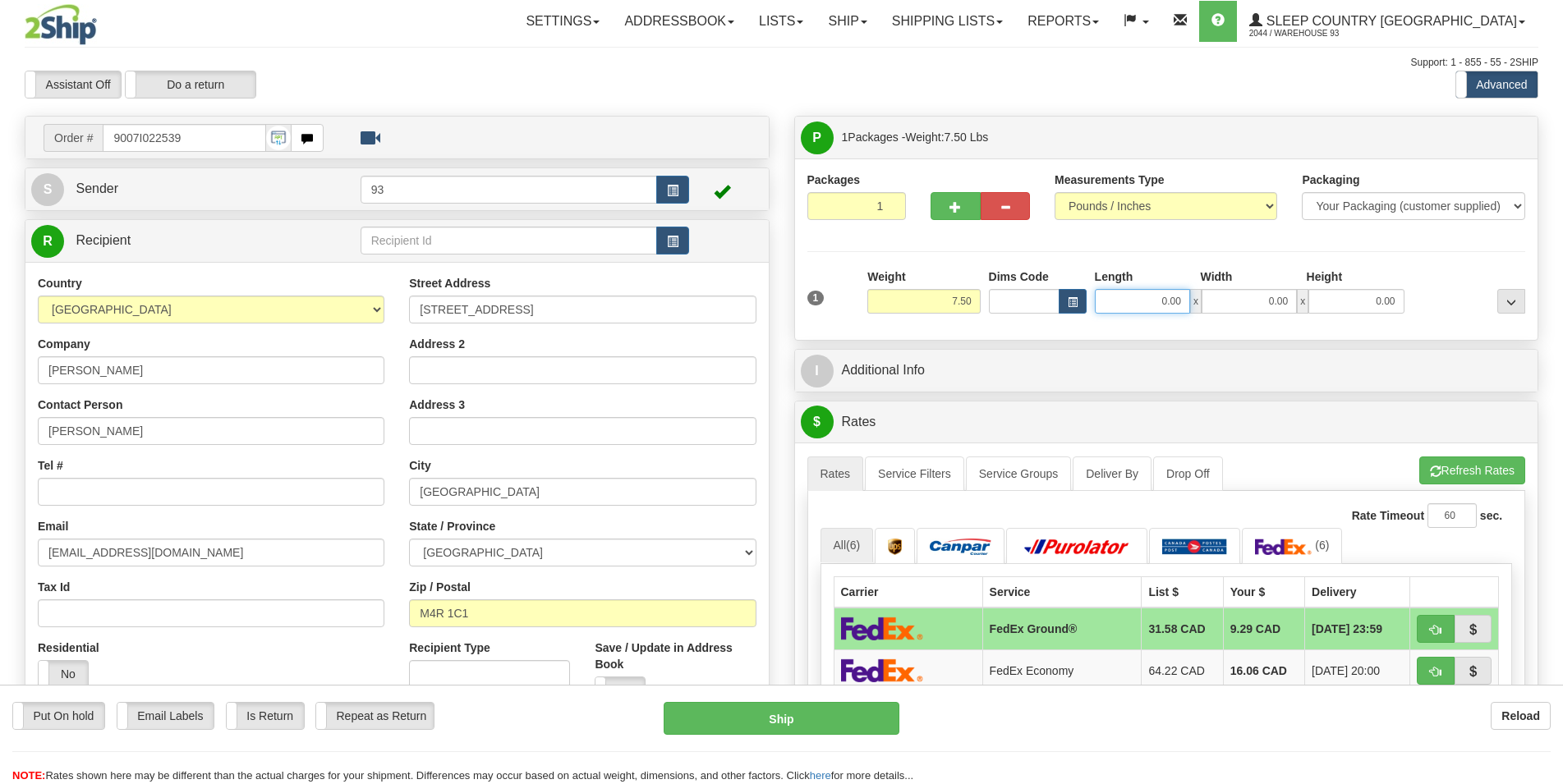
click at [1126, 307] on input "0.00" at bounding box center [1142, 300] width 95 height 24
type input "17.00"
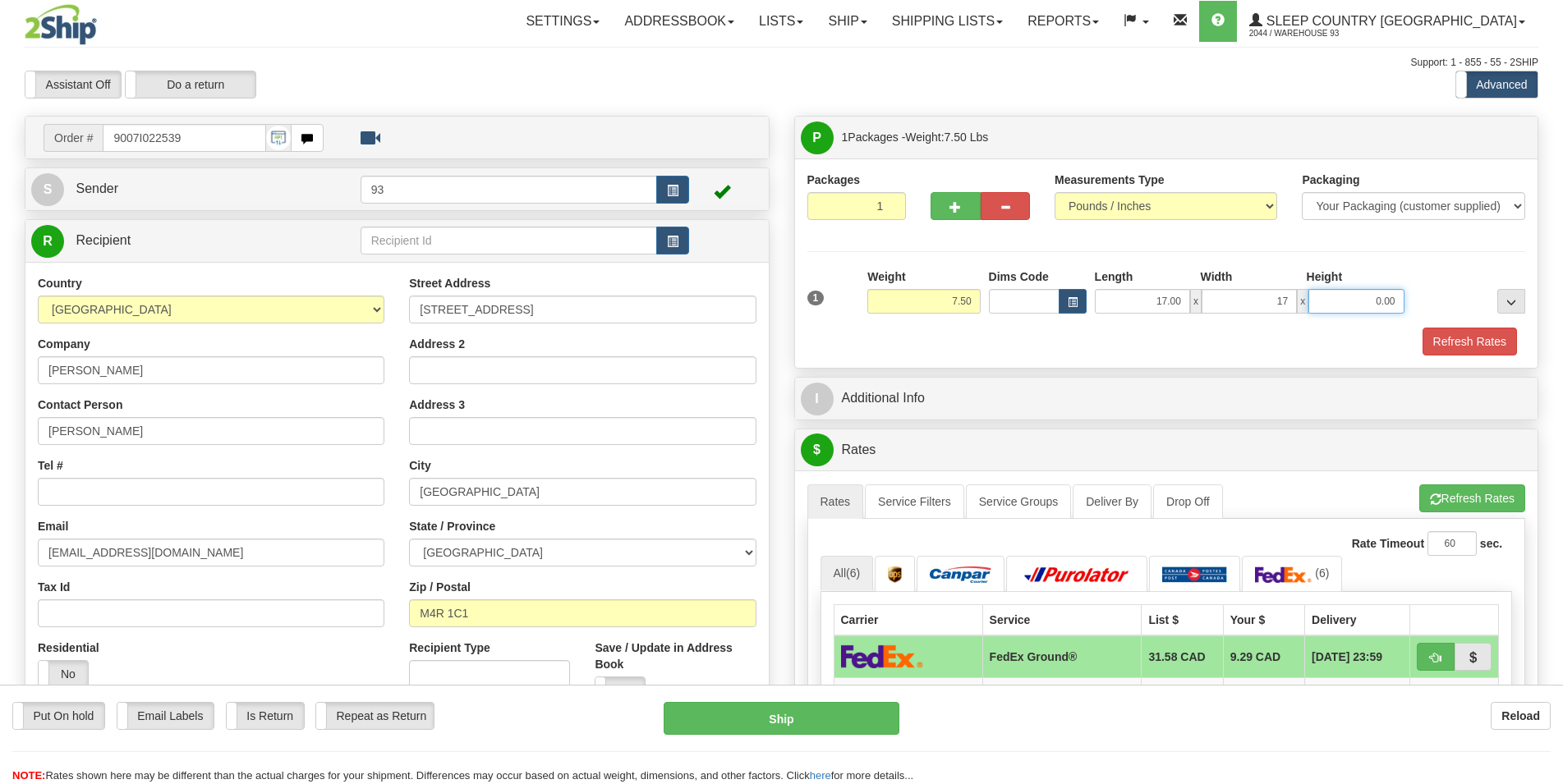
type input "17.00"
type input "6.00"
click at [1461, 334] on button "Refresh Rates" at bounding box center [1469, 341] width 94 height 28
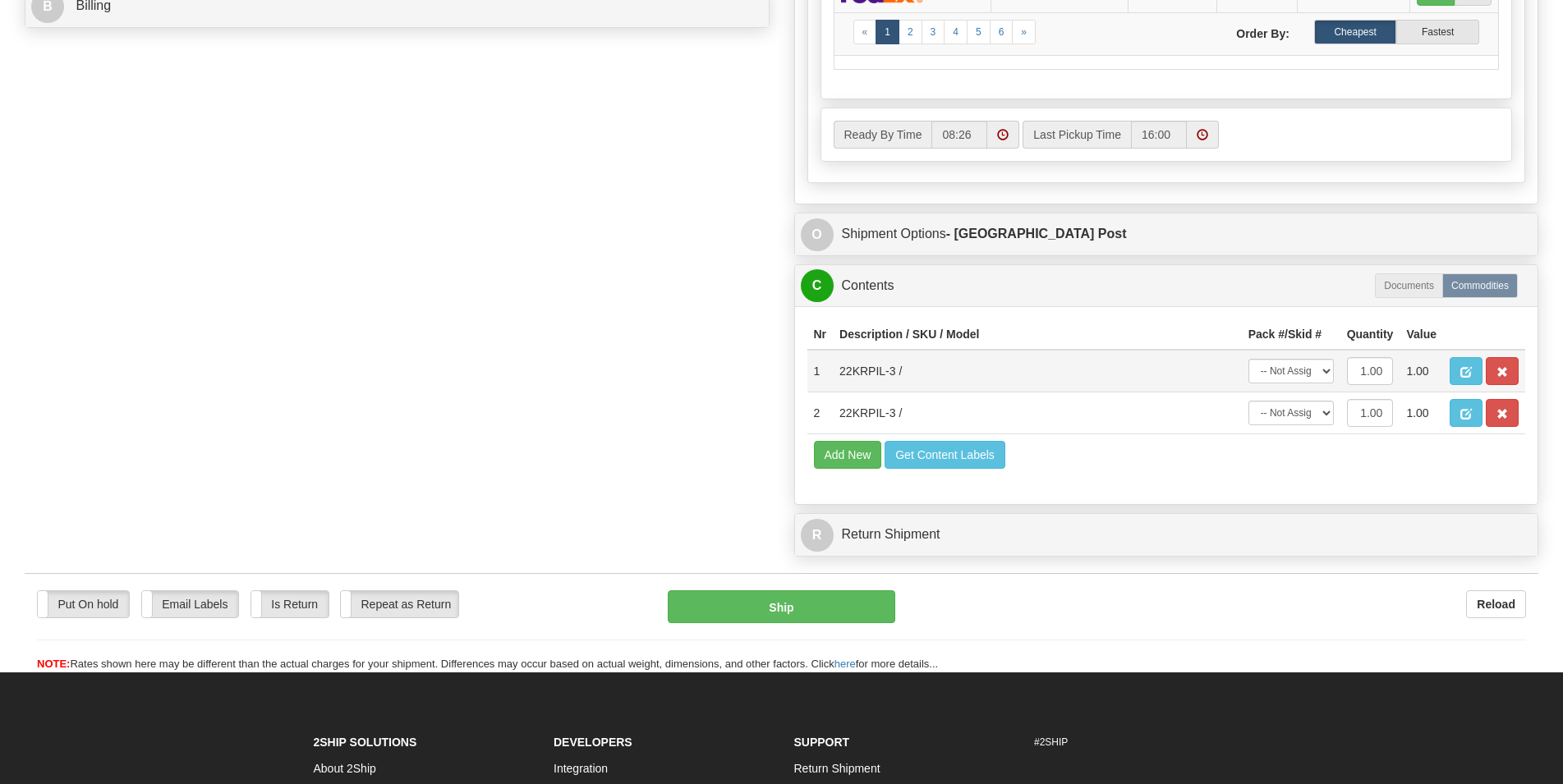
scroll to position [837, 0]
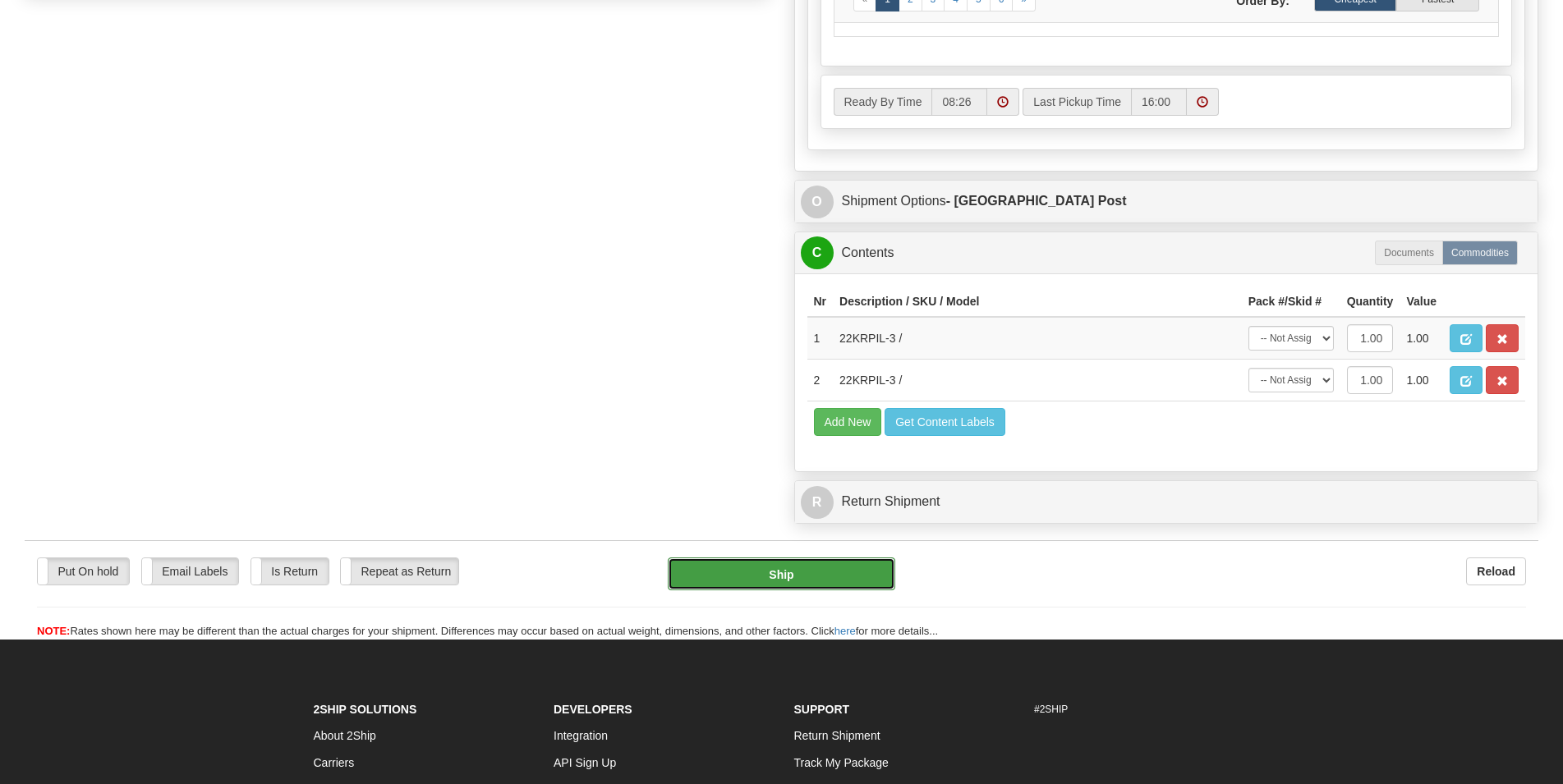
click at [803, 580] on button "Ship" at bounding box center [782, 574] width 228 height 33
type input "DOM.EP"
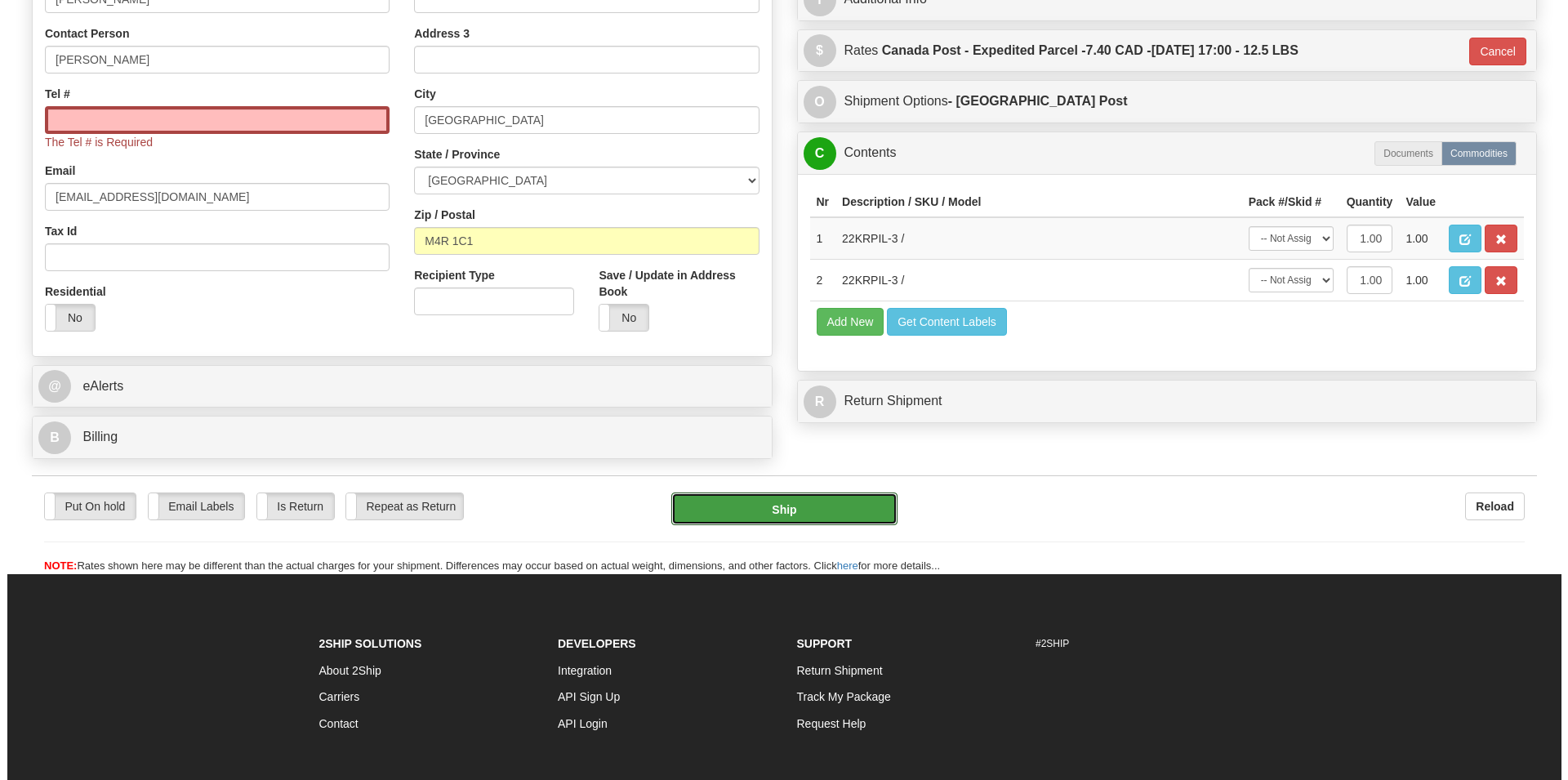
scroll to position [171, 0]
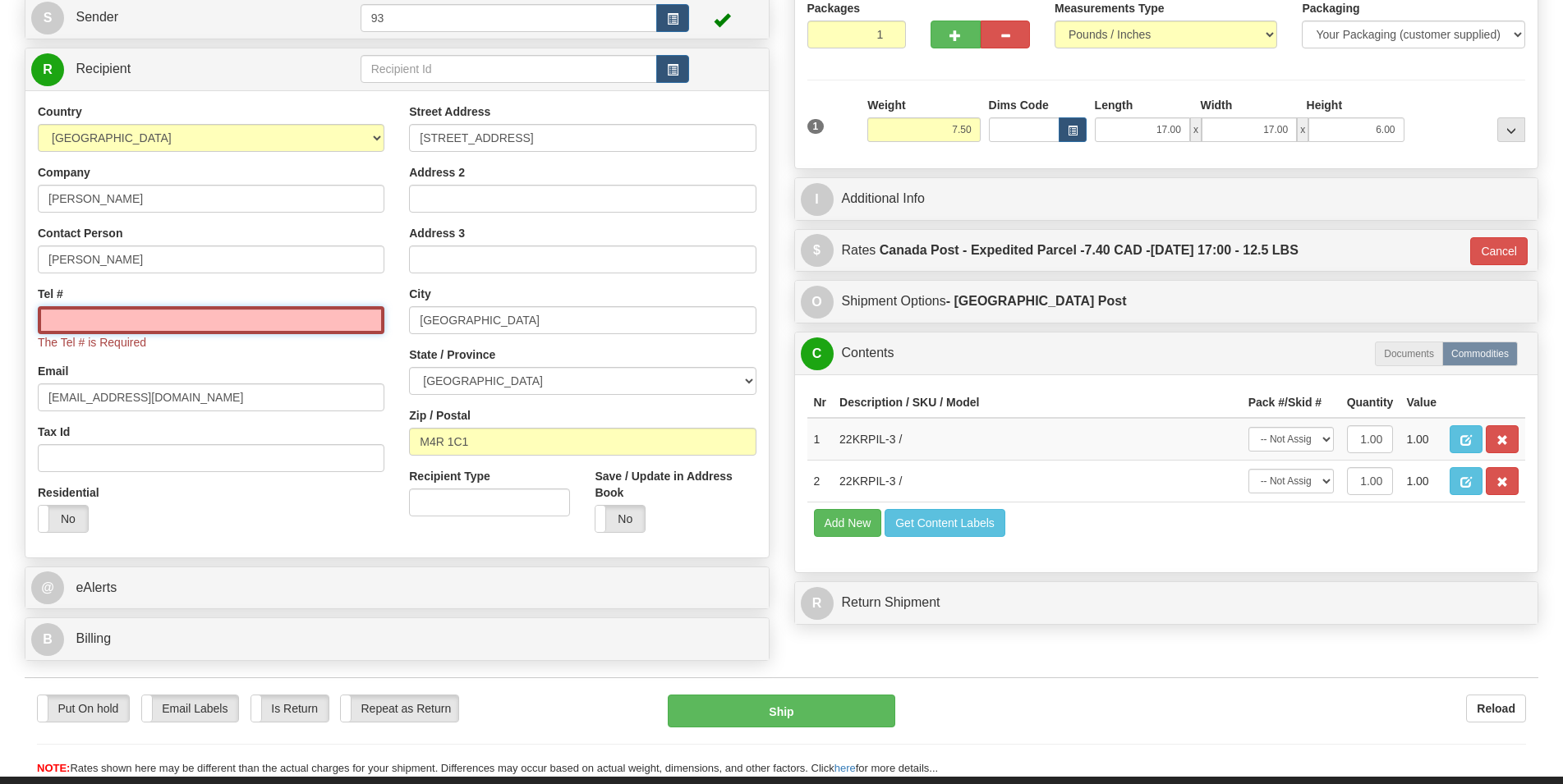
click at [68, 327] on input "Tel #" at bounding box center [210, 320] width 346 height 28
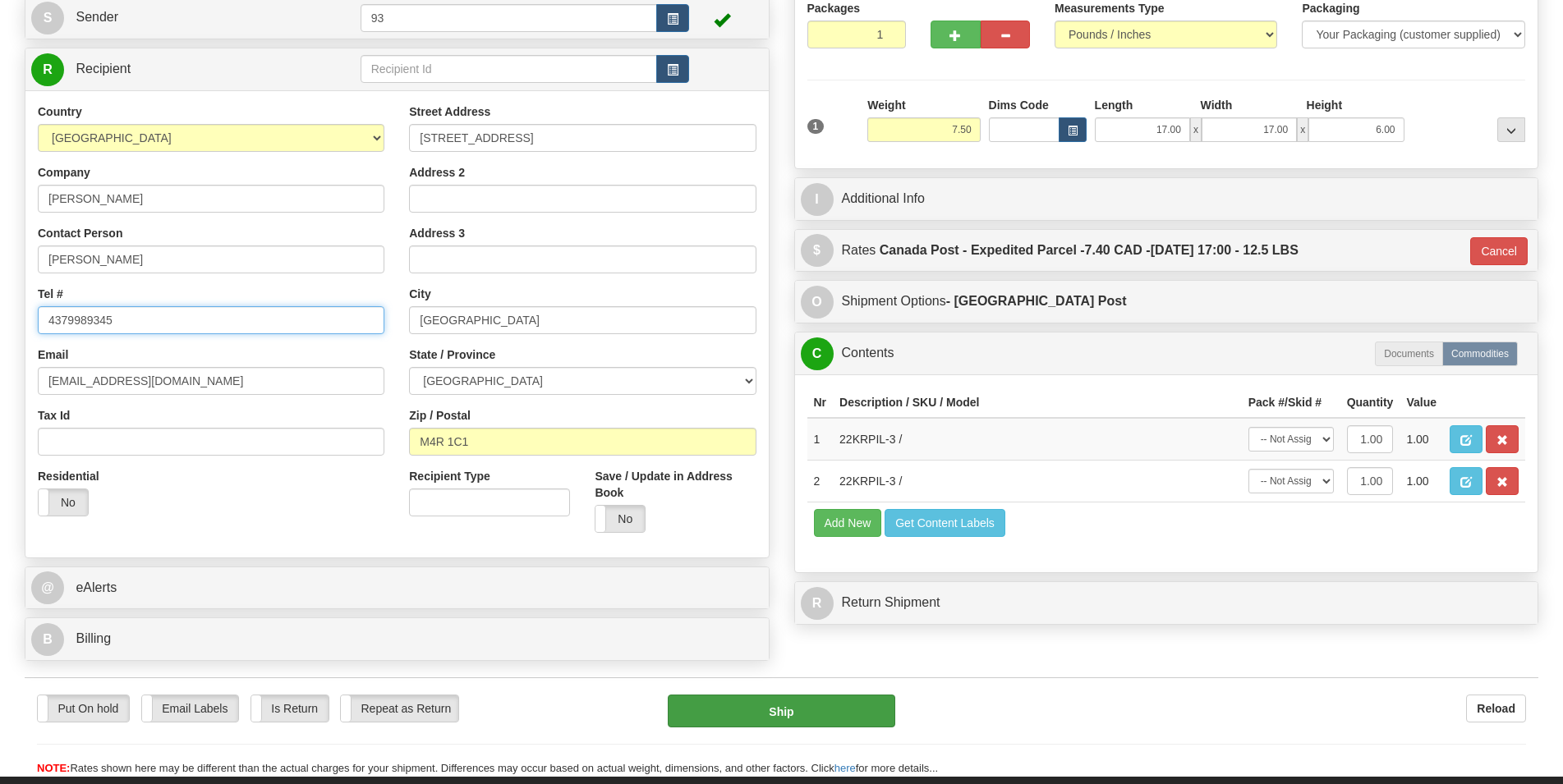
type input "4379989345"
click at [750, 713] on button "Ship" at bounding box center [782, 711] width 228 height 33
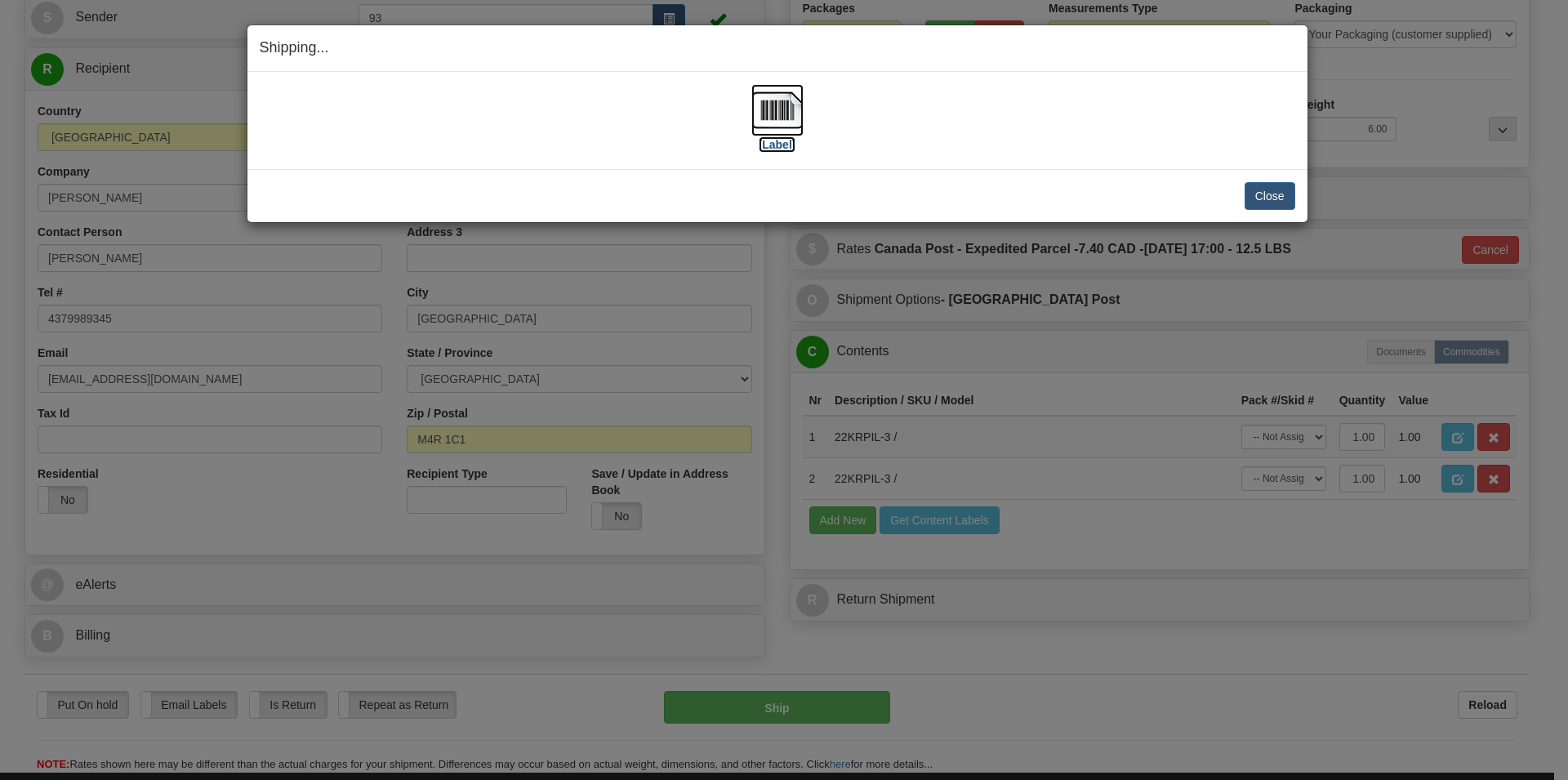
click at [770, 116] on img at bounding box center [777, 110] width 52 height 52
click at [1269, 201] on button "Close" at bounding box center [1270, 196] width 51 height 28
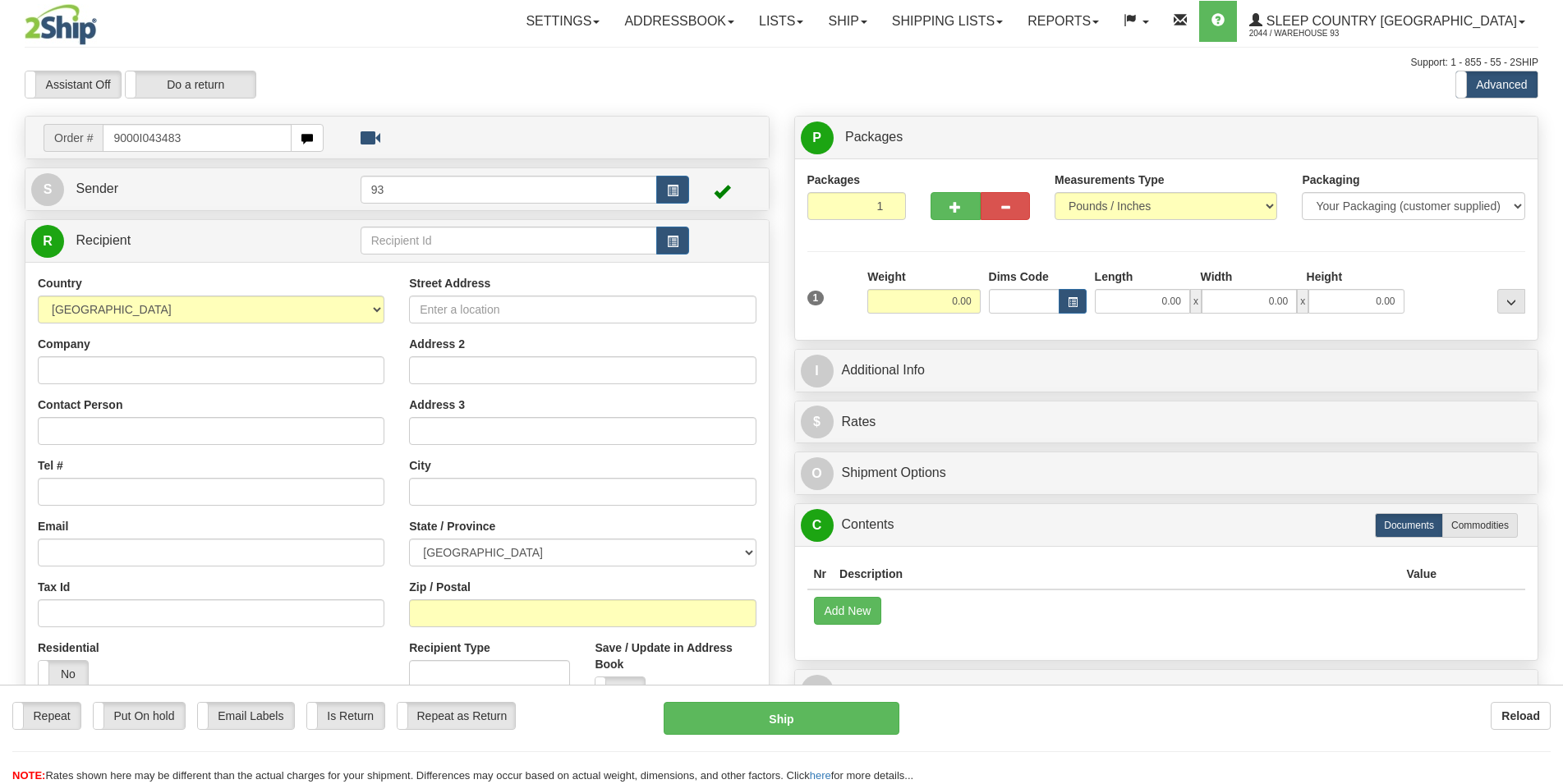
type input "9000I043483"
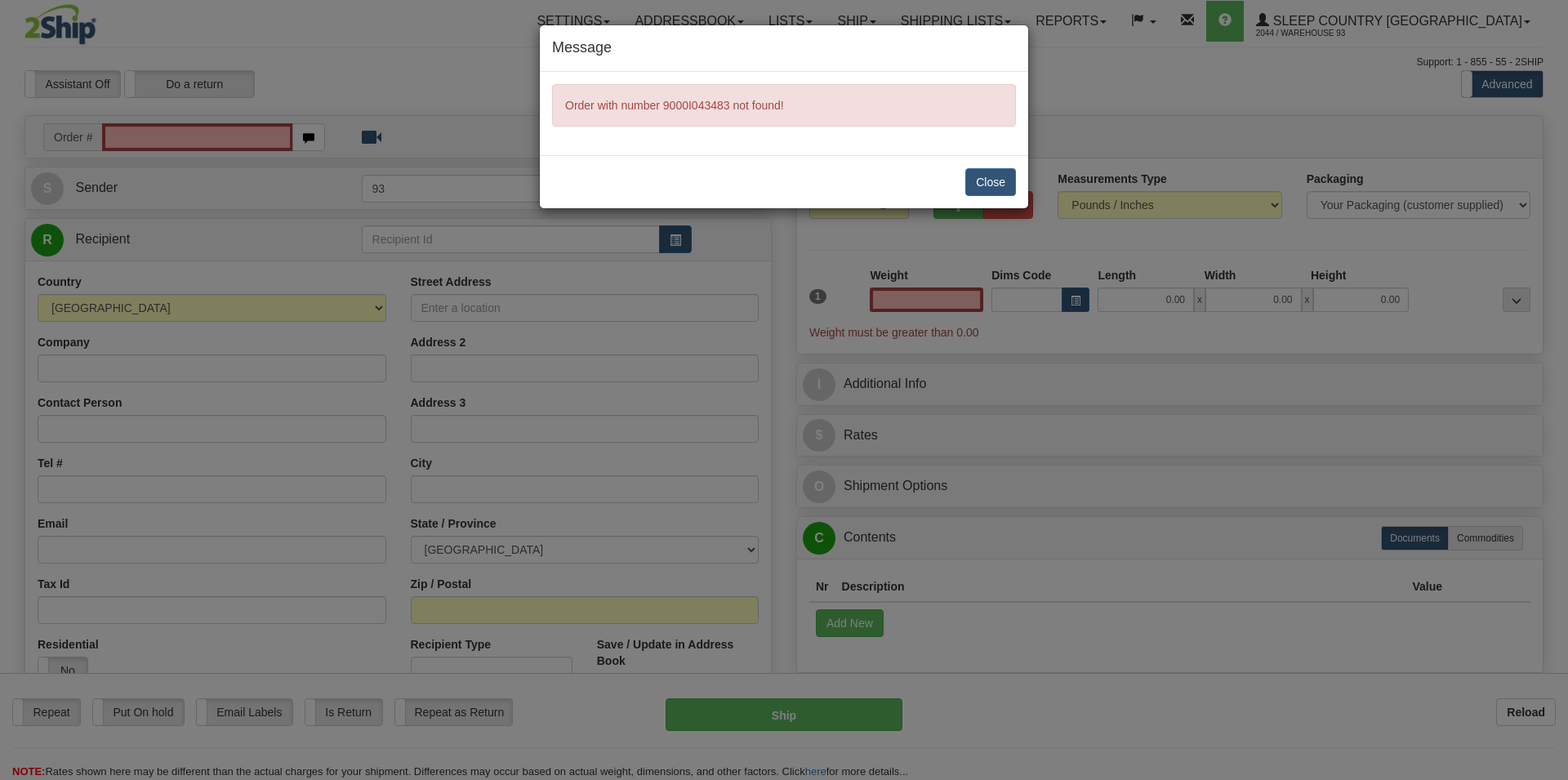
type input "0.00"
click at [981, 179] on button "Close" at bounding box center [990, 181] width 51 height 28
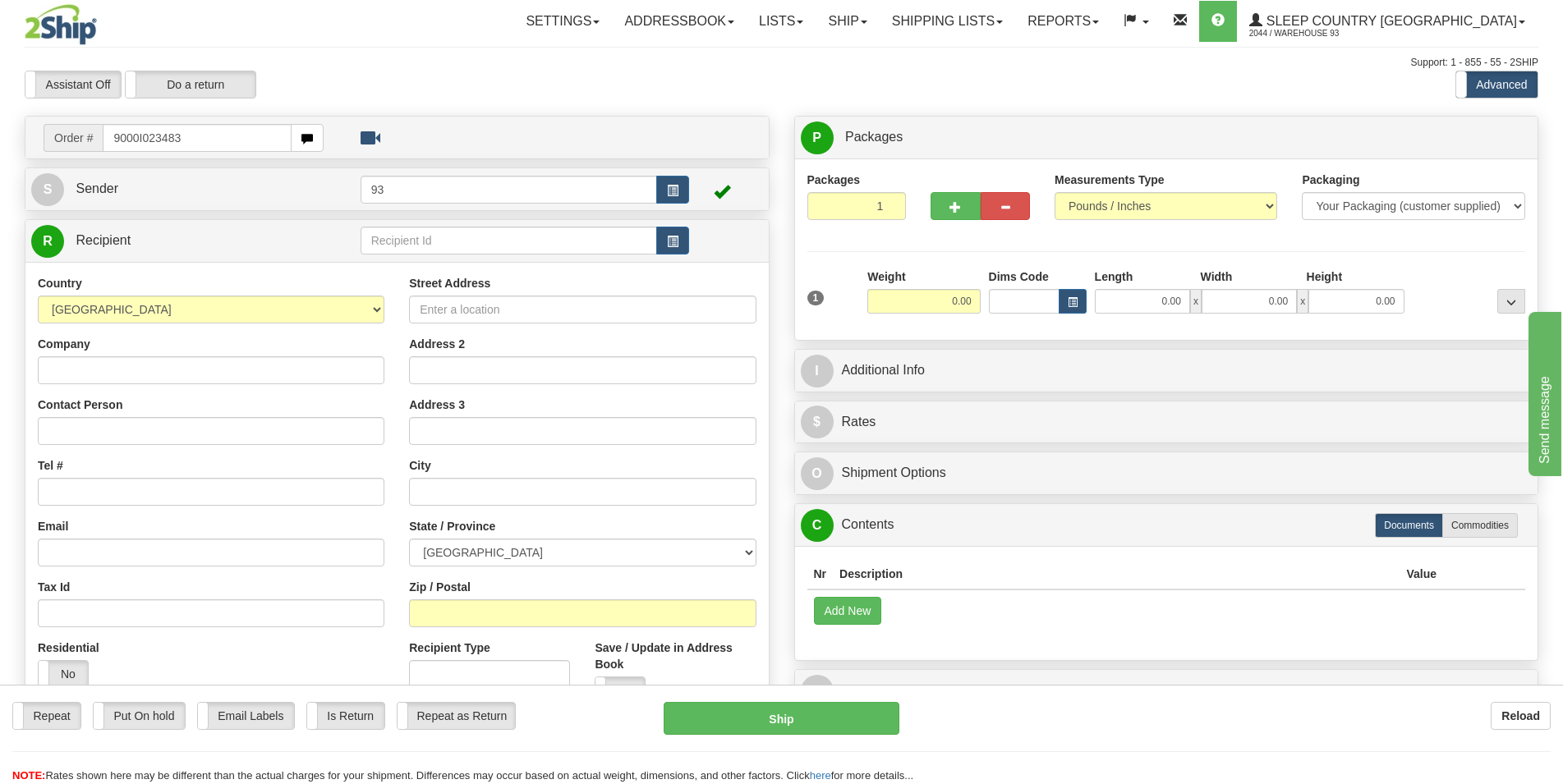
type input "9000I023483"
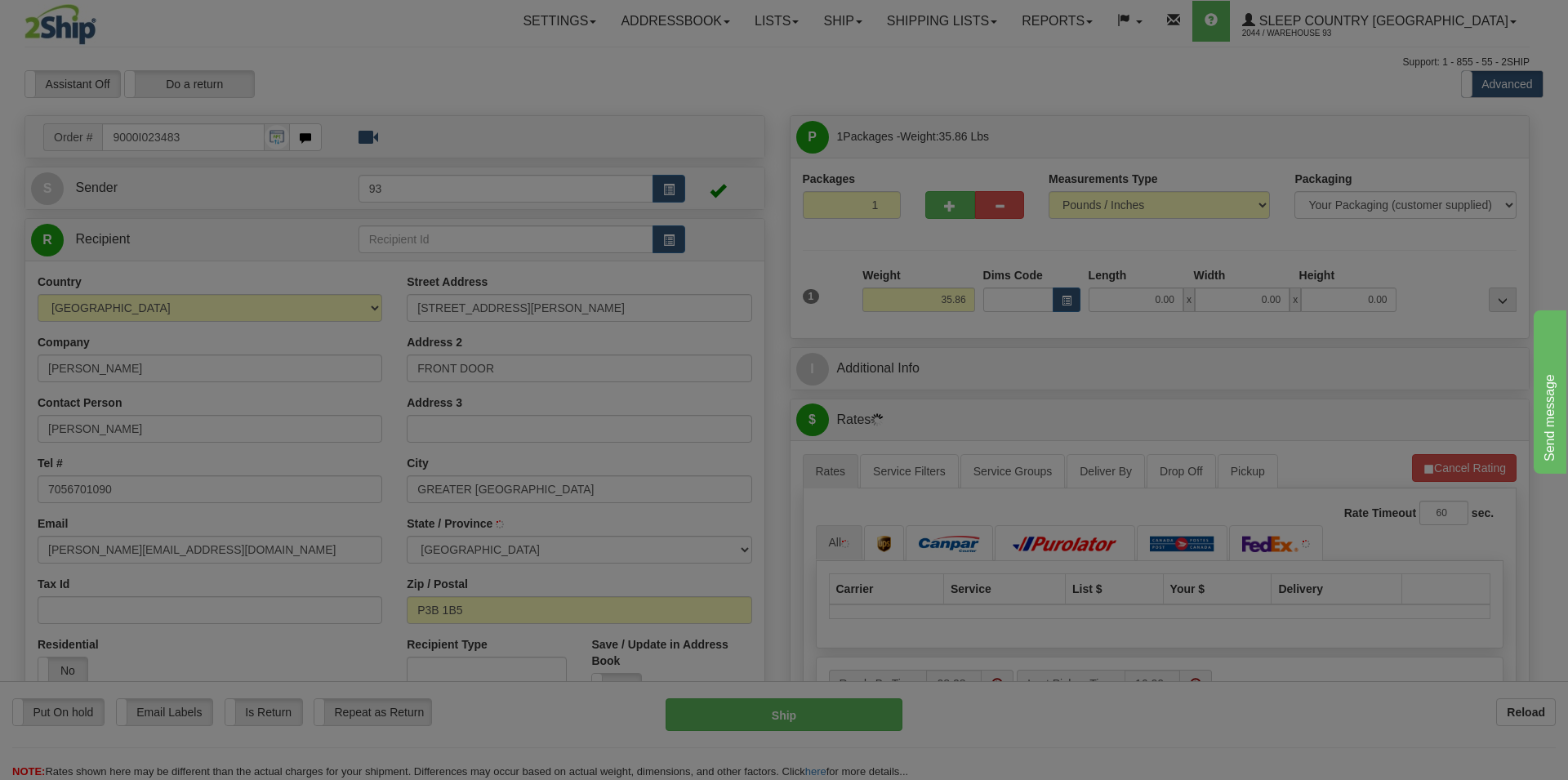
type input "SUDBURY"
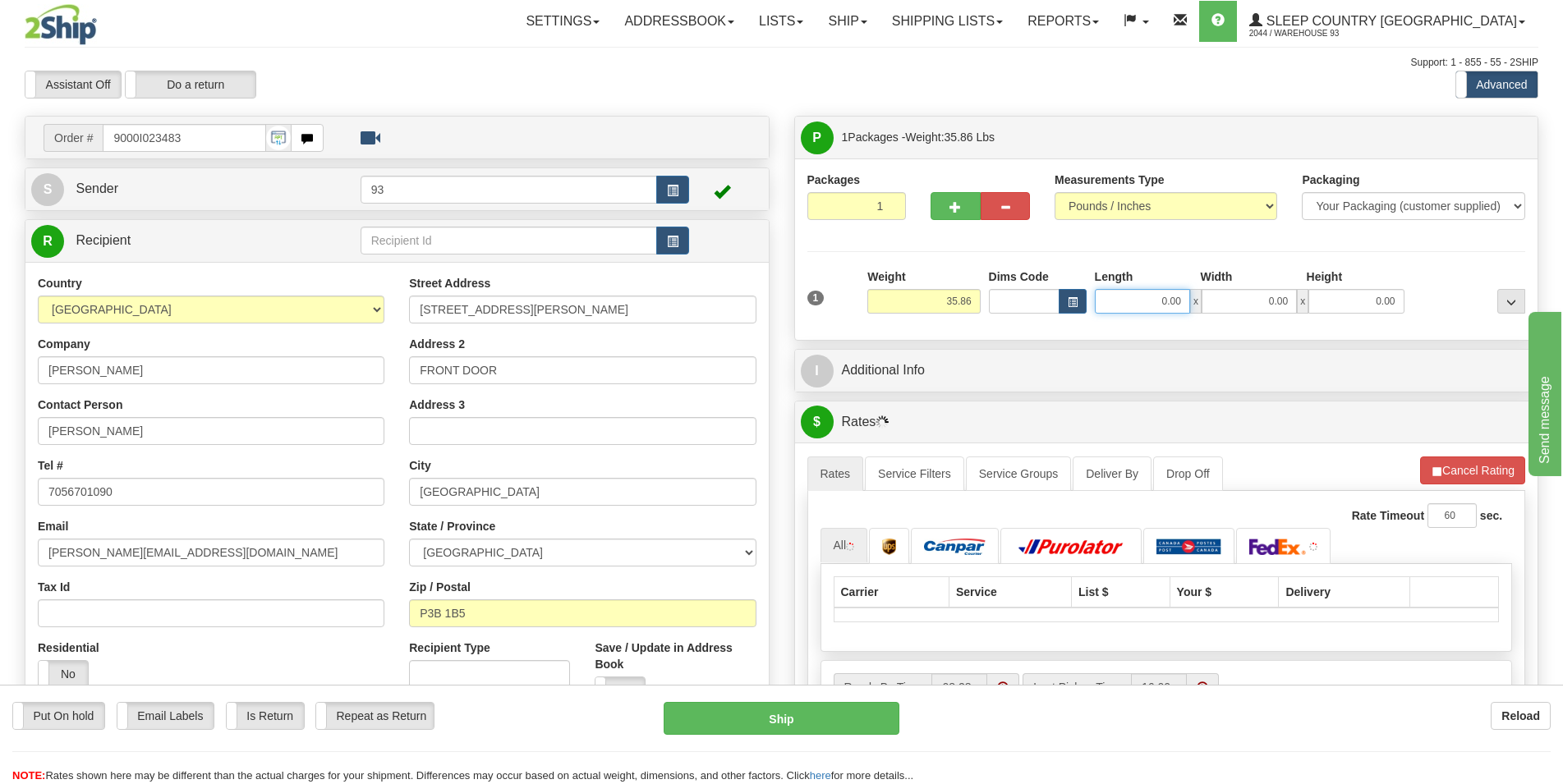
click at [1124, 308] on input "0.00" at bounding box center [1142, 300] width 95 height 24
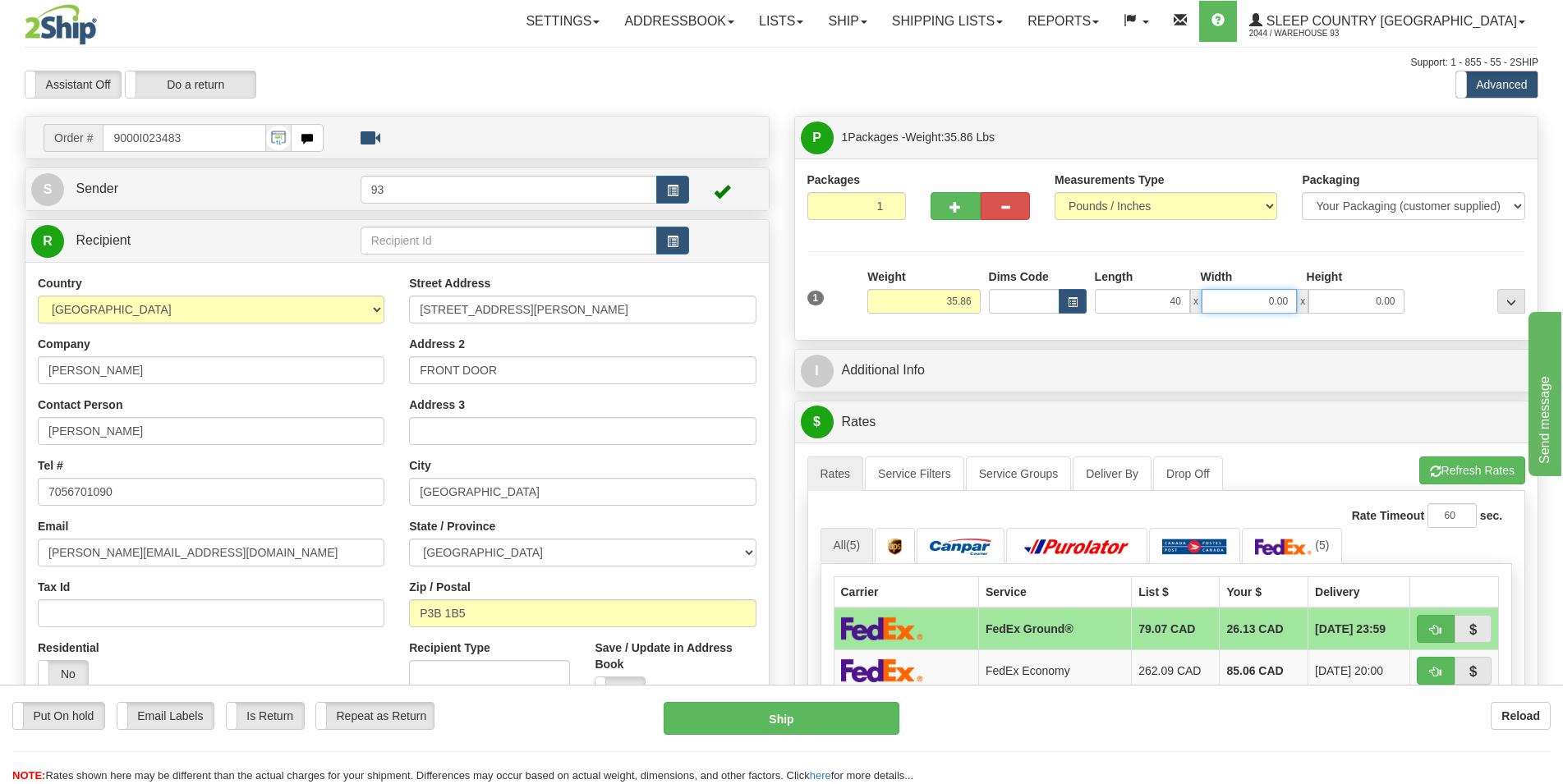
type input "40.00"
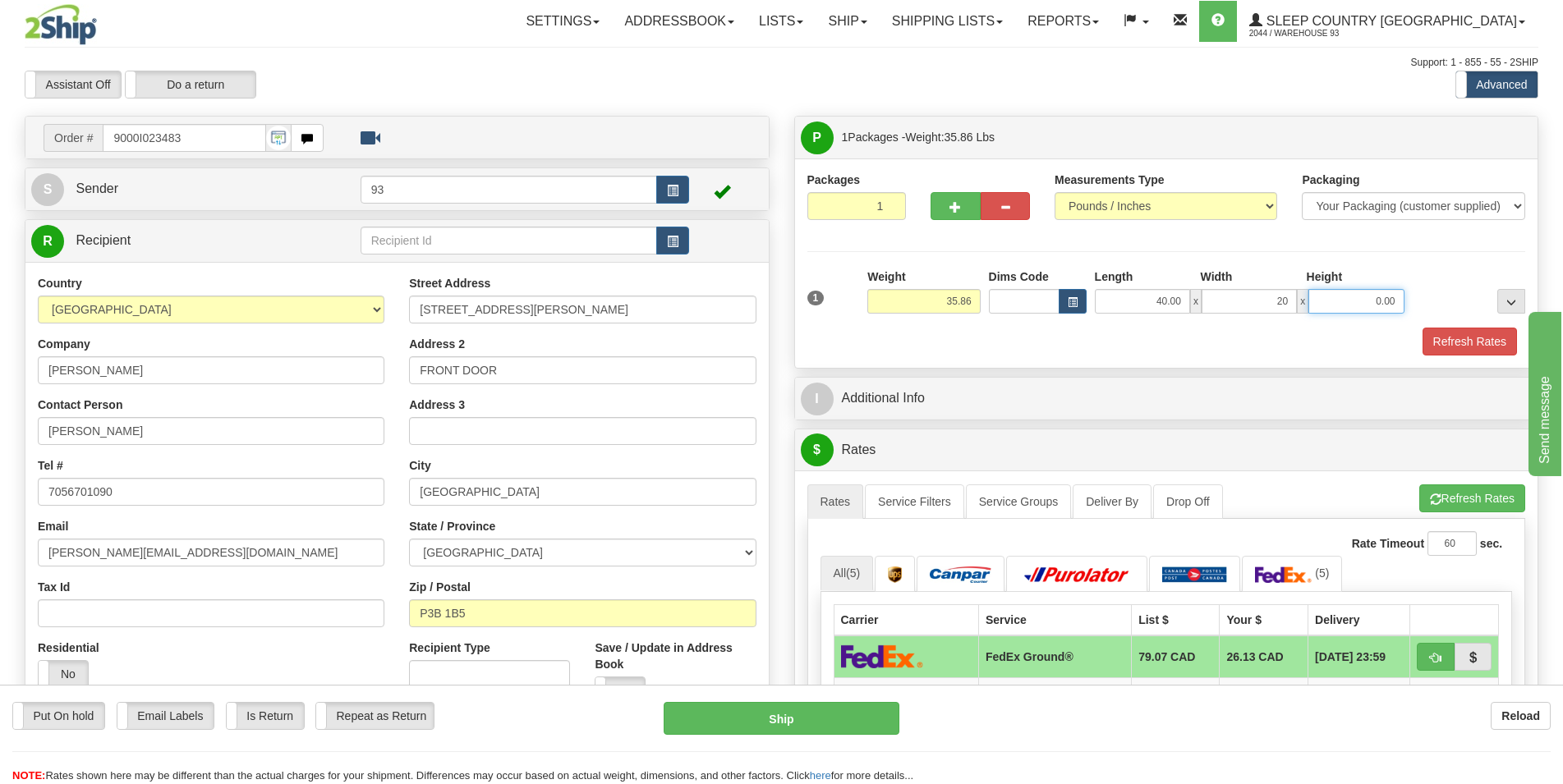
type input "20.00"
click at [1456, 344] on button "Refresh Rates" at bounding box center [1469, 341] width 94 height 28
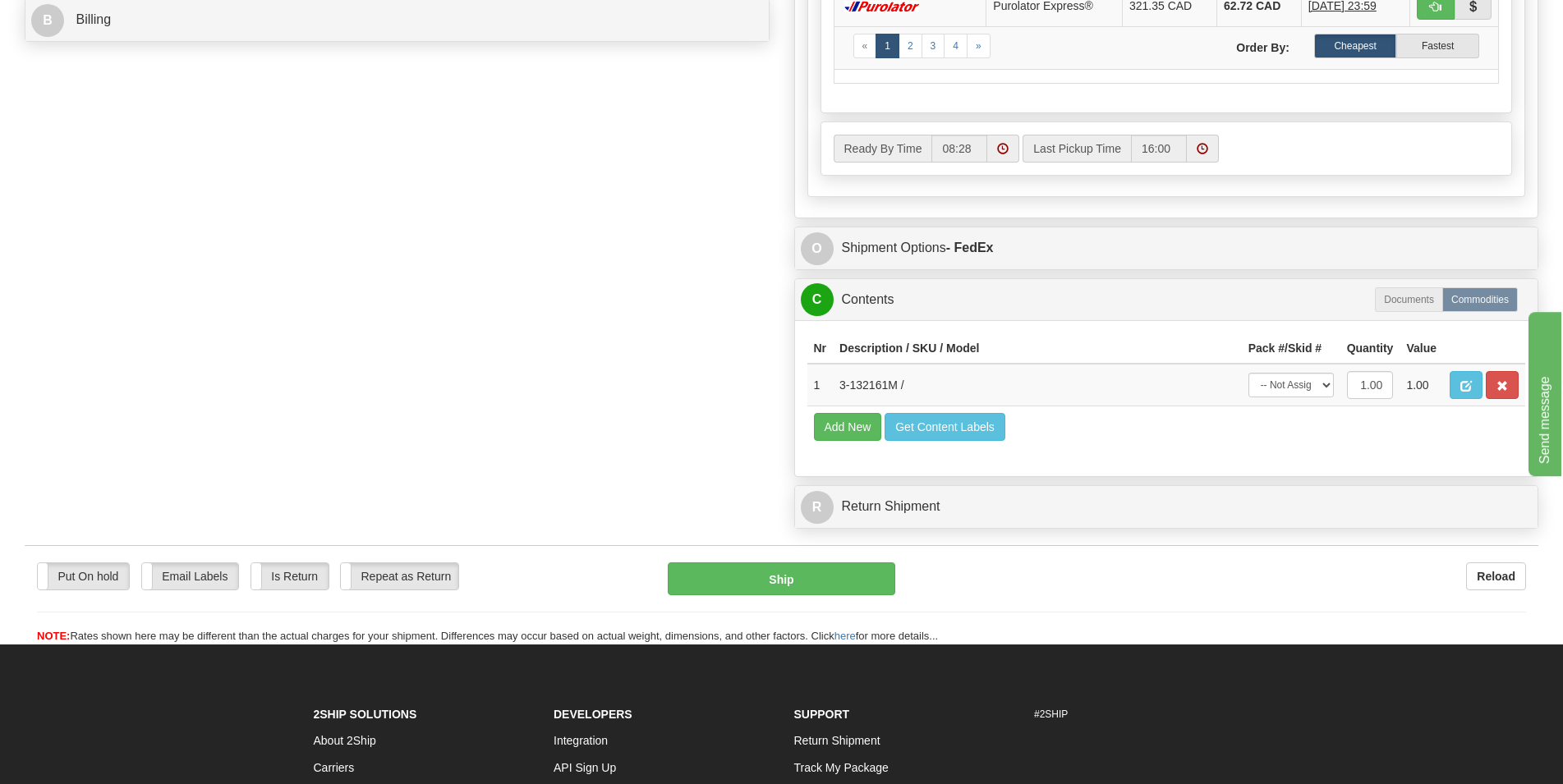
scroll to position [837, 0]
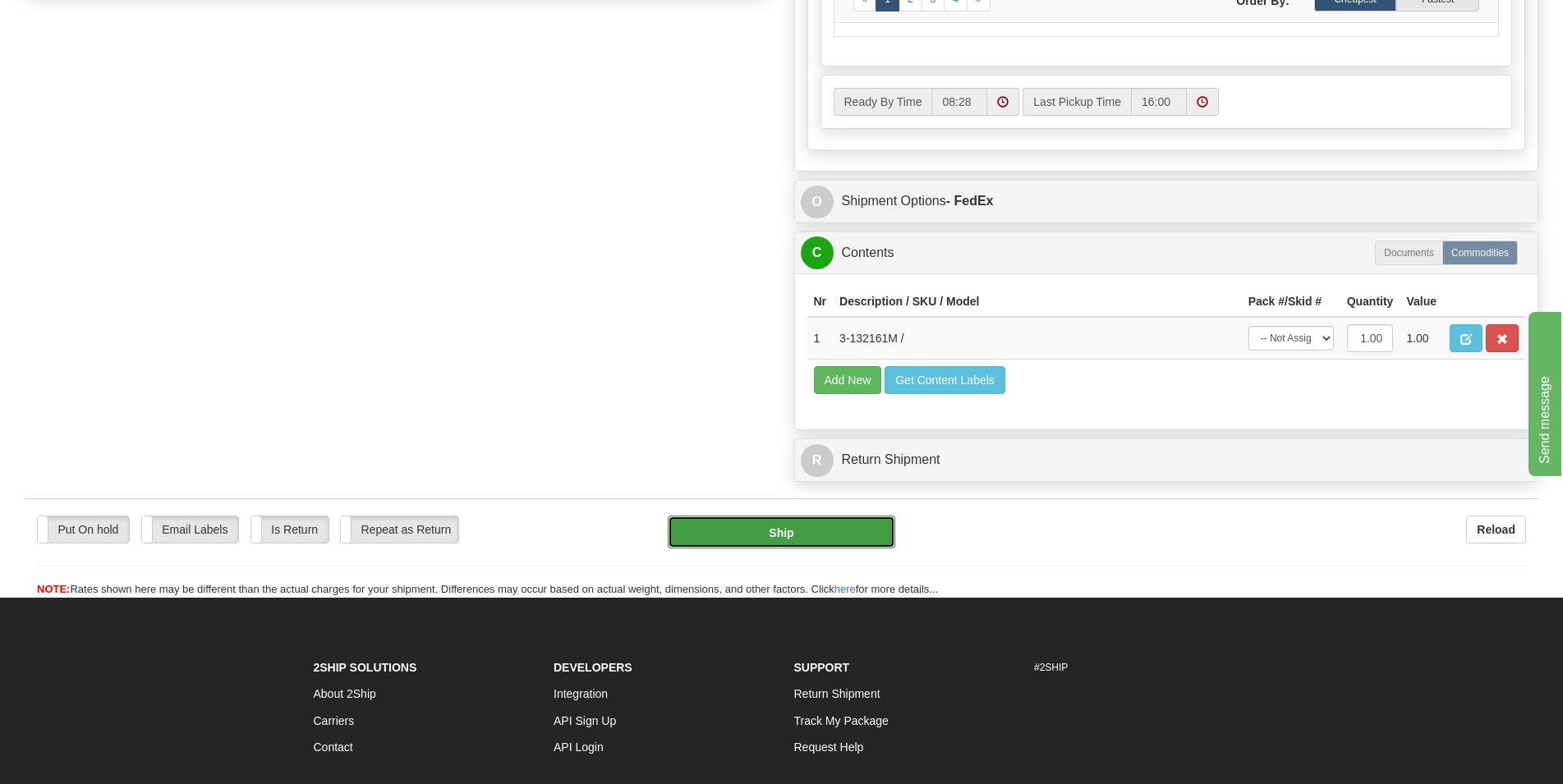
click at [797, 540] on button "Ship" at bounding box center [782, 532] width 228 height 33
type input "92"
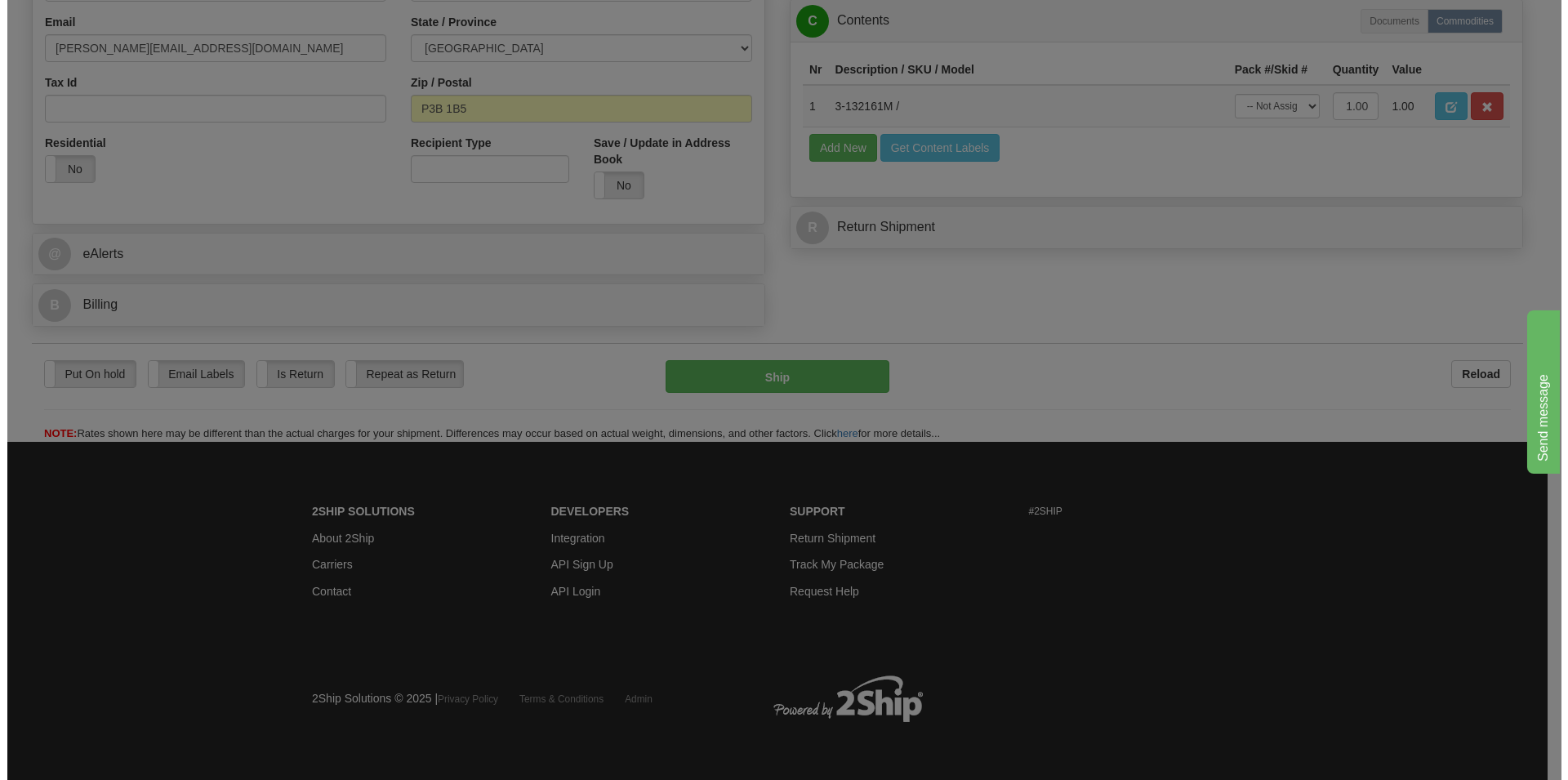
scroll to position [504, 0]
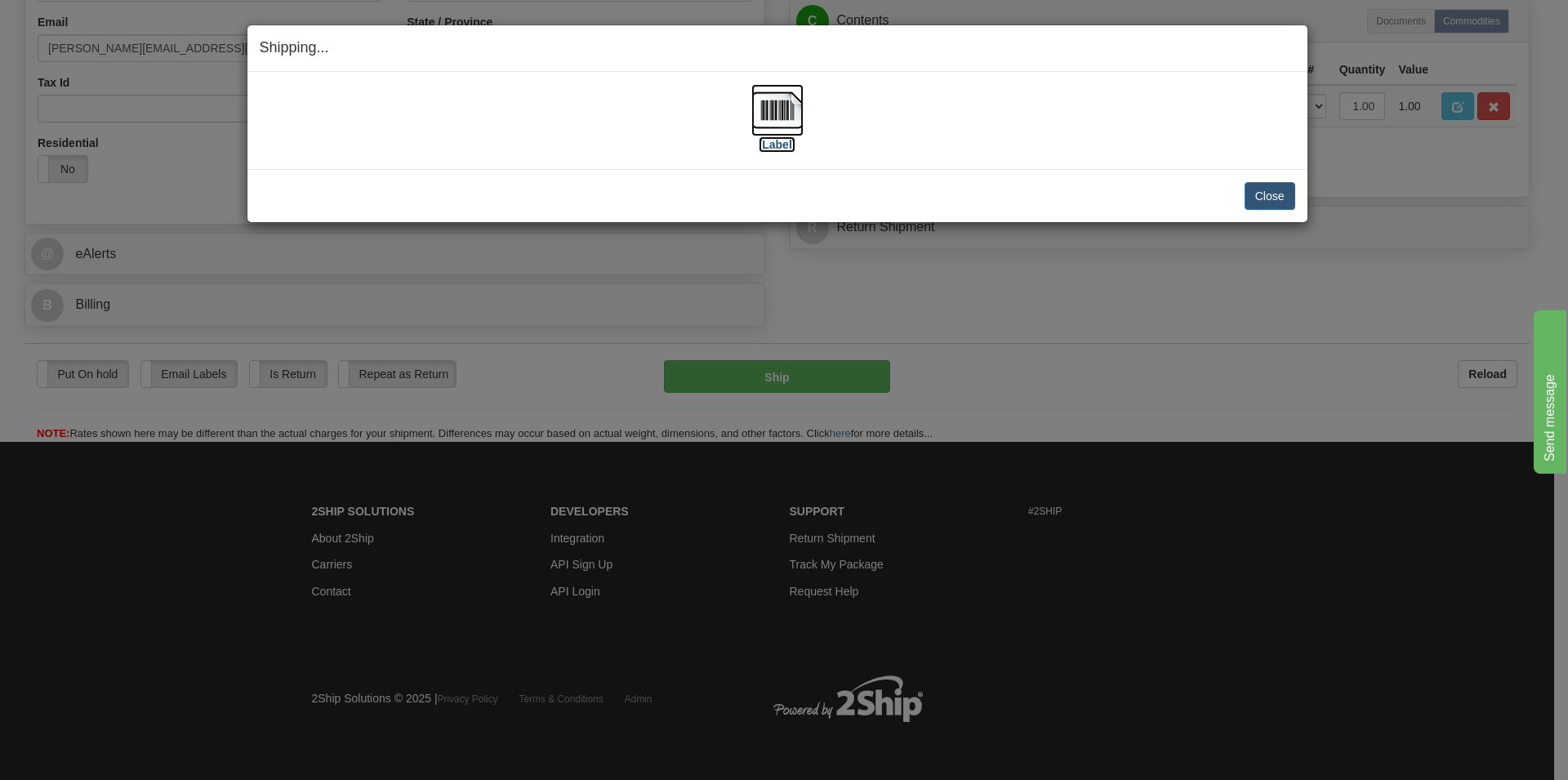
click at [778, 121] on img at bounding box center [777, 110] width 52 height 52
click at [1256, 201] on button "Close" at bounding box center [1270, 196] width 51 height 28
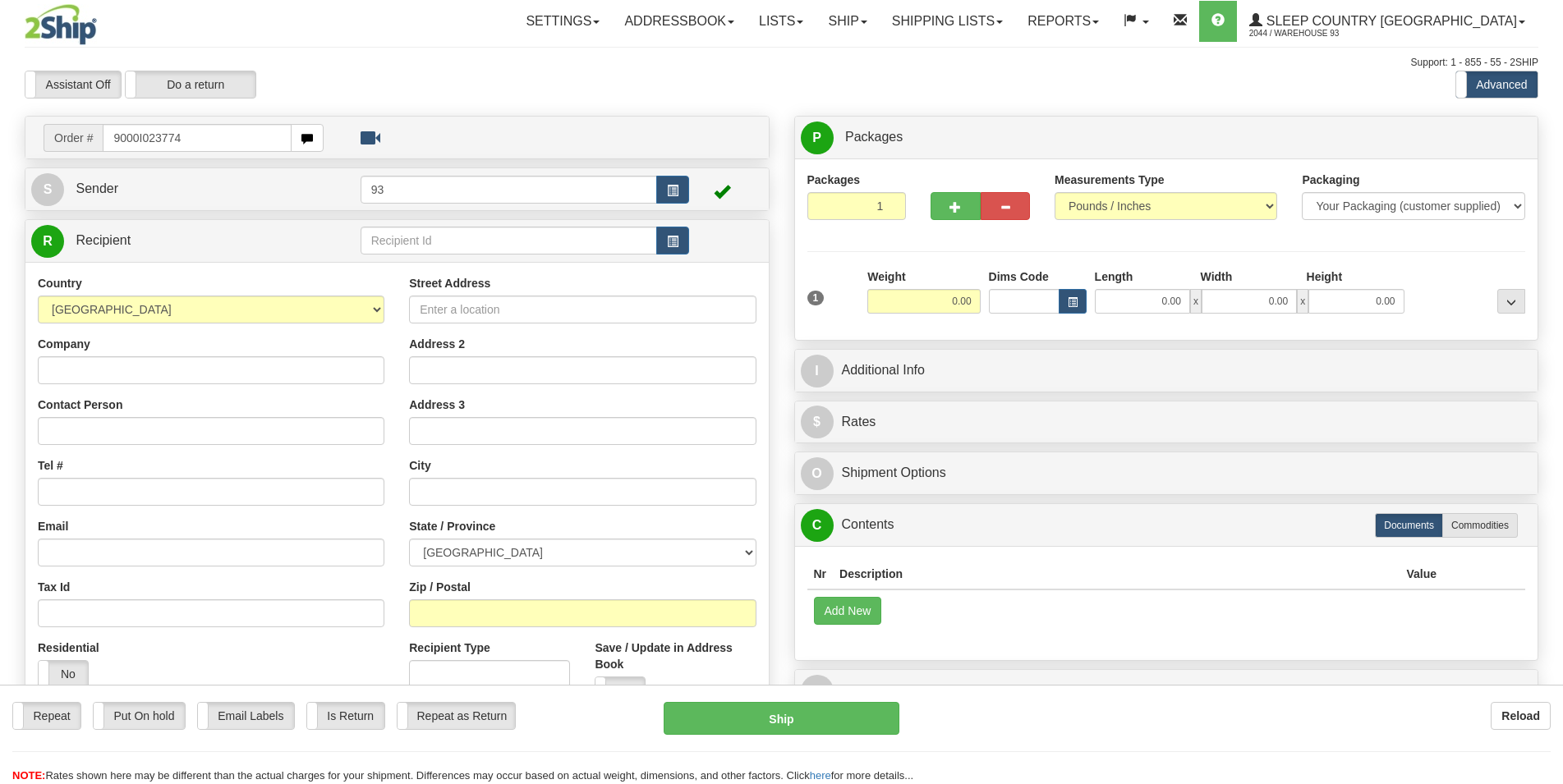
type input "9000I023774"
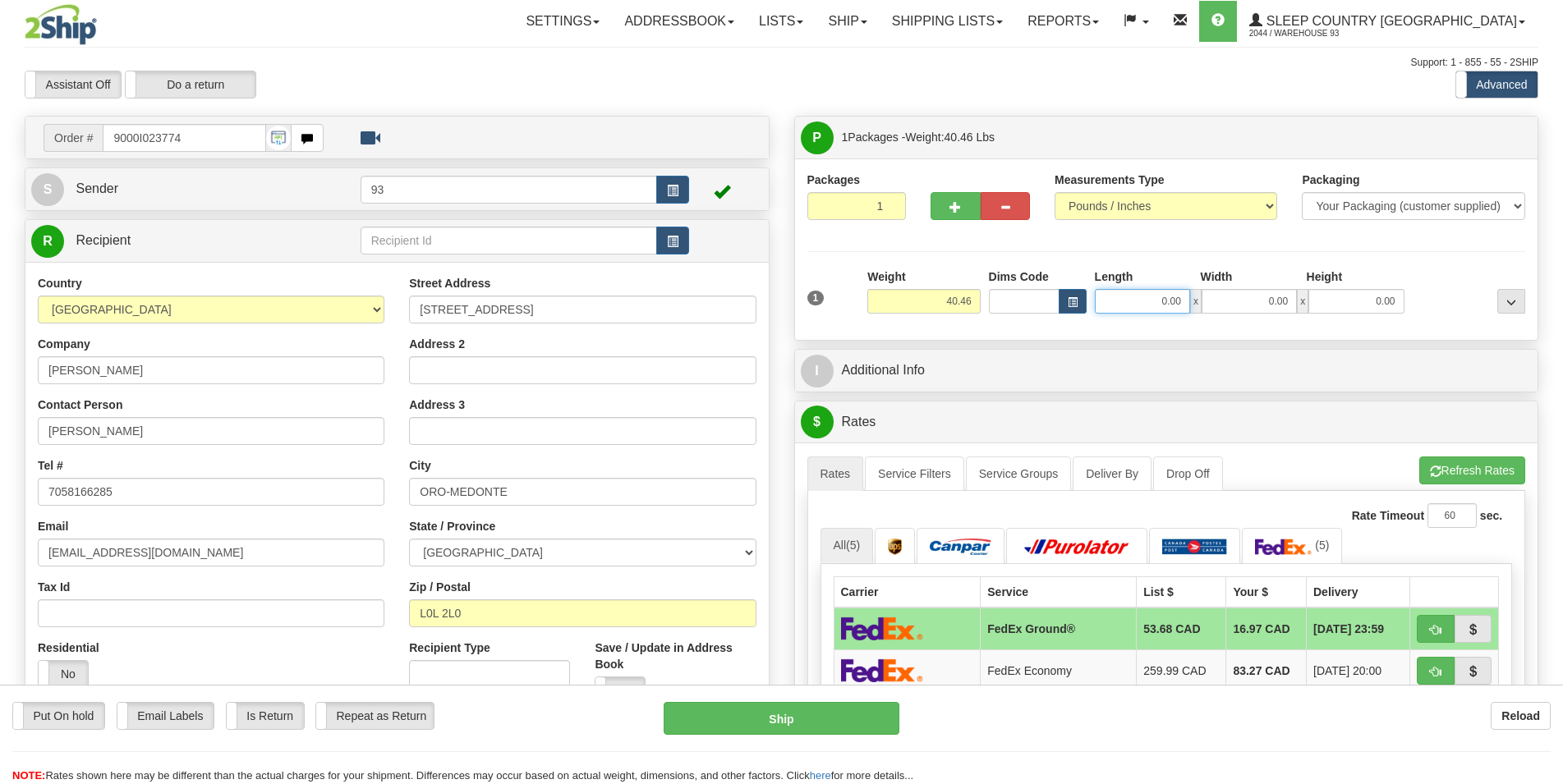
click at [1130, 298] on input "0.00" at bounding box center [1142, 300] width 95 height 24
type input "40.00"
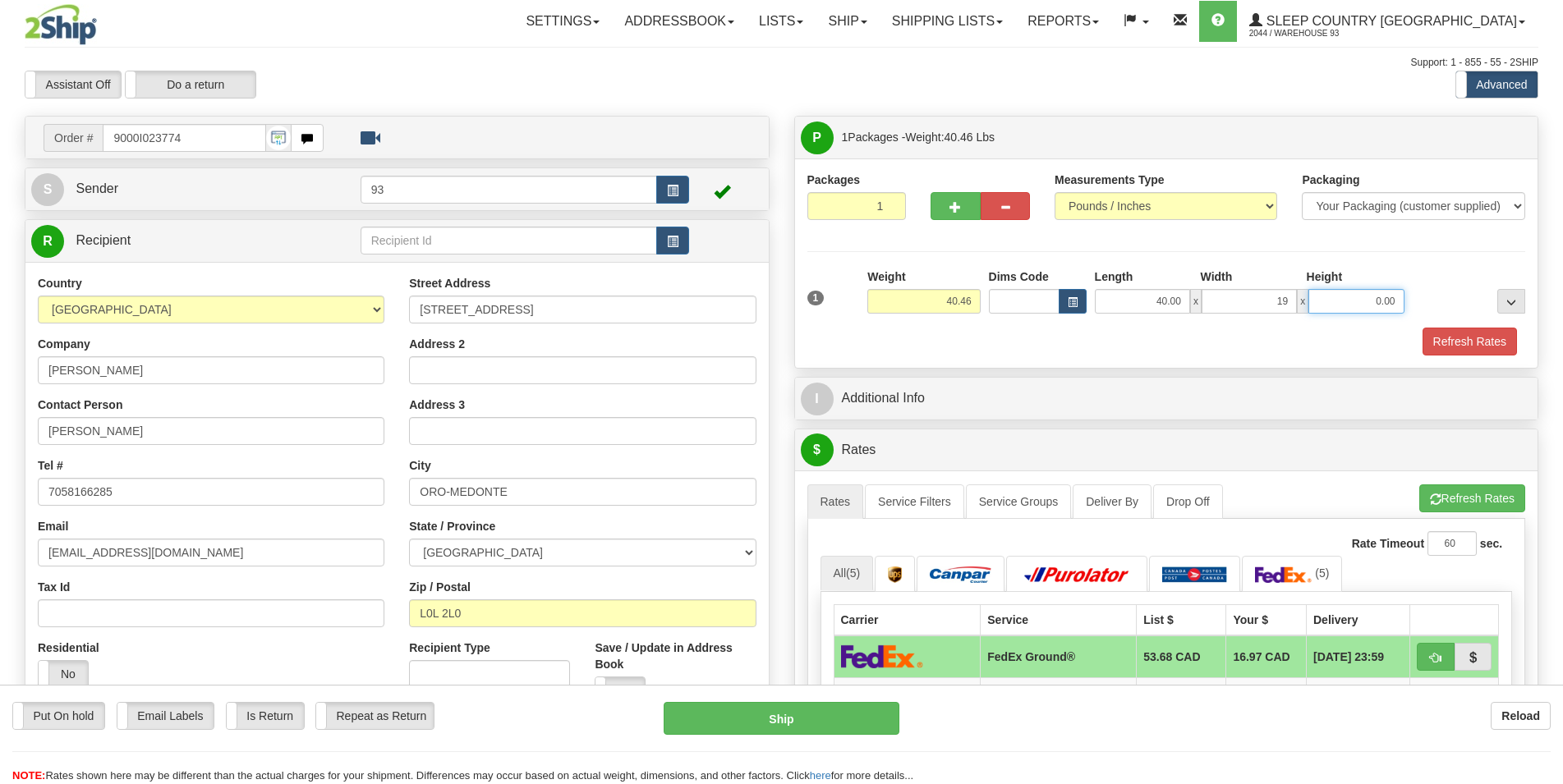
type input "19.00"
click at [1452, 347] on button "Refresh Rates" at bounding box center [1469, 341] width 94 height 28
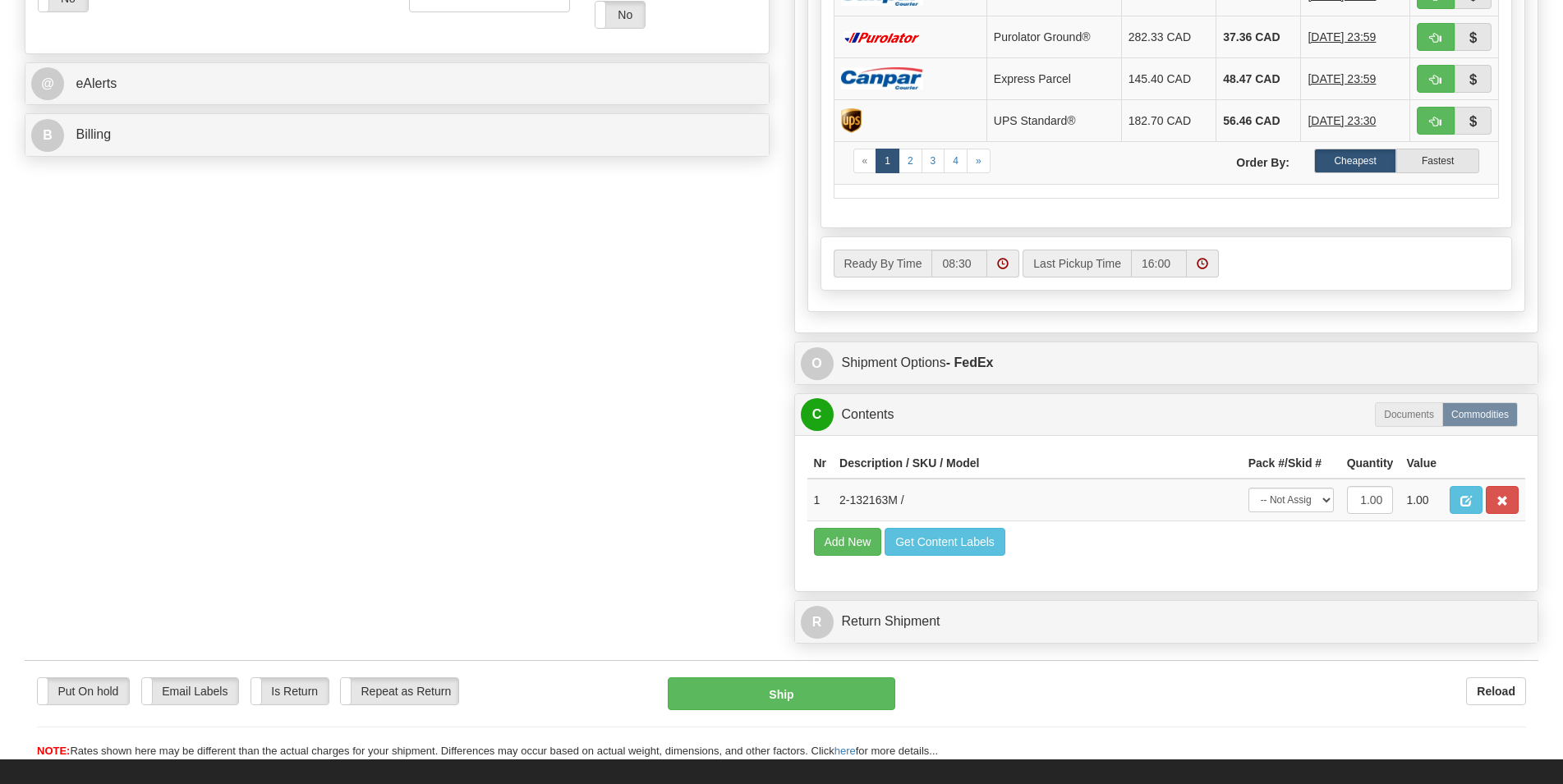
scroll to position [754, 0]
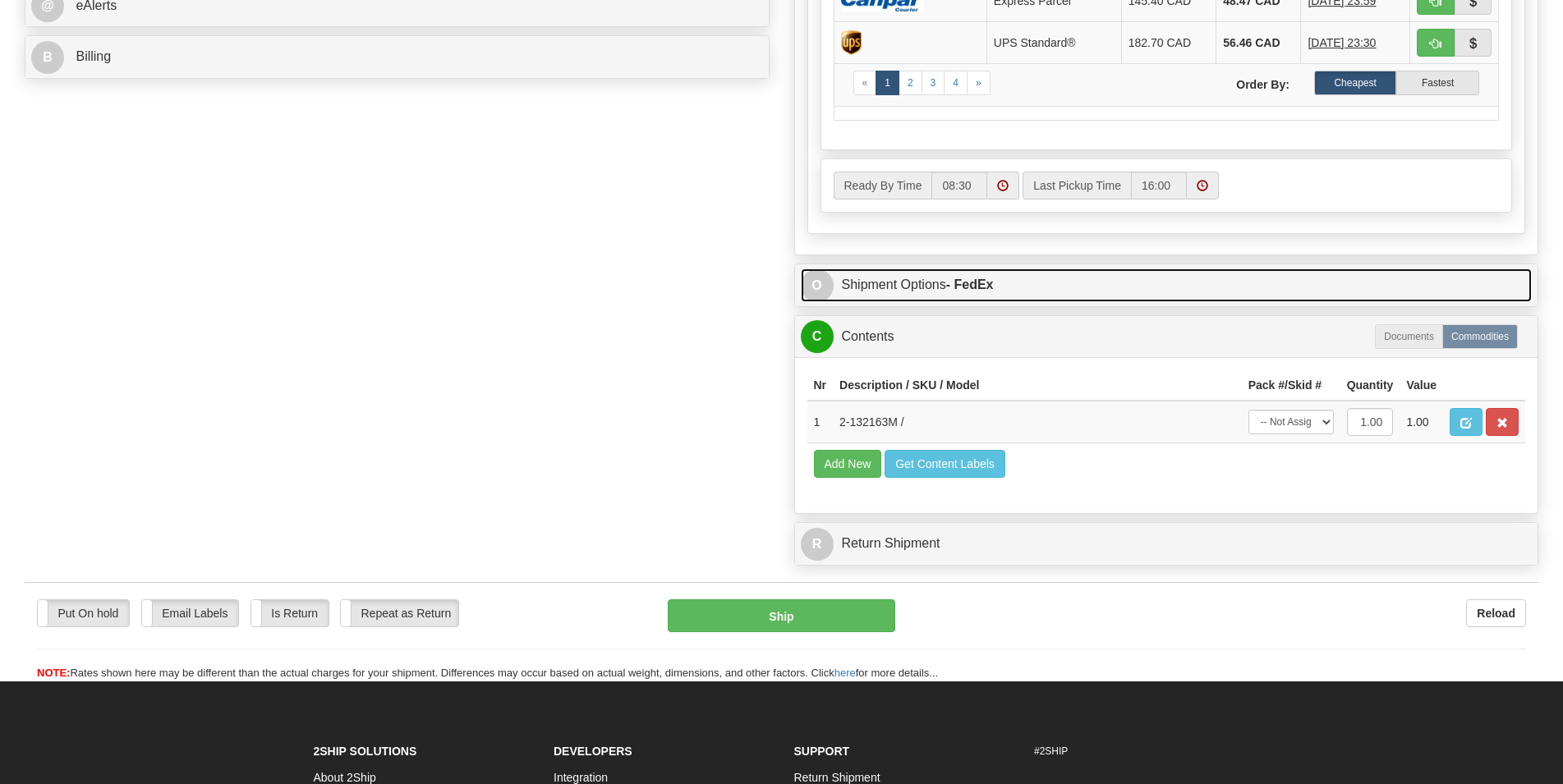
click at [1057, 287] on link "O Shipment Options - FedEx" at bounding box center [1166, 285] width 732 height 34
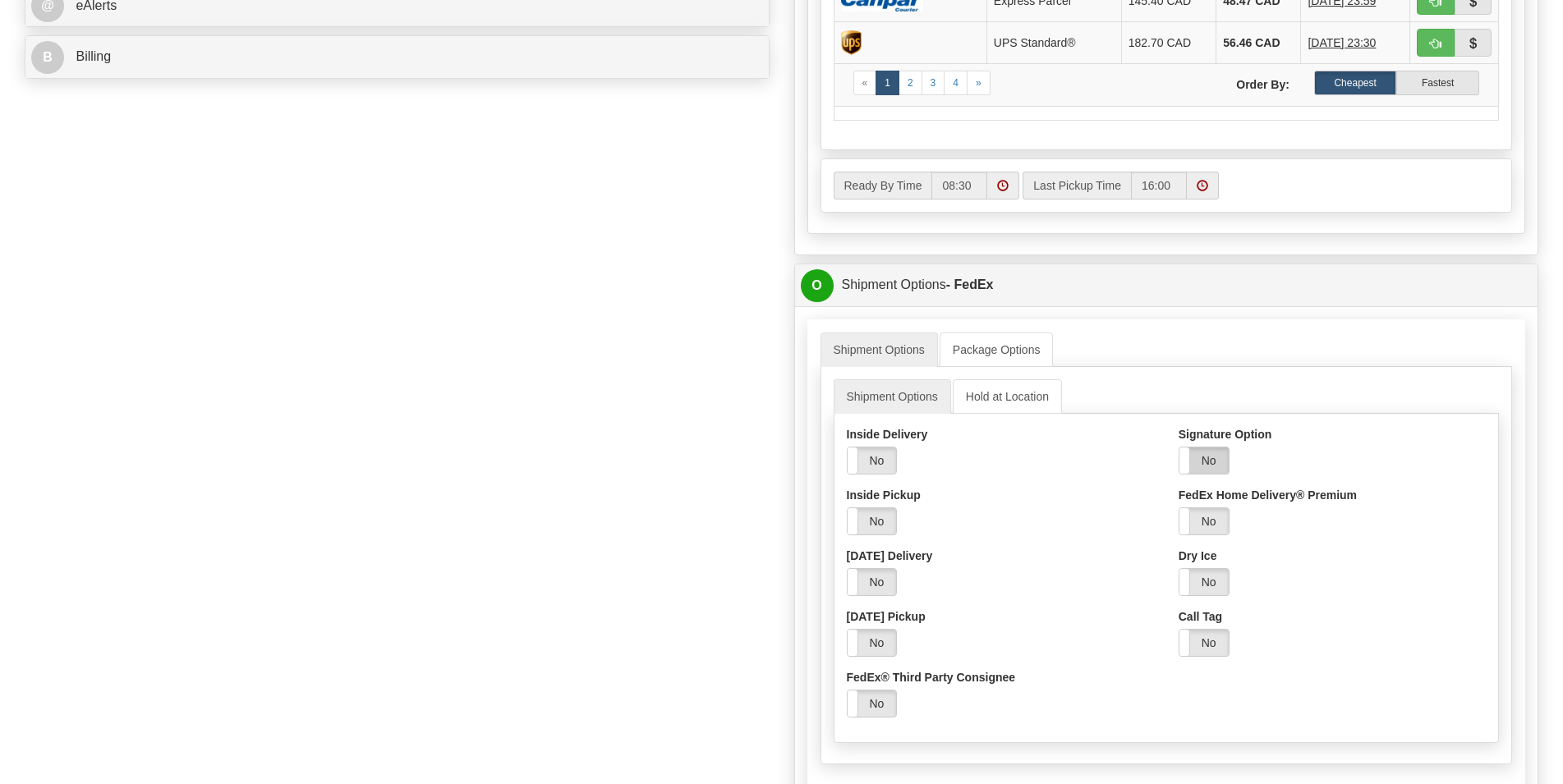
click at [1200, 458] on label "No" at bounding box center [1203, 460] width 49 height 26
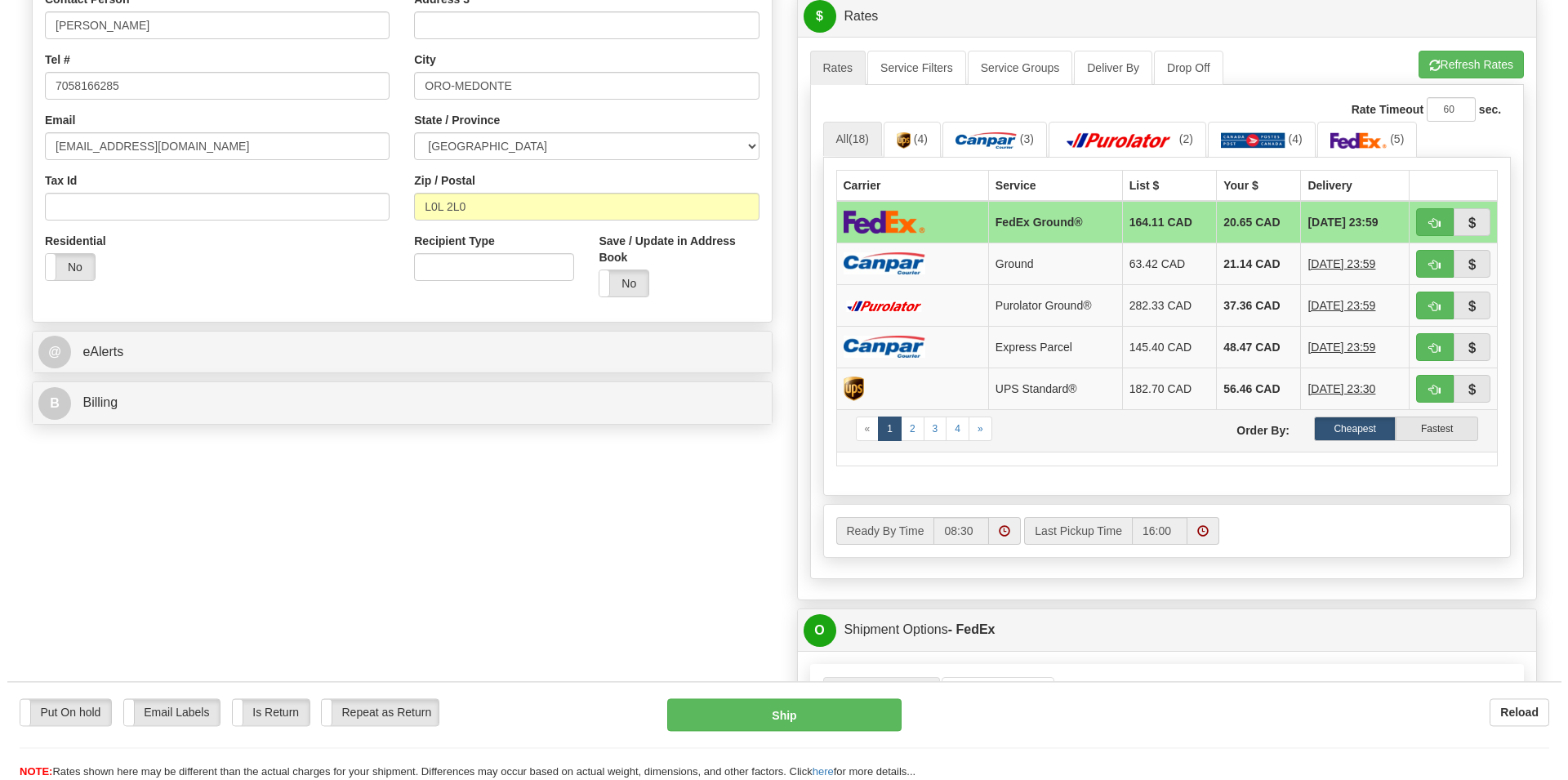
scroll to position [334, 0]
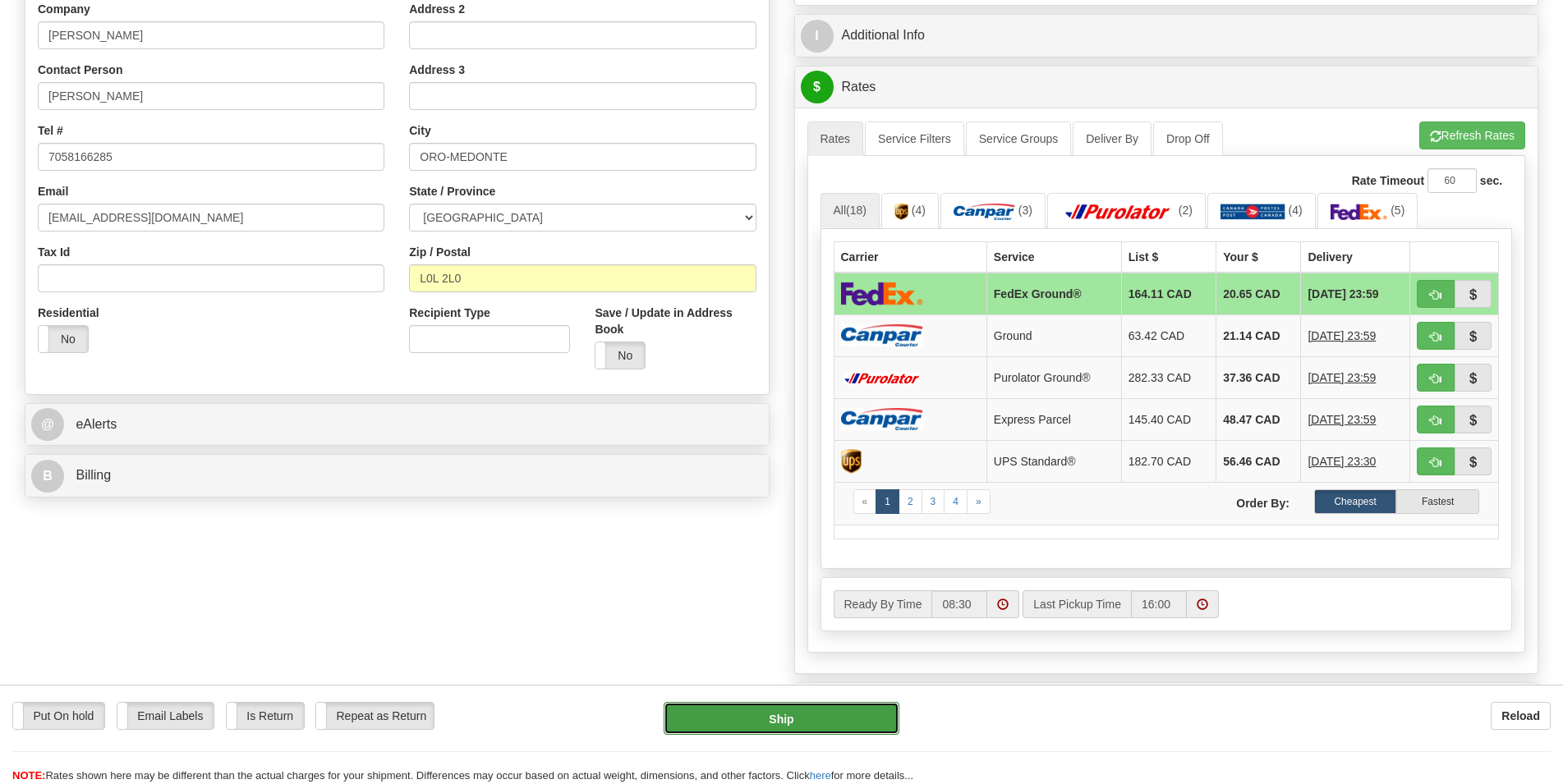
click at [792, 719] on button "Ship" at bounding box center [781, 718] width 236 height 33
type input "92"
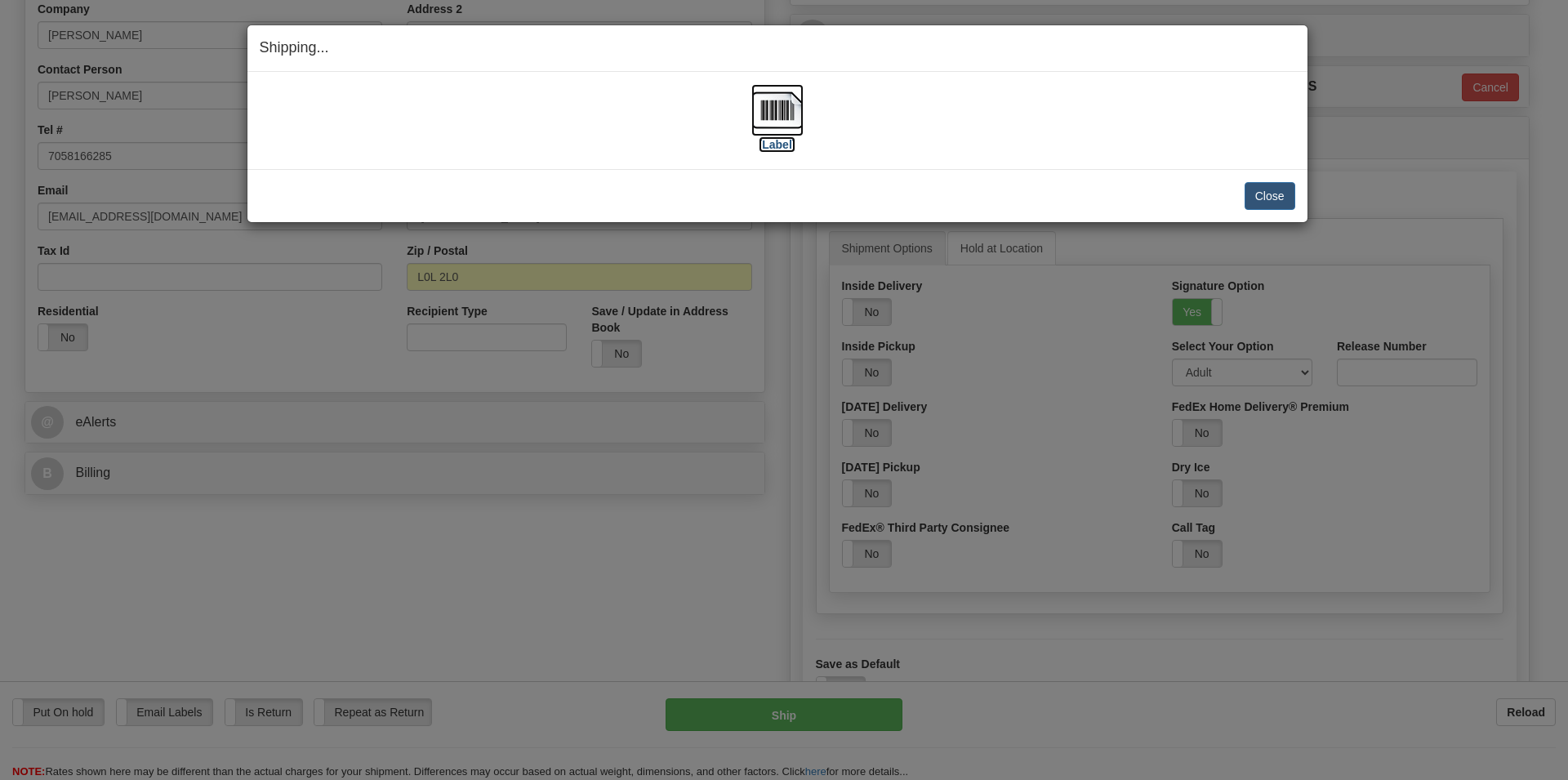
click at [786, 108] on img at bounding box center [777, 110] width 52 height 52
click at [1260, 194] on button "Close" at bounding box center [1270, 196] width 51 height 28
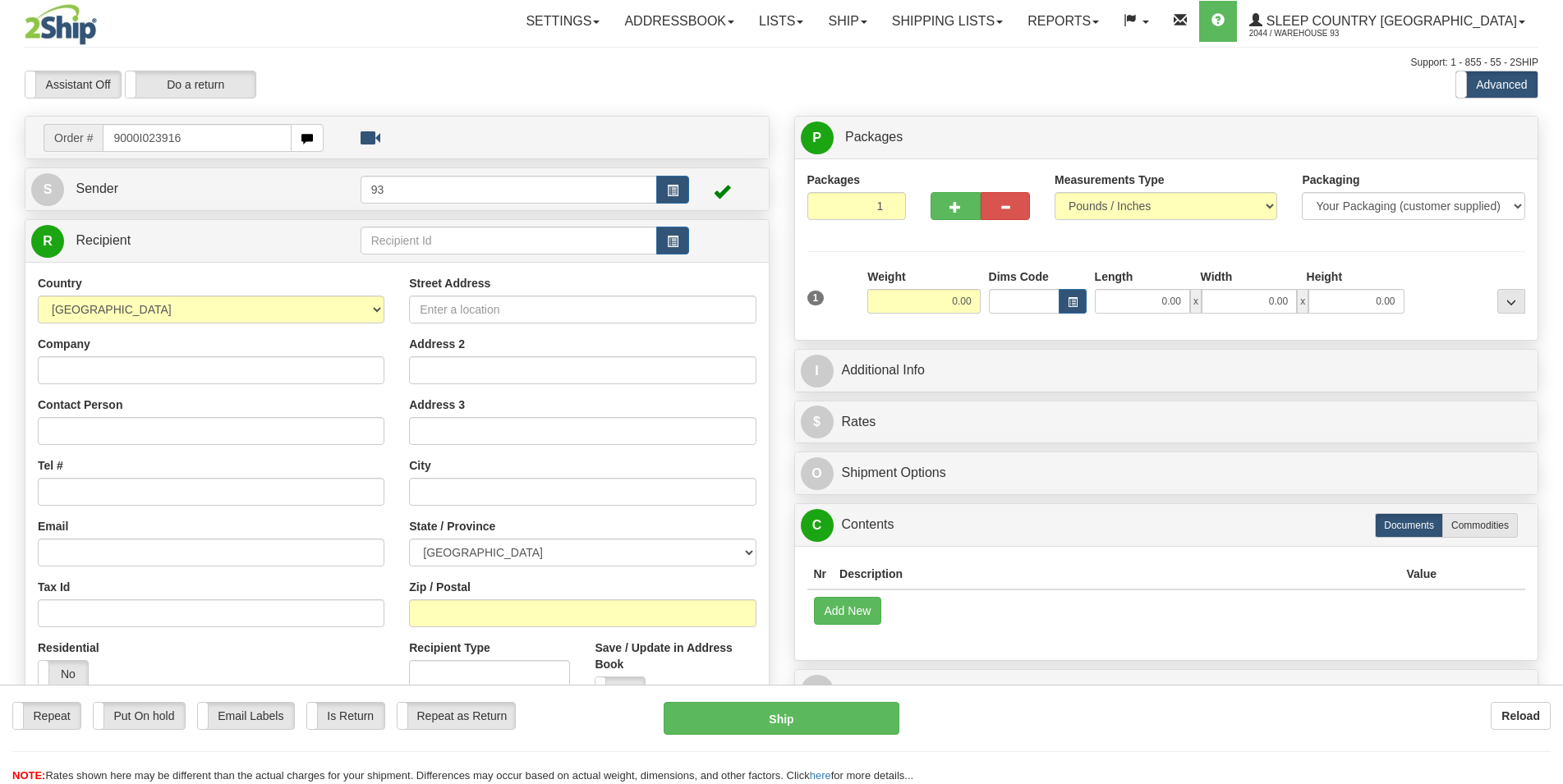
type input "9000I023916"
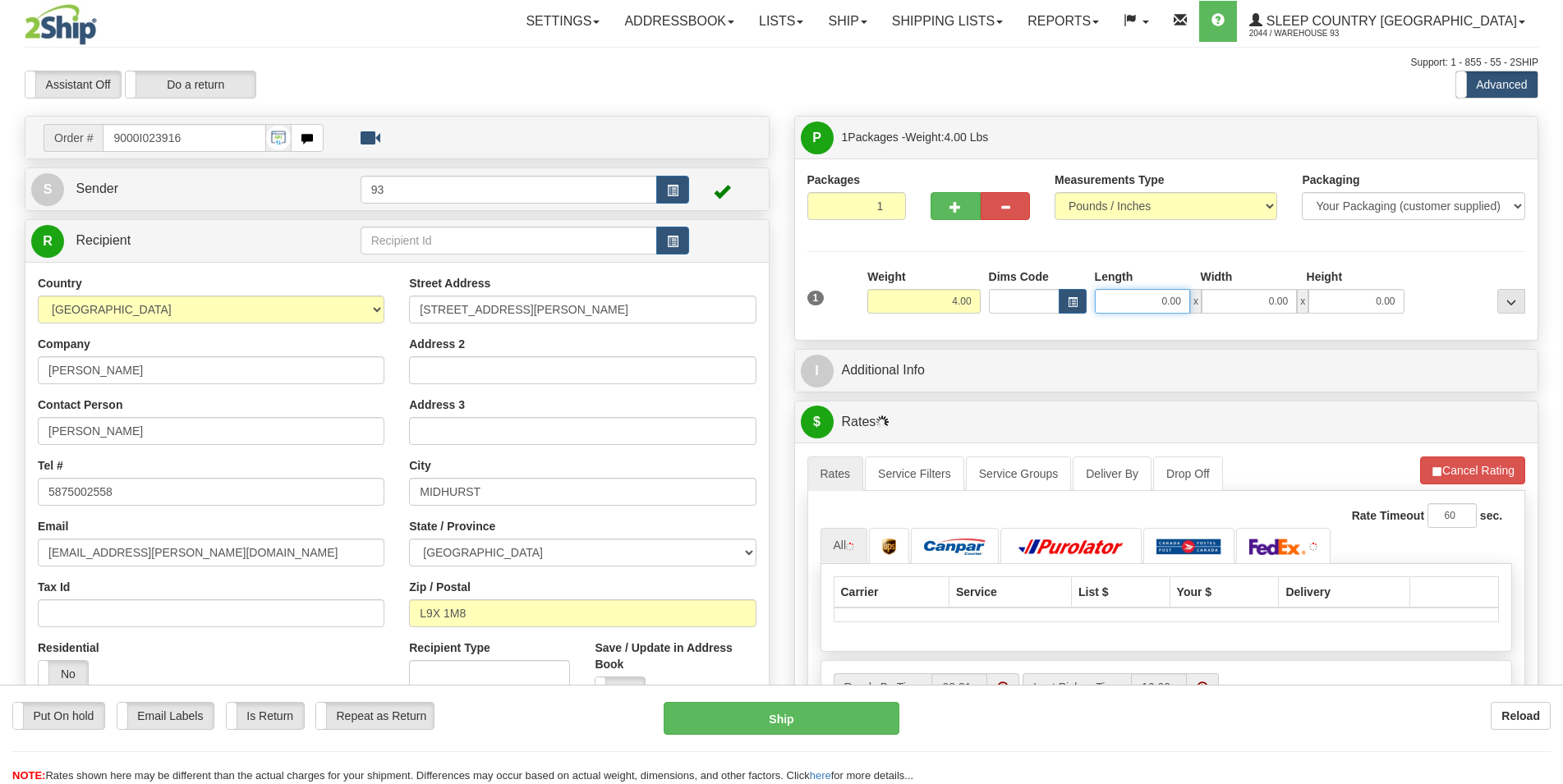
click at [1123, 310] on input "0.00" at bounding box center [1142, 300] width 95 height 24
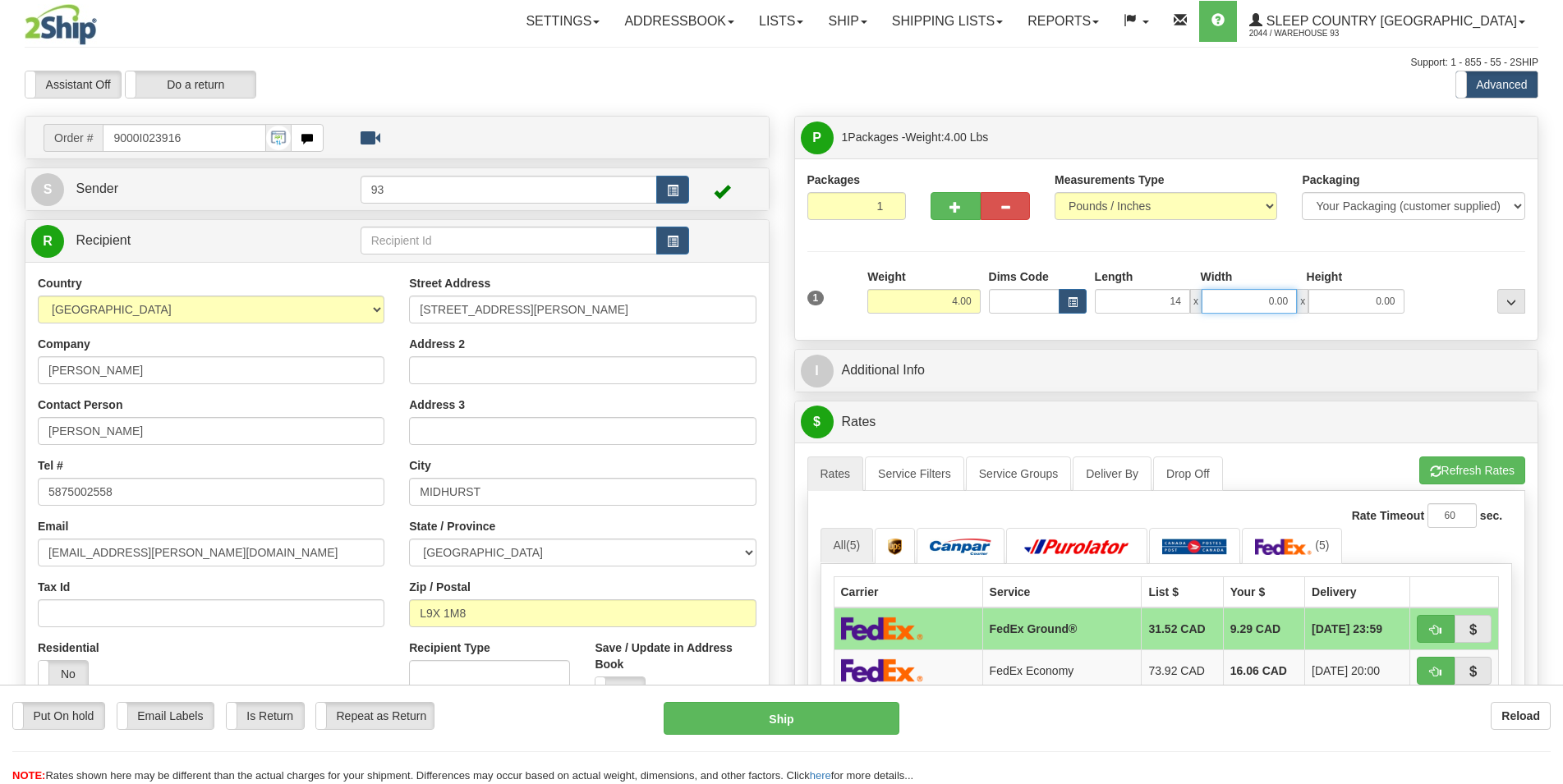
type input "14.00"
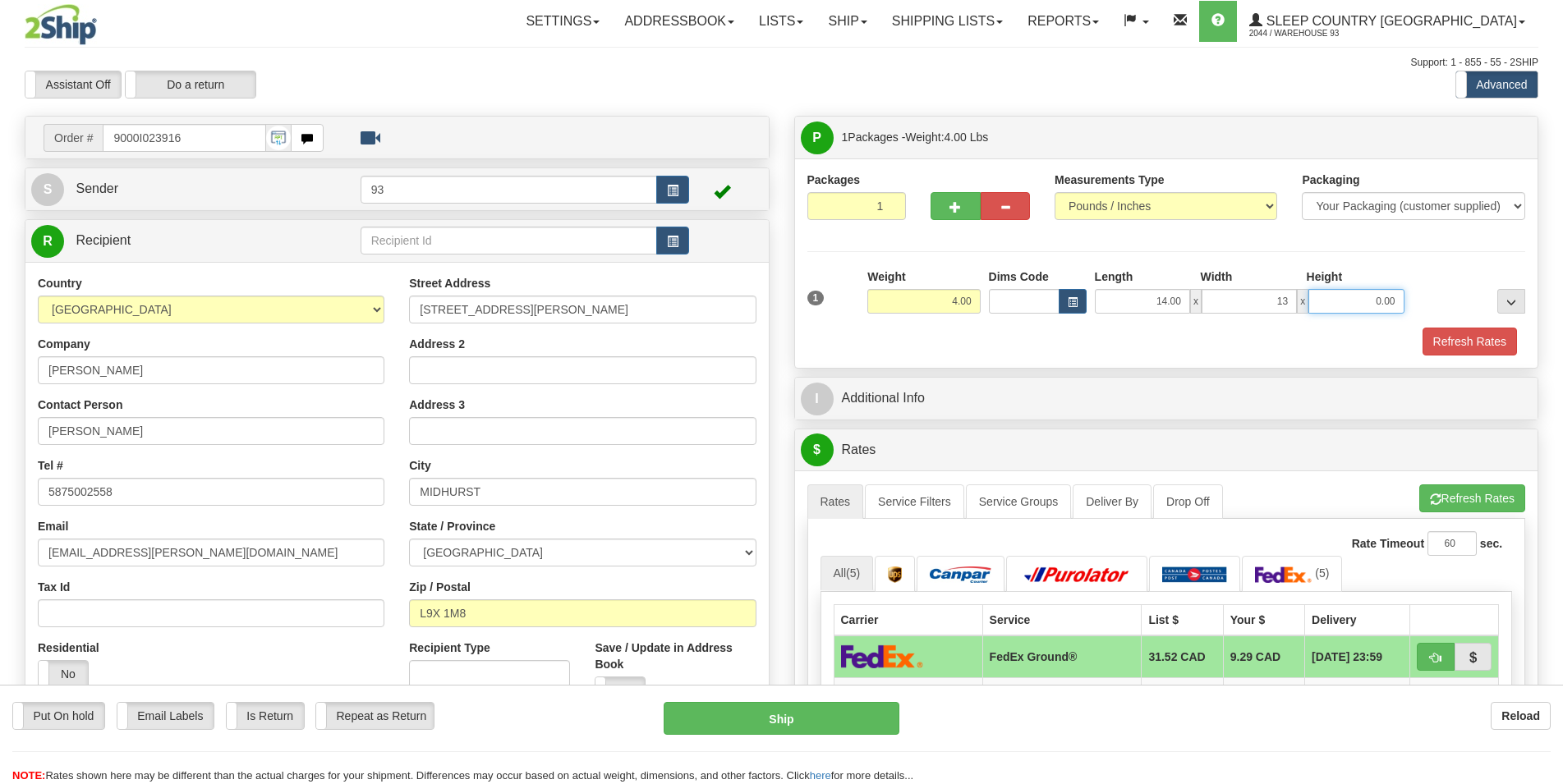
type input "13.00"
type input "3.00"
click at [1437, 337] on button "Refresh Rates" at bounding box center [1469, 341] width 94 height 28
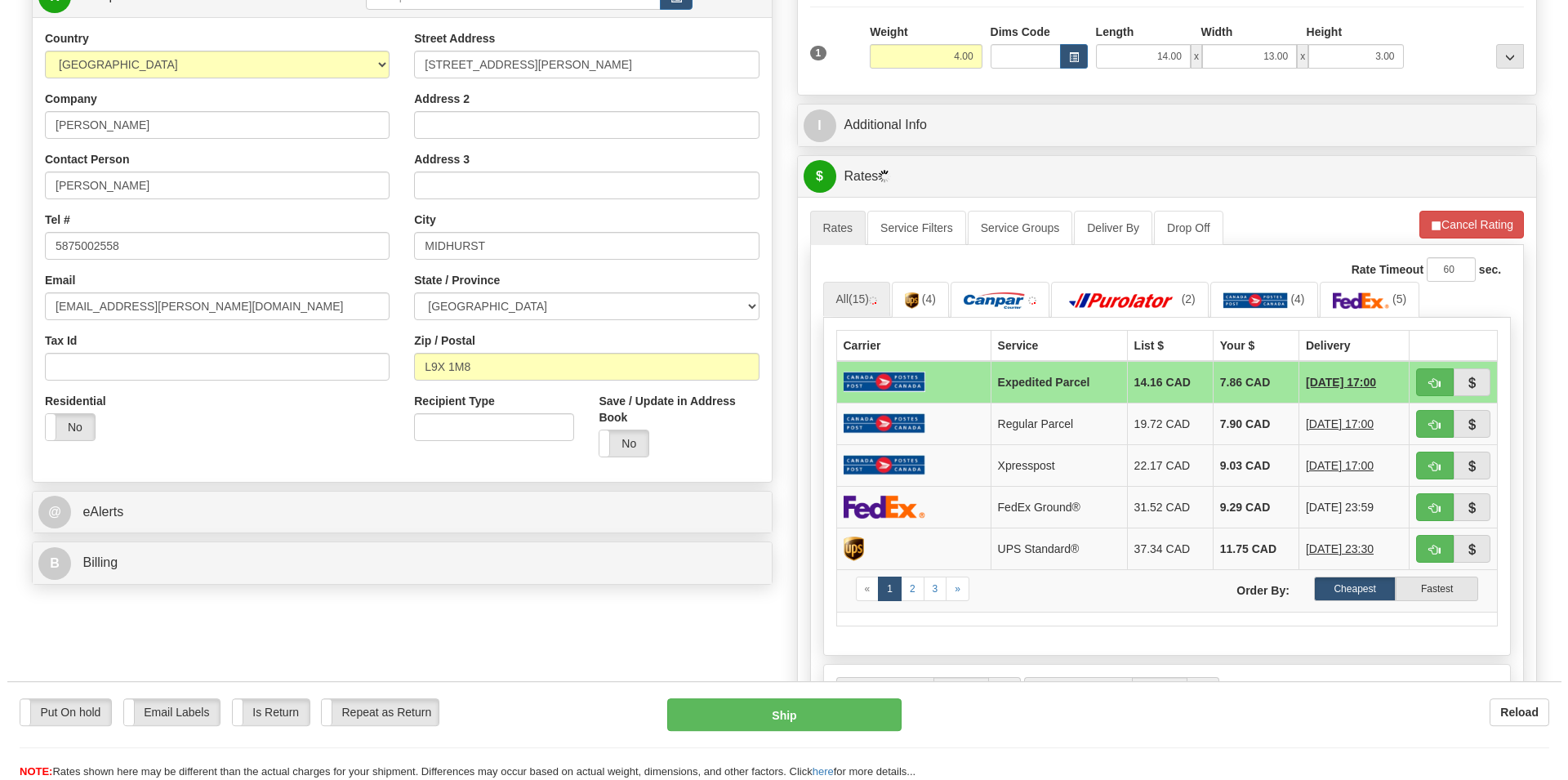
scroll to position [250, 0]
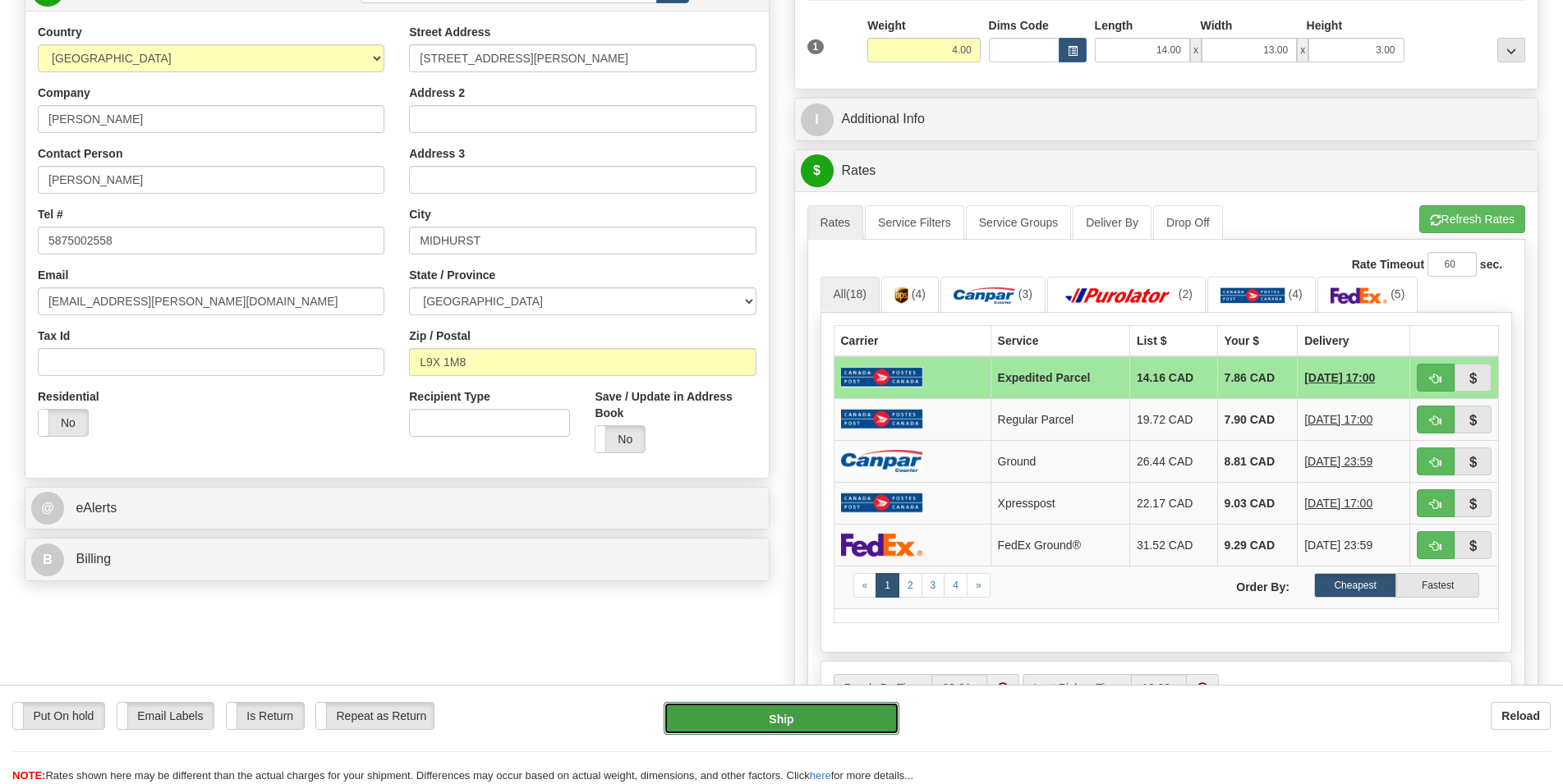
click at [815, 721] on button "Ship" at bounding box center [781, 718] width 236 height 33
type input "DOM.EP"
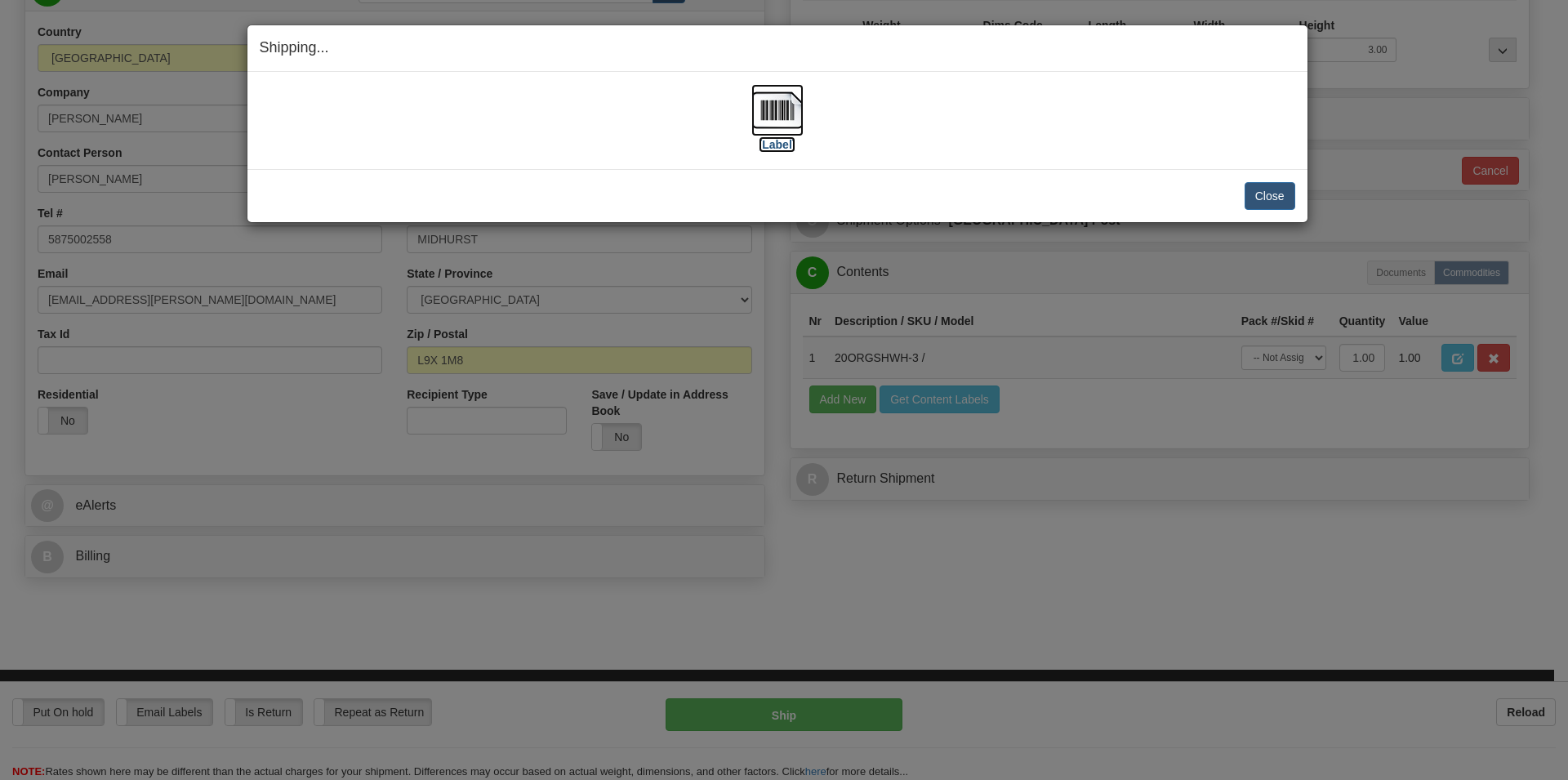
click at [783, 113] on img at bounding box center [777, 110] width 52 height 52
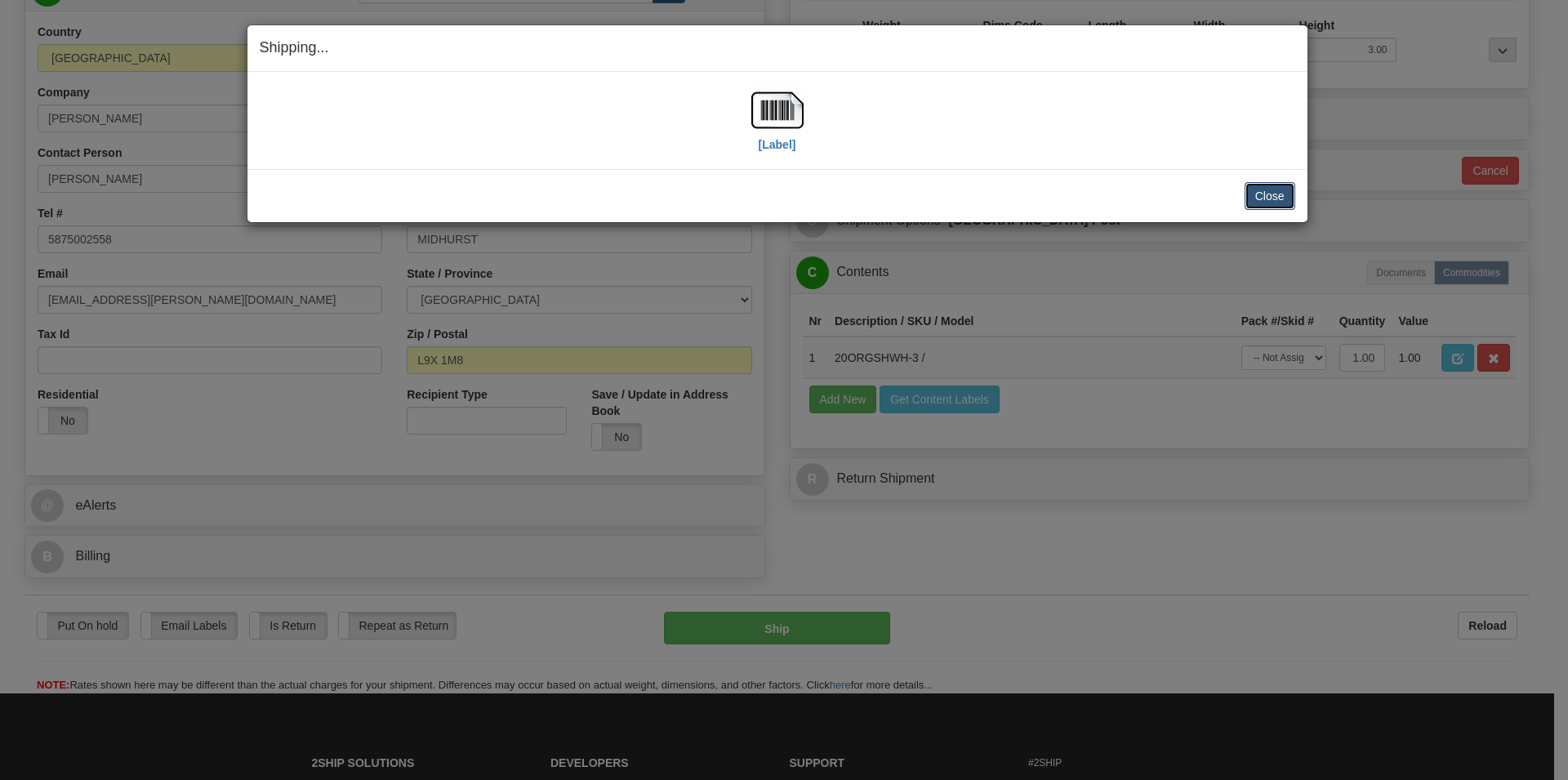
click at [1285, 199] on button "Close" at bounding box center [1270, 196] width 51 height 28
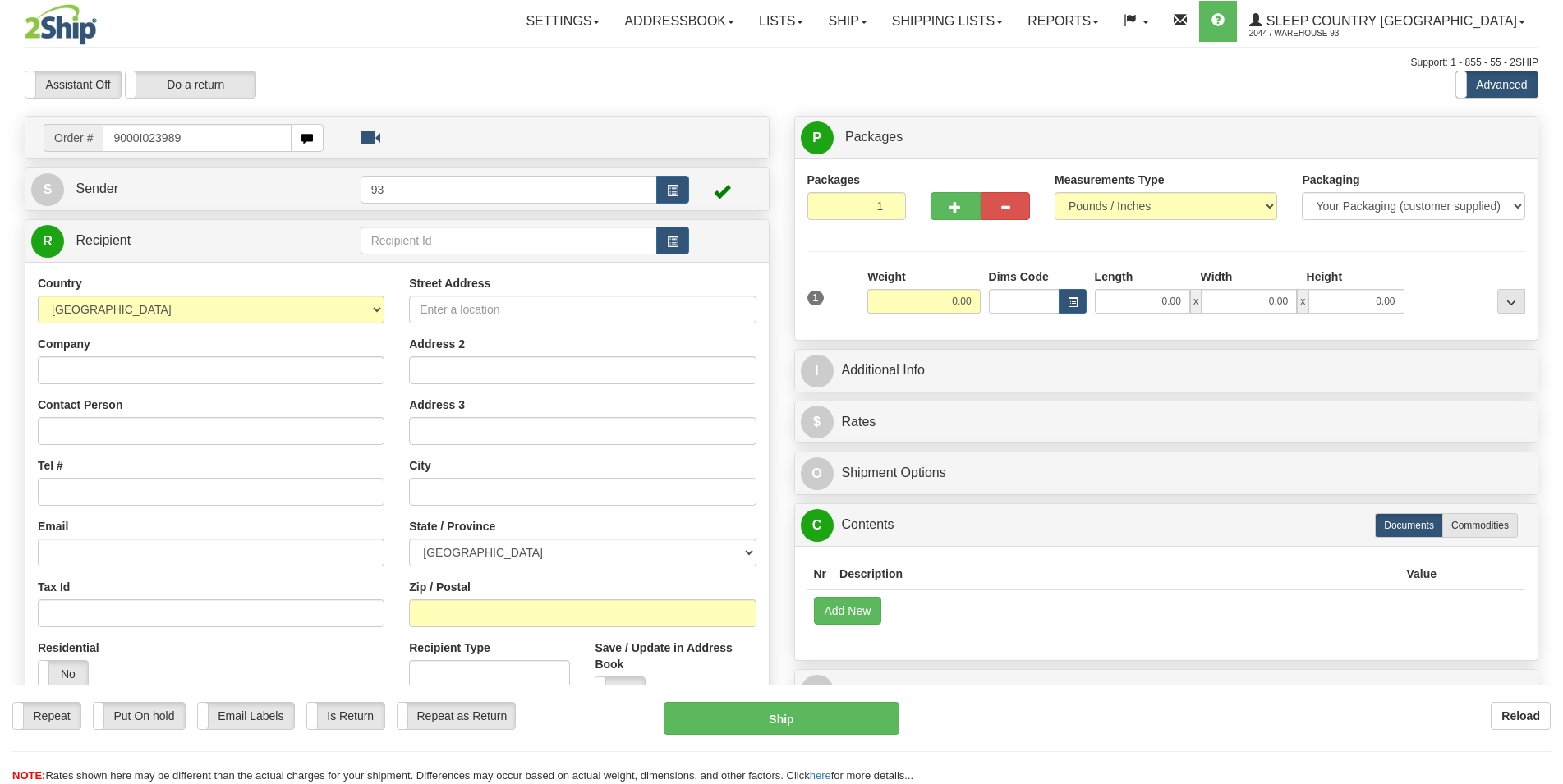
type input "9000I023989"
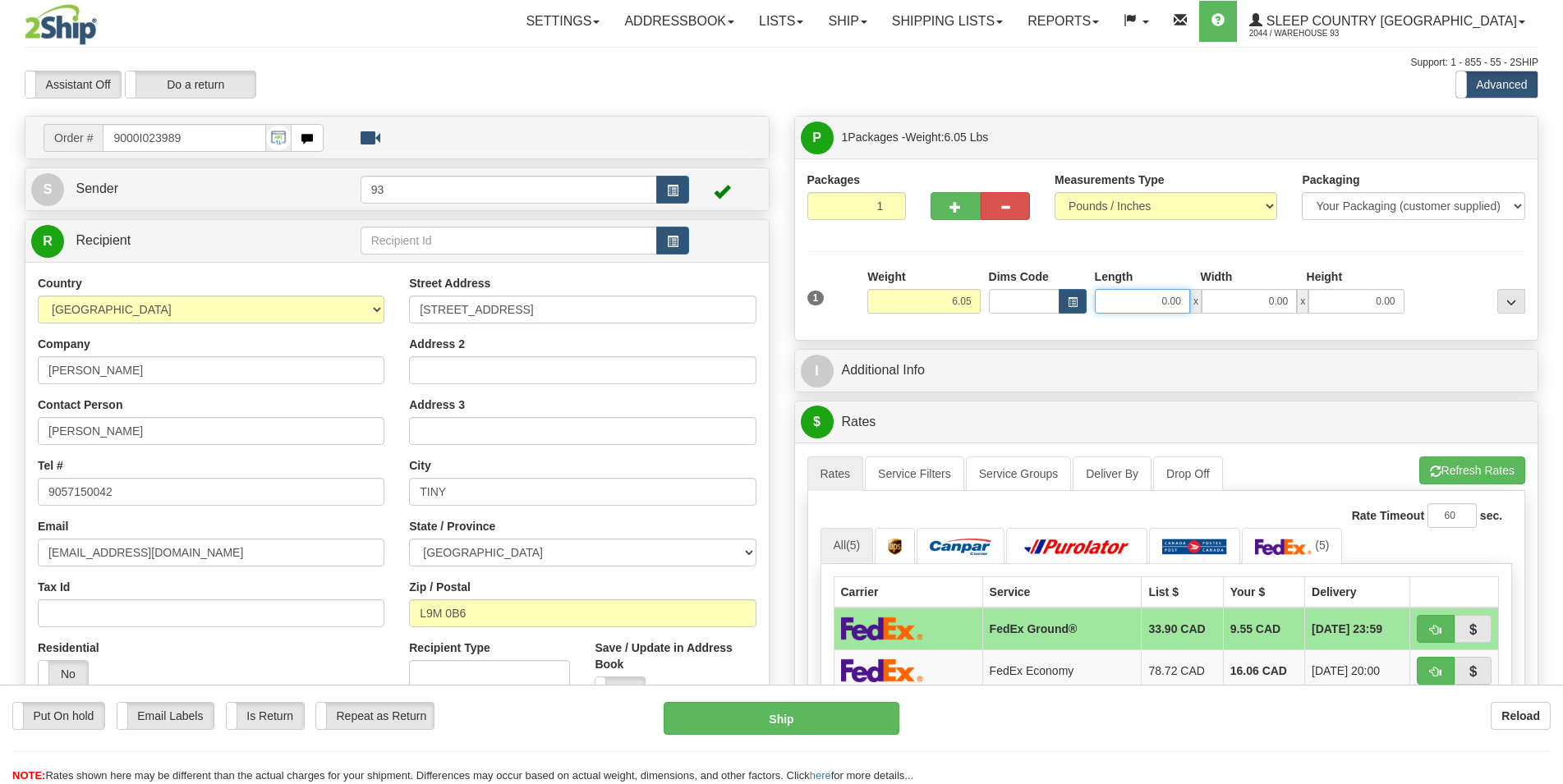
click at [1125, 308] on input "0.00" at bounding box center [1142, 300] width 95 height 24
type input "27.00"
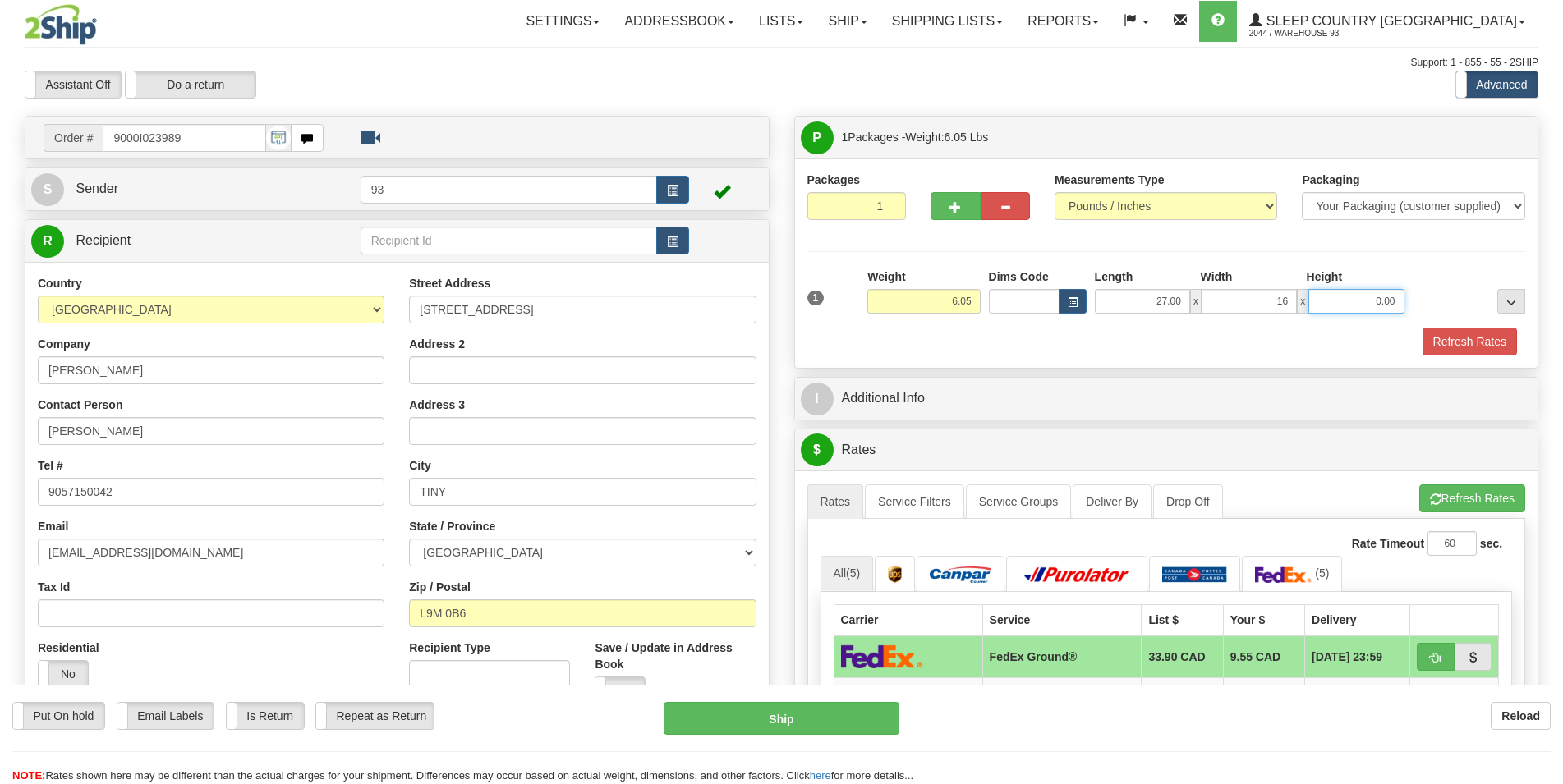
type input "16.00"
type input "12.00"
click at [1455, 338] on button "Refresh Rates" at bounding box center [1469, 341] width 94 height 28
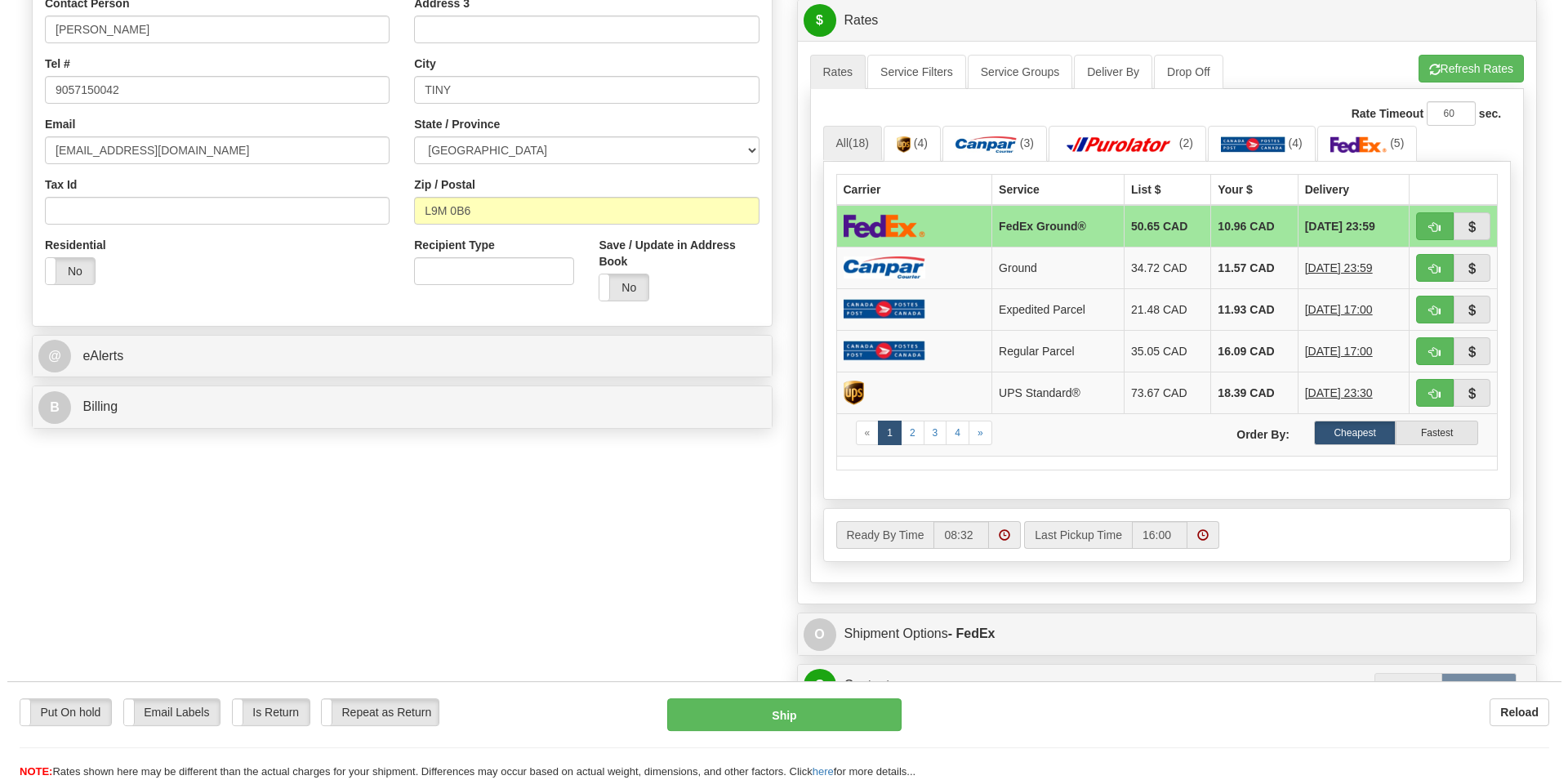
scroll to position [583, 0]
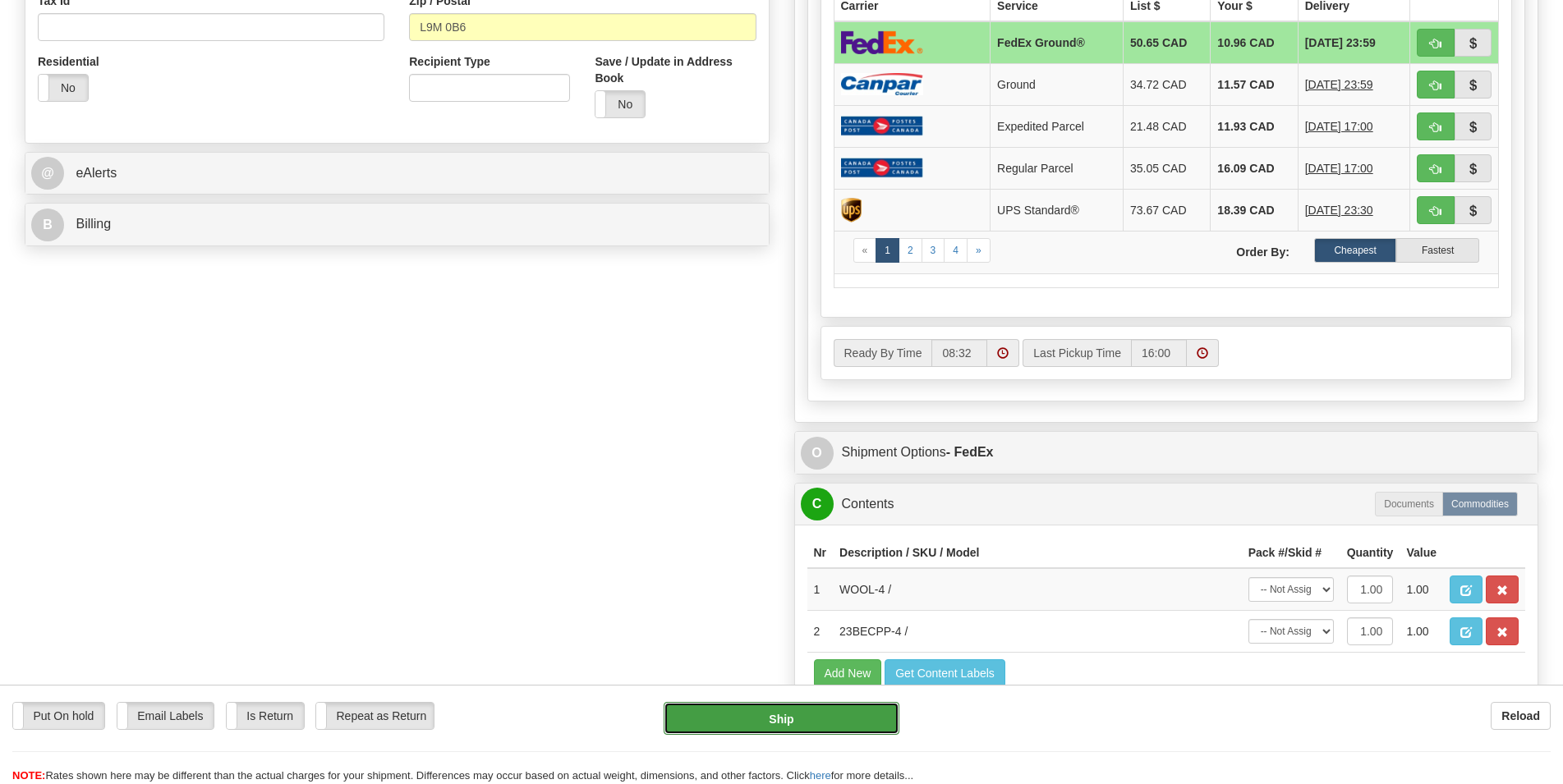
click at [800, 723] on button "Ship" at bounding box center [781, 718] width 236 height 33
type input "92"
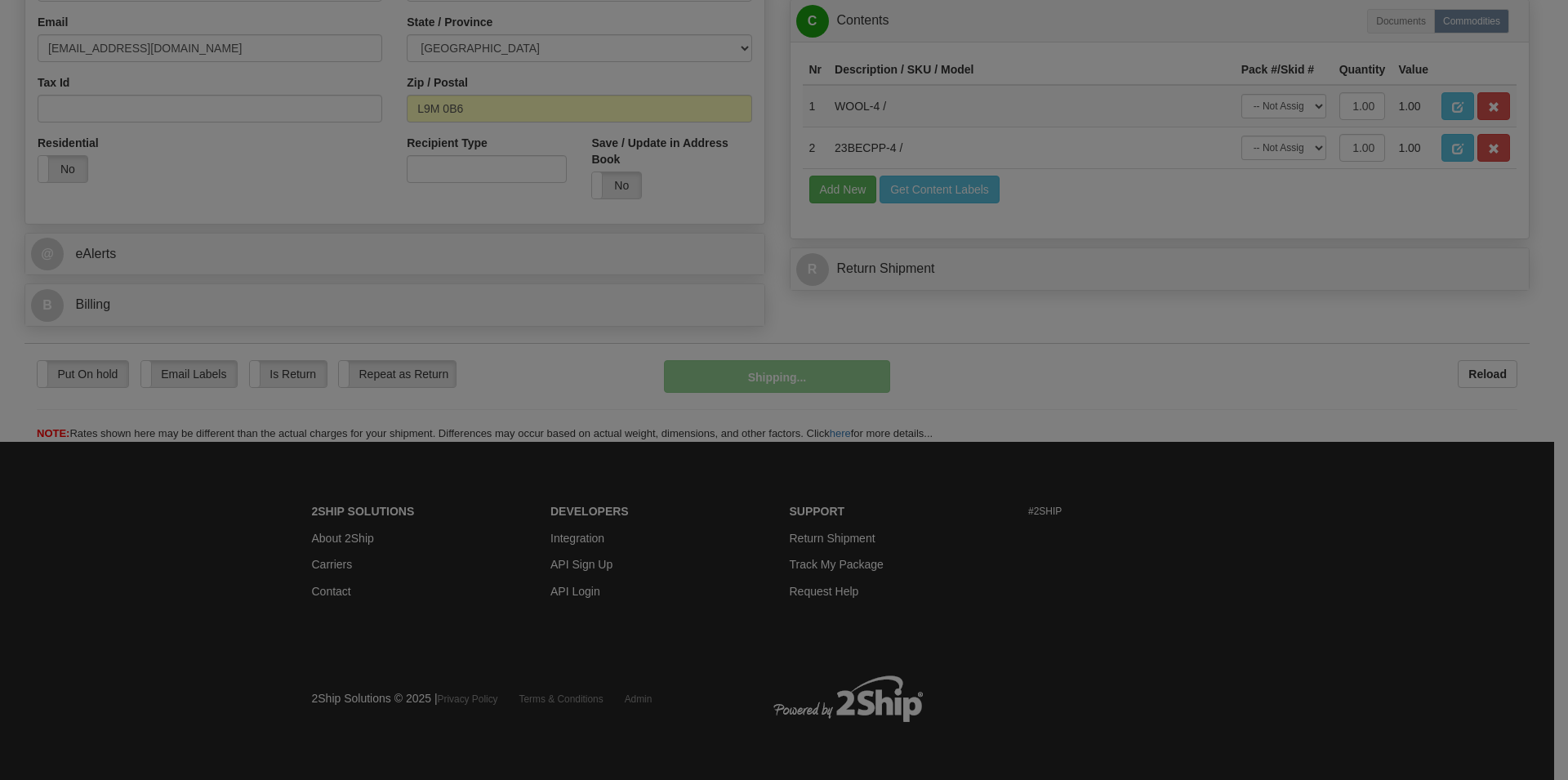
scroll to position [504, 0]
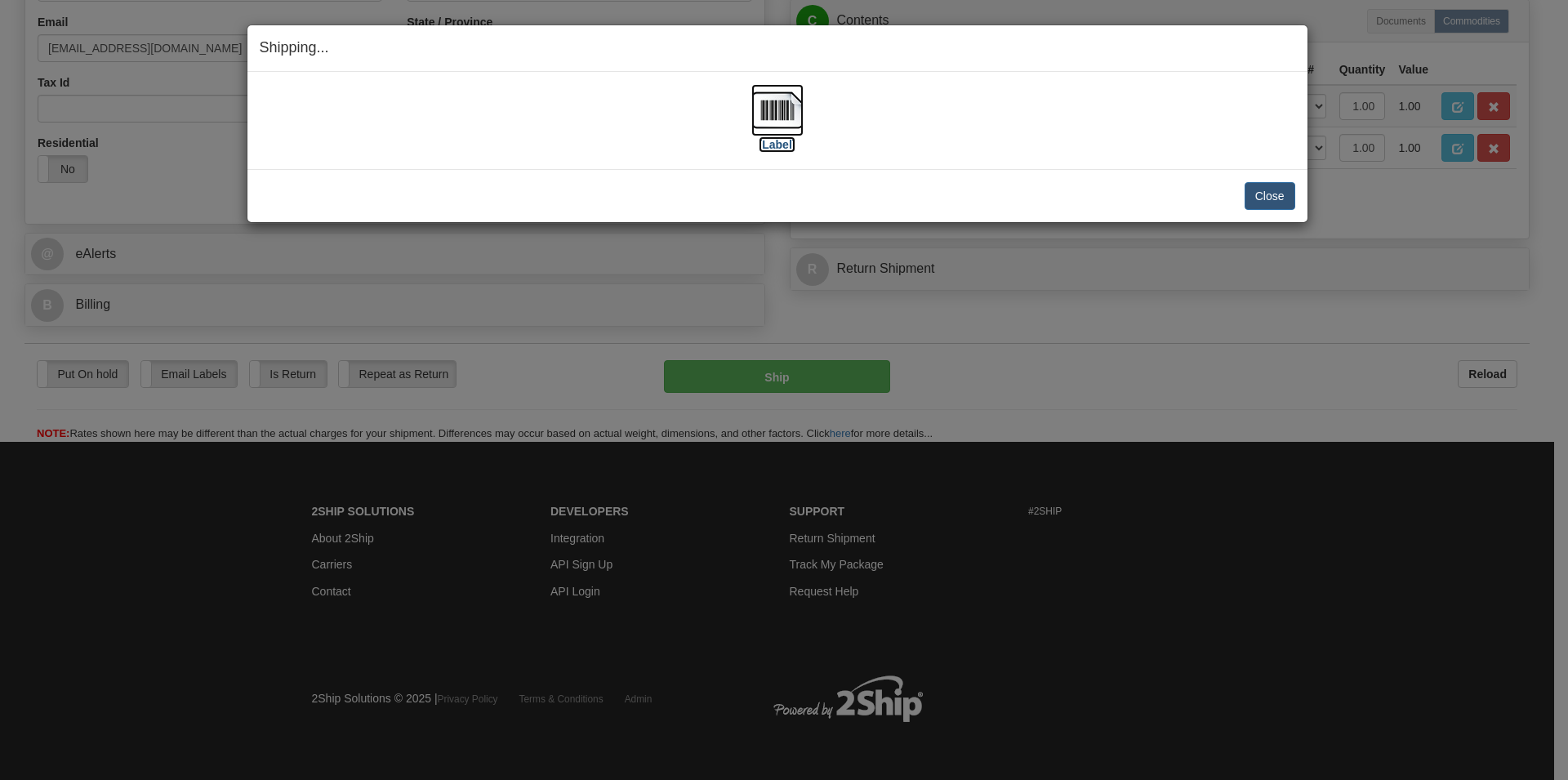
click at [783, 114] on img at bounding box center [777, 110] width 52 height 52
click at [1279, 201] on button "Close" at bounding box center [1270, 196] width 51 height 28
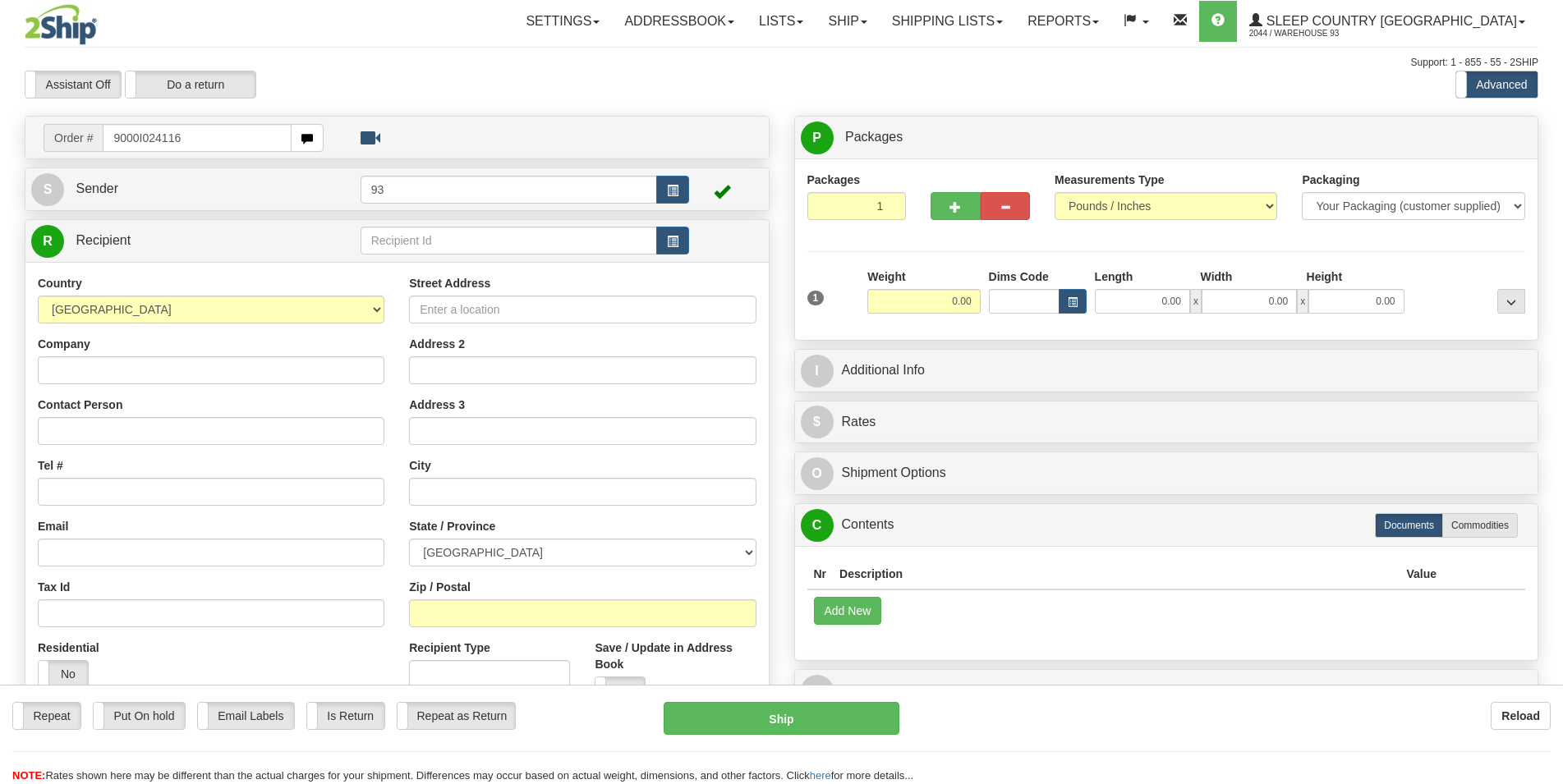
type input "9000I024116"
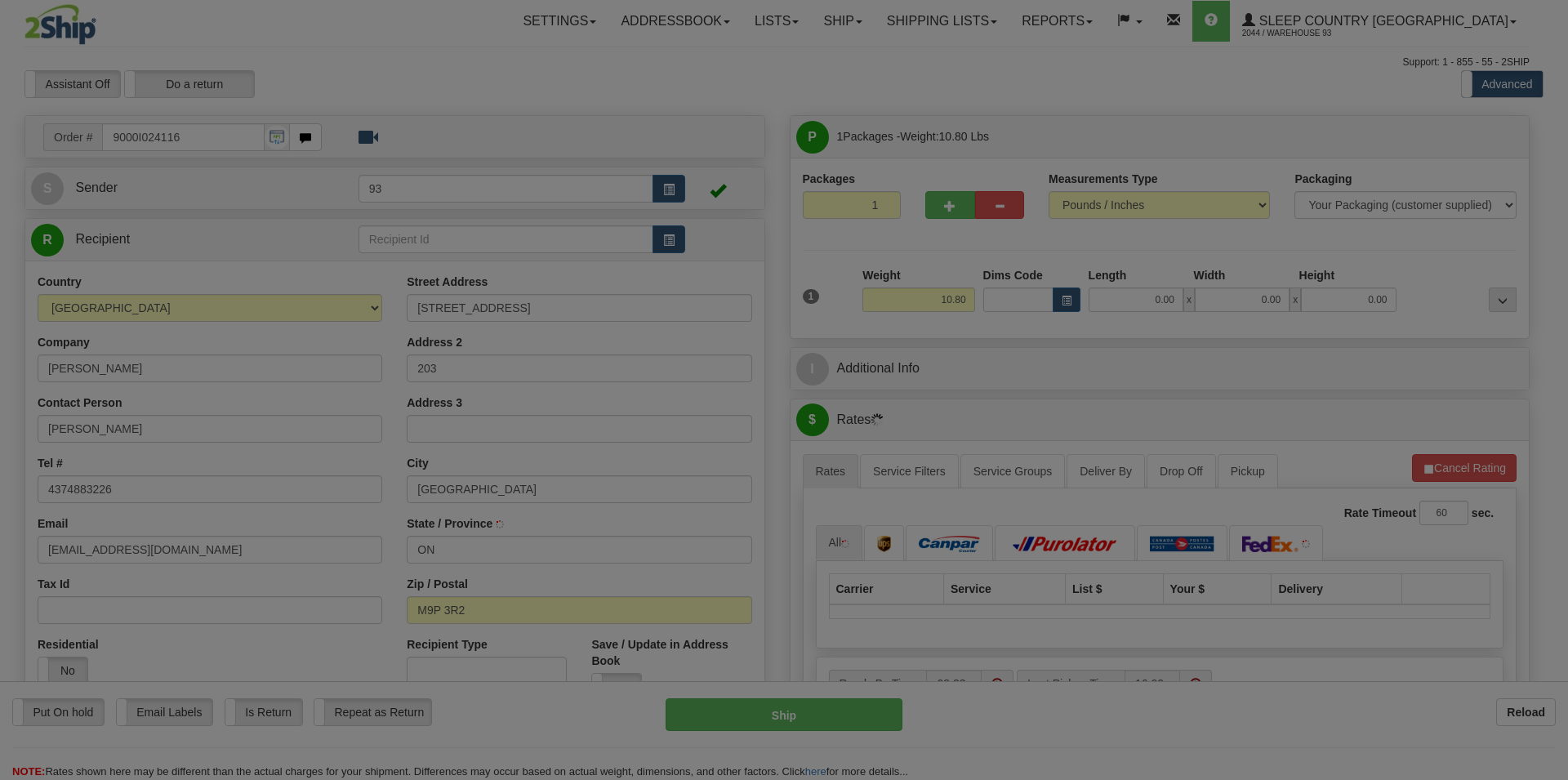
type input "ETOBICOKE"
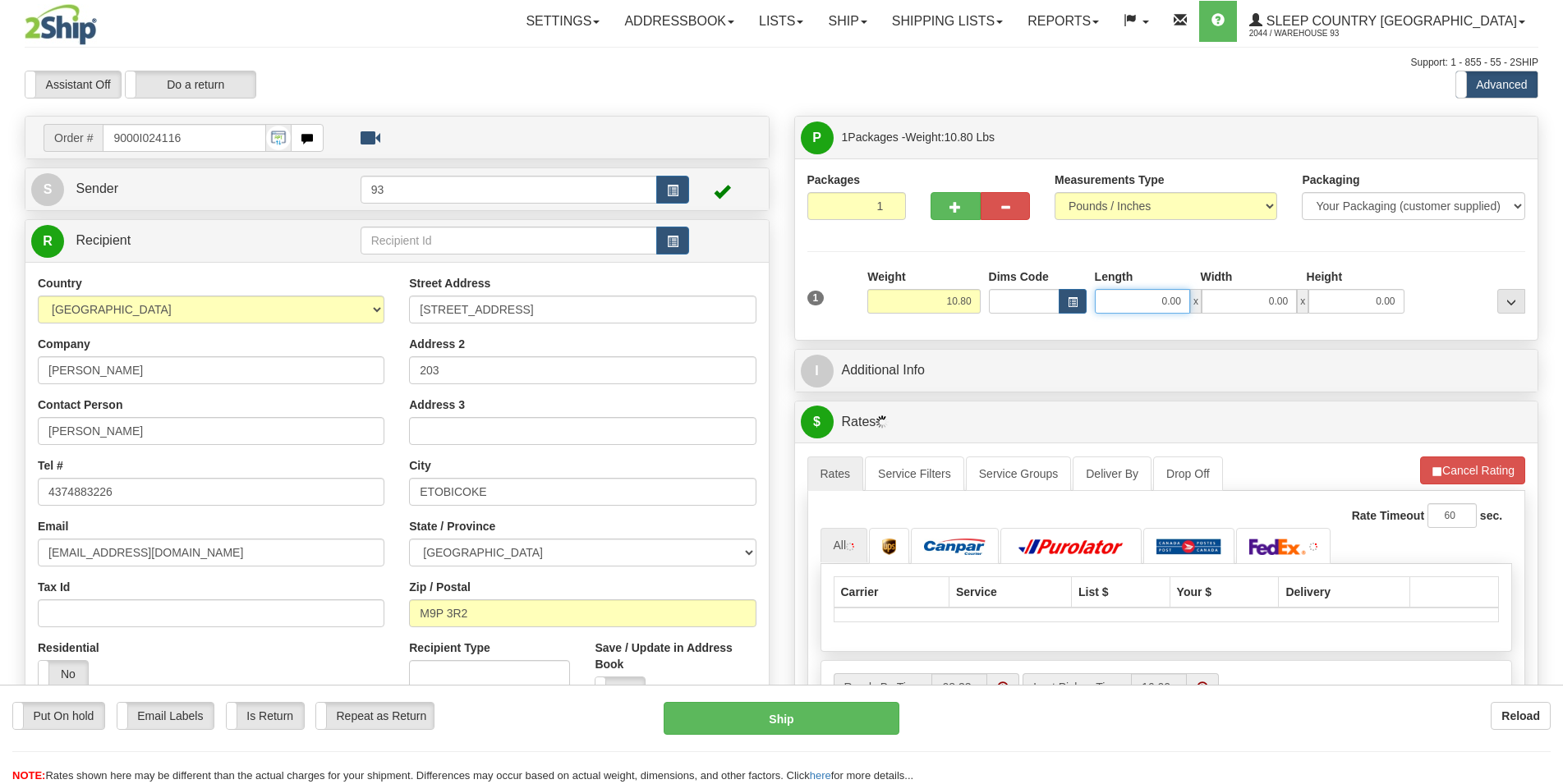
click at [1141, 310] on input "0.00" at bounding box center [1142, 300] width 95 height 24
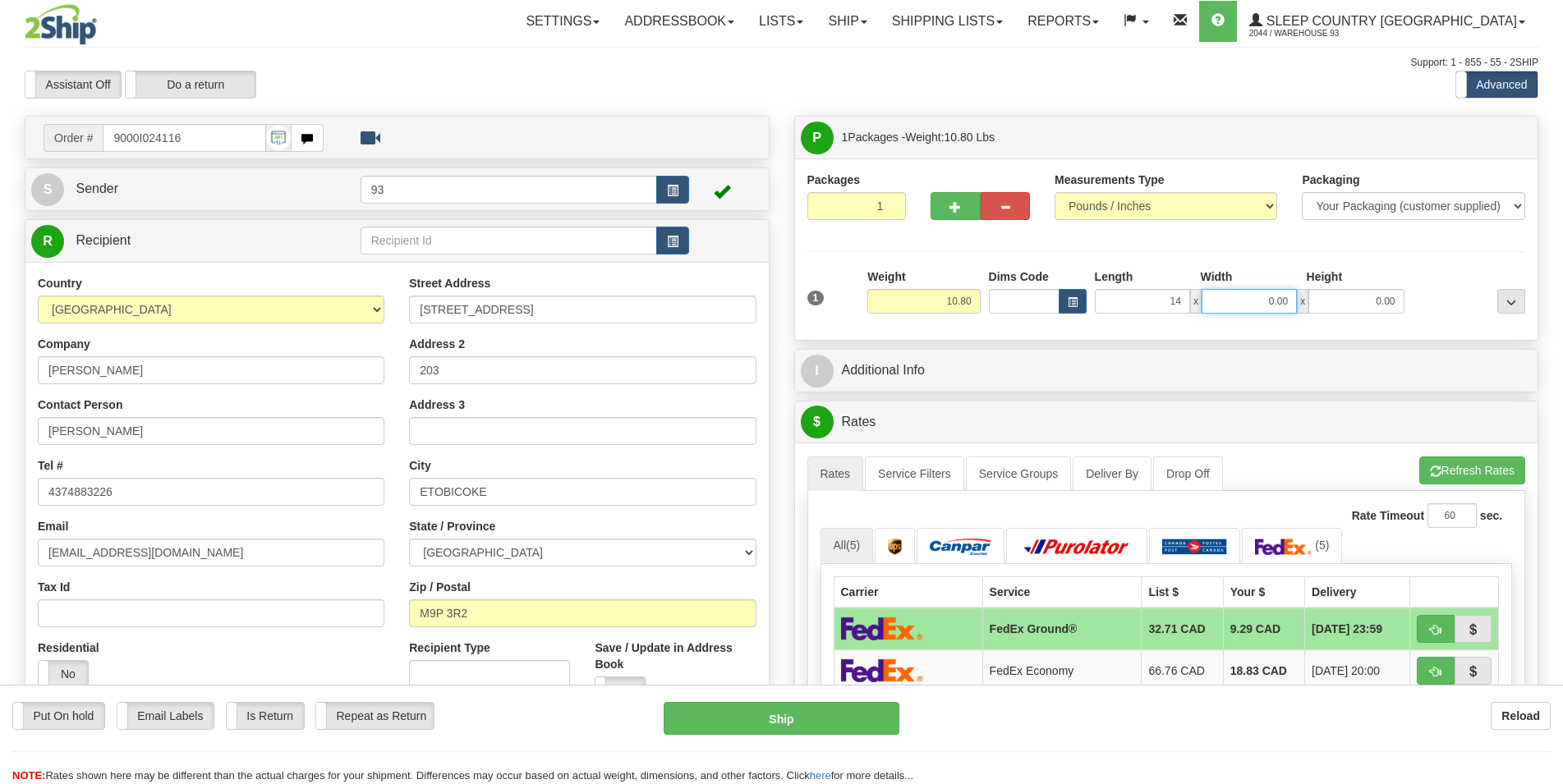
type input "14.00"
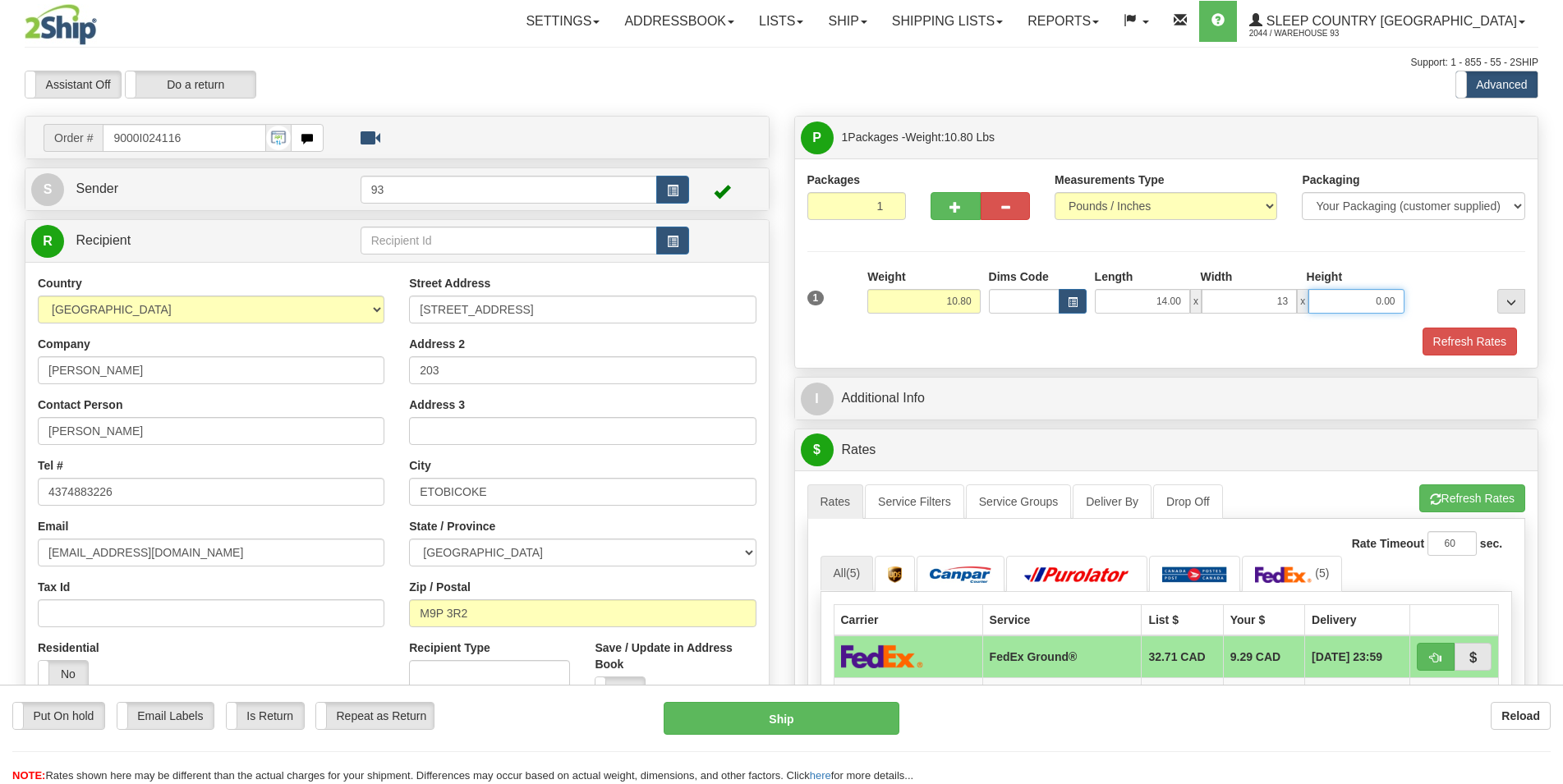
type input "13.00"
type input "6.00"
click at [1431, 341] on button "Refresh Rates" at bounding box center [1469, 341] width 94 height 28
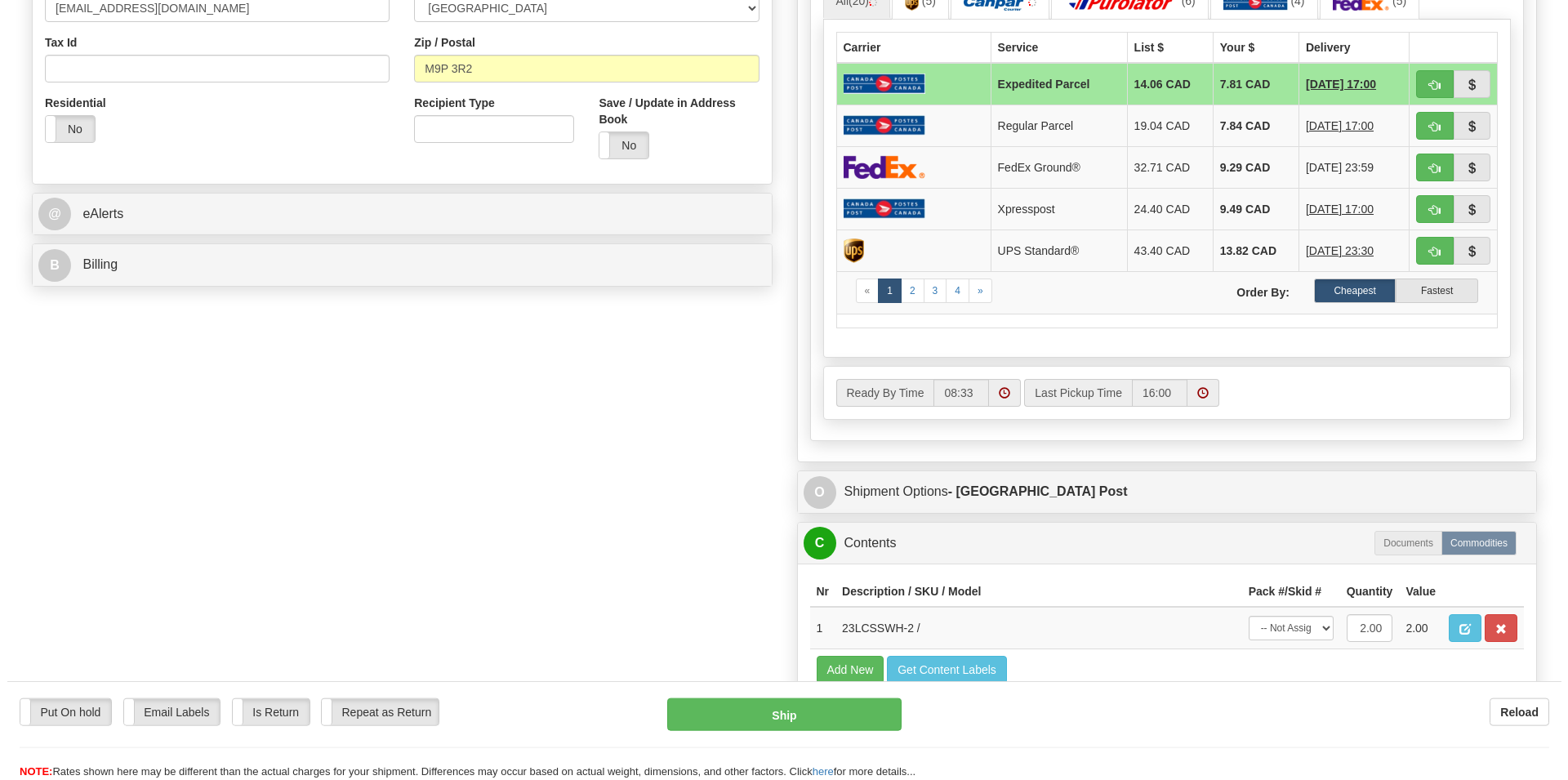
scroll to position [583, 0]
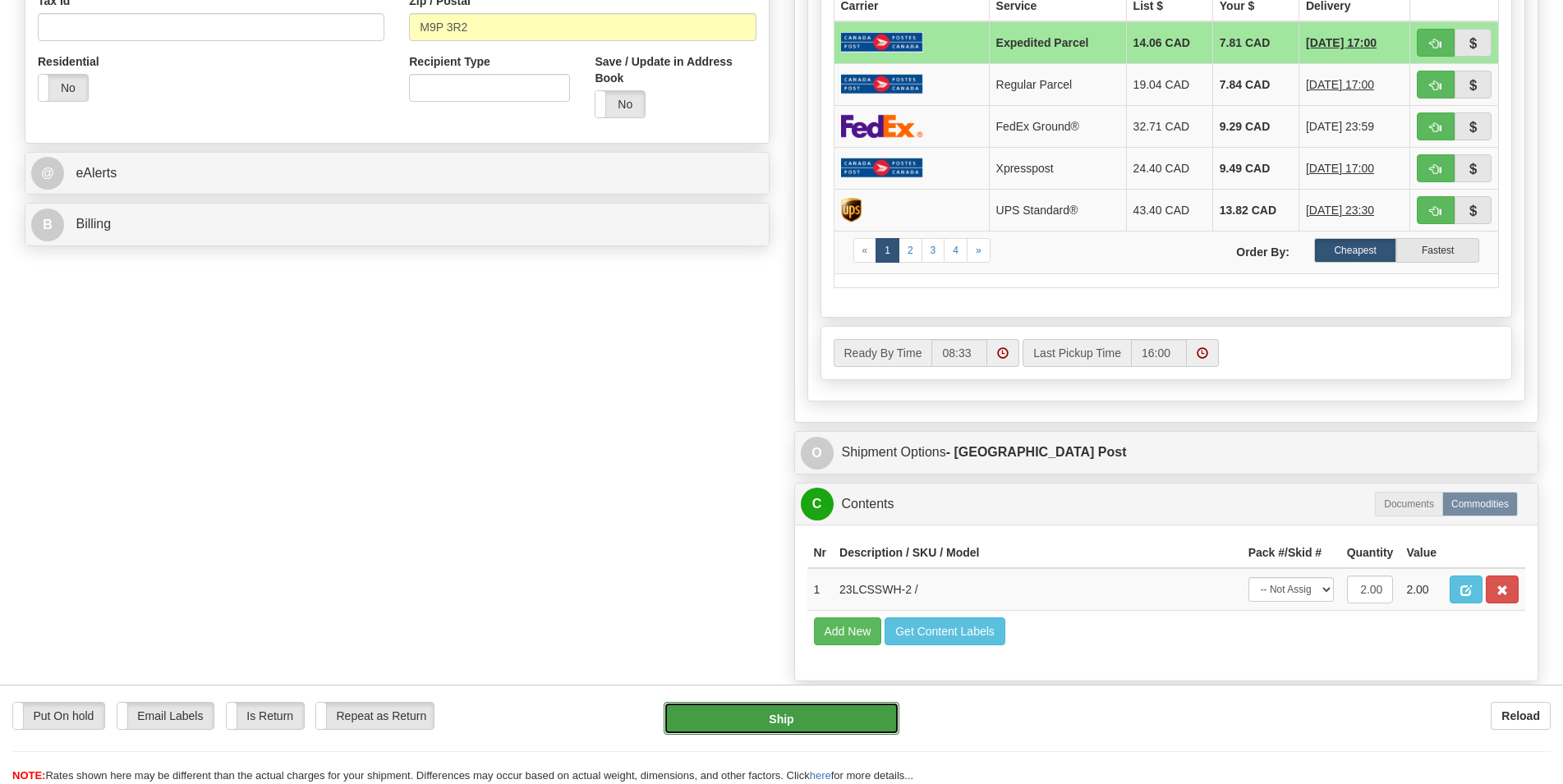
click at [799, 716] on button "Ship" at bounding box center [781, 718] width 236 height 33
type input "DOM.EP"
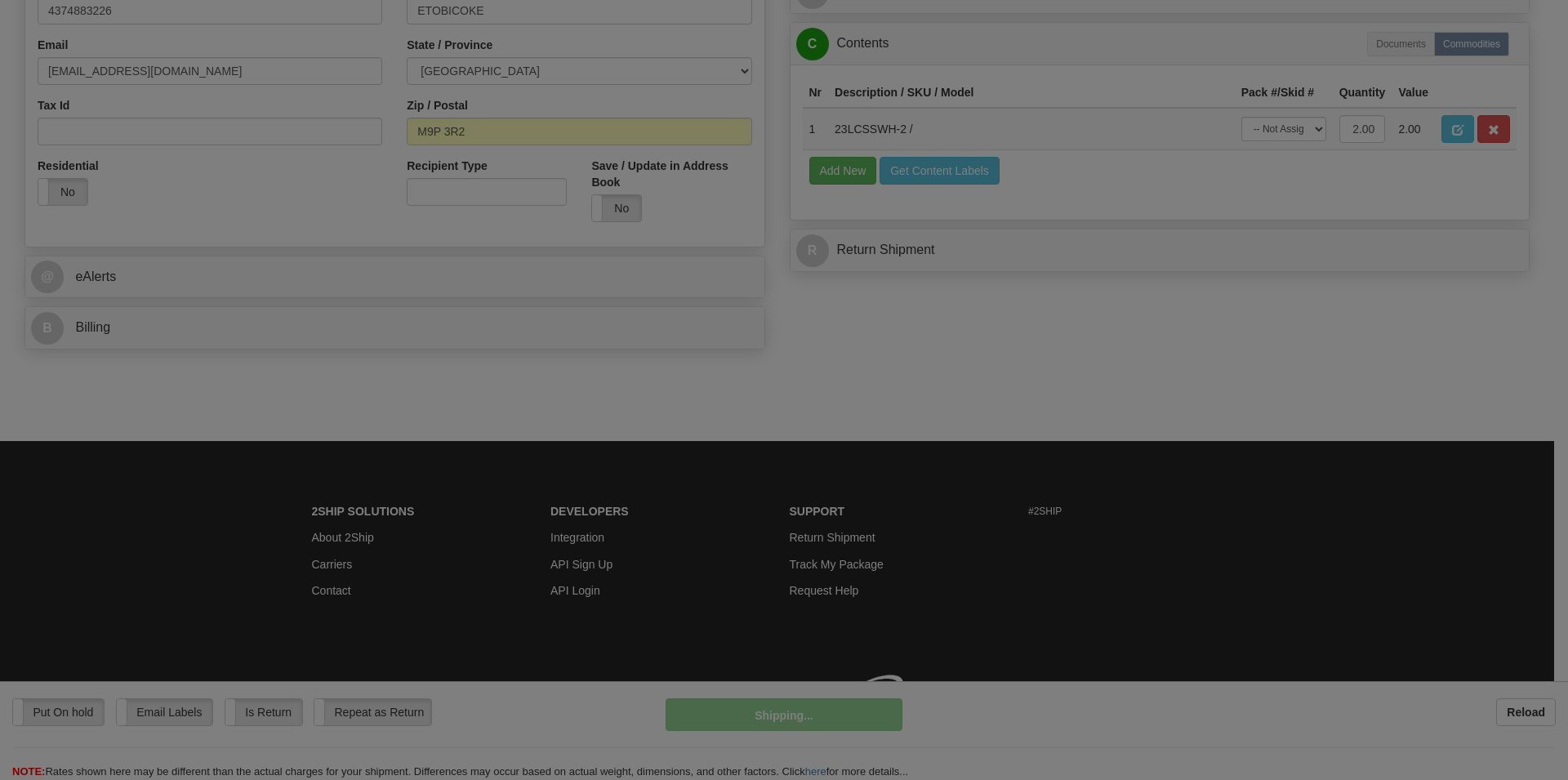
scroll to position [504, 0]
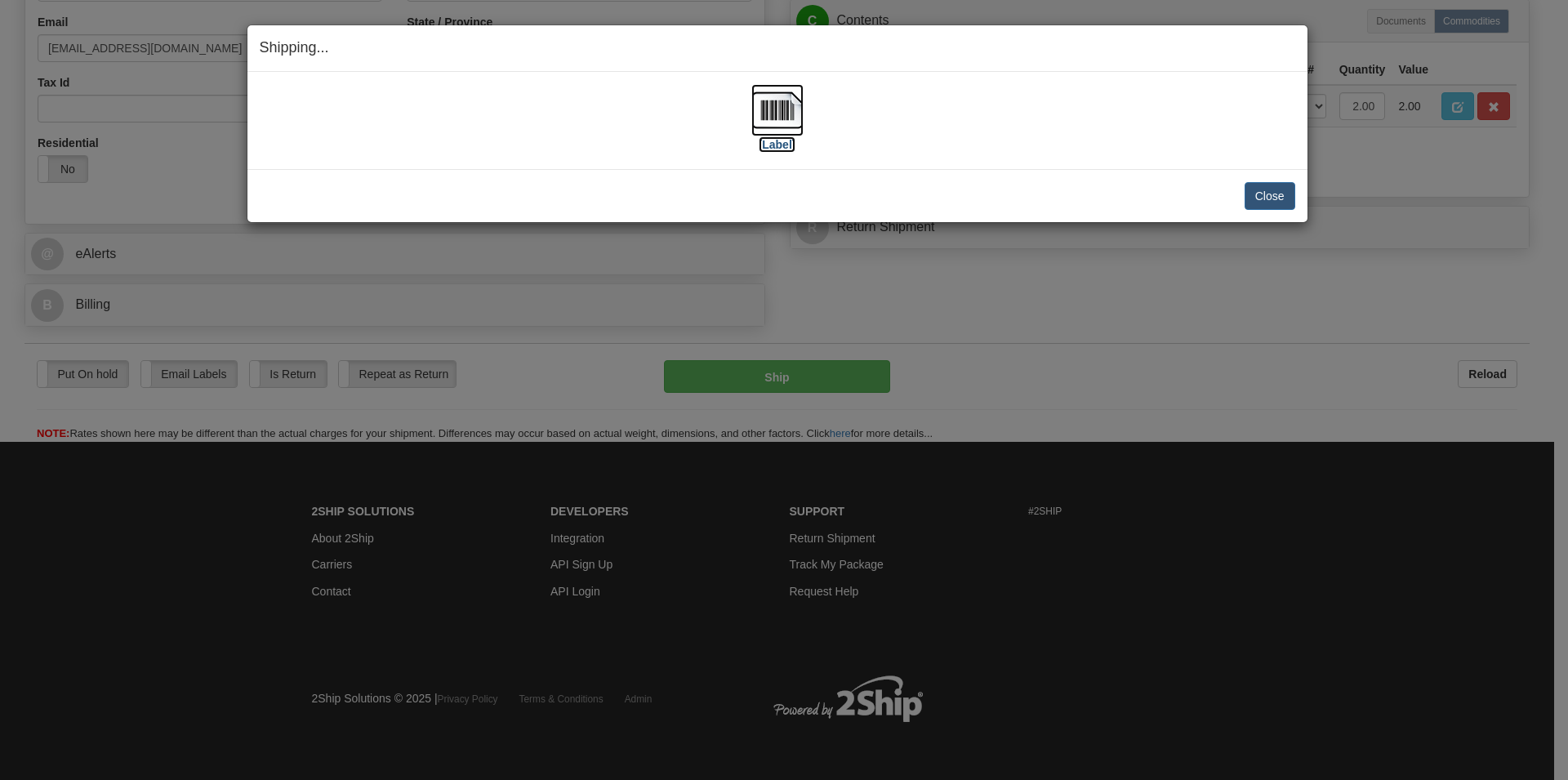
click at [763, 98] on img at bounding box center [777, 110] width 52 height 52
click at [1263, 190] on button "Close" at bounding box center [1270, 196] width 51 height 28
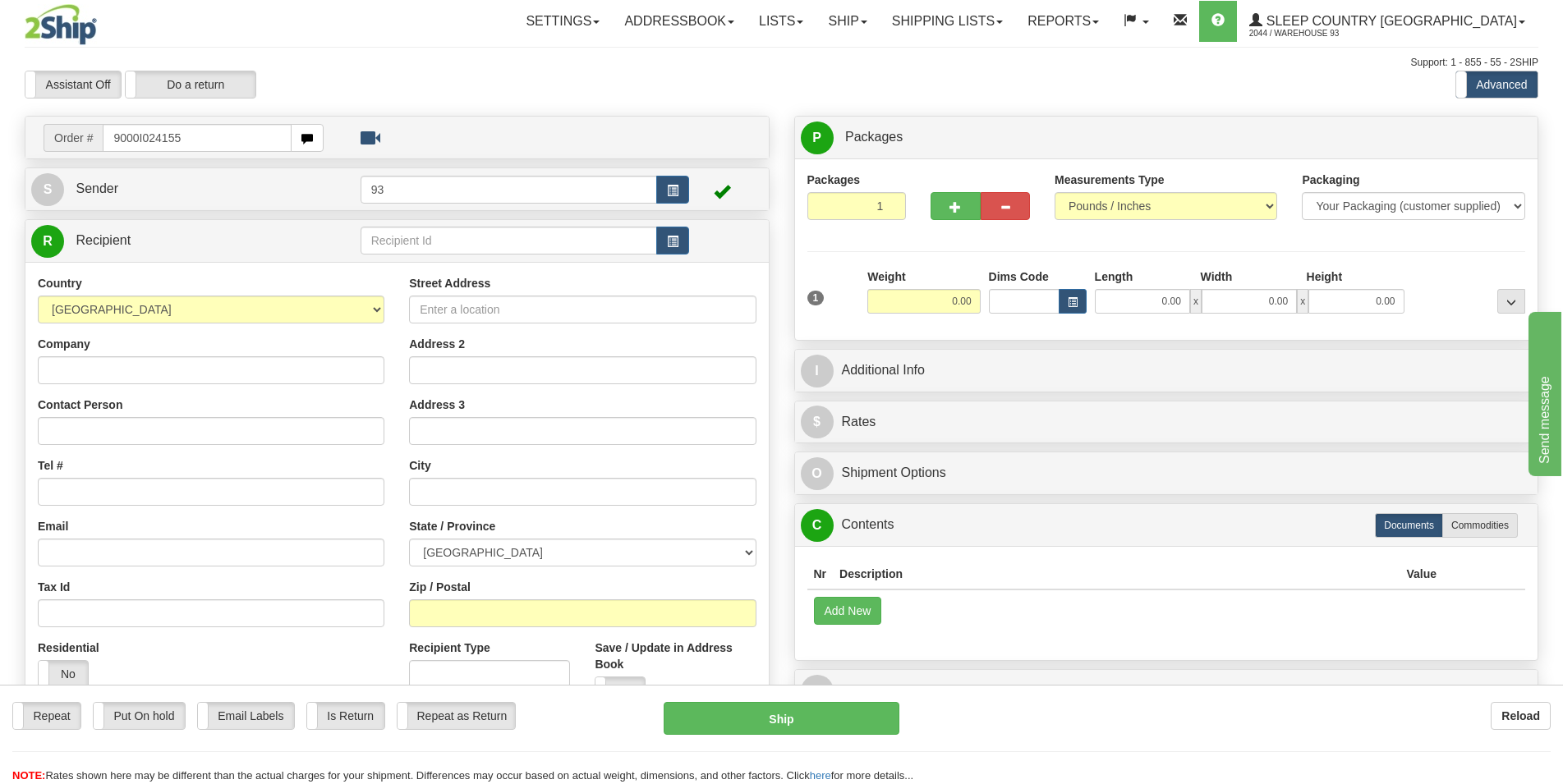
type input "9000I024155"
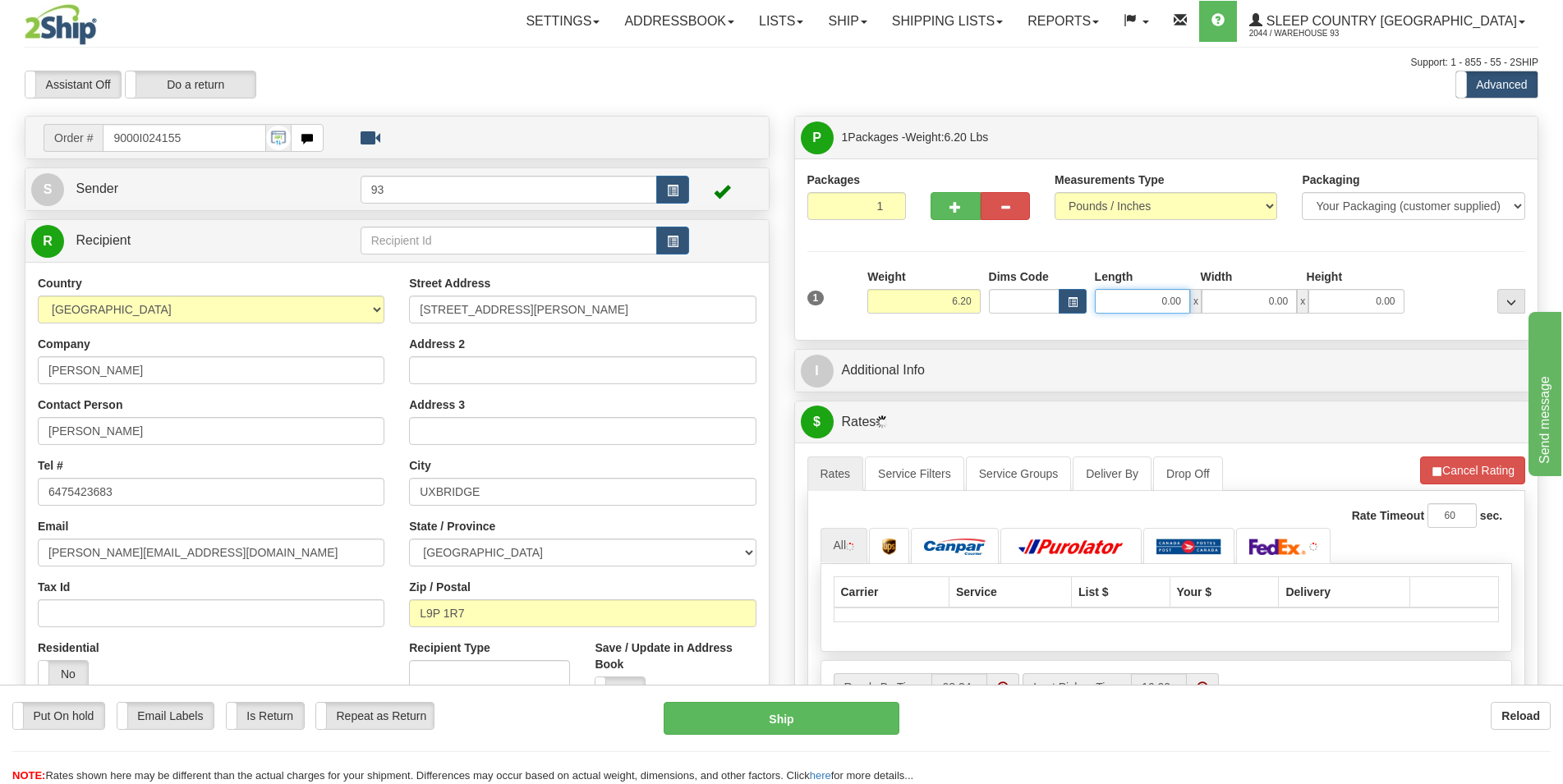
click at [1112, 297] on input "0.00" at bounding box center [1142, 300] width 95 height 24
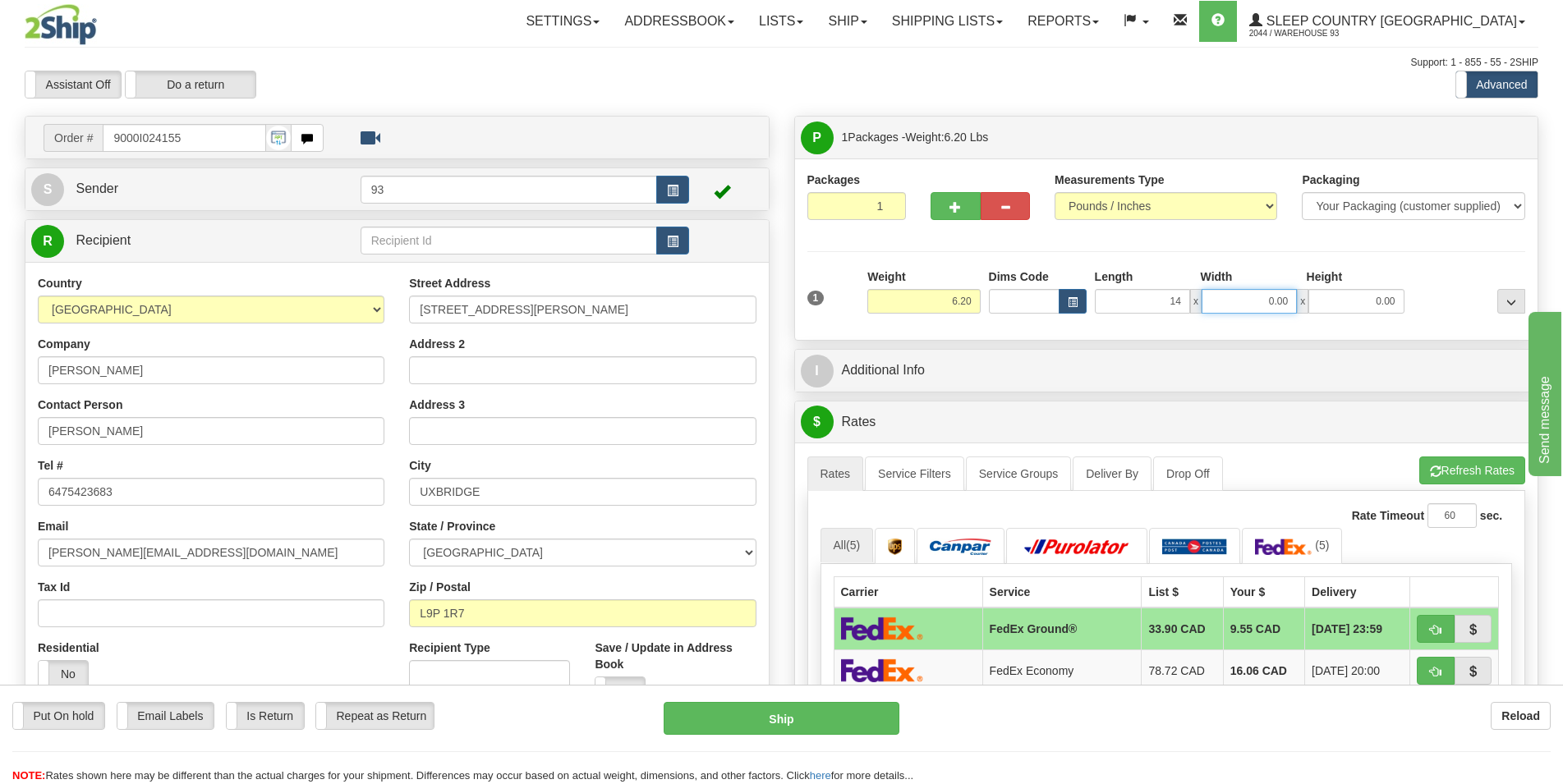
type input "14.00"
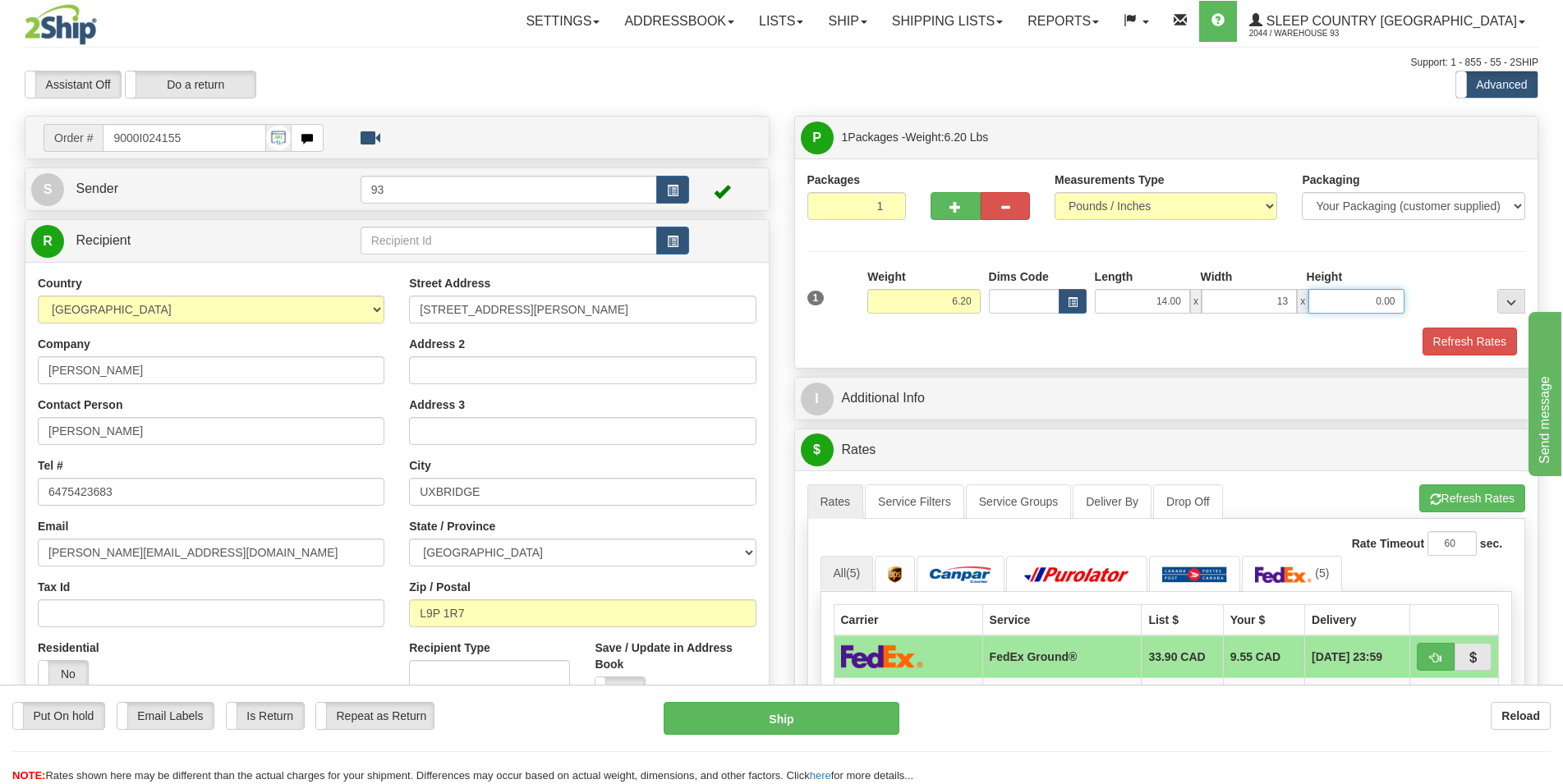
type input "13.00"
type input "3.00"
click at [1436, 341] on button "Refresh Rates" at bounding box center [1469, 341] width 94 height 28
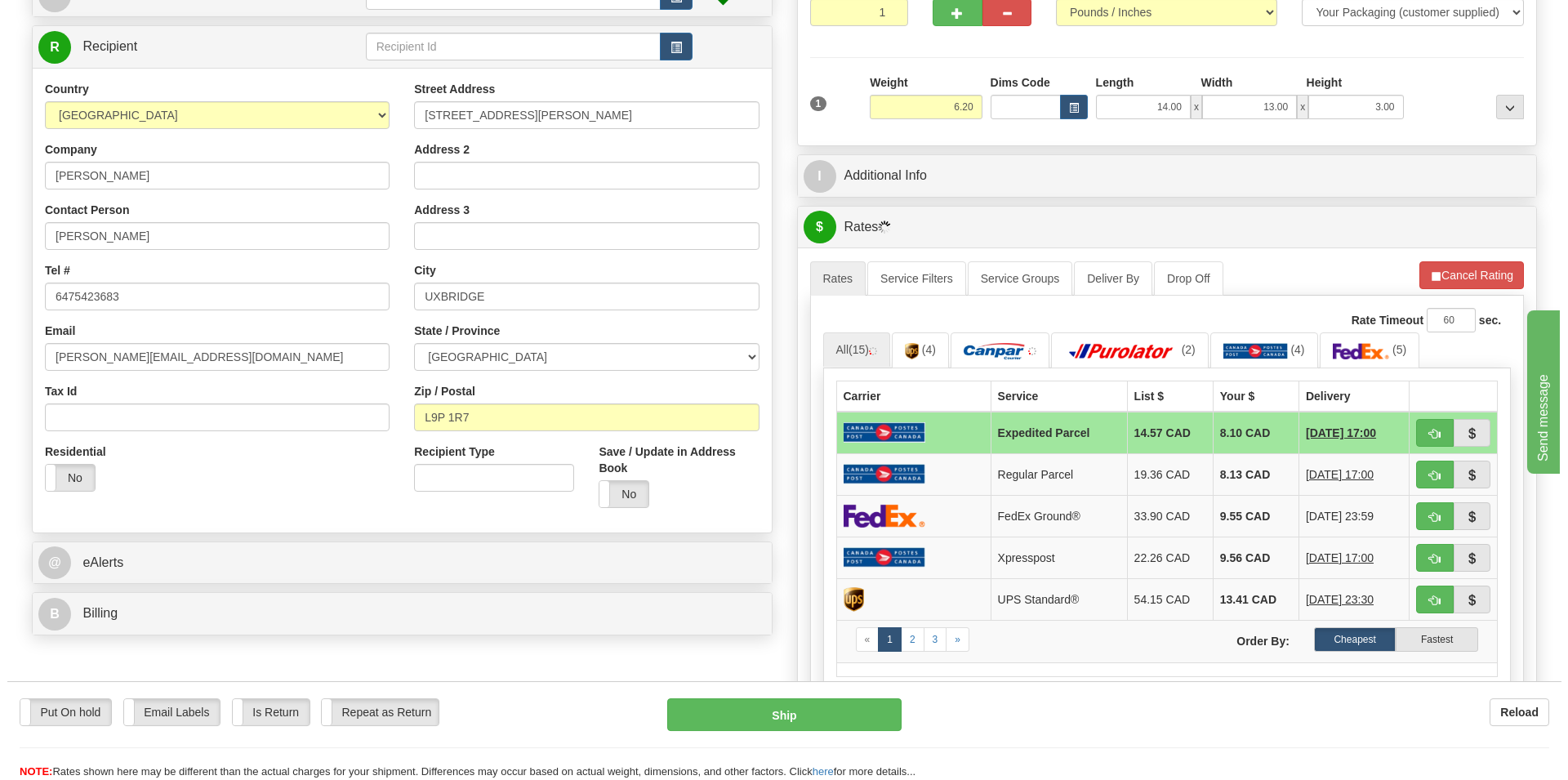
scroll to position [250, 0]
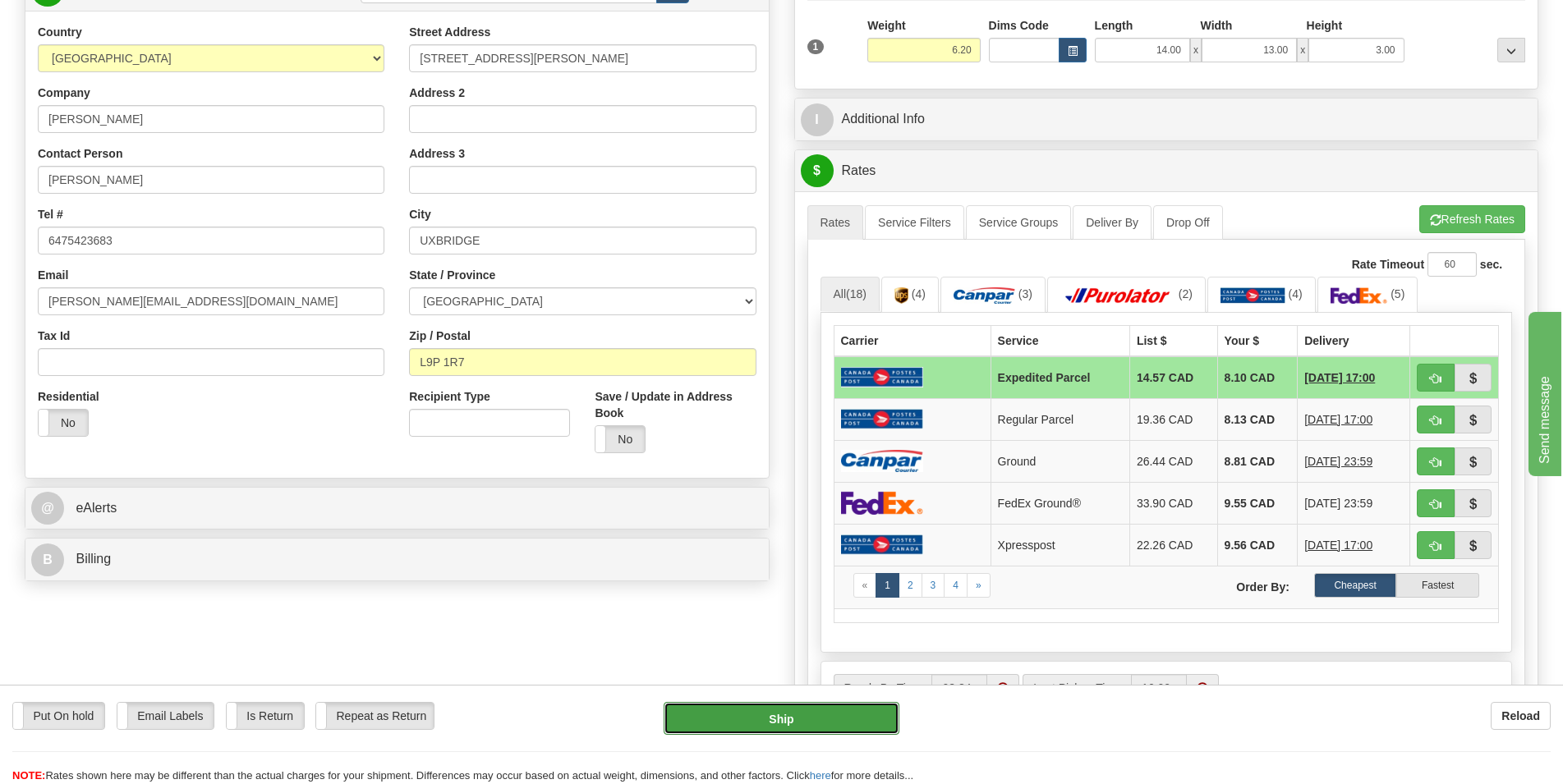
click at [792, 721] on button "Ship" at bounding box center [781, 718] width 236 height 33
type input "DOM.EP"
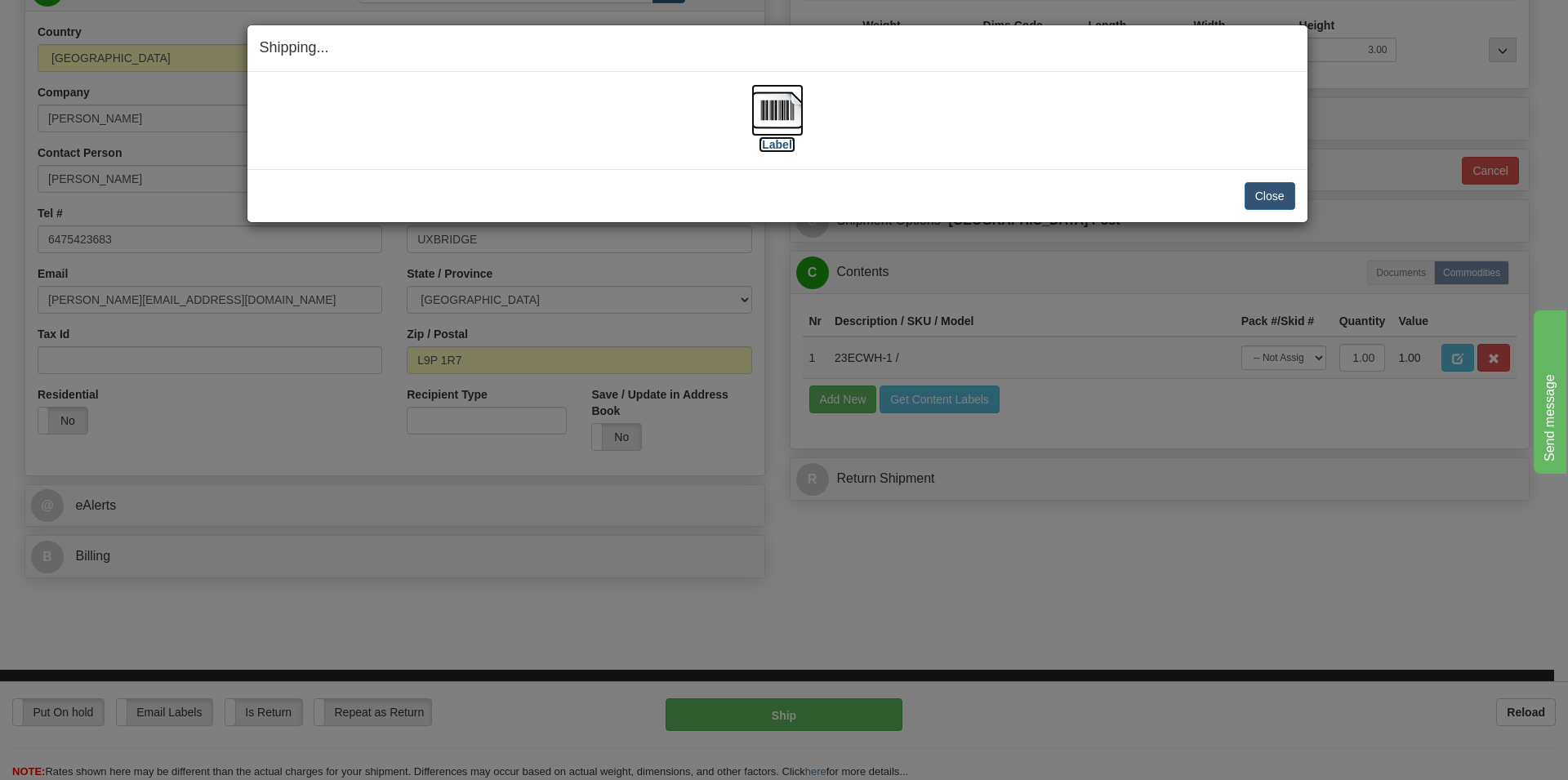
click at [773, 113] on img at bounding box center [777, 110] width 52 height 52
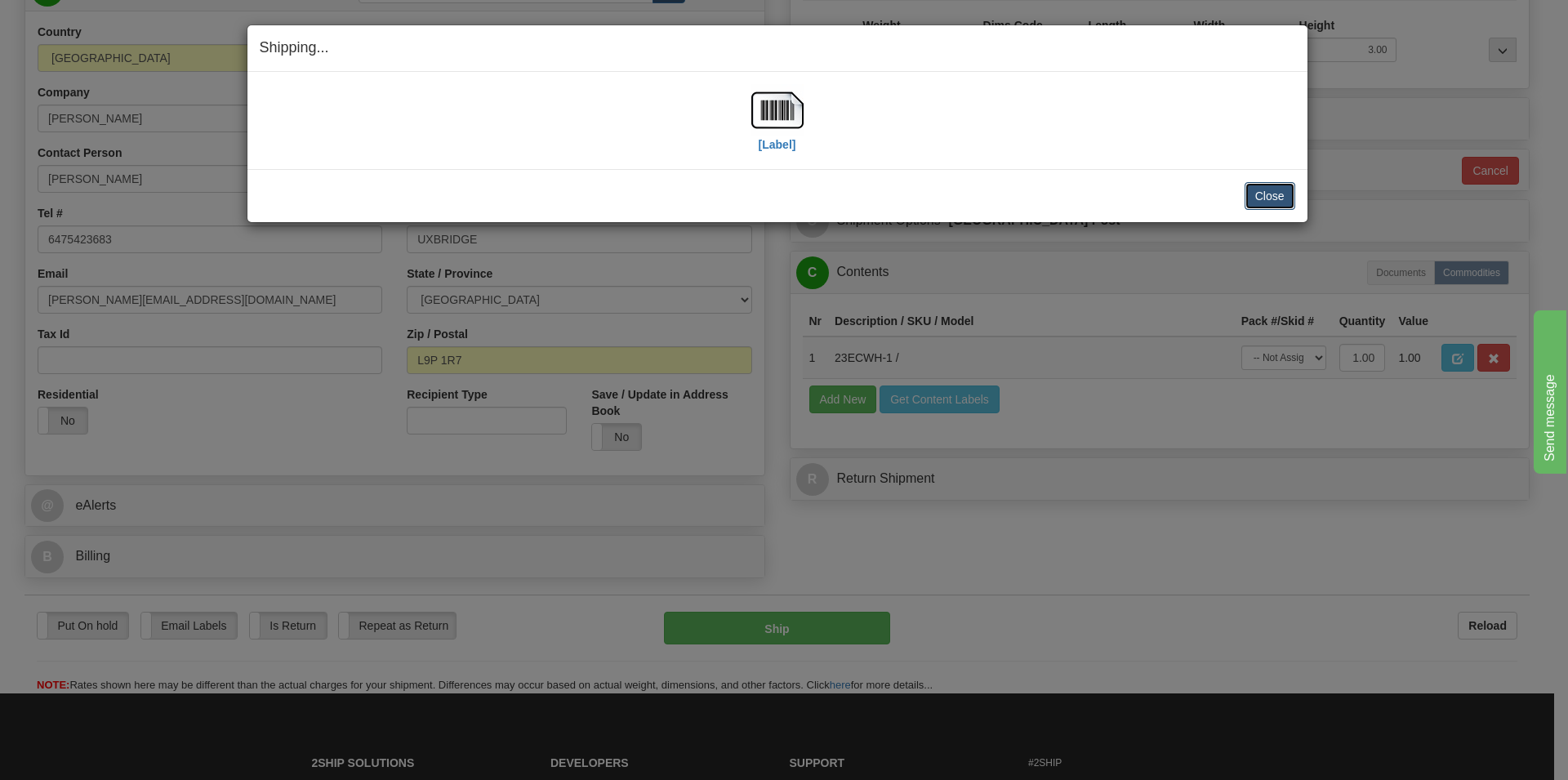
click at [1274, 199] on button "Close" at bounding box center [1270, 196] width 51 height 28
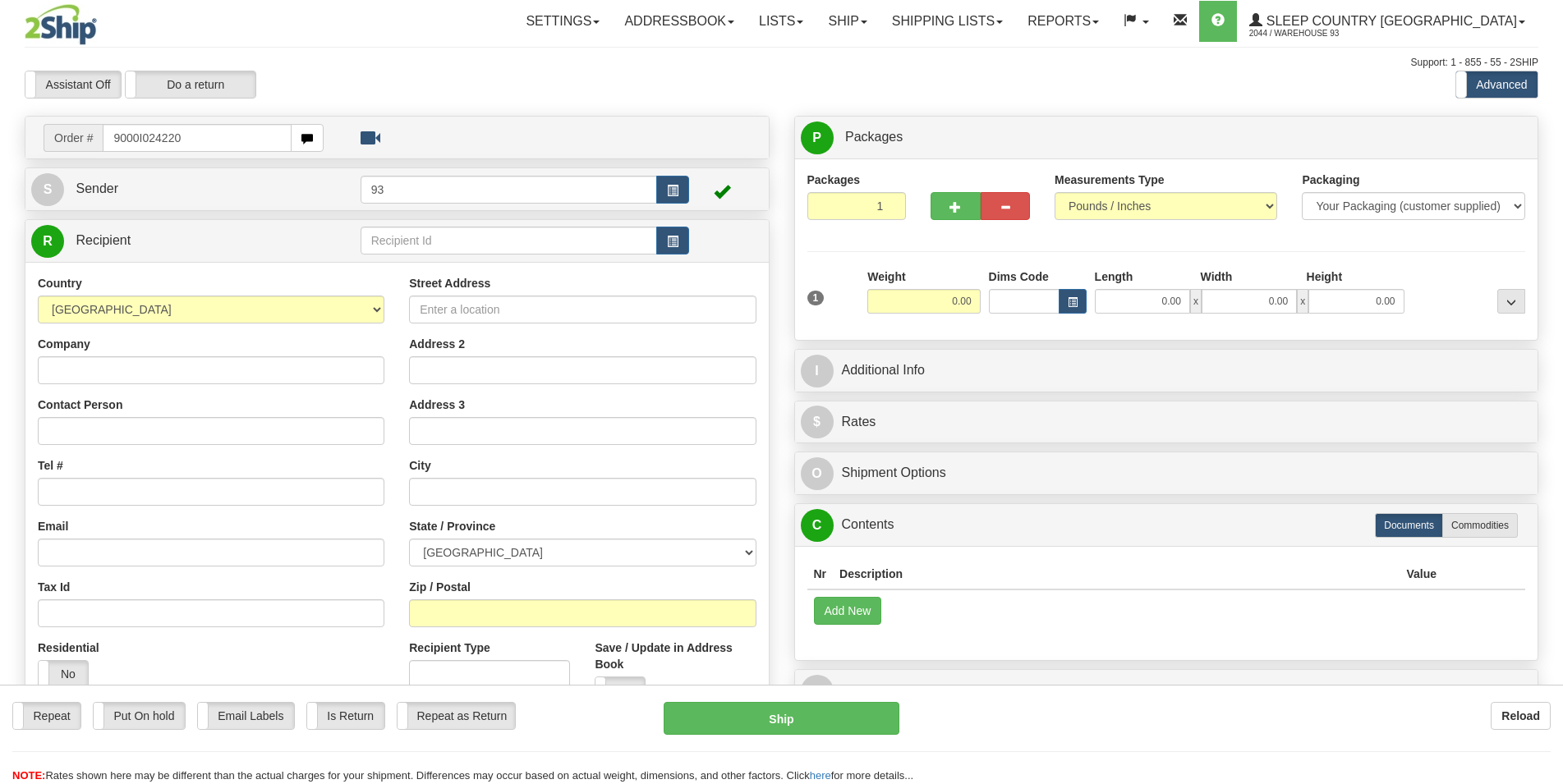
type input "9000I024220"
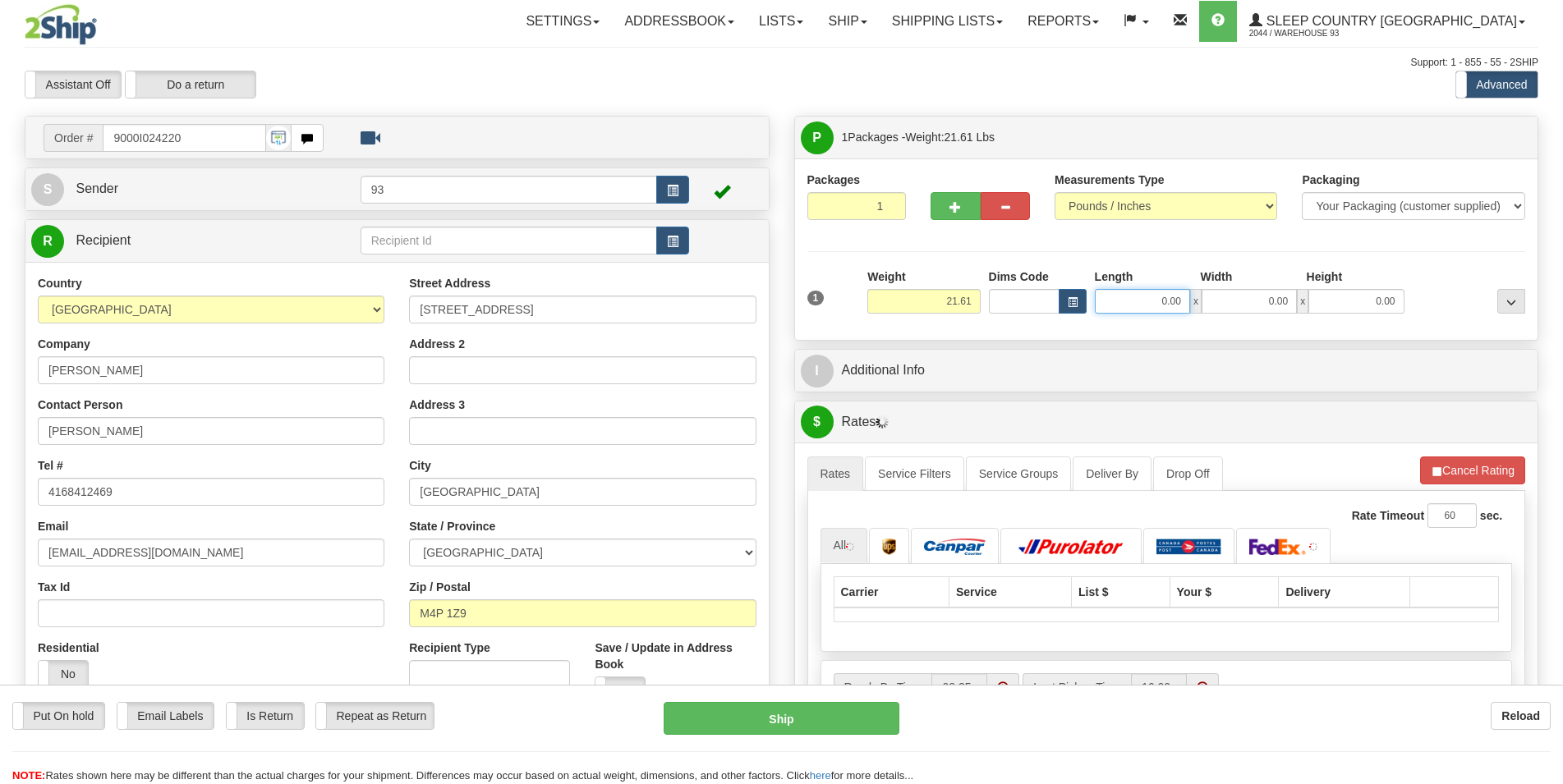
click at [1129, 306] on input "0.00" at bounding box center [1142, 300] width 95 height 24
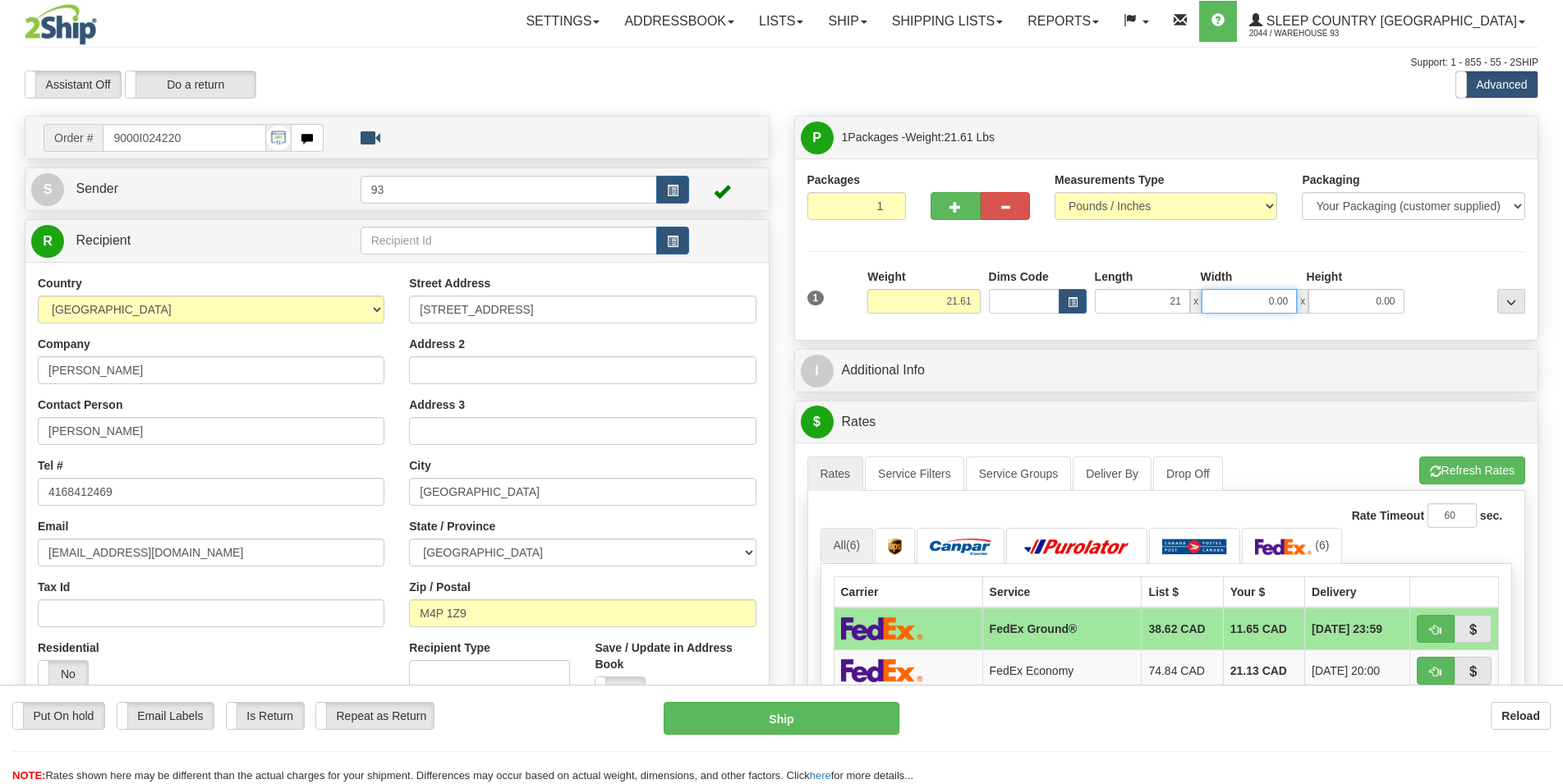
type input "21.00"
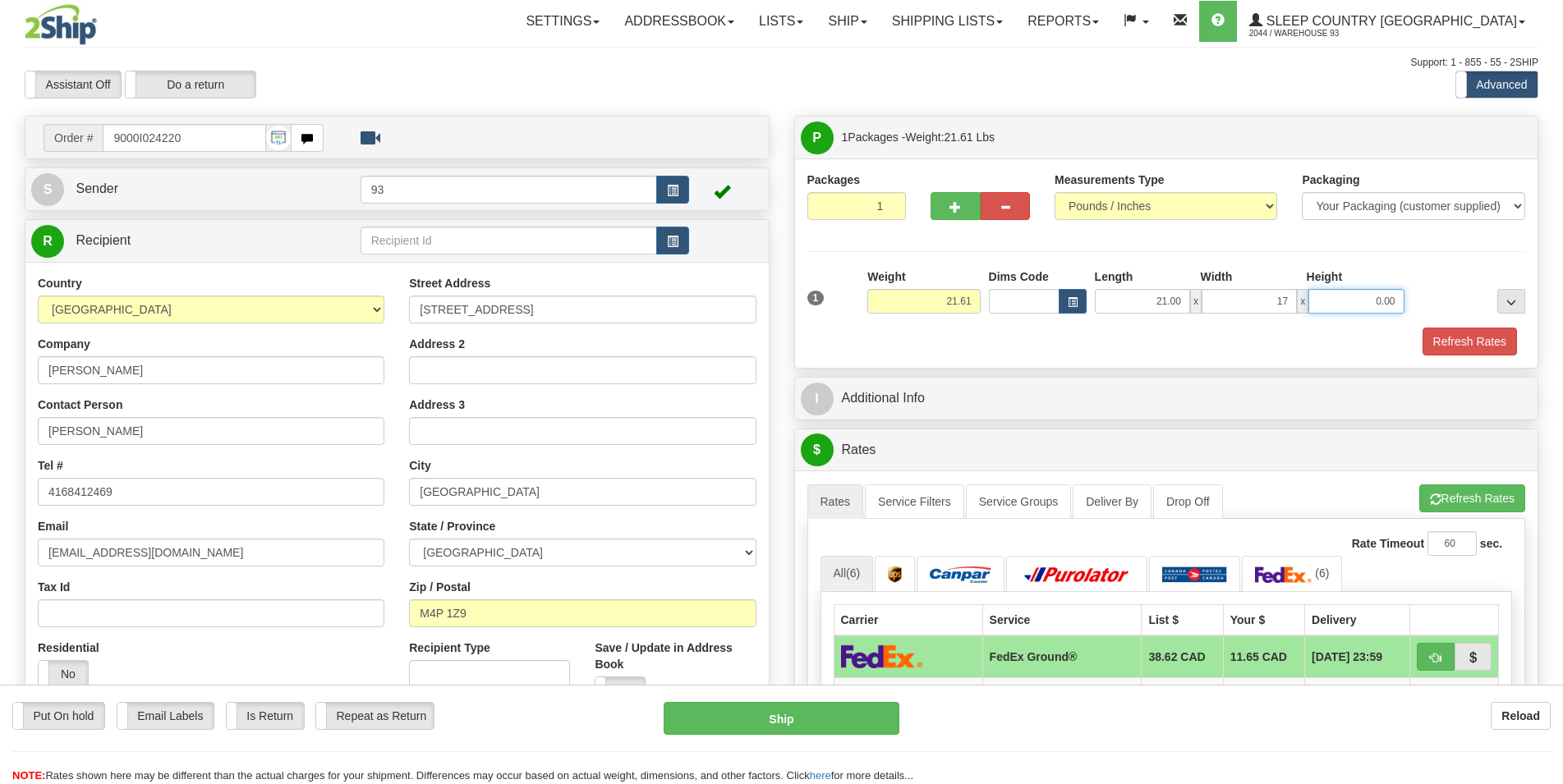
type input "17.00"
type input "8.00"
click at [1458, 344] on button "Refresh Rates" at bounding box center [1469, 341] width 94 height 28
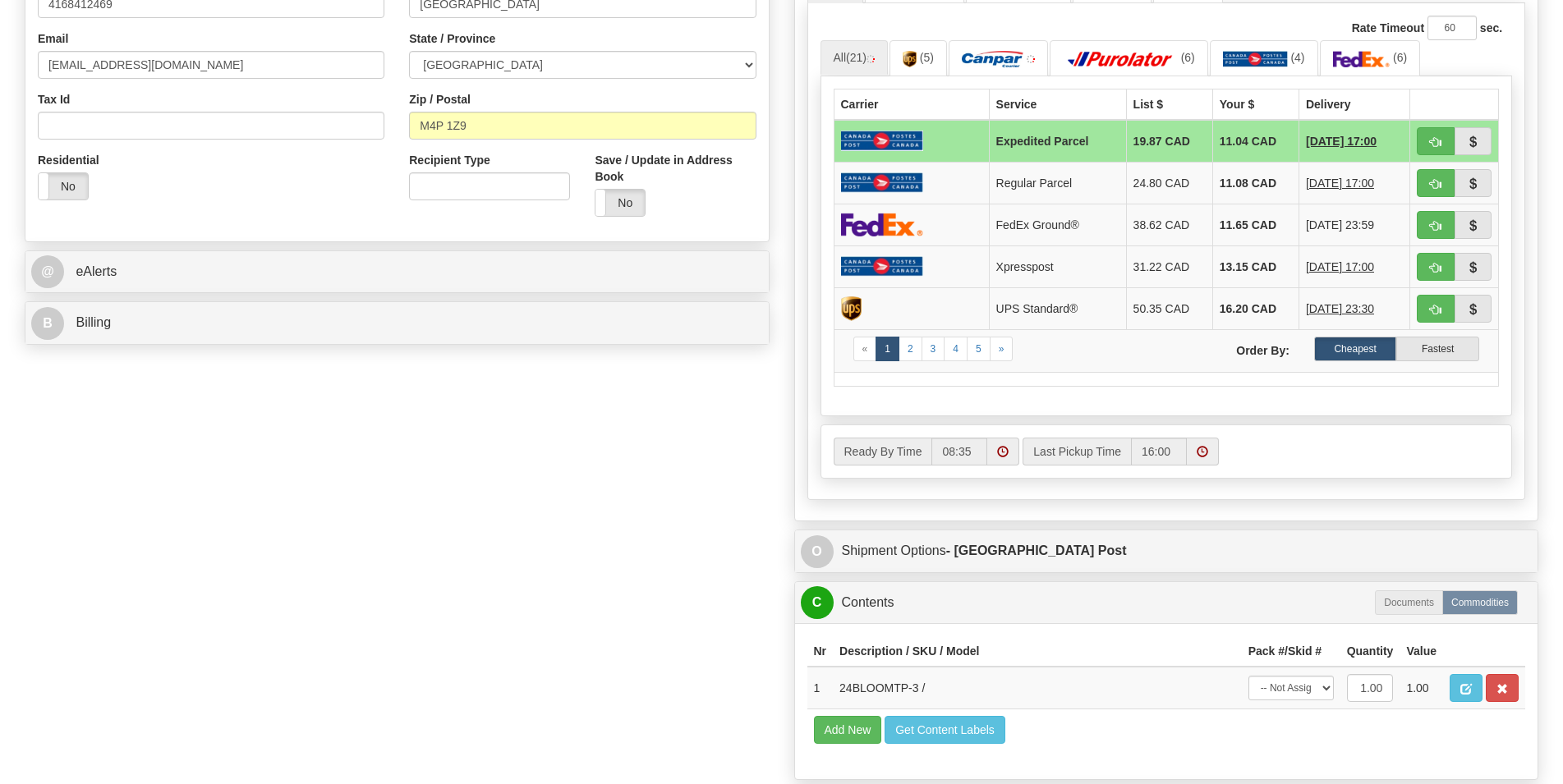
scroll to position [670, 0]
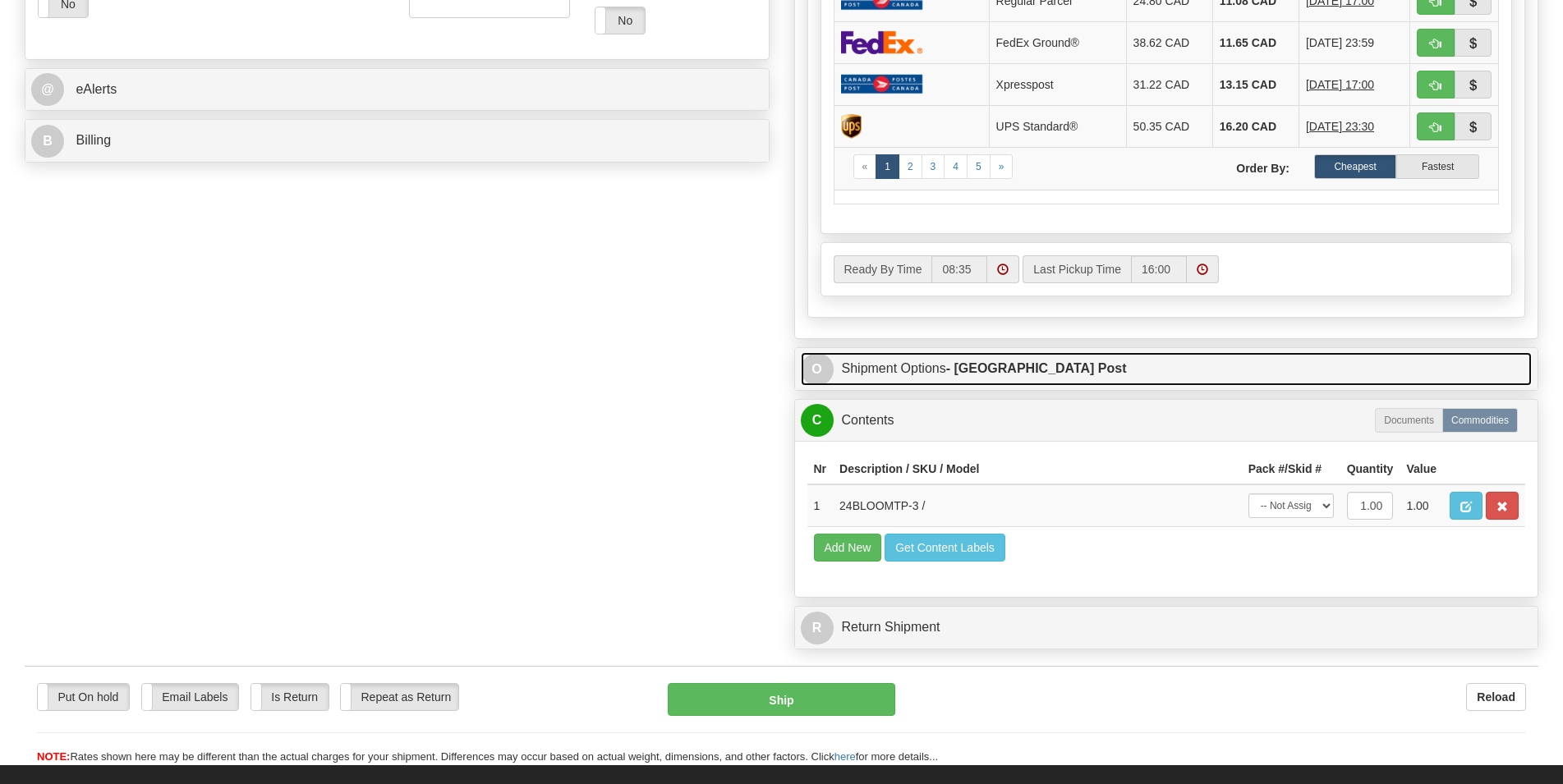
click at [1189, 377] on link "O Shipment Options - [GEOGRAPHIC_DATA] Post" at bounding box center [1166, 368] width 732 height 34
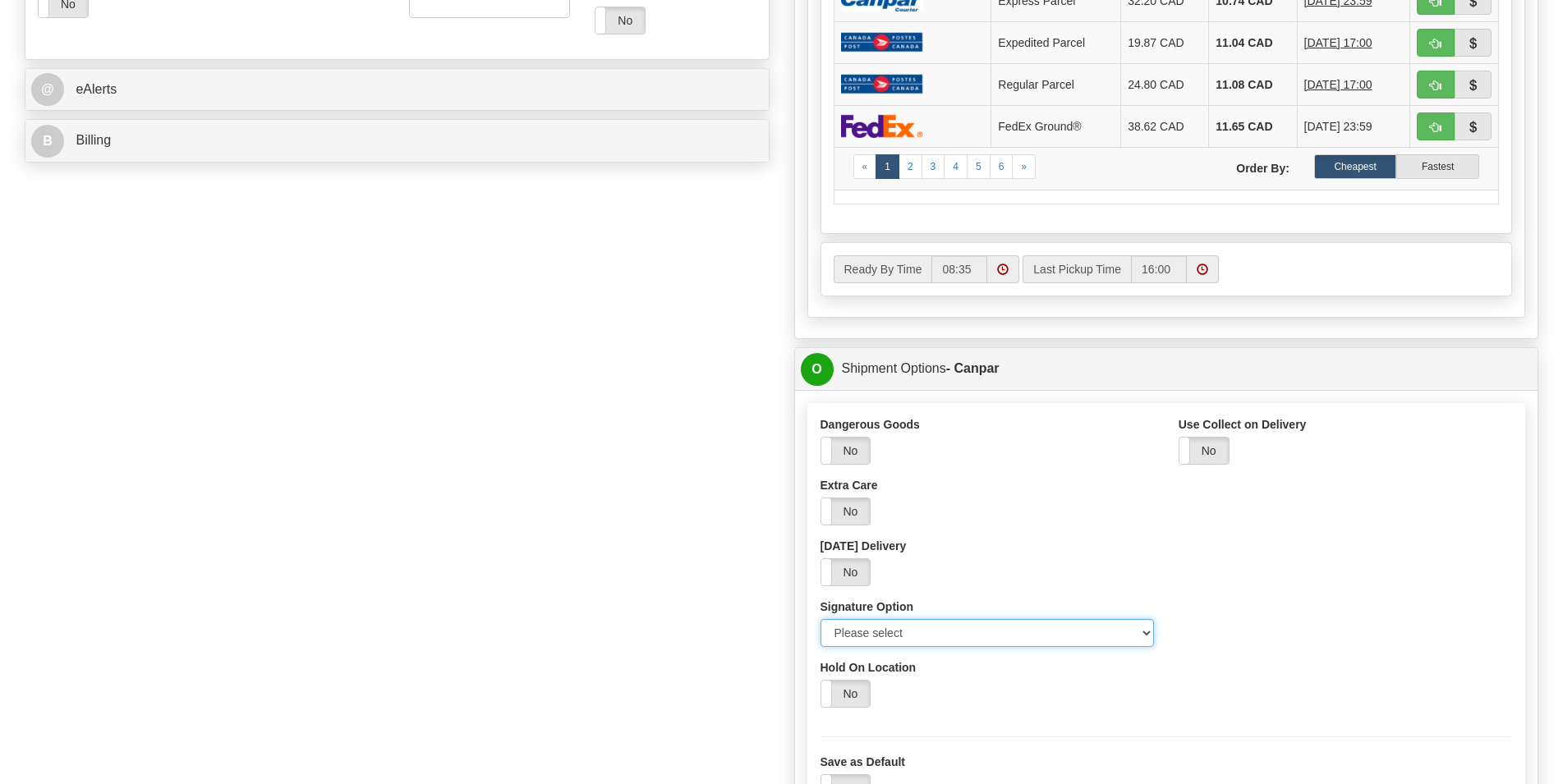
click at [820, 619] on select "Please select No Signature Required Signature Required Adult Signature" at bounding box center [987, 633] width 334 height 28
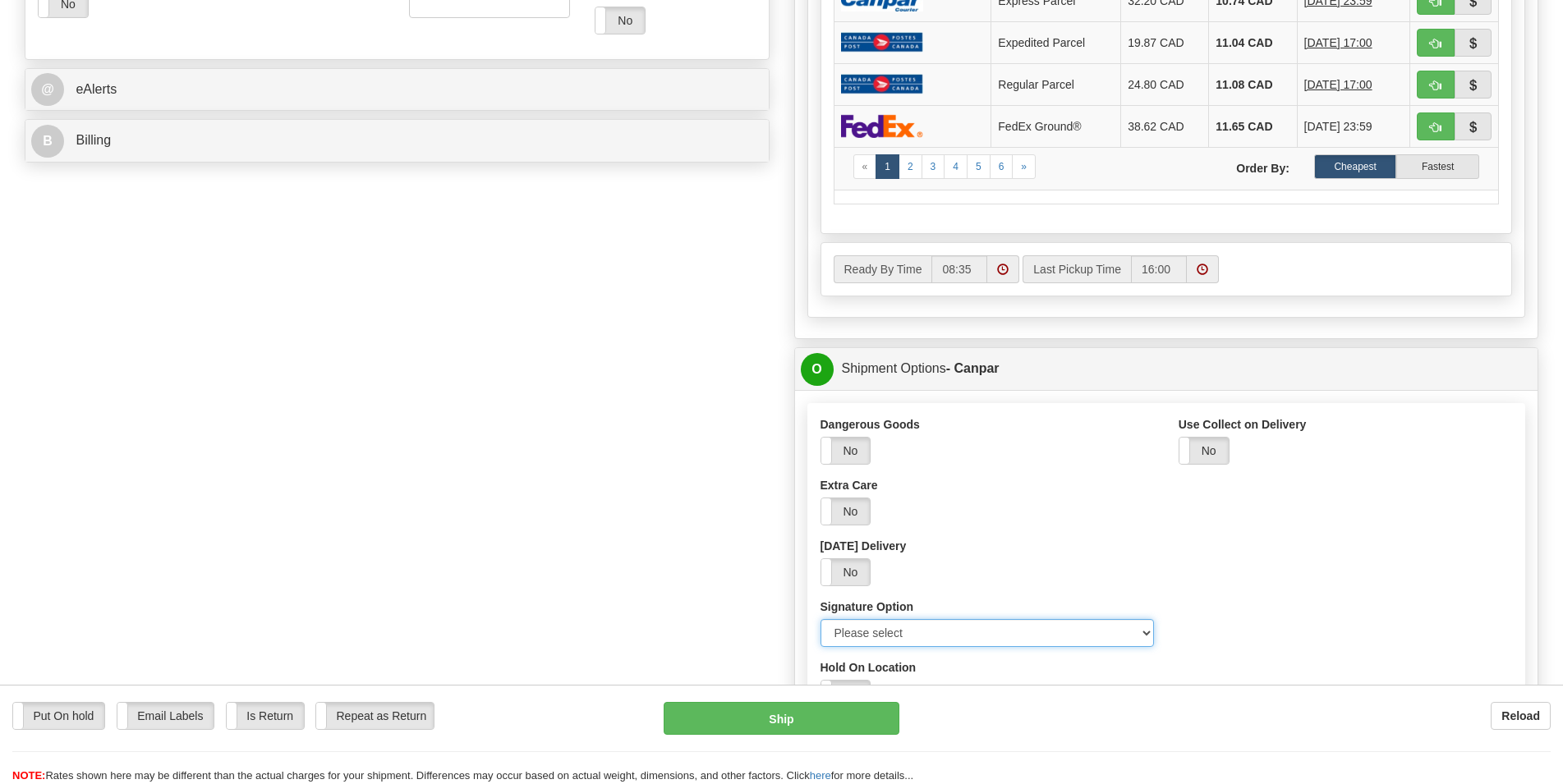
select select "2"
click option "Signature Required" at bounding box center [0, 0] width 0 height 0
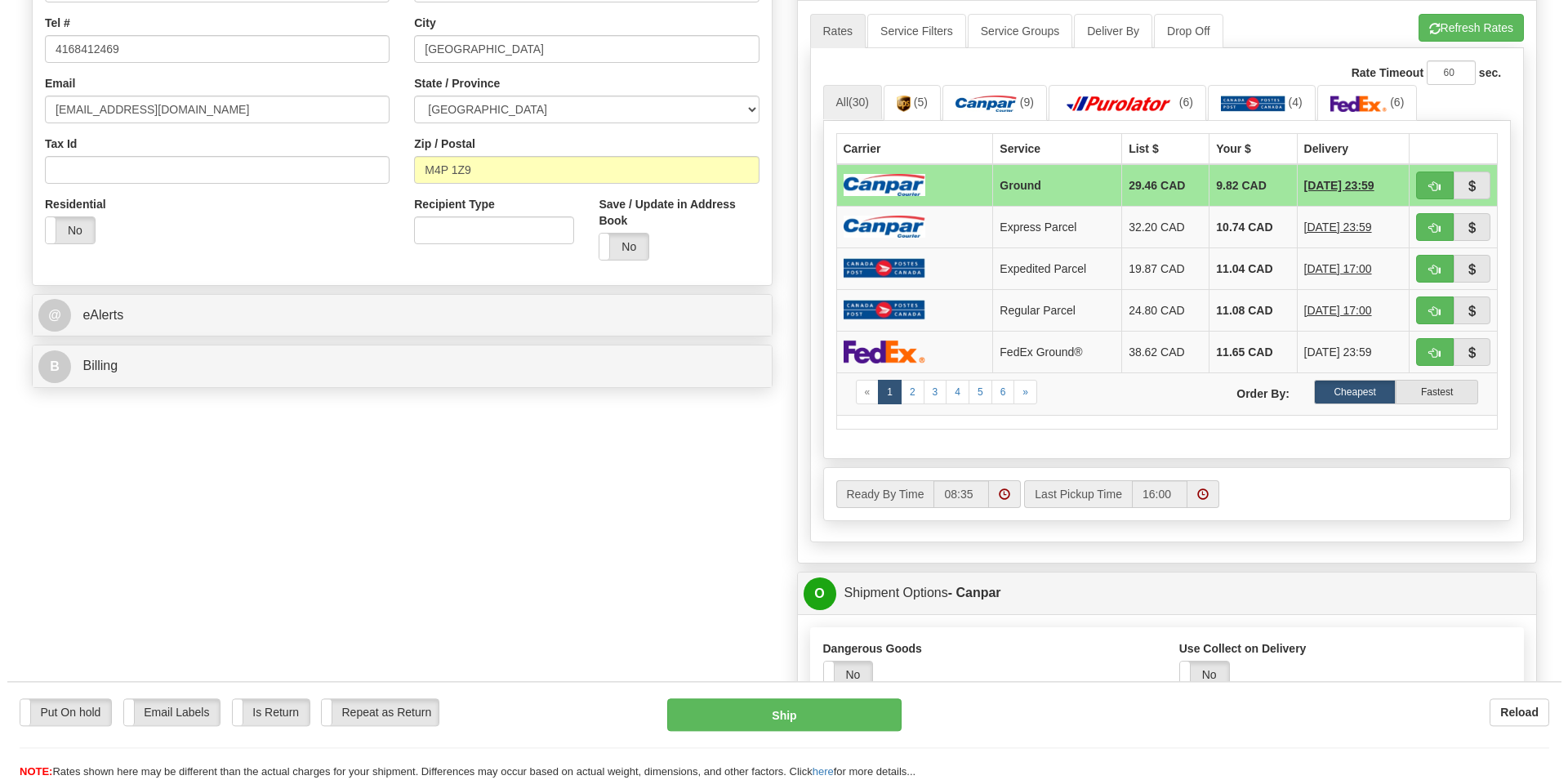
scroll to position [334, 0]
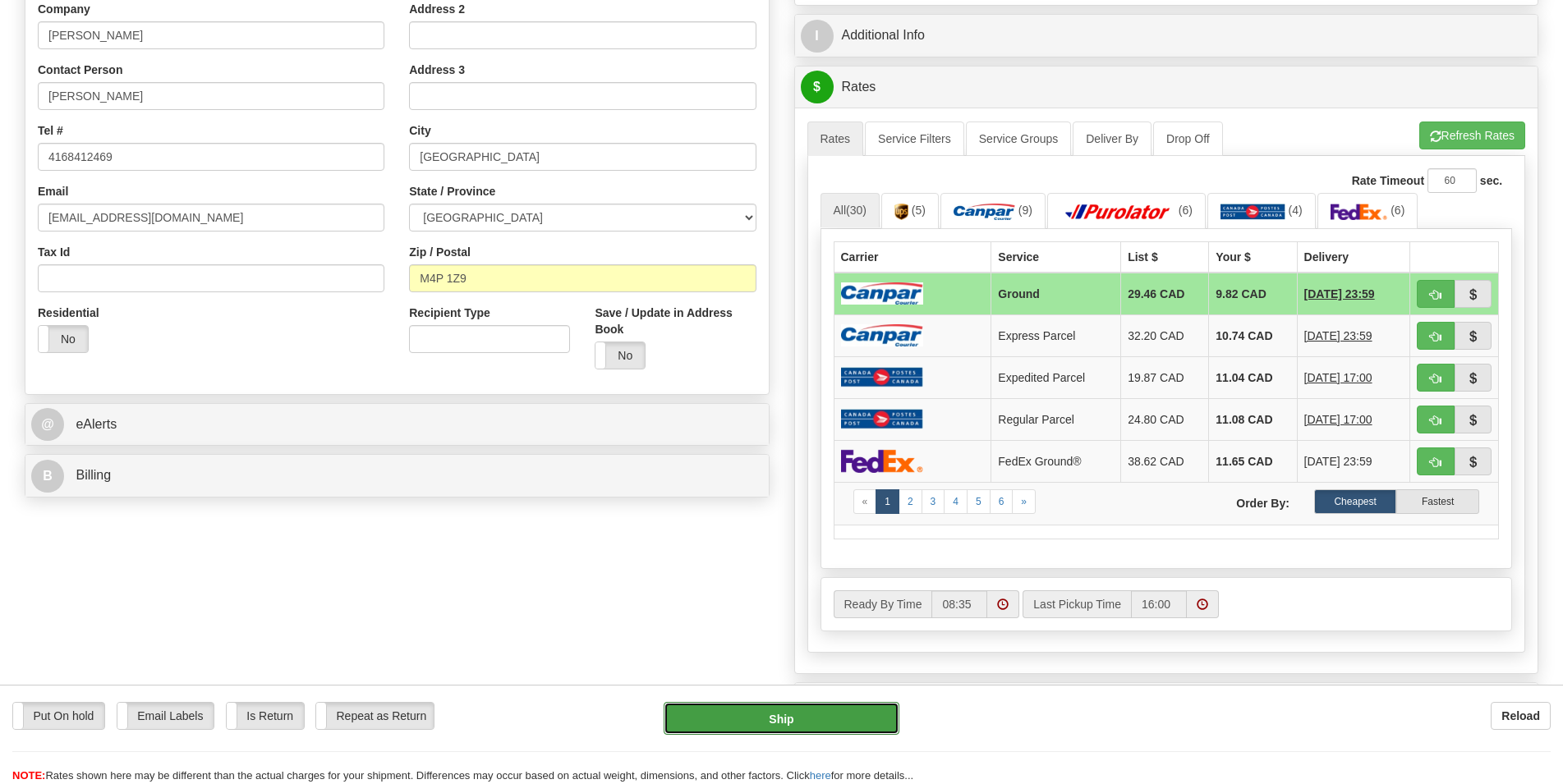
click at [813, 725] on button "Ship" at bounding box center [781, 718] width 236 height 33
type input "1"
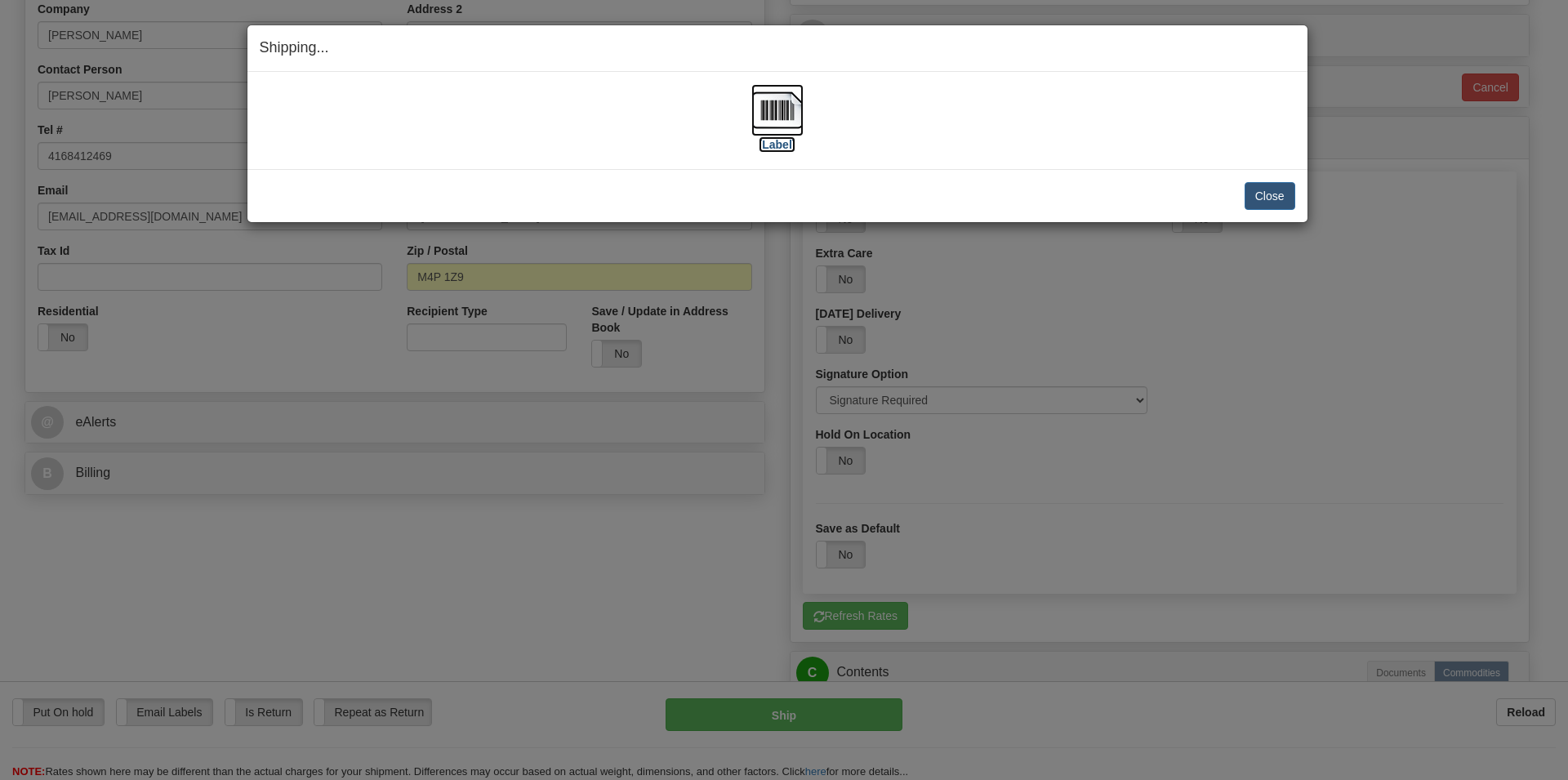
click at [780, 115] on img at bounding box center [777, 110] width 52 height 52
click at [1269, 195] on button "Close" at bounding box center [1270, 196] width 51 height 28
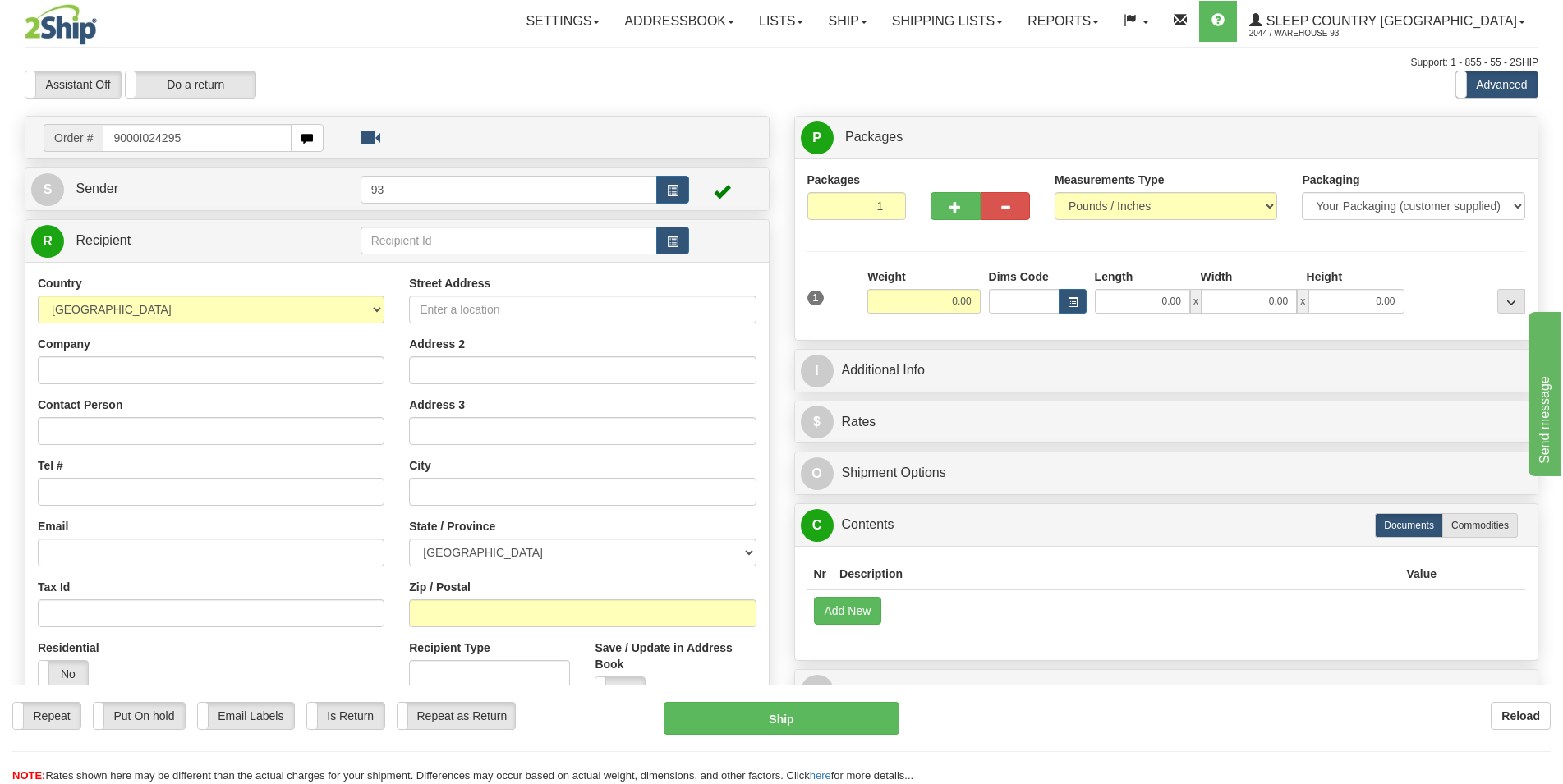
type input "9000I024295"
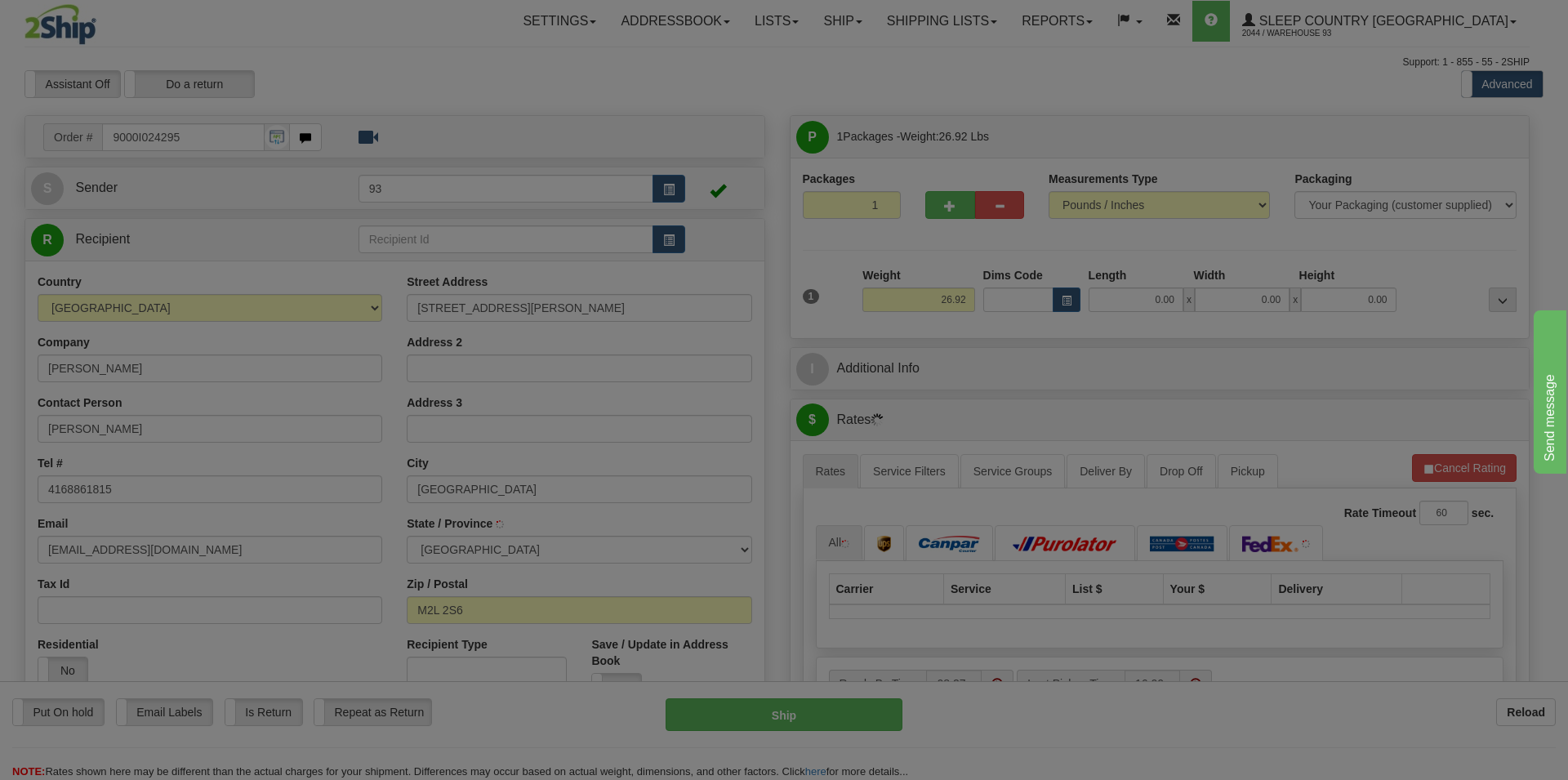
type input "[GEOGRAPHIC_DATA]"
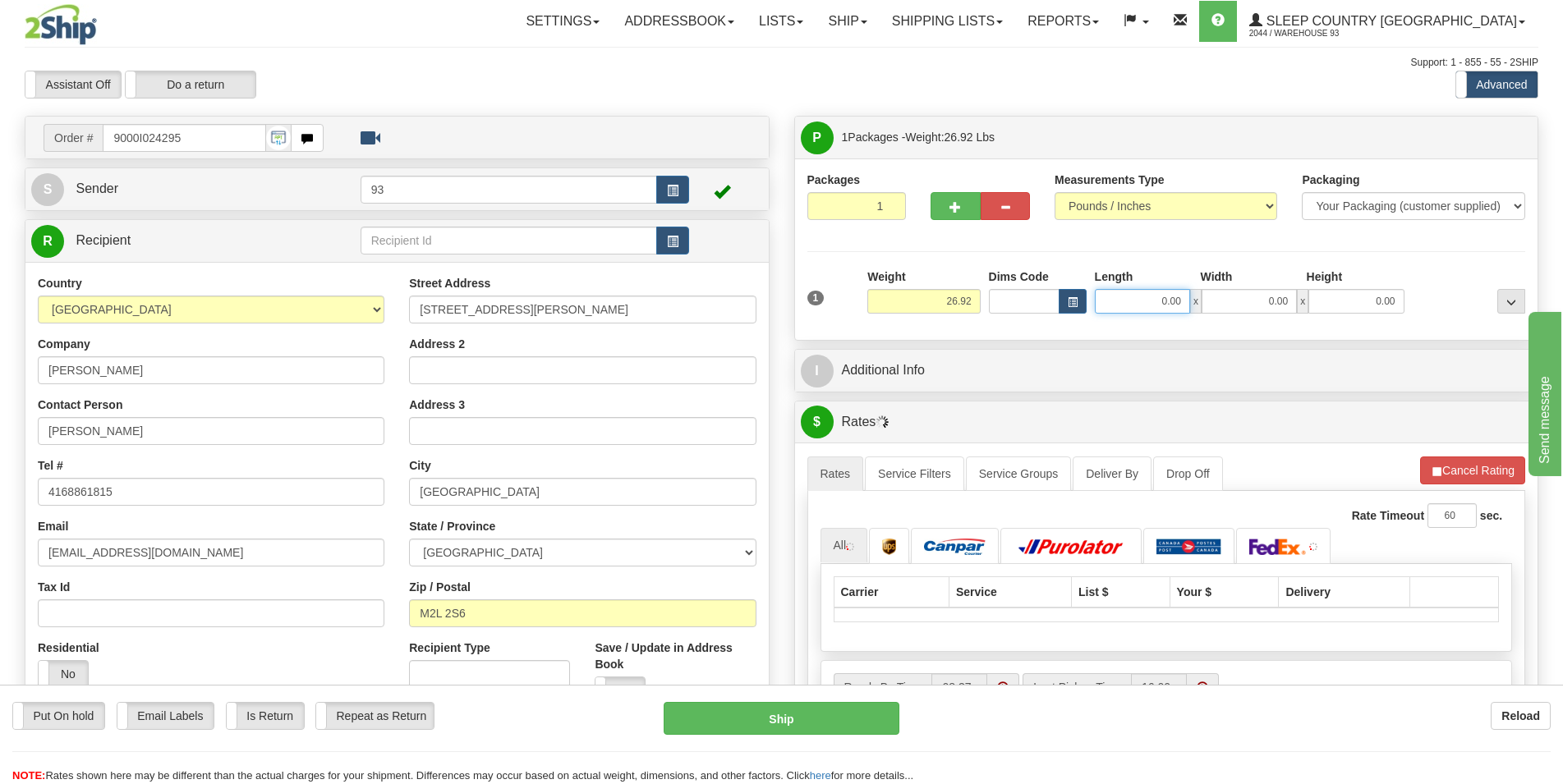
click at [1173, 309] on input "0.00" at bounding box center [1142, 300] width 95 height 24
type input "22.00"
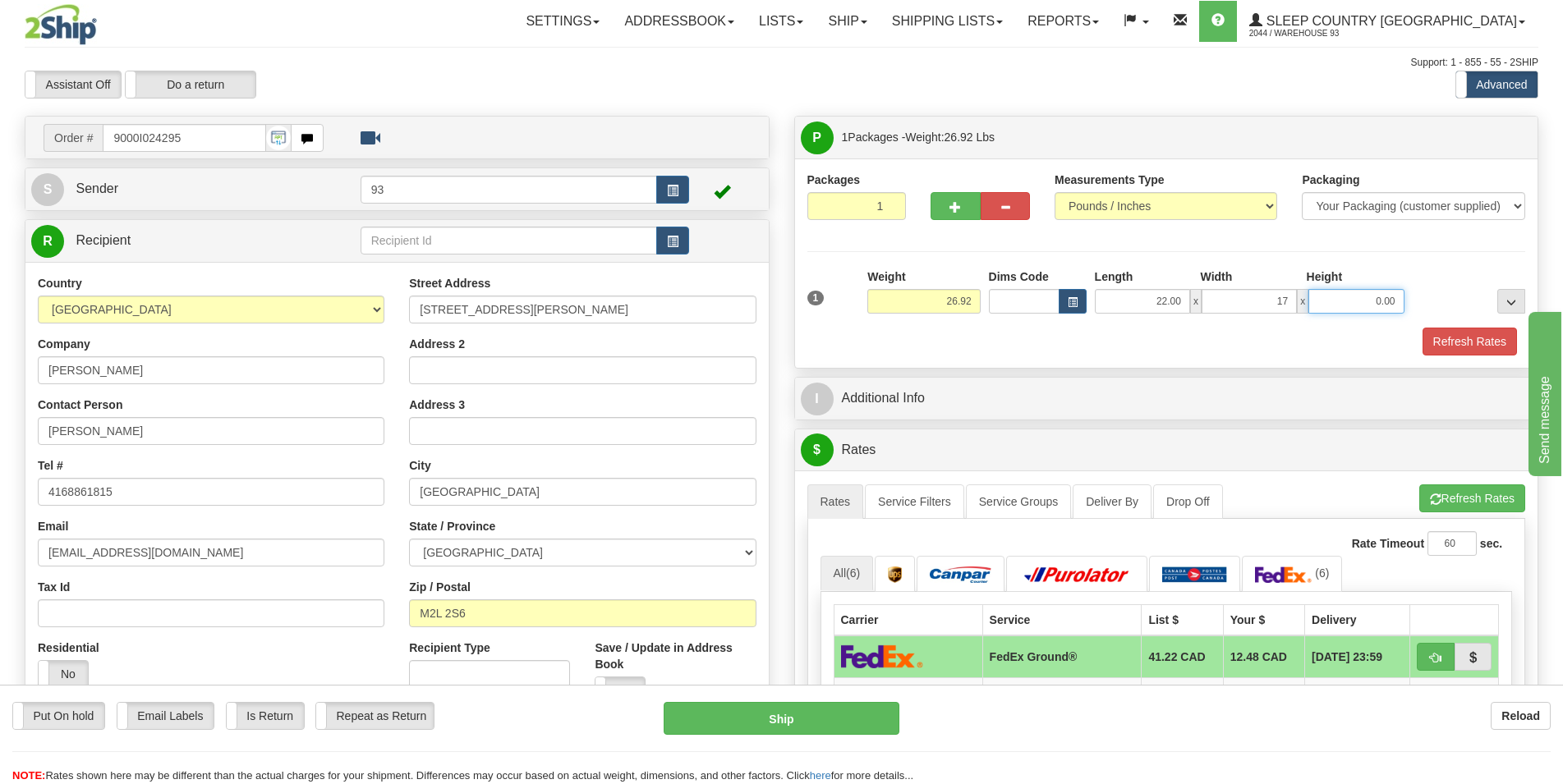
type input "17.00"
type input "8.00"
click at [1445, 334] on button "Refresh Rates" at bounding box center [1469, 341] width 94 height 28
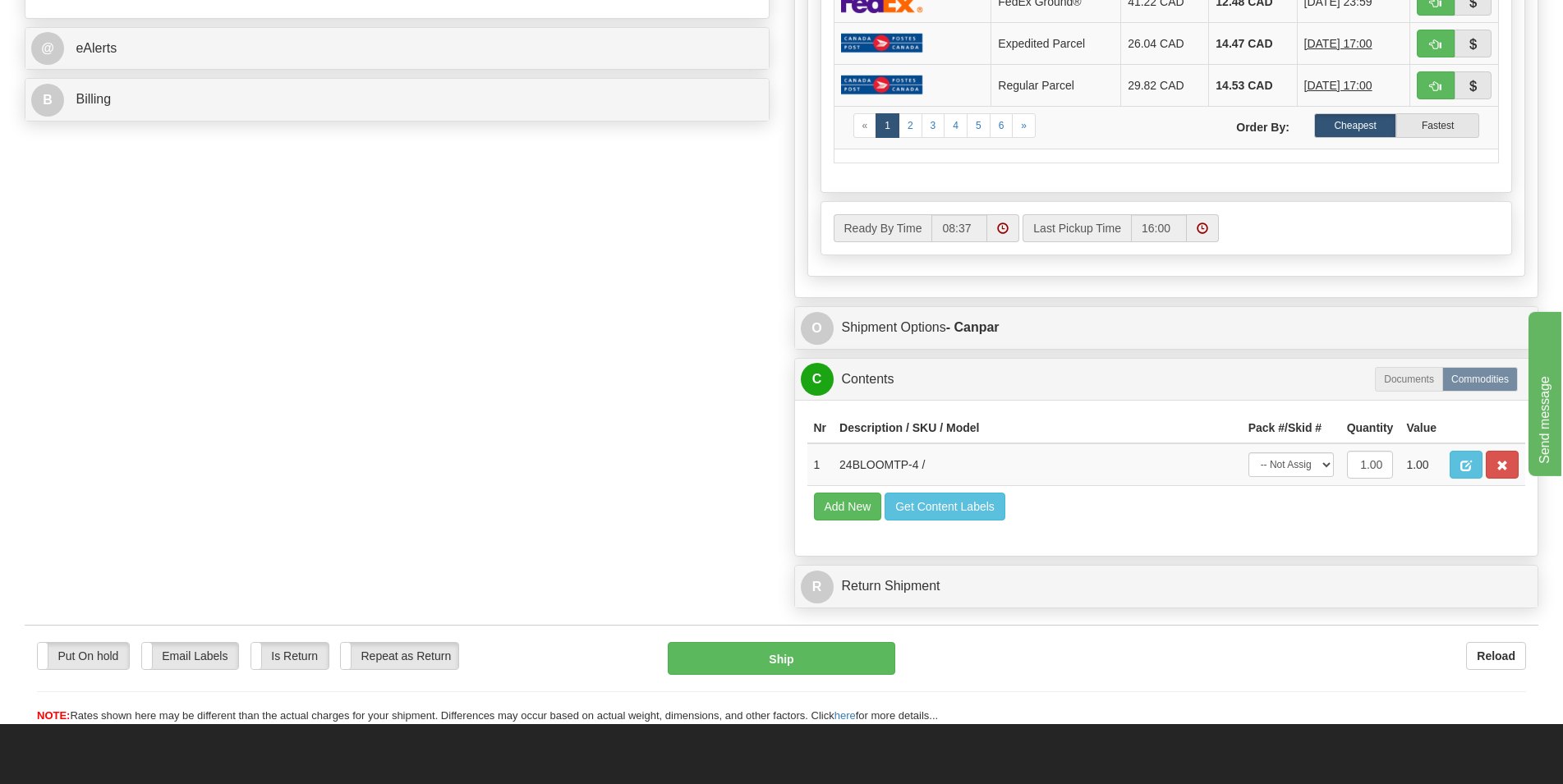
scroll to position [754, 0]
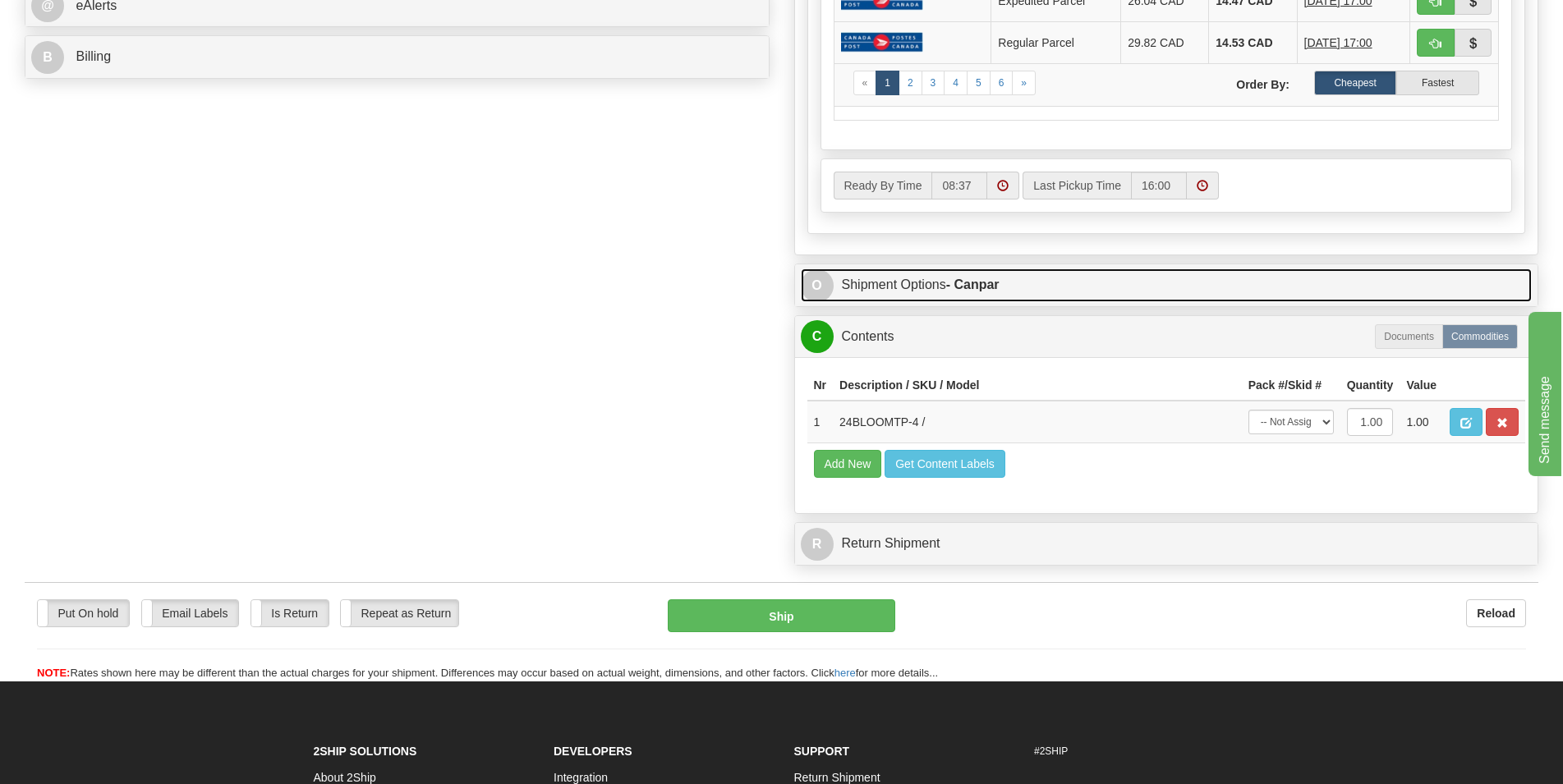
click at [1037, 286] on link "O Shipment Options - Canpar" at bounding box center [1166, 285] width 732 height 34
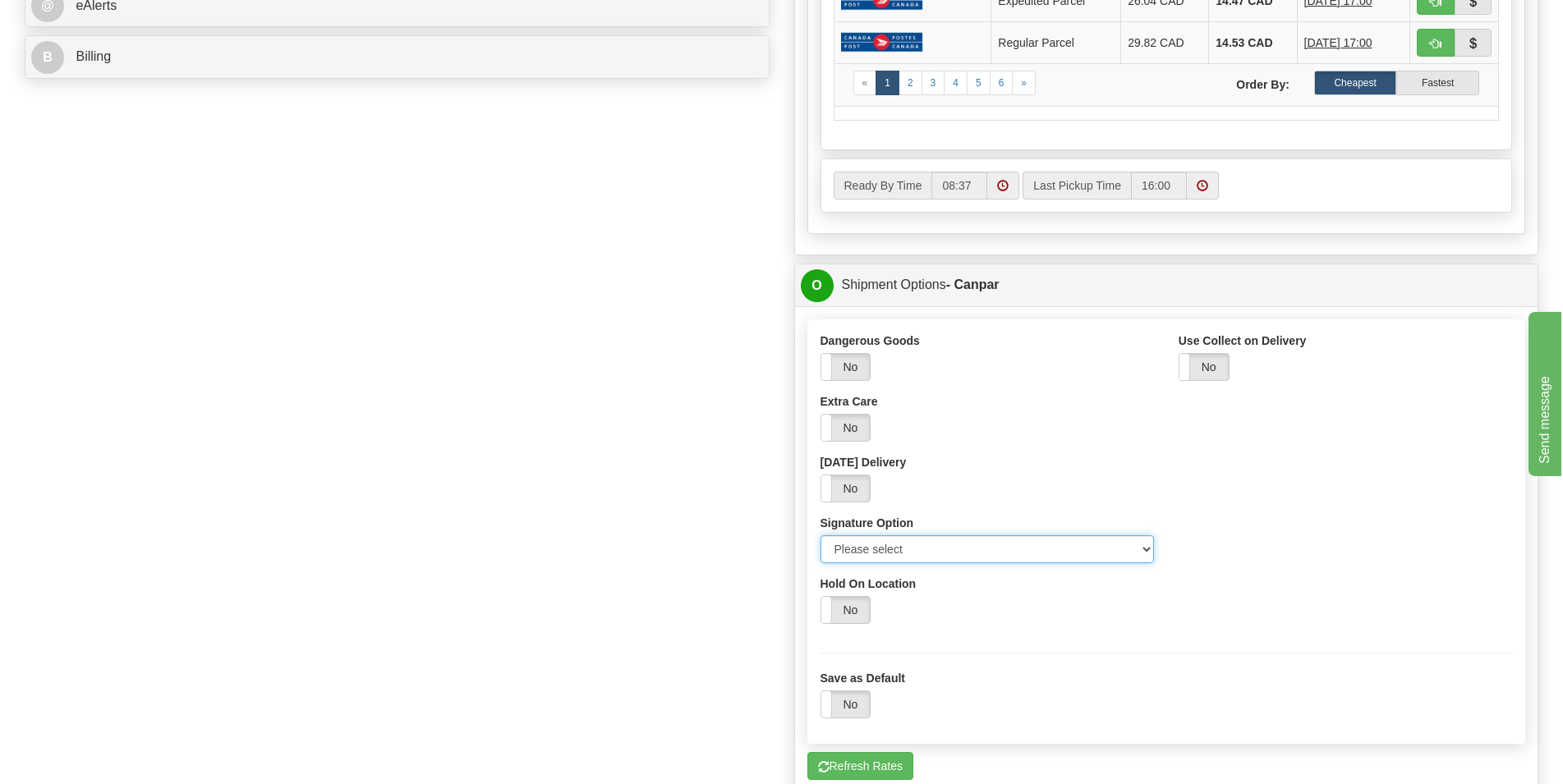
click at [820, 535] on select "Please select No Signature Required Signature Required Adult Signature" at bounding box center [987, 549] width 334 height 28
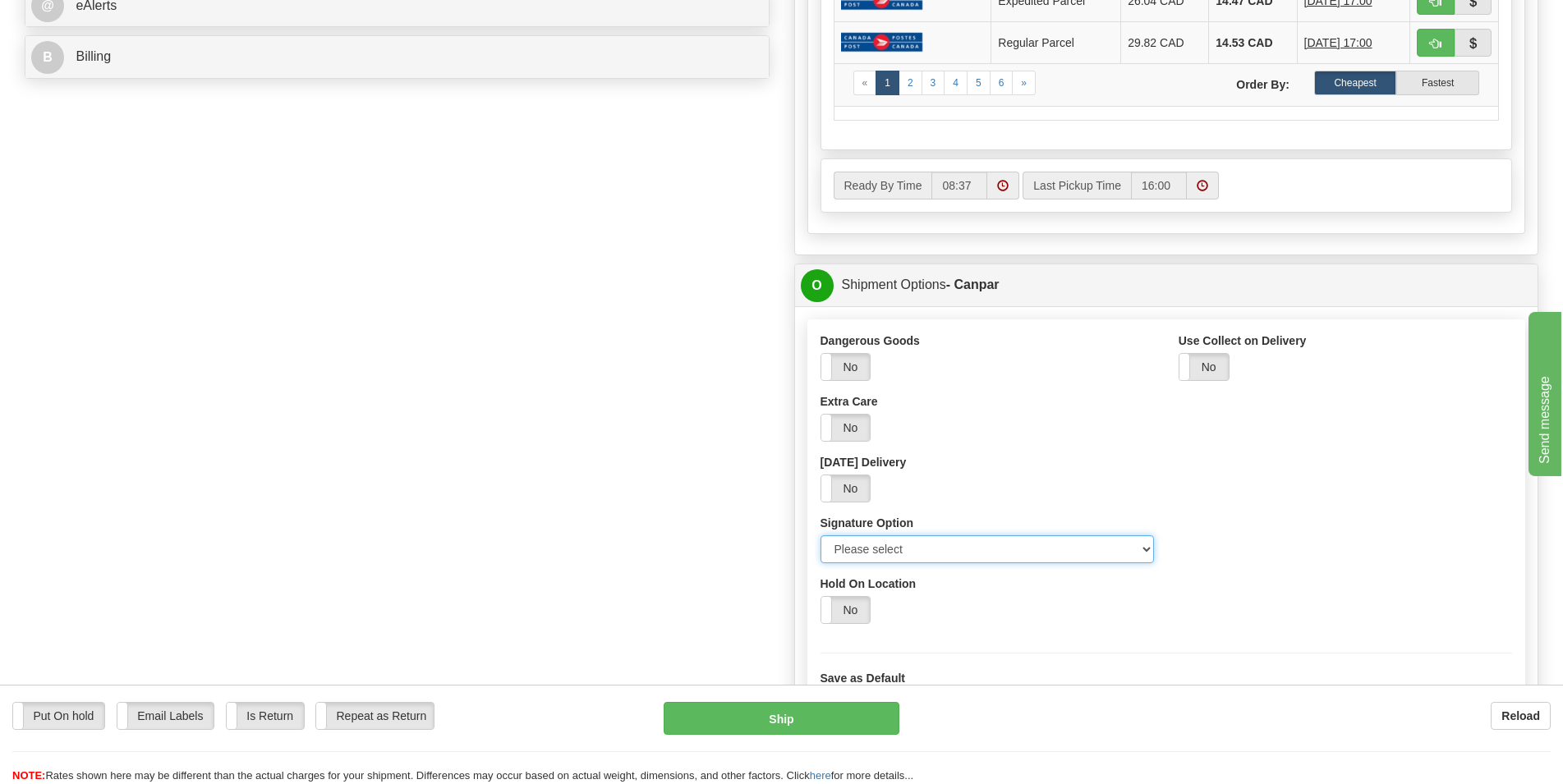
select select "2"
click option "Signature Required" at bounding box center [0, 0] width 0 height 0
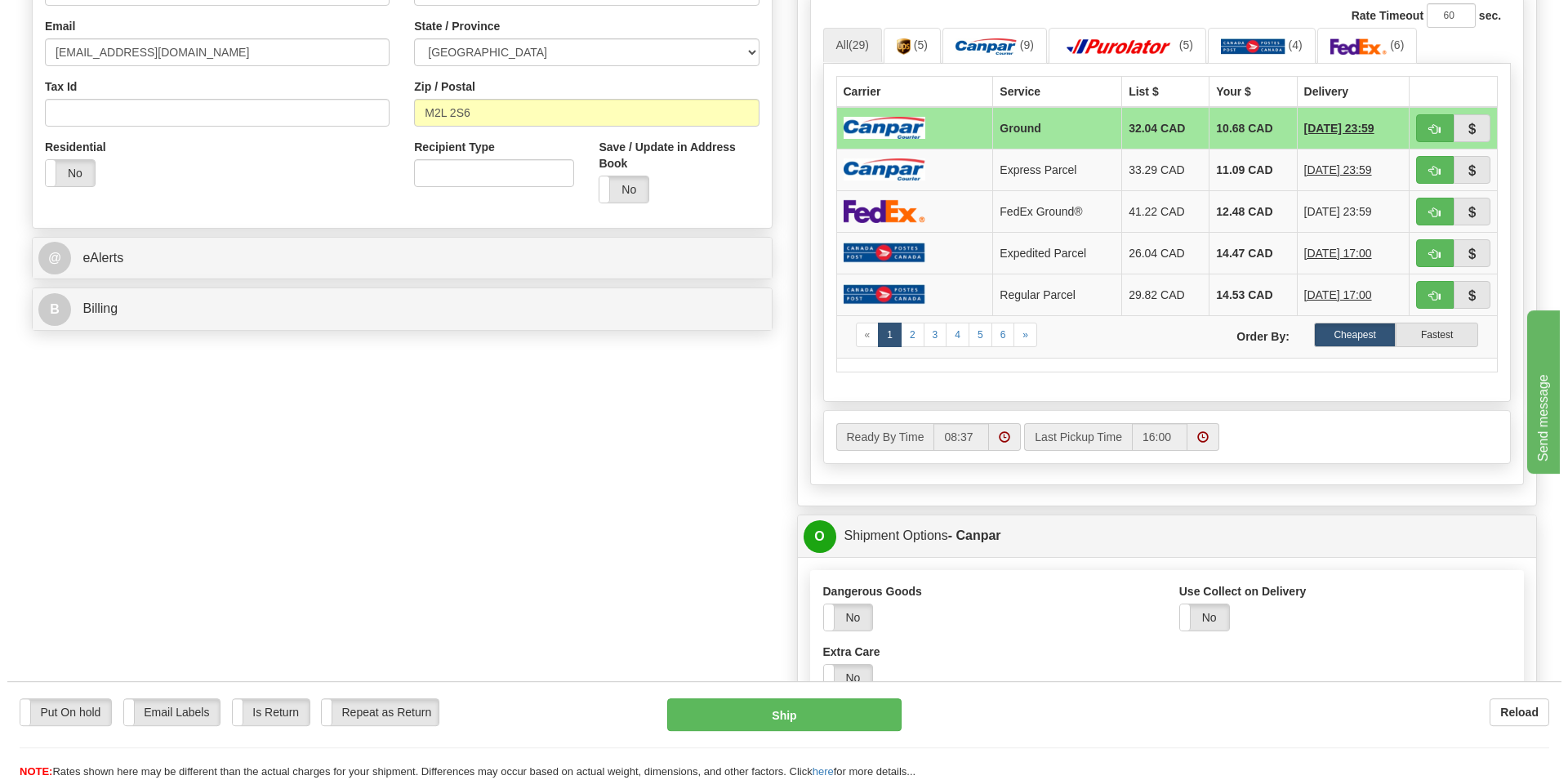
scroll to position [417, 0]
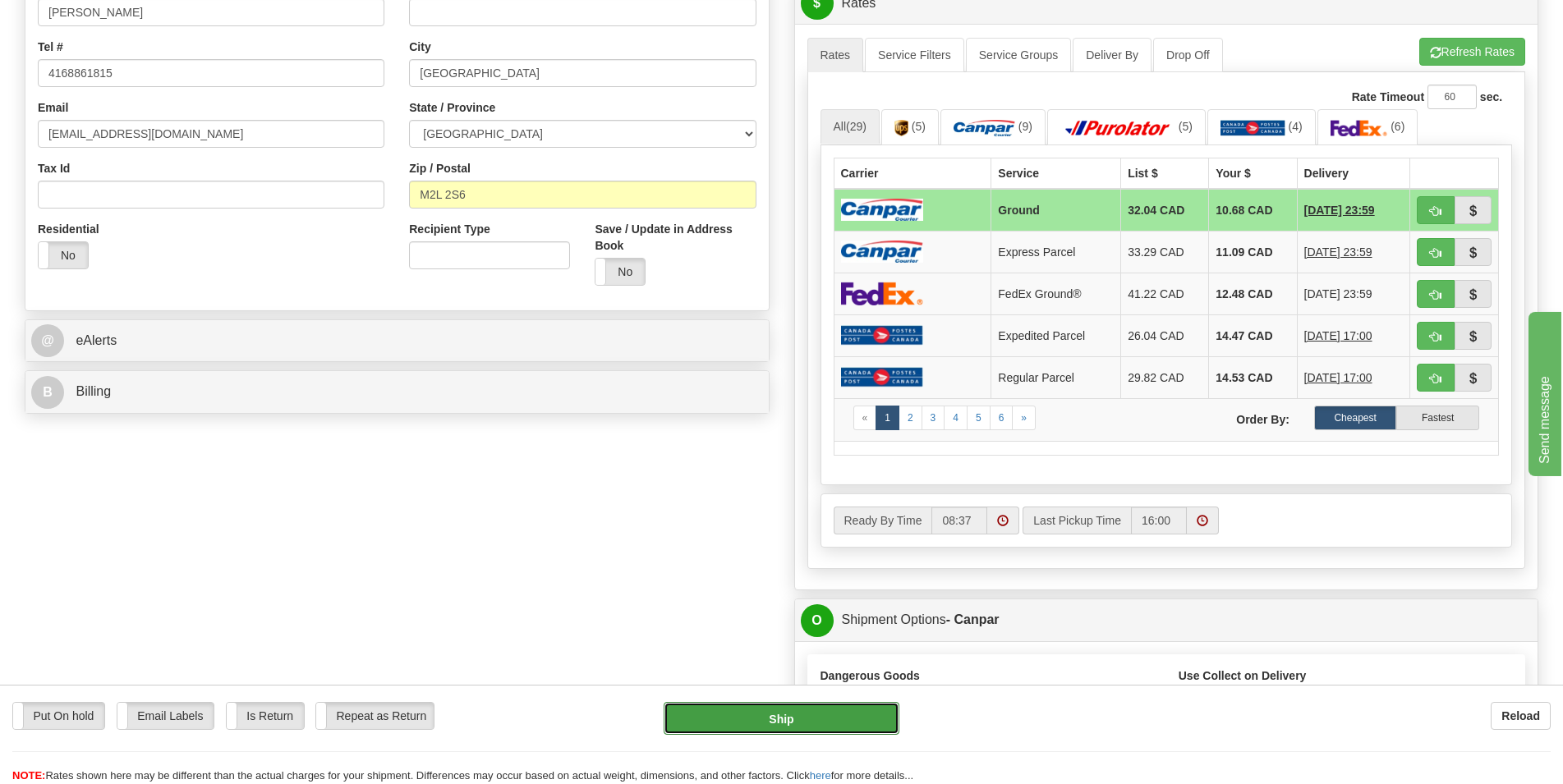
click at [798, 721] on button "Ship" at bounding box center [781, 718] width 236 height 33
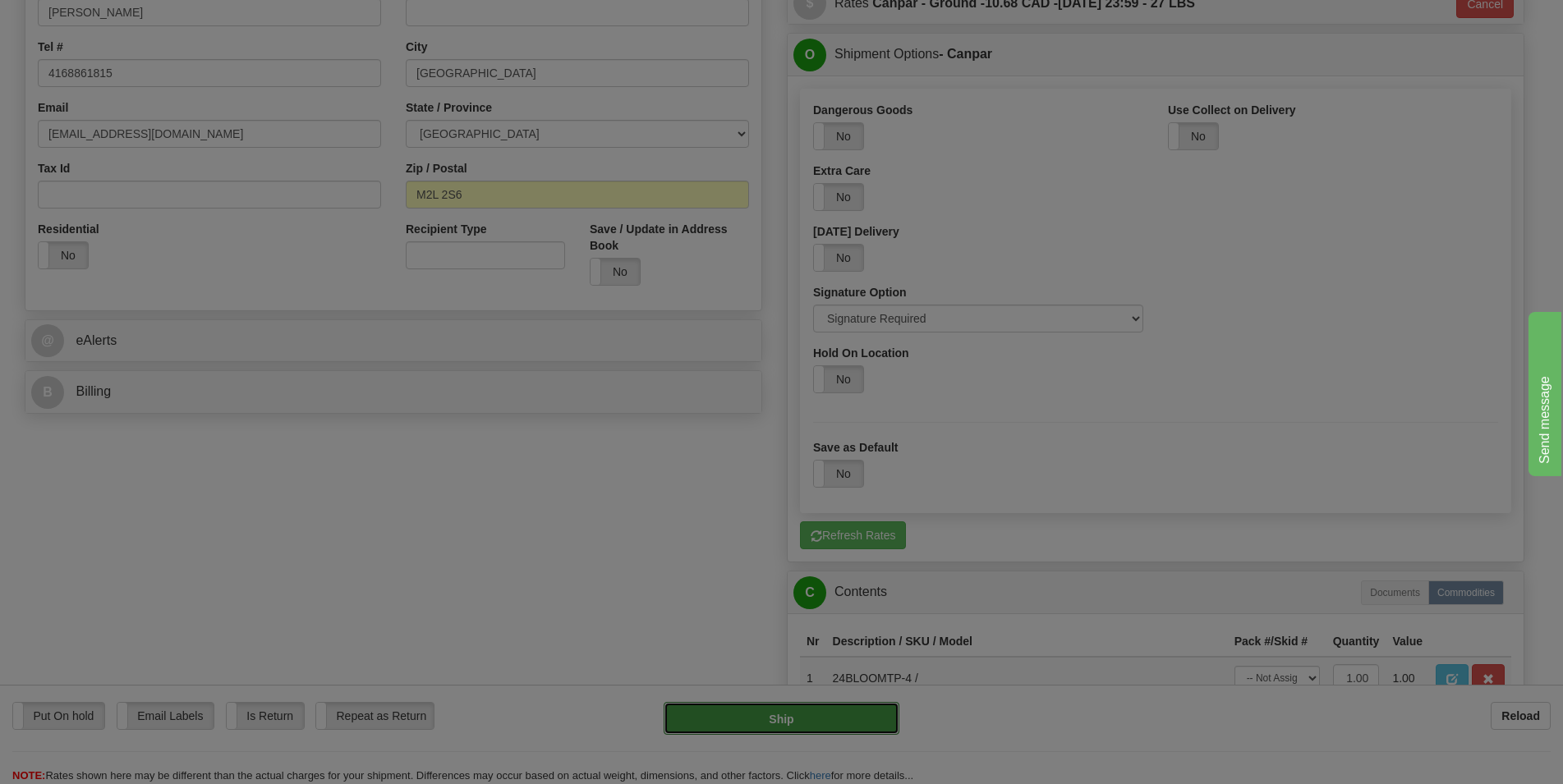
type input "1"
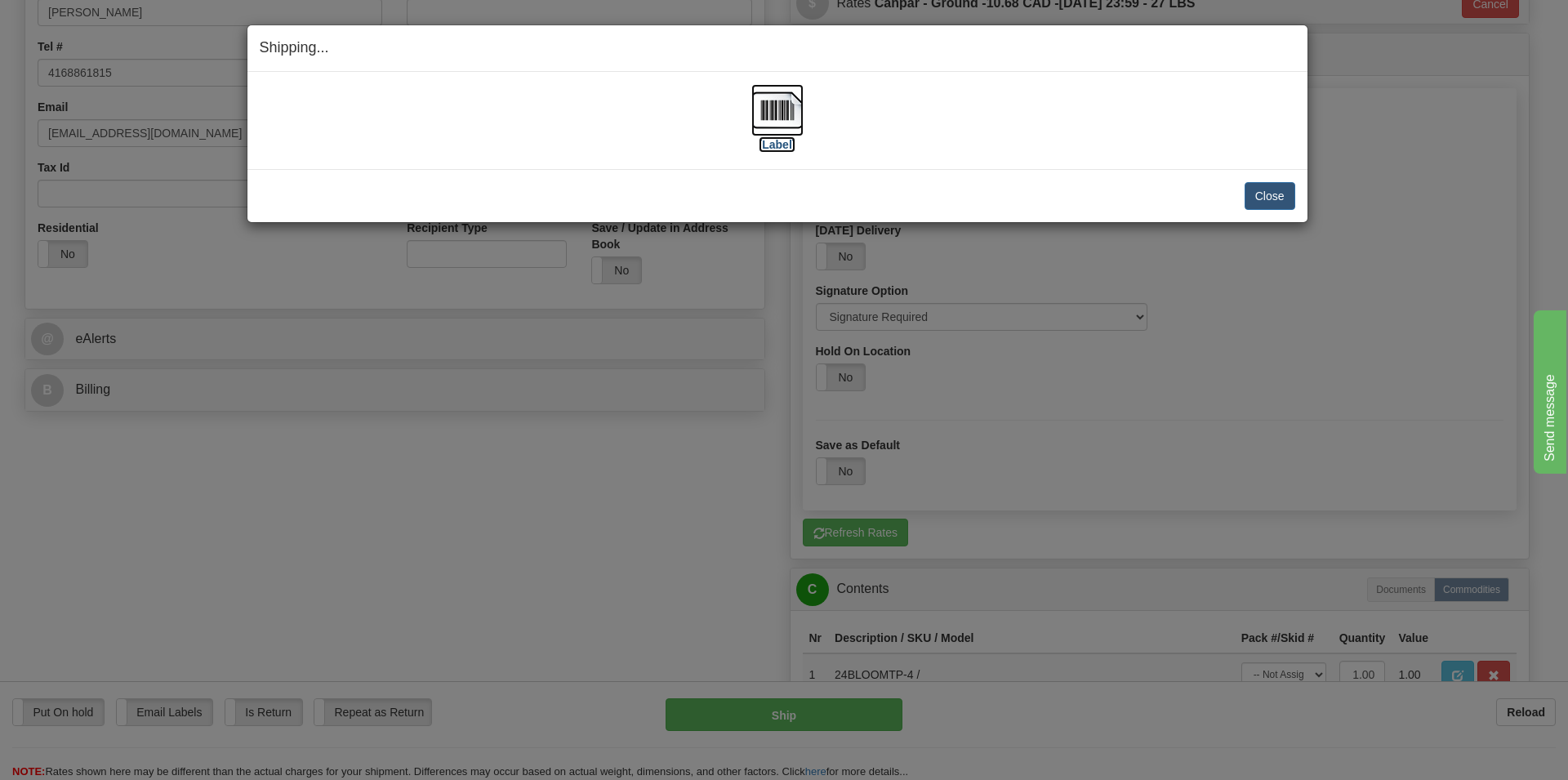
click at [773, 104] on img at bounding box center [777, 110] width 52 height 52
click at [1267, 193] on button "Close" at bounding box center [1270, 196] width 51 height 28
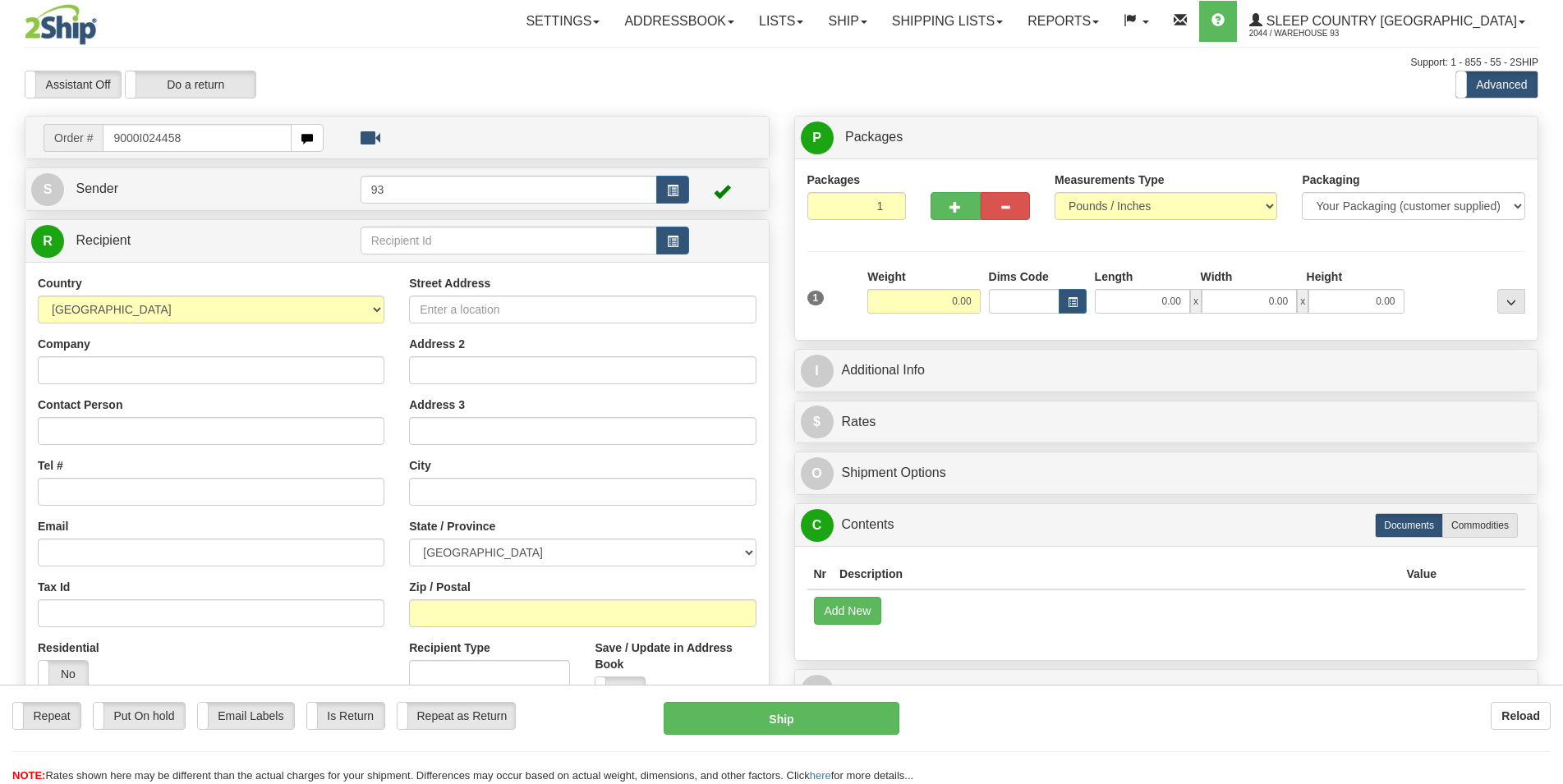
type input "9000I024458"
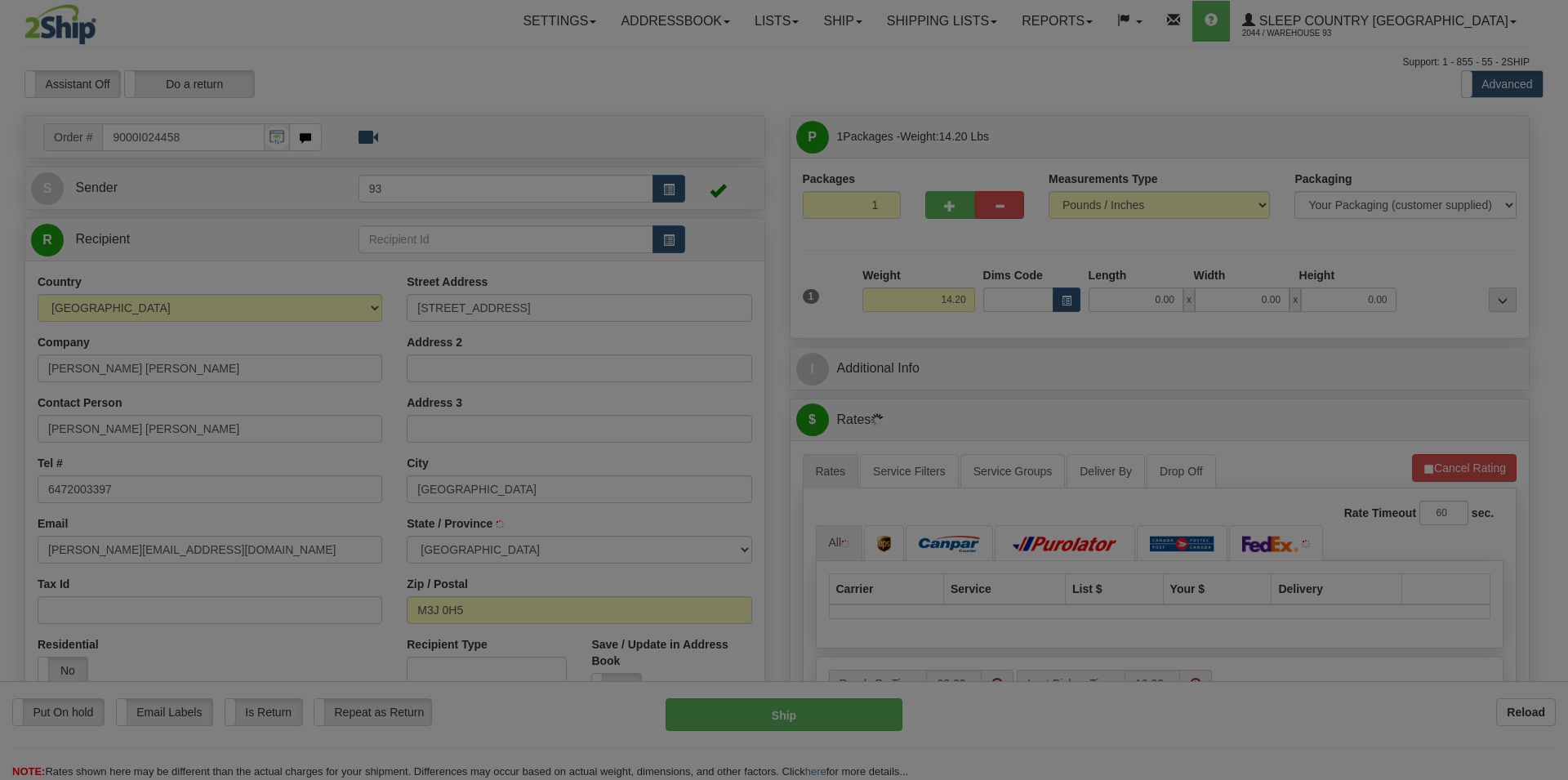
type input "[GEOGRAPHIC_DATA]"
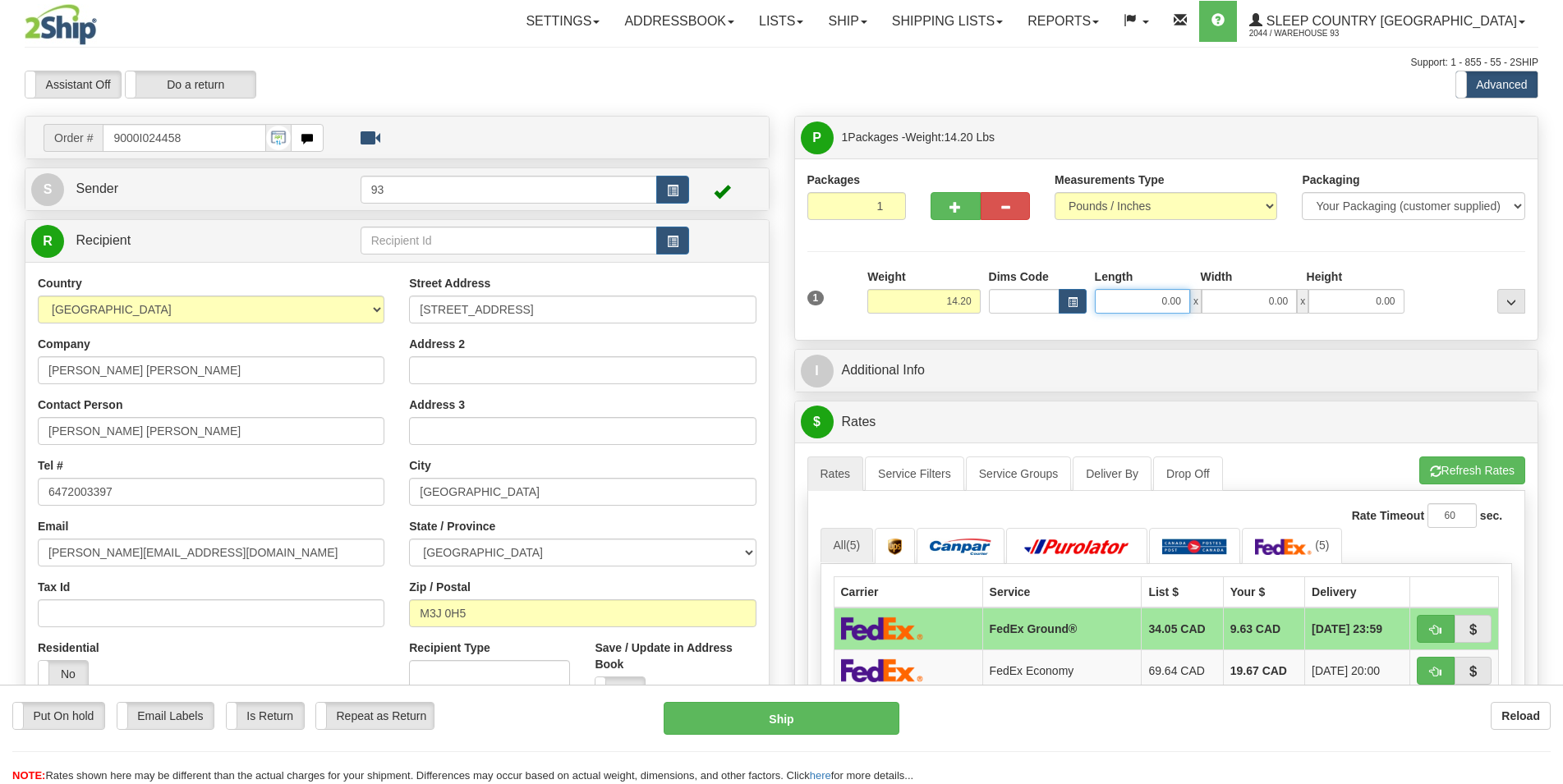
click at [1156, 309] on input "0.00" at bounding box center [1142, 300] width 95 height 24
type input "21.00"
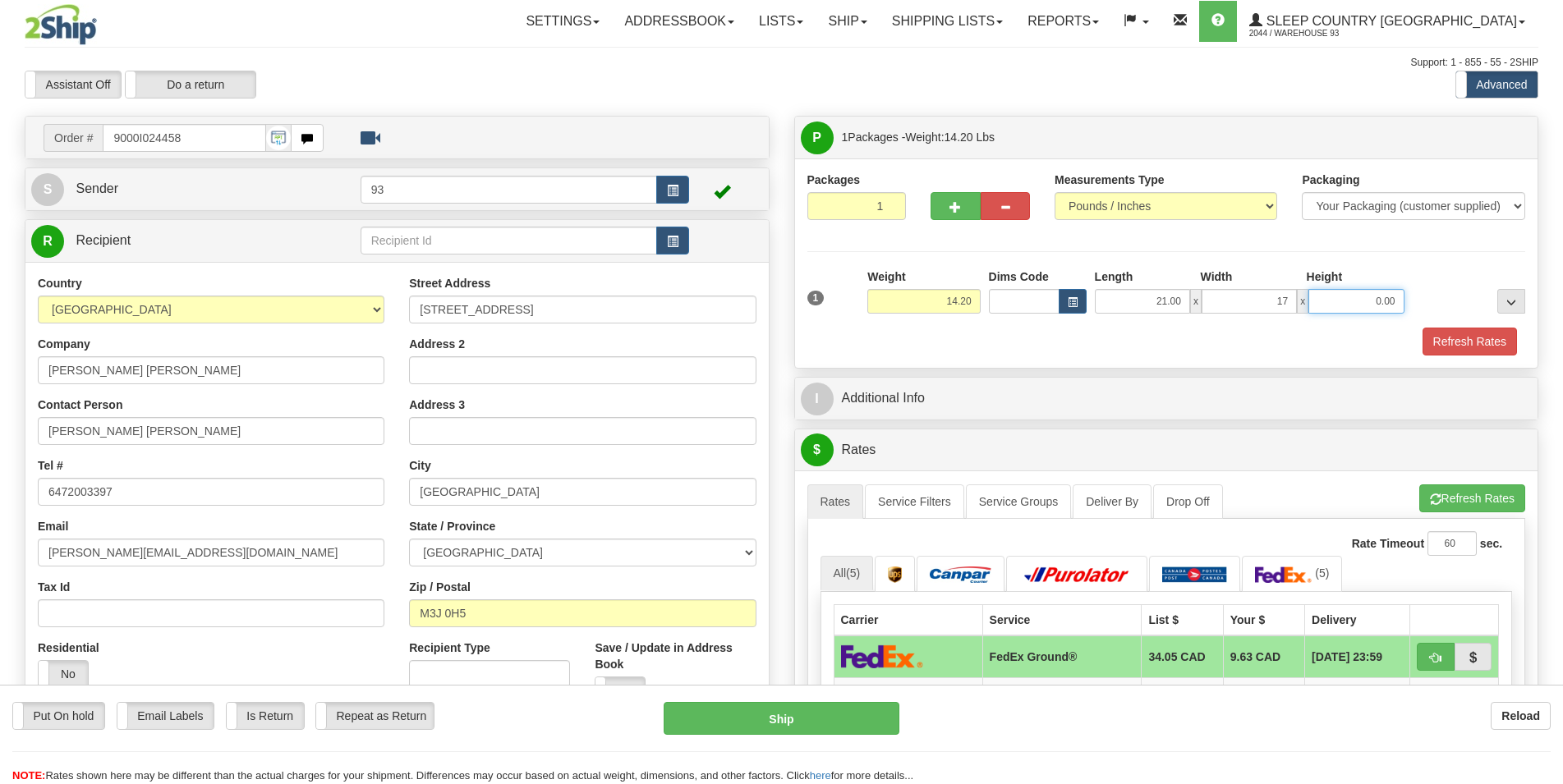
type input "17.00"
type input "8.00"
click at [1463, 341] on button "Refresh Rates" at bounding box center [1469, 341] width 94 height 28
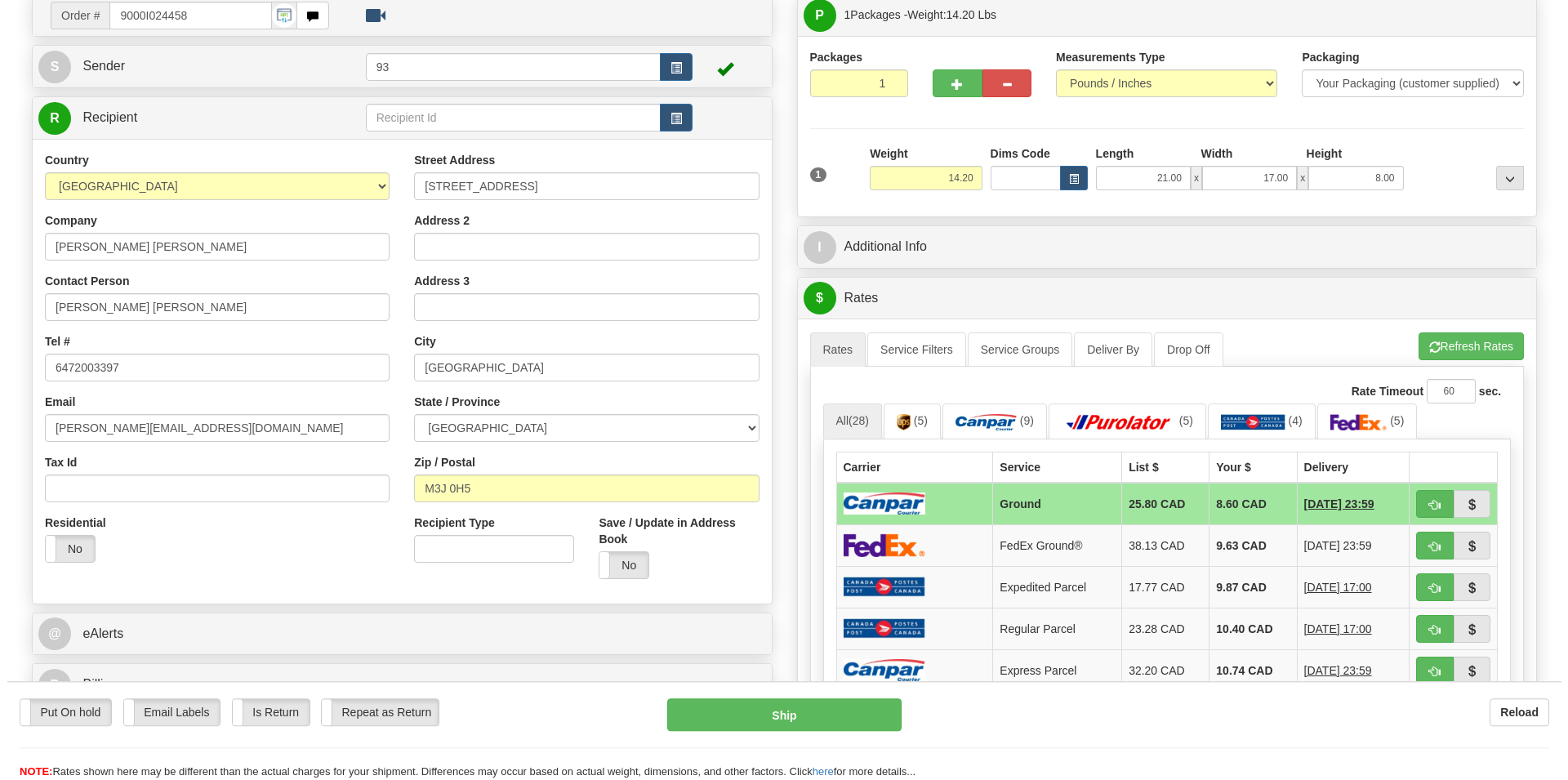
scroll to position [83, 0]
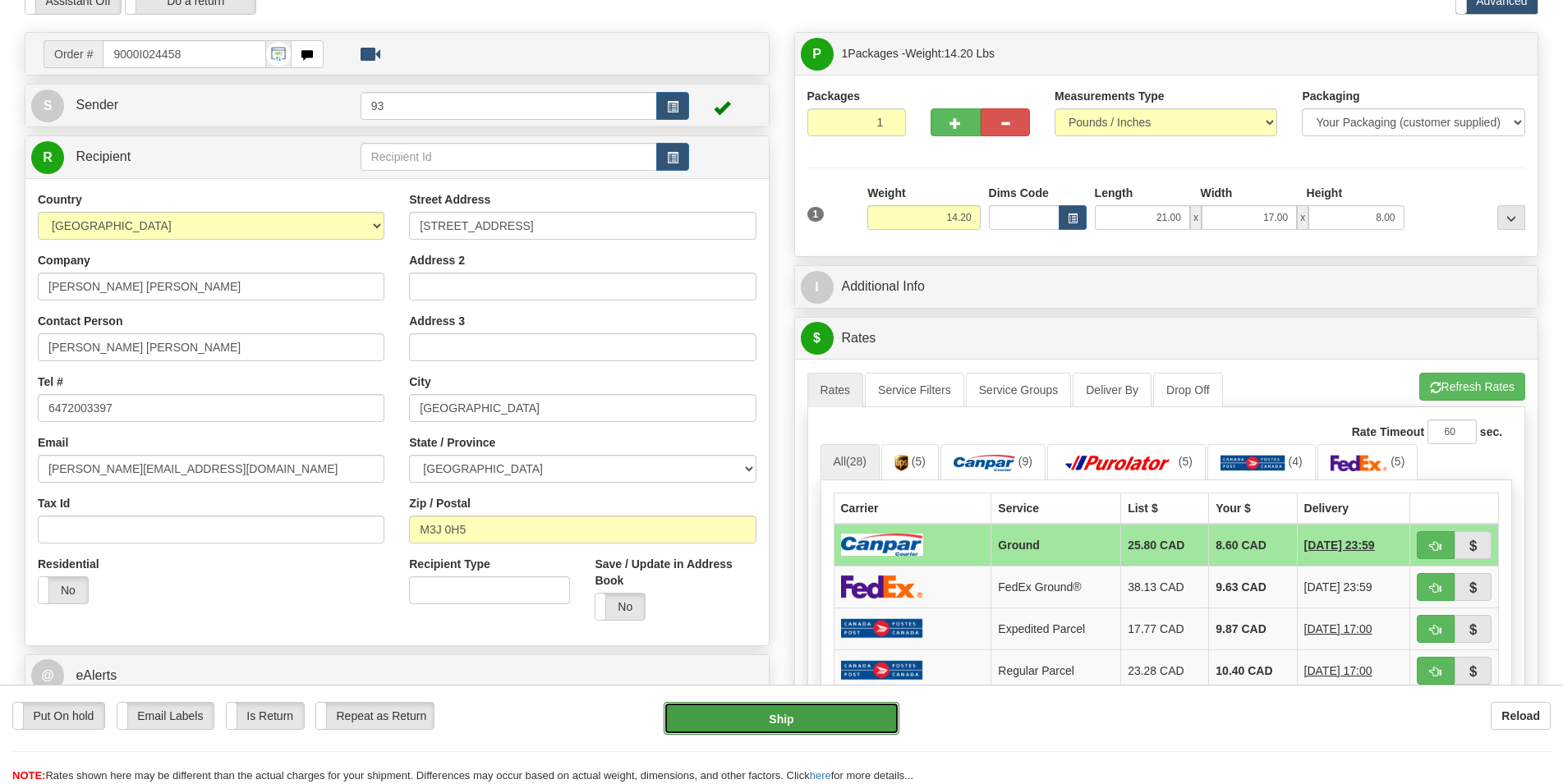
click at [787, 720] on button "Ship" at bounding box center [781, 718] width 236 height 33
type input "1"
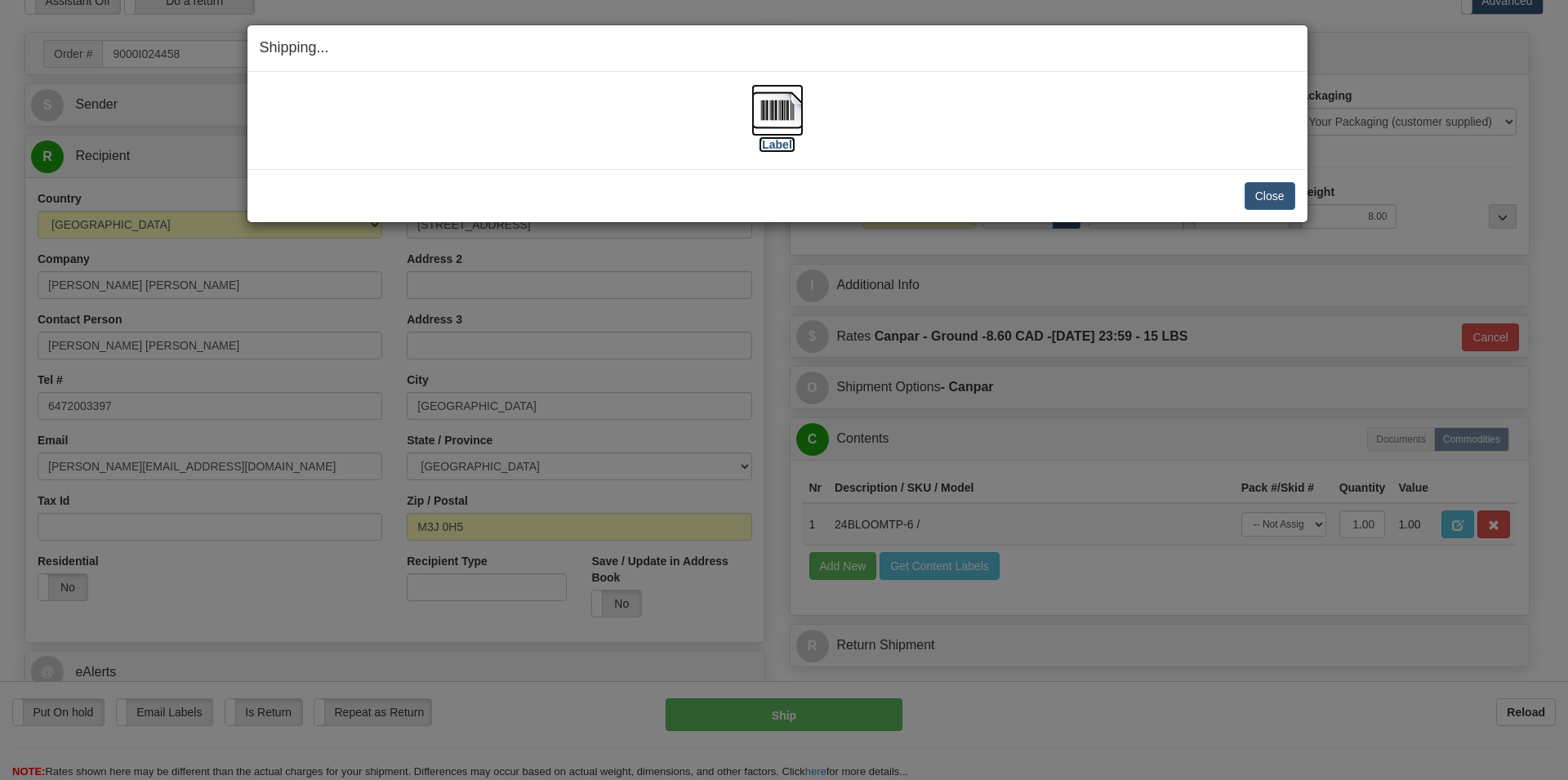
click at [781, 103] on img at bounding box center [777, 110] width 52 height 52
click at [1256, 196] on button "Close" at bounding box center [1270, 196] width 51 height 28
